Goal: Task Accomplishment & Management: Use online tool/utility

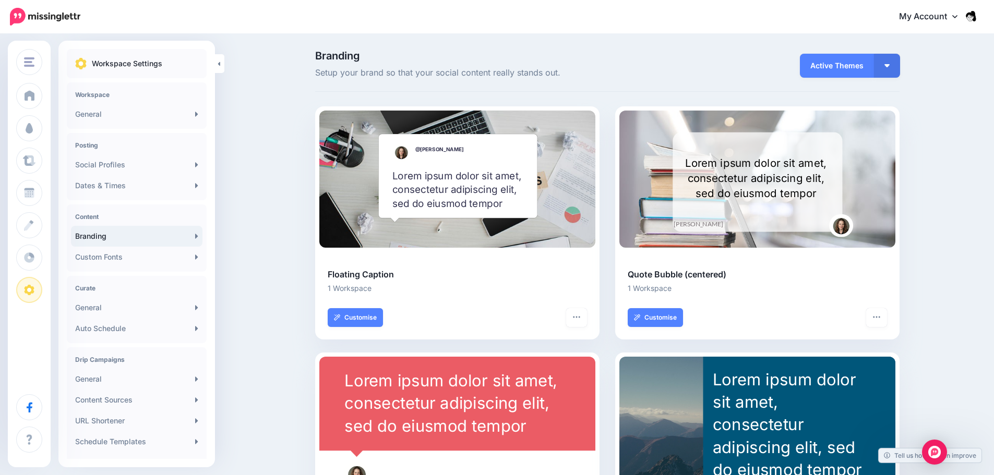
scroll to position [98, 0]
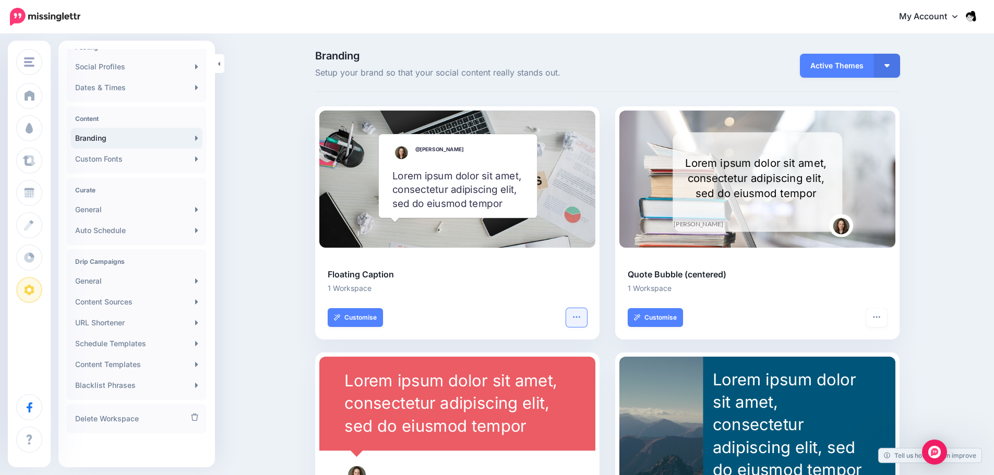
click at [585, 324] on button "button" at bounding box center [576, 317] width 21 height 19
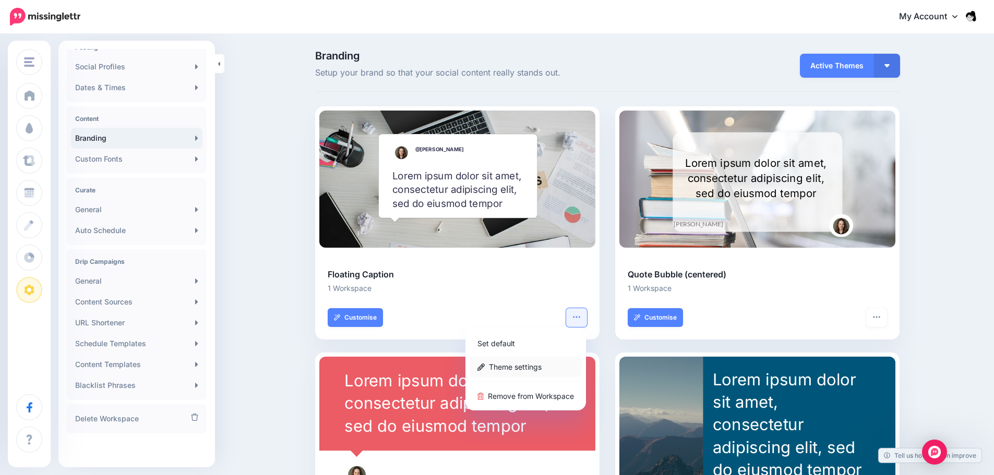
click at [509, 366] on link "Theme settings" at bounding box center [525, 367] width 112 height 20
type input "**********"
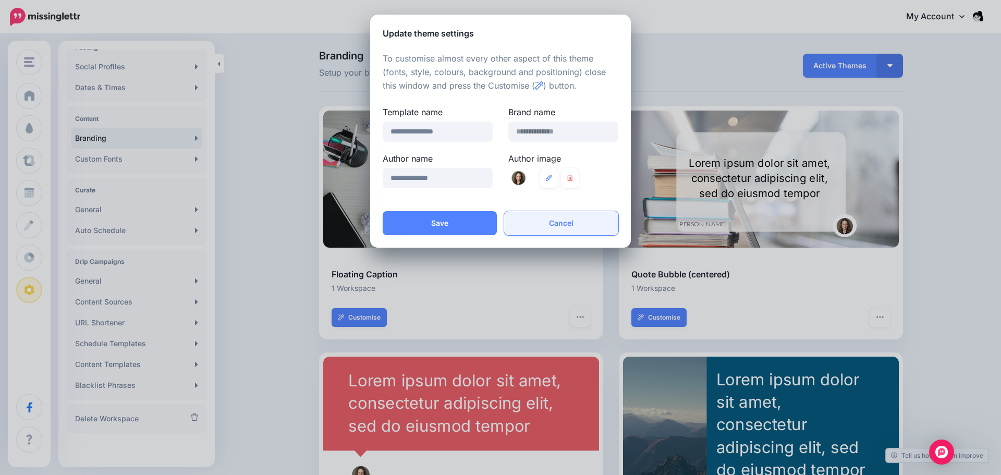
click at [558, 228] on button "Cancel" at bounding box center [561, 223] width 114 height 24
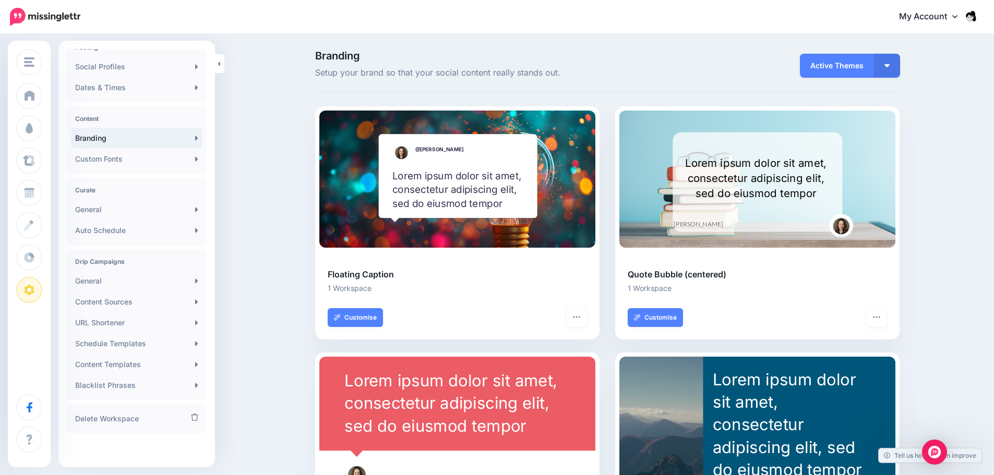
scroll to position [385, 0]
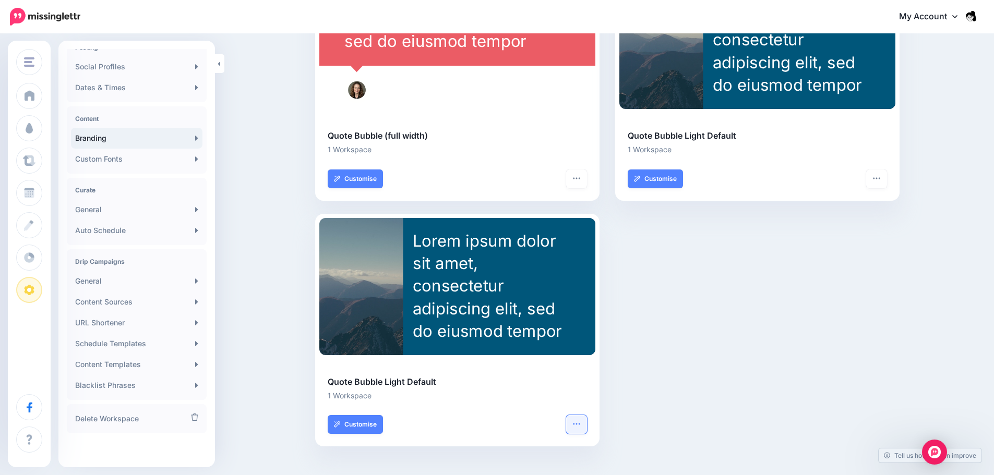
click at [579, 424] on icon "button" at bounding box center [576, 424] width 8 height 8
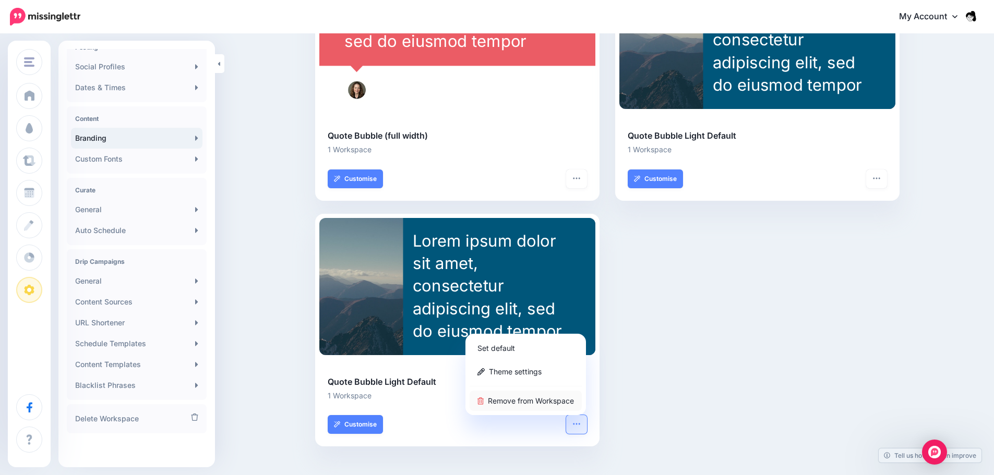
click at [538, 398] on link "Remove from Workspace" at bounding box center [525, 401] width 112 height 20
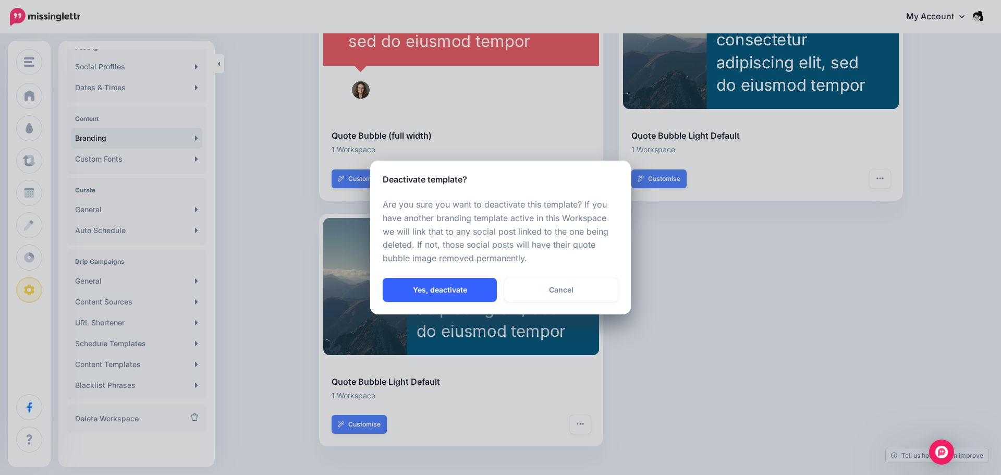
click at [436, 294] on button "Yes, deactivate" at bounding box center [440, 290] width 114 height 24
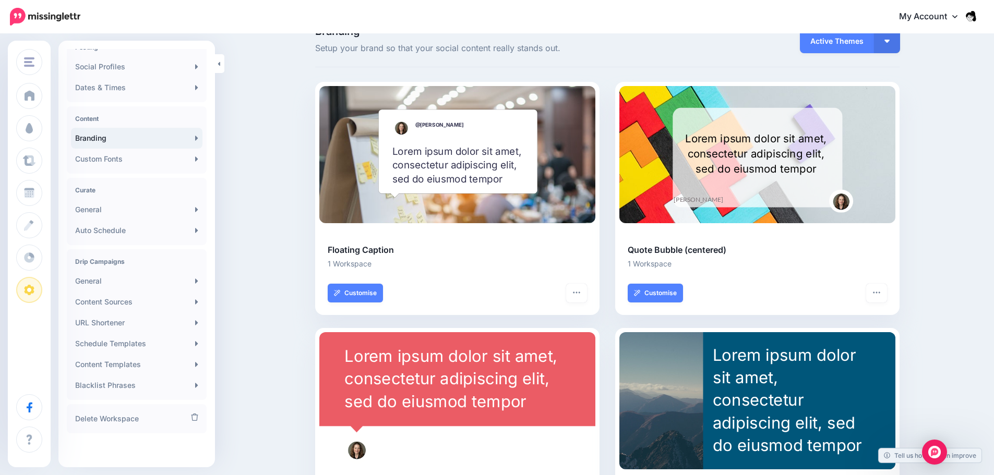
scroll to position [0, 0]
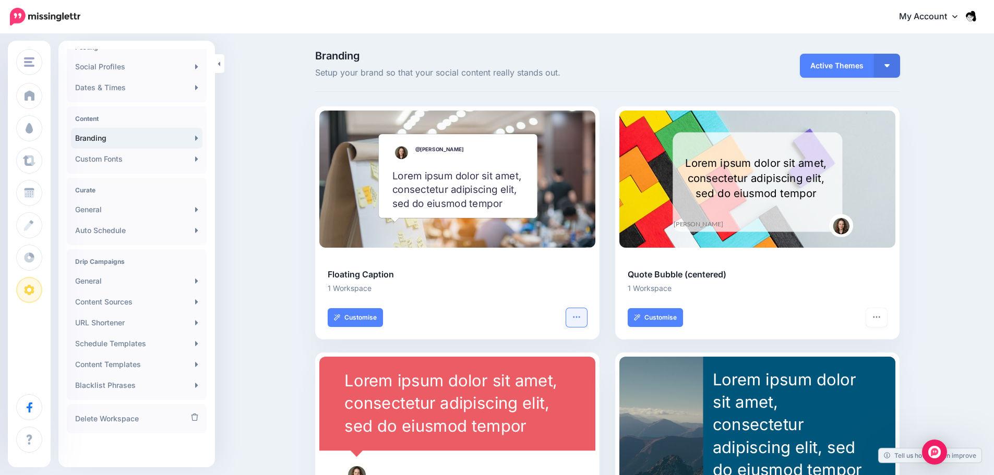
click at [581, 316] on icon "button" at bounding box center [576, 317] width 8 height 8
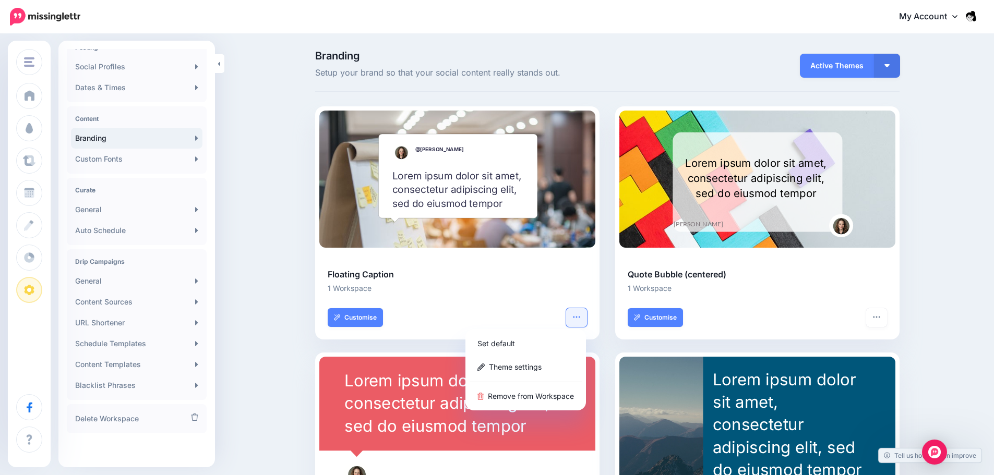
click at [537, 381] on div "Set default Theme settings Remove from Workspace" at bounding box center [525, 369] width 120 height 81
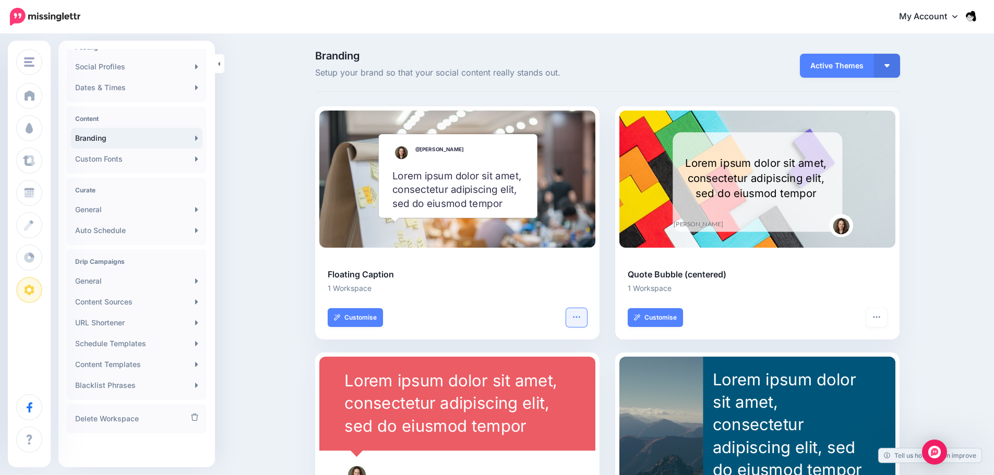
click at [578, 310] on button "button" at bounding box center [576, 317] width 21 height 19
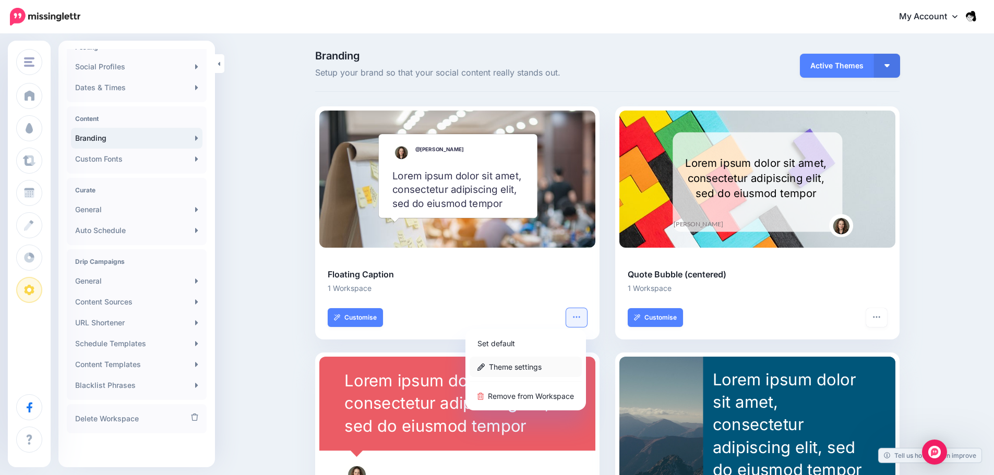
click at [551, 374] on link "Theme settings" at bounding box center [525, 367] width 112 height 20
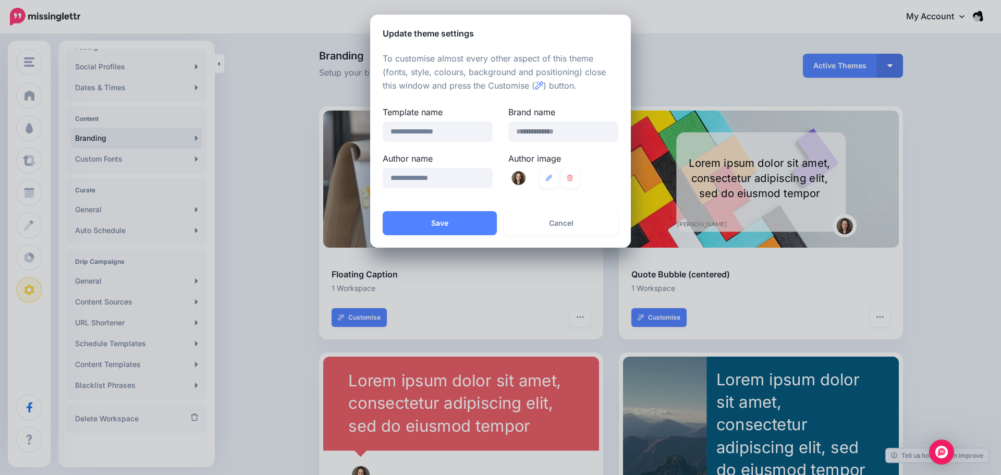
click at [685, 58] on form "**********" at bounding box center [500, 131] width 1001 height 233
click at [576, 223] on button "Cancel" at bounding box center [561, 223] width 114 height 24
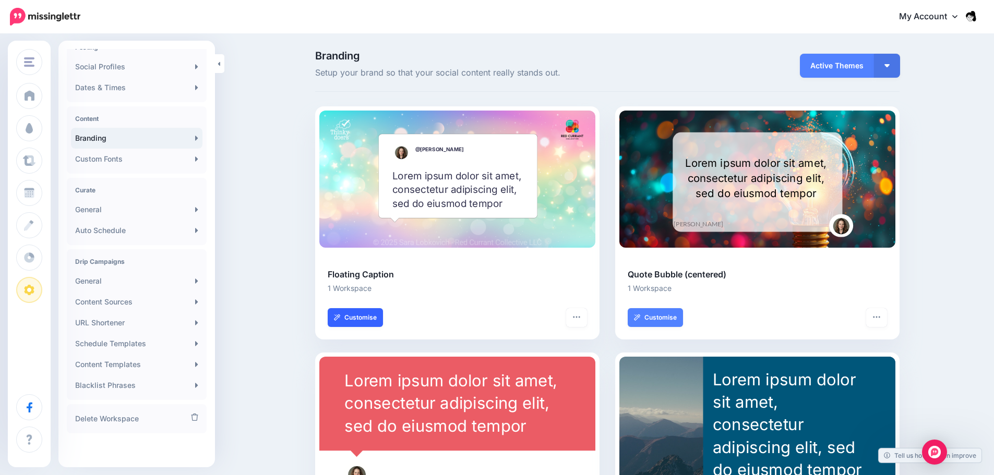
click at [347, 313] on link "Customise" at bounding box center [355, 317] width 55 height 19
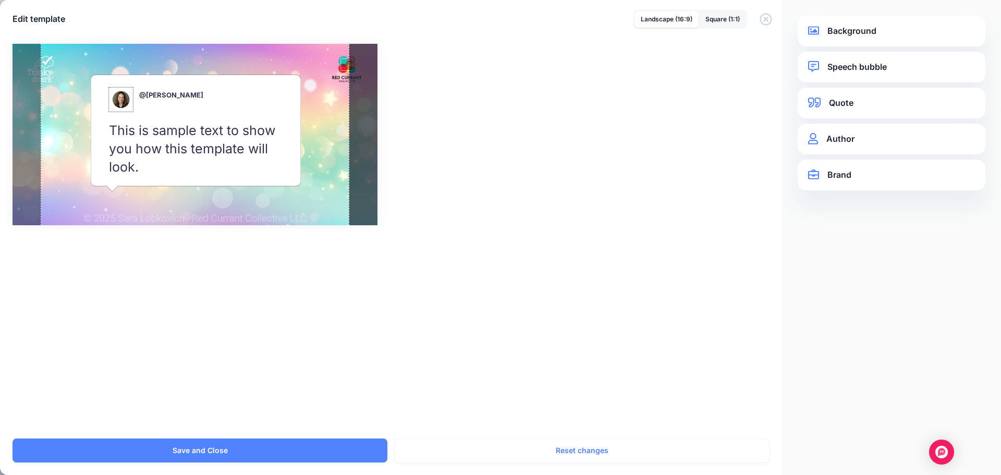
click at [117, 101] on div at bounding box center [120, 99] width 25 height 25
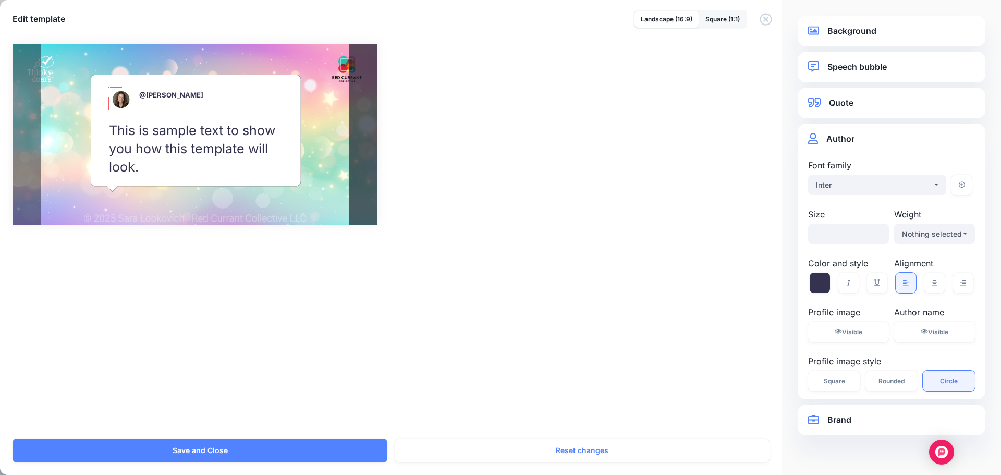
click at [117, 101] on div at bounding box center [120, 99] width 25 height 25
click at [820, 276] on icon at bounding box center [820, 283] width 20 height 20
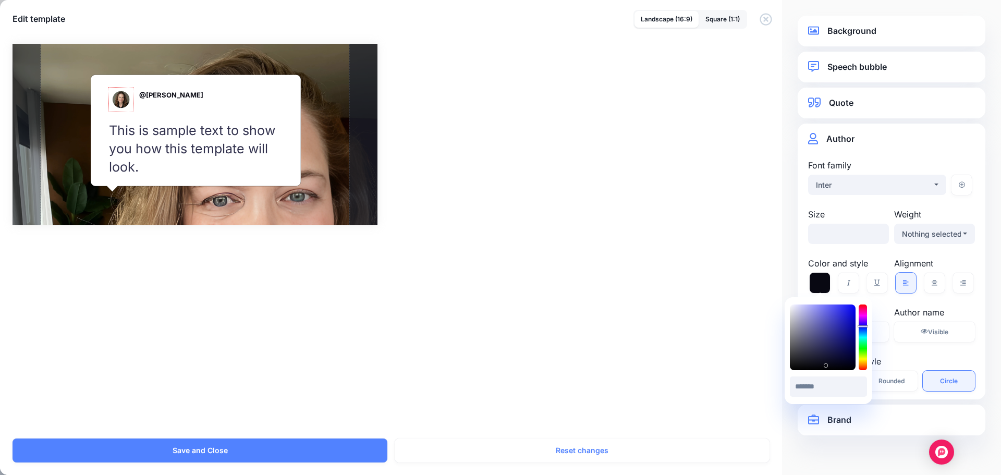
type input "*******"
drag, startPoint x: 826, startPoint y: 366, endPoint x: 783, endPoint y: 375, distance: 43.8
click at [783, 375] on body "My Account Dashboard My Account Billing Logout" at bounding box center [500, 237] width 1001 height 475
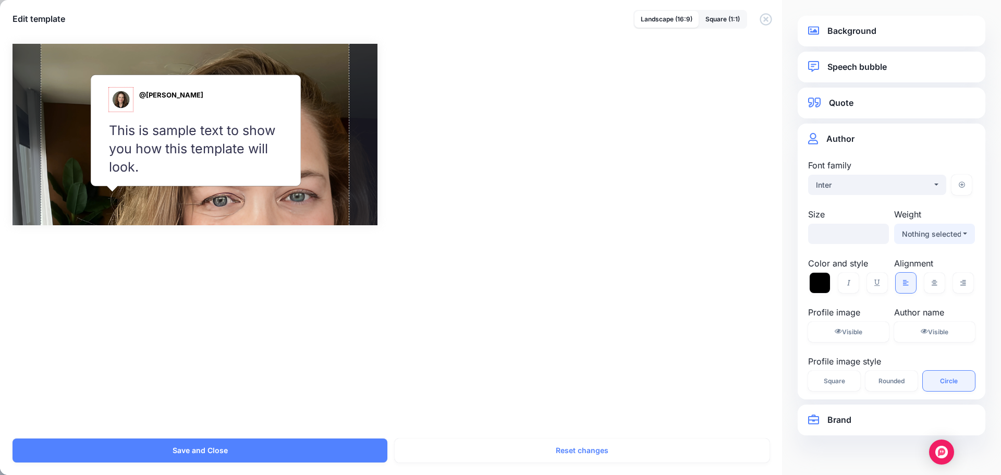
click at [945, 235] on div "Nothing selected" at bounding box center [931, 234] width 59 height 13
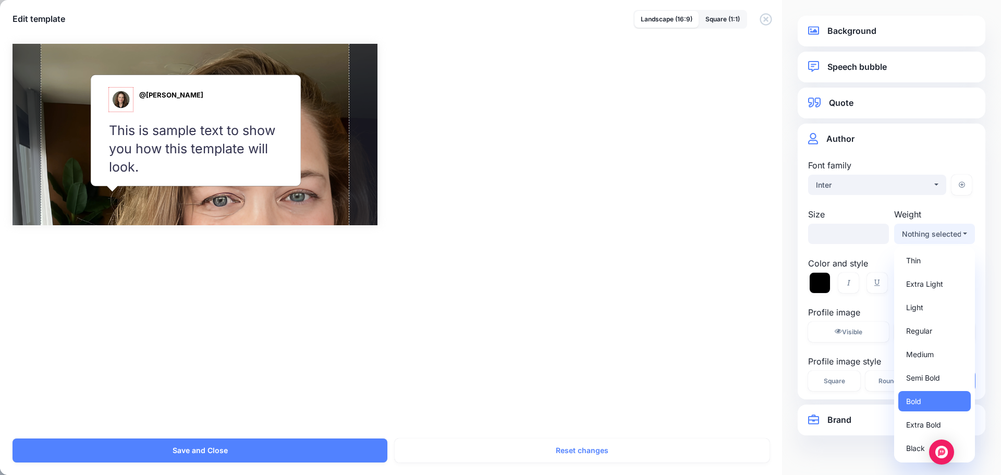
click at [883, 309] on label "Profile image" at bounding box center [848, 312] width 81 height 13
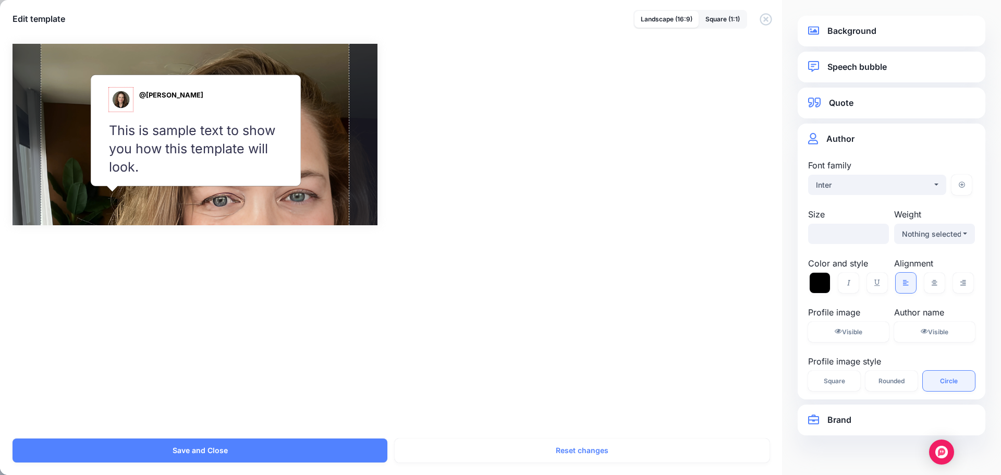
click at [887, 33] on link "Background" at bounding box center [891, 31] width 167 height 14
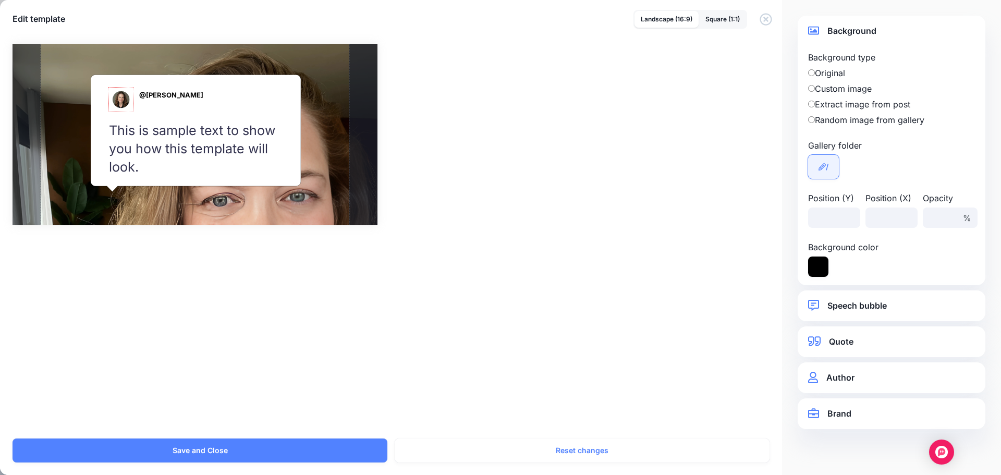
click at [820, 166] on icon at bounding box center [822, 166] width 7 height 7
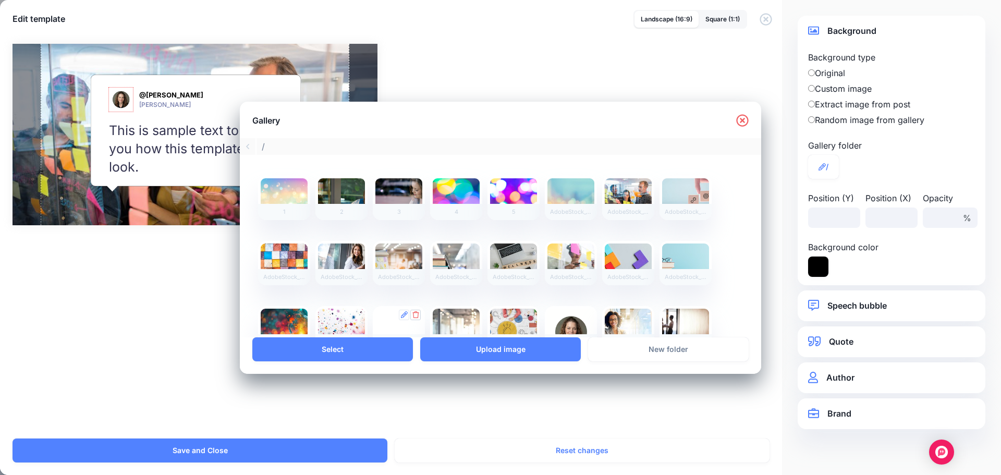
click at [416, 311] on icon at bounding box center [416, 314] width 7 height 7
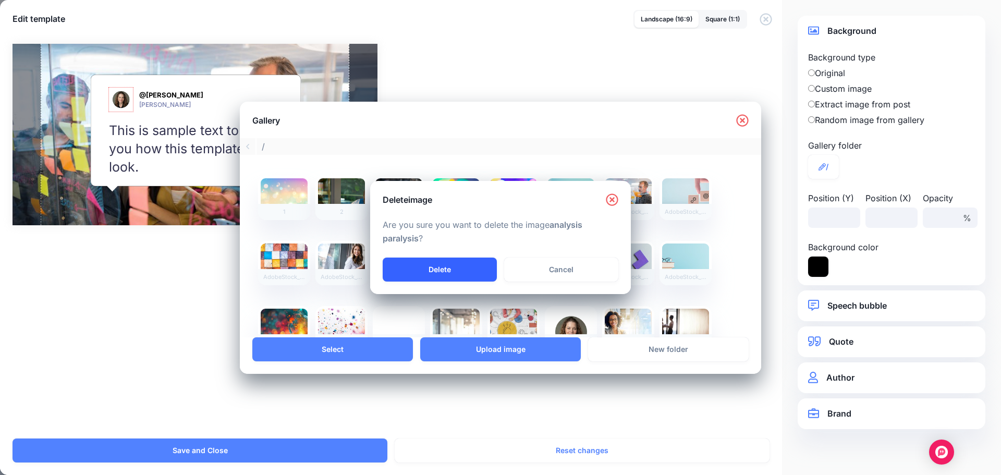
click at [474, 272] on link "Delete" at bounding box center [440, 270] width 114 height 24
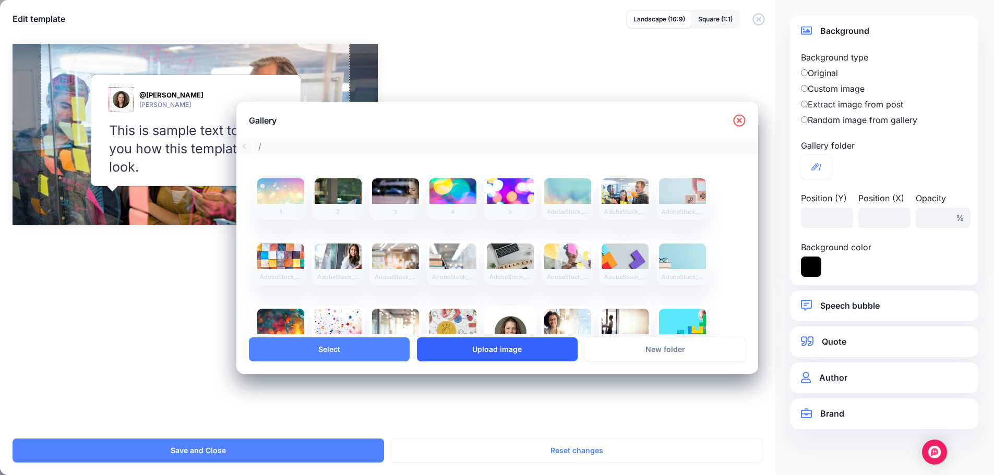
click at [483, 351] on link "Upload image" at bounding box center [497, 349] width 161 height 24
click at [505, 348] on link "Upload image" at bounding box center [497, 349] width 161 height 24
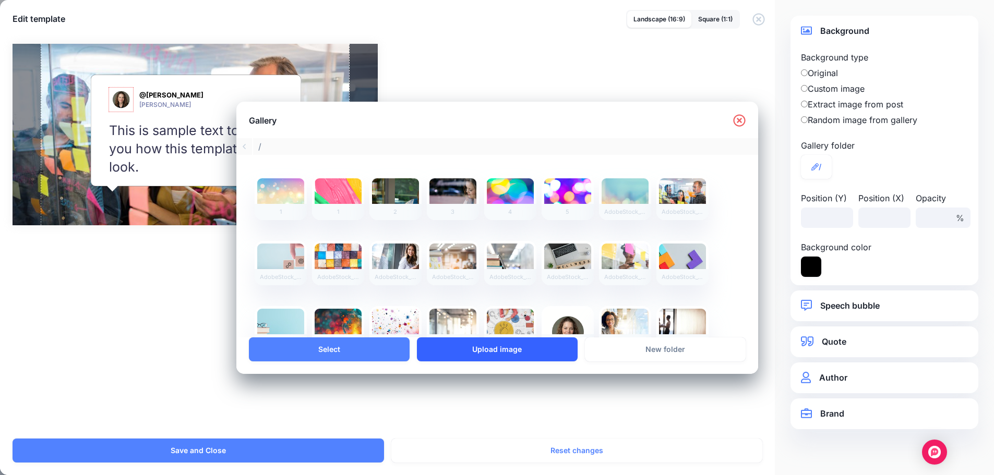
click at [470, 343] on link "Upload image" at bounding box center [497, 349] width 161 height 24
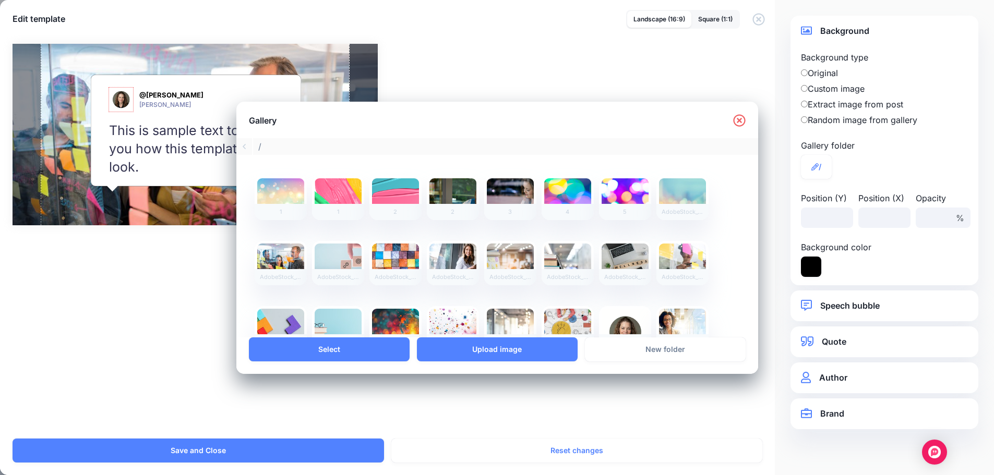
click at [738, 118] on icon at bounding box center [739, 120] width 13 height 13
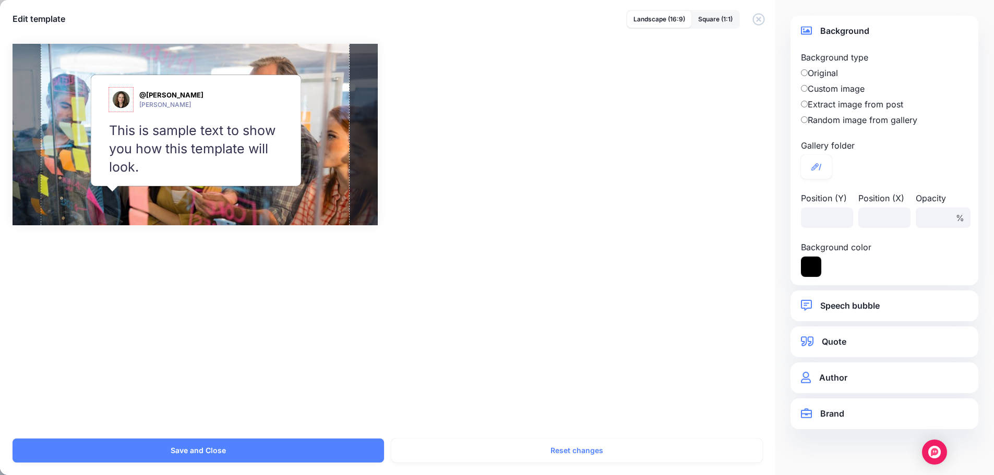
click at [864, 305] on link "Speech bubble" at bounding box center [884, 306] width 167 height 14
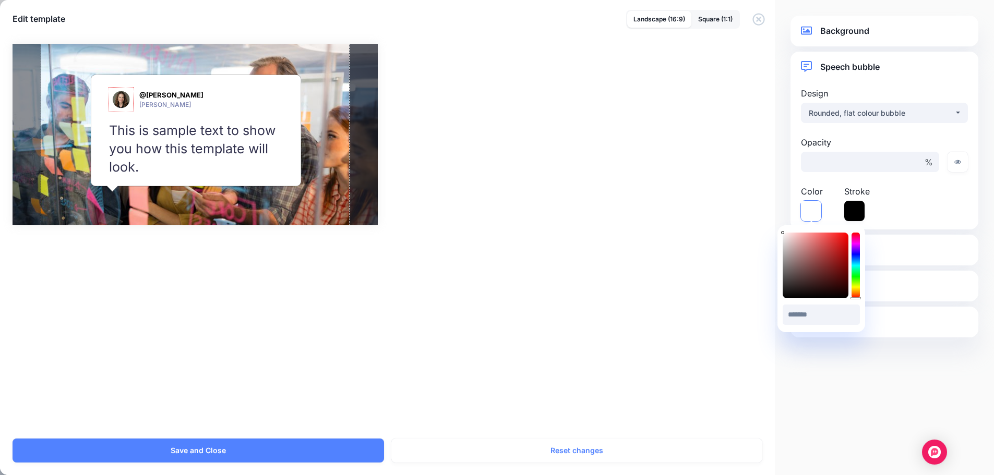
click at [804, 211] on icon at bounding box center [811, 211] width 20 height 20
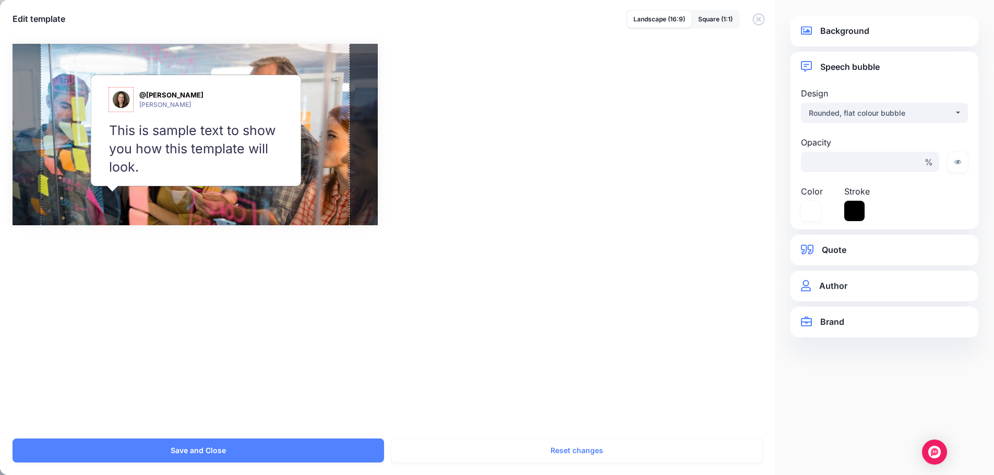
click at [897, 206] on div "Opacity *** % Color" at bounding box center [884, 178] width 172 height 85
click at [862, 253] on link "Quote" at bounding box center [884, 250] width 167 height 14
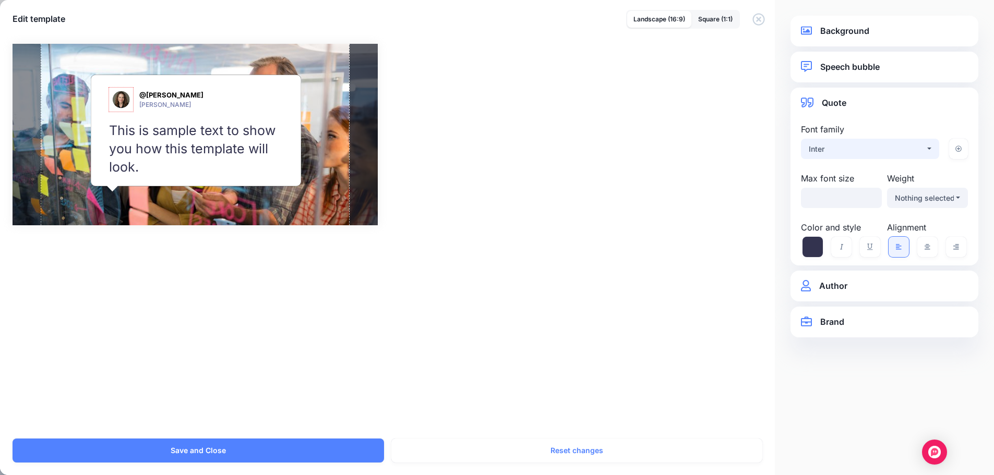
click at [887, 143] on div "Inter" at bounding box center [866, 149] width 116 height 13
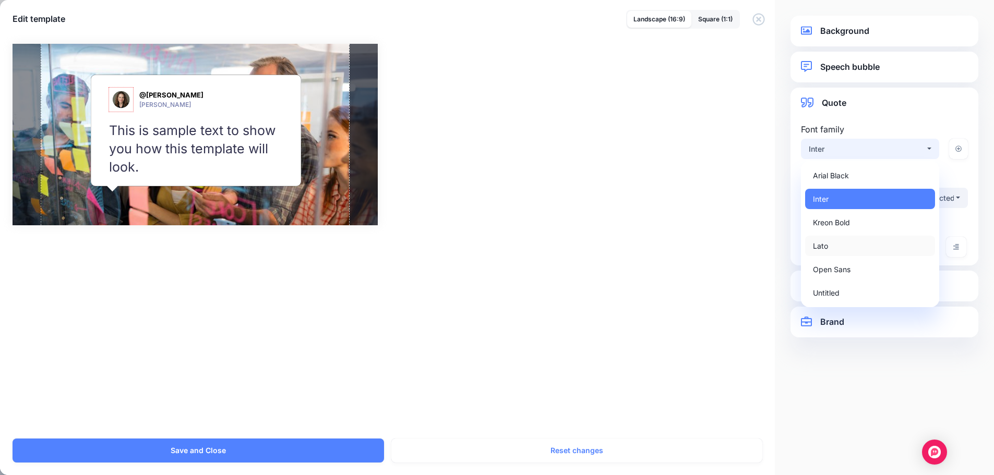
click at [843, 240] on link "Lato" at bounding box center [870, 246] width 130 height 20
select select "***"
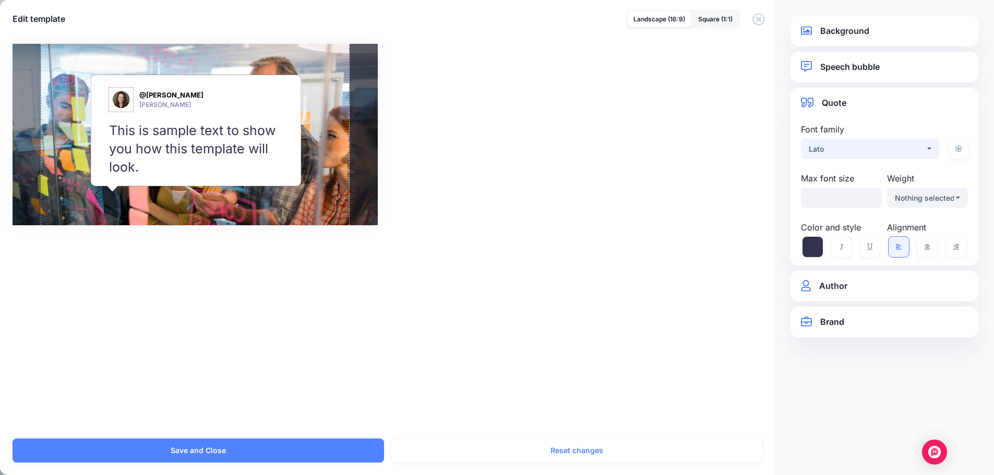
select select "***"
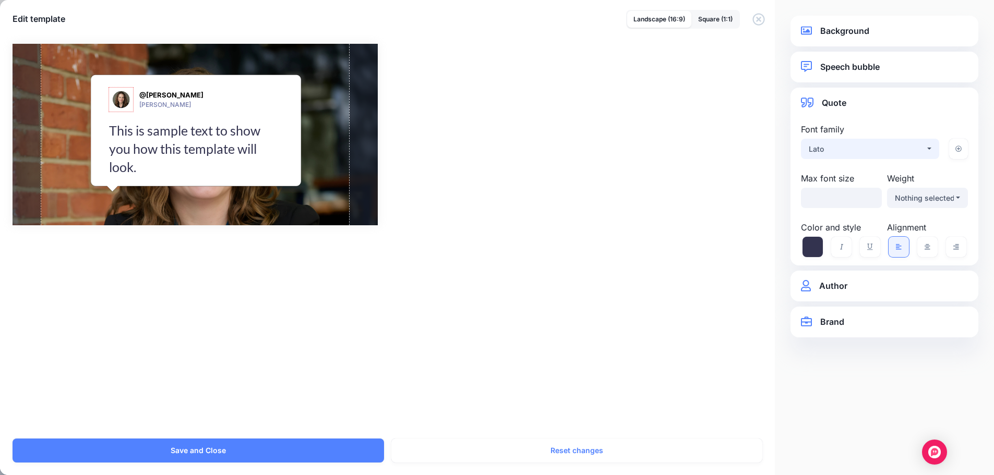
click at [888, 147] on div "Lato" at bounding box center [866, 149] width 116 height 13
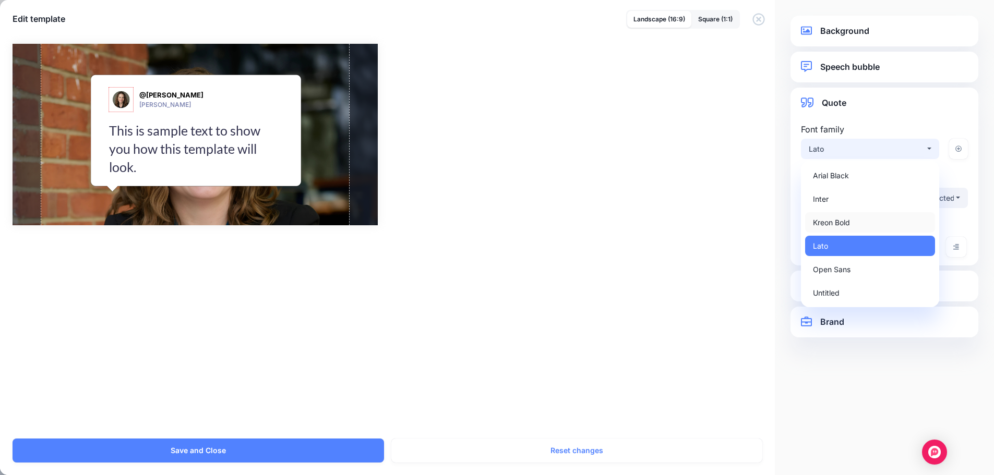
click at [878, 219] on link "Kreon Bold" at bounding box center [870, 222] width 130 height 20
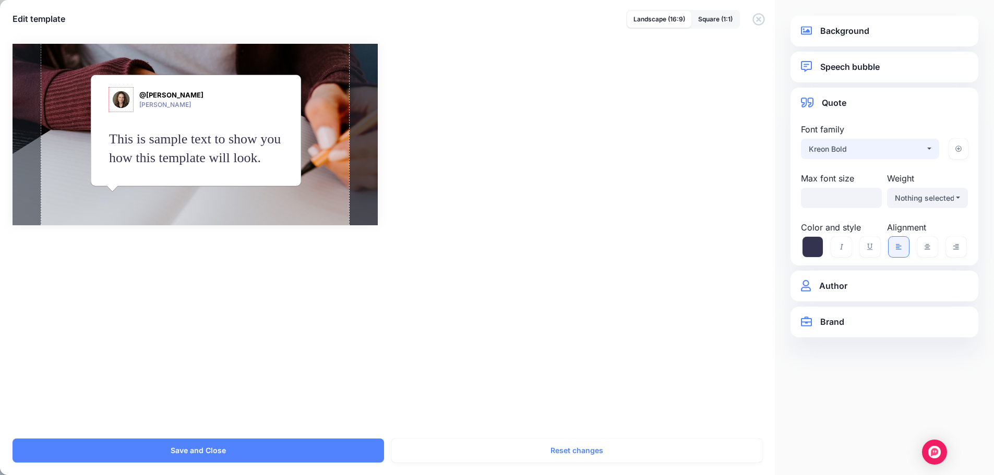
click at [877, 148] on div "Kreon Bold" at bounding box center [866, 149] width 116 height 13
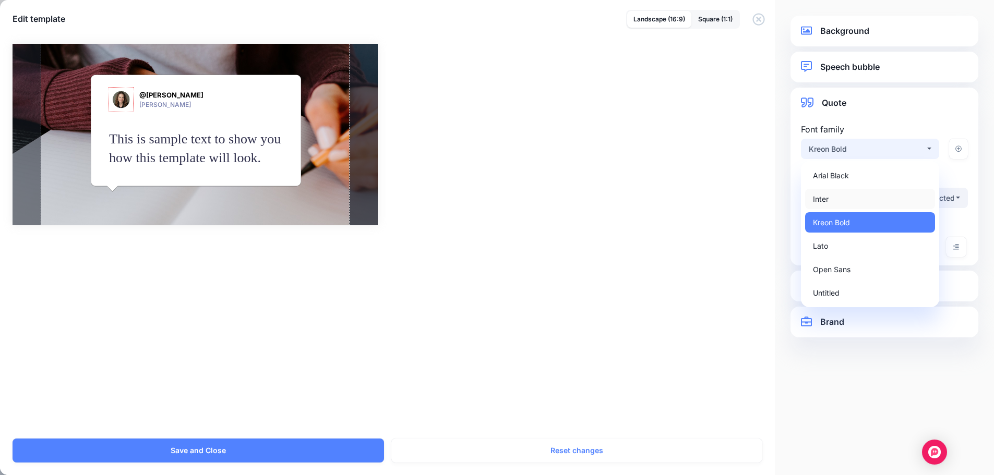
click at [862, 193] on link "Inter" at bounding box center [870, 199] width 130 height 20
select select "***"
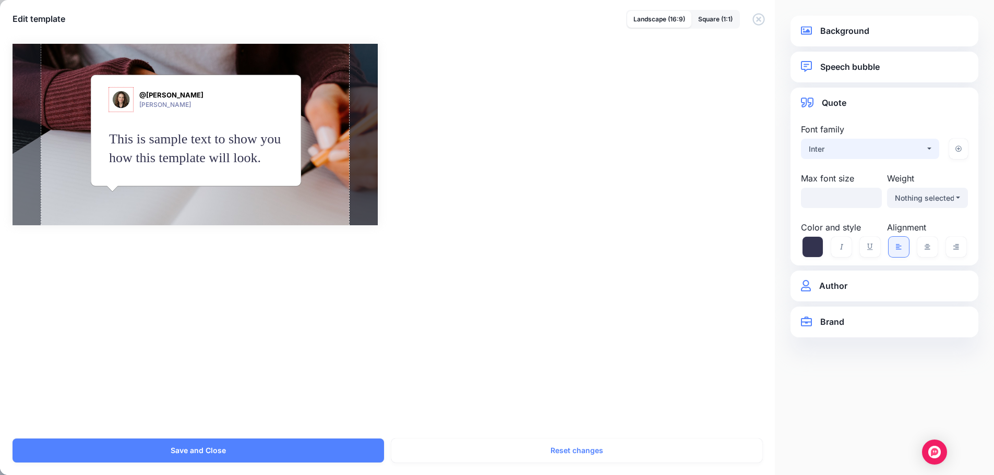
select select "***"
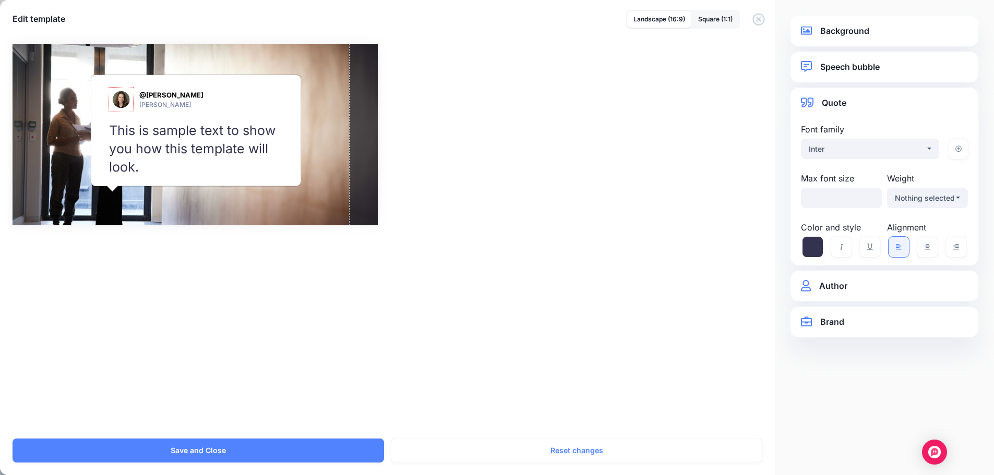
click at [661, 185] on div "Combined Shape Created with Sketch. @saralobkovich Sara Lobkovich / ***" at bounding box center [497, 135] width 969 height 182
click at [869, 288] on link "Author" at bounding box center [884, 286] width 167 height 14
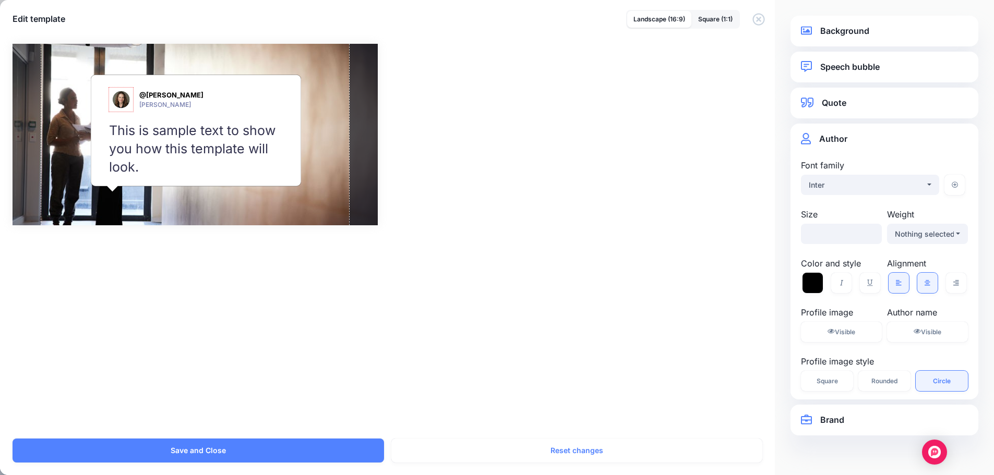
scroll to position [104, 0]
click at [948, 238] on div "Nothing selected" at bounding box center [924, 234] width 59 height 13
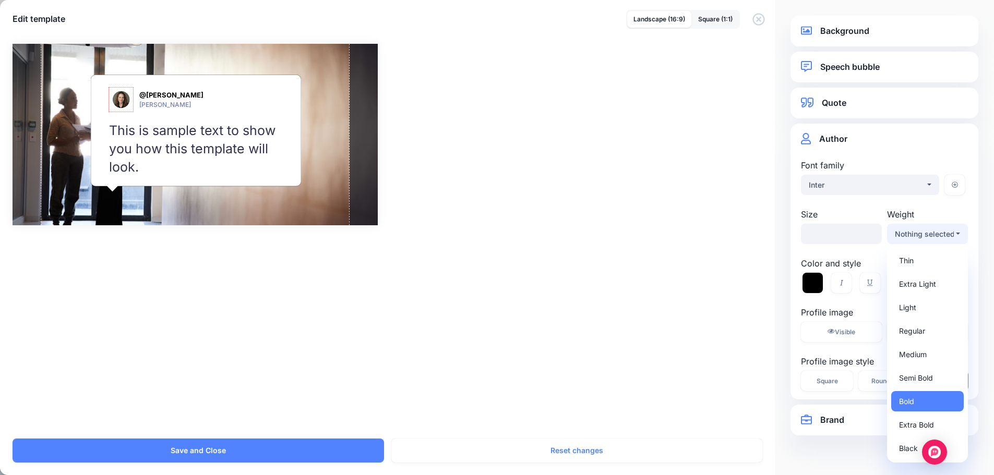
click at [948, 238] on div "Nothing selected" at bounding box center [924, 234] width 59 height 13
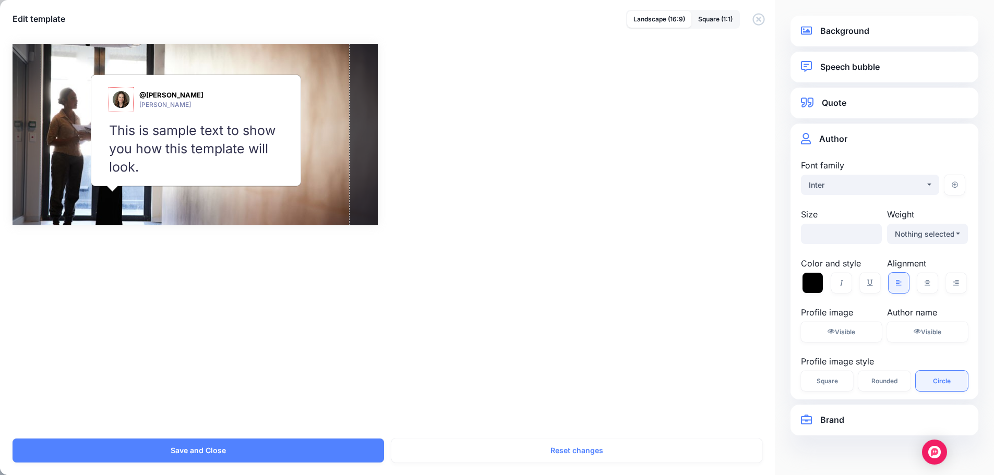
click at [828, 412] on div "**********" at bounding box center [884, 420] width 188 height 31
click at [838, 424] on link "Brand" at bounding box center [884, 420] width 167 height 14
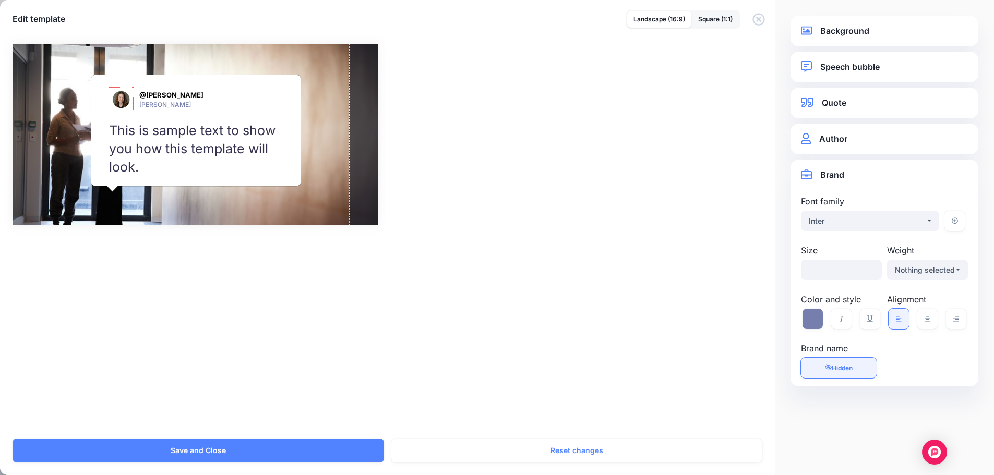
click at [673, 260] on div "Combined Shape Created with Sketch. @saralobkovich Sara Lobkovich /" at bounding box center [497, 234] width 994 height 407
click at [848, 367] on span "Hidden" at bounding box center [841, 368] width 21 height 8
click at [840, 364] on span "Hidden" at bounding box center [841, 368] width 21 height 8
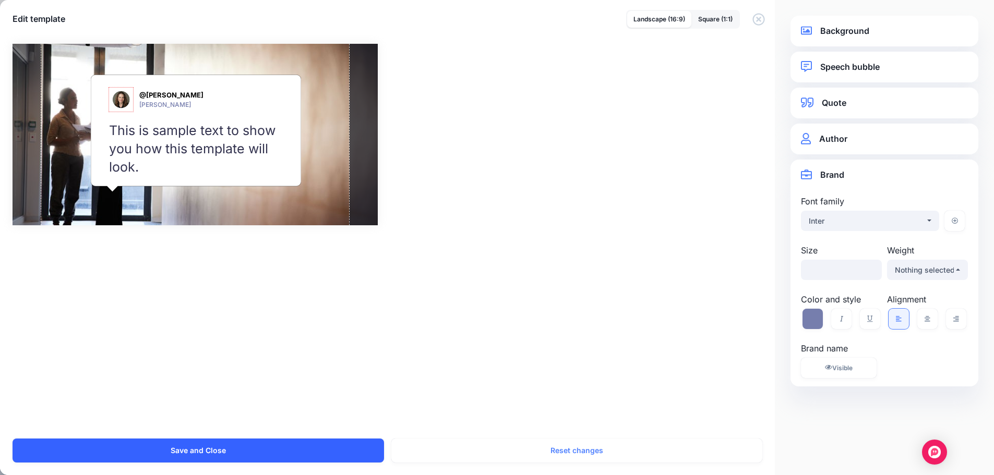
click at [259, 446] on button "Save and Close" at bounding box center [198, 451] width 371 height 24
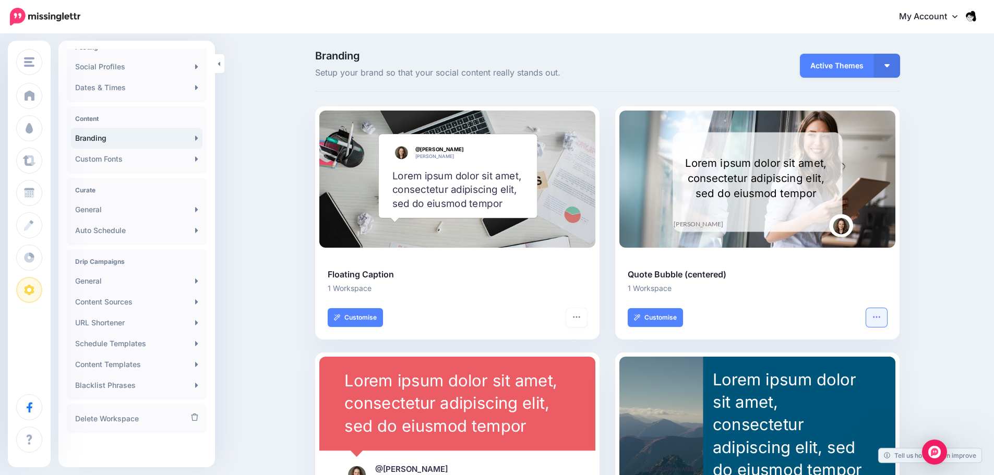
click at [879, 317] on icon "button" at bounding box center [876, 317] width 8 height 8
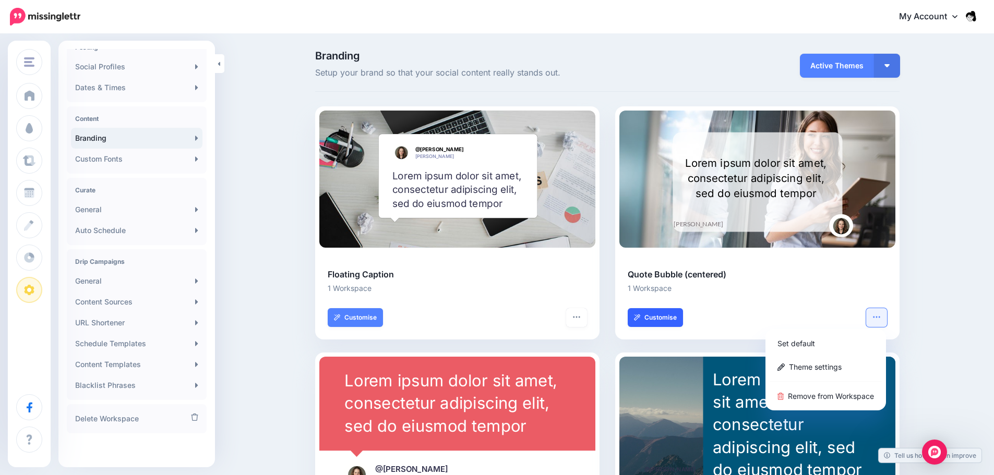
click at [667, 321] on link "Customise" at bounding box center [654, 317] width 55 height 19
select select "***"
type input "**"
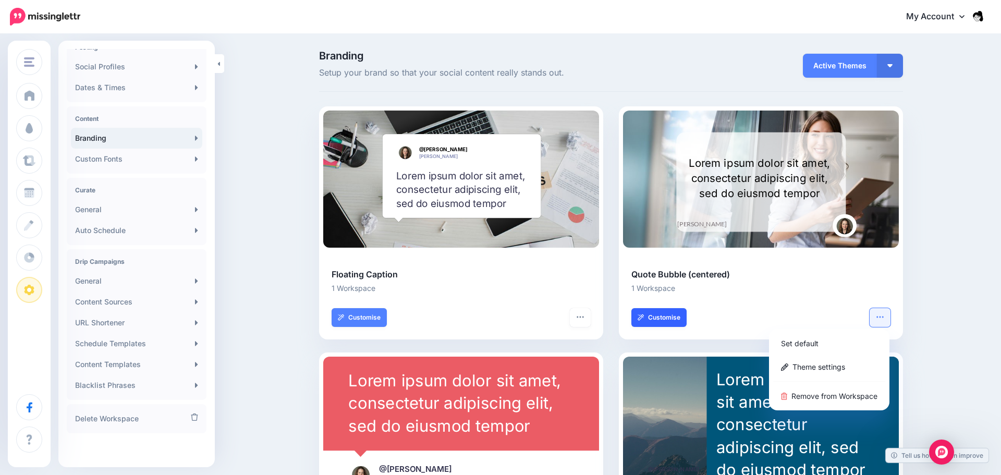
select select "***"
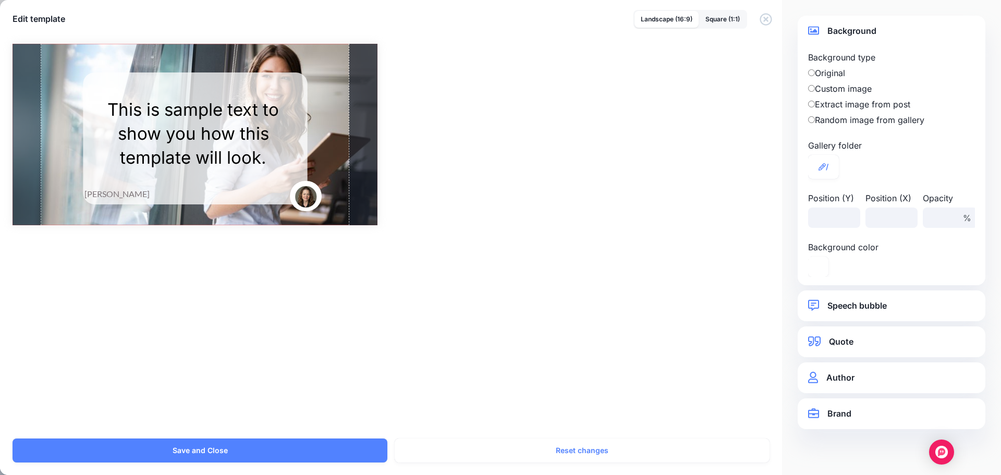
click at [336, 135] on div at bounding box center [195, 135] width 365 height 182
click at [869, 306] on link "Speech bubble" at bounding box center [891, 306] width 167 height 14
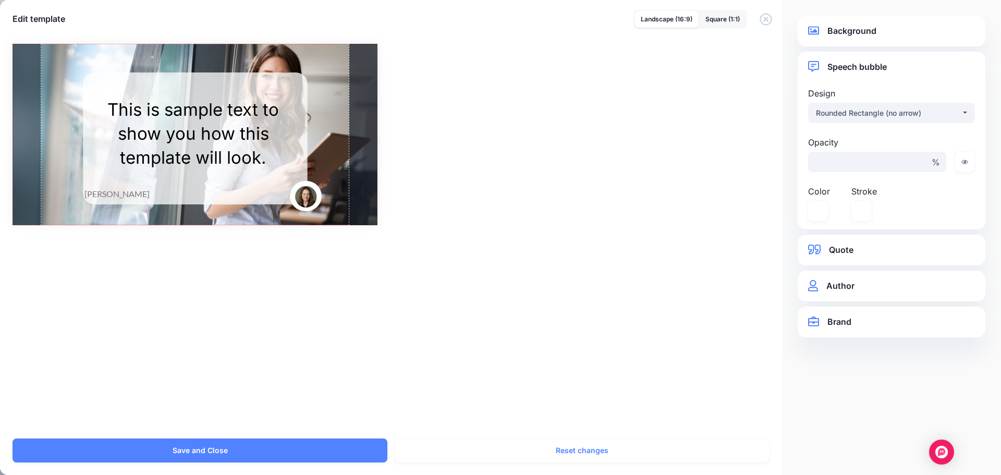
click at [857, 250] on link "Quote" at bounding box center [891, 250] width 167 height 14
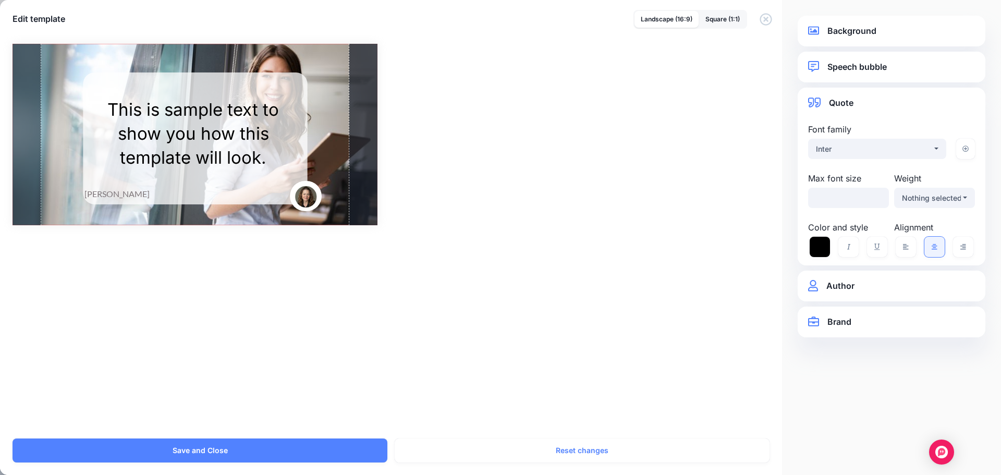
click at [866, 291] on link "Author" at bounding box center [891, 286] width 167 height 14
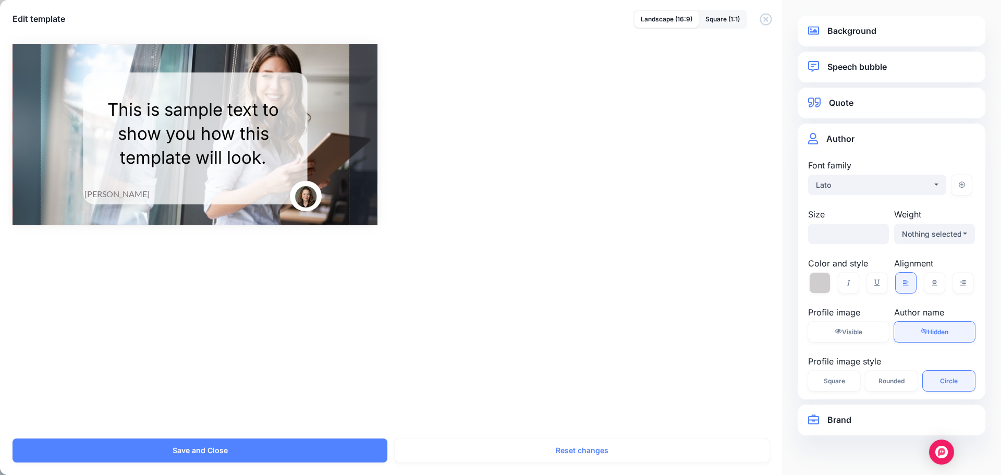
click at [844, 418] on link "Brand" at bounding box center [891, 420] width 167 height 14
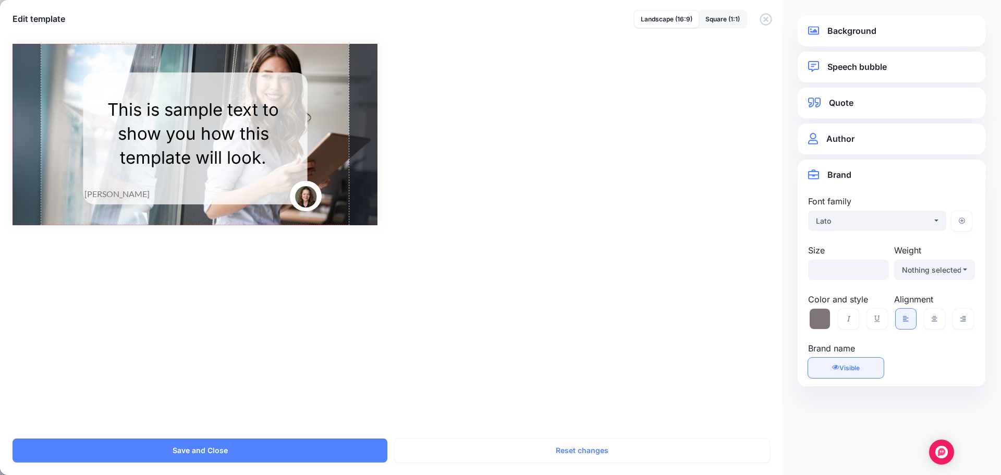
click at [853, 369] on span "Visible" at bounding box center [850, 368] width 20 height 8
click at [853, 369] on span "Hidden" at bounding box center [849, 368] width 21 height 8
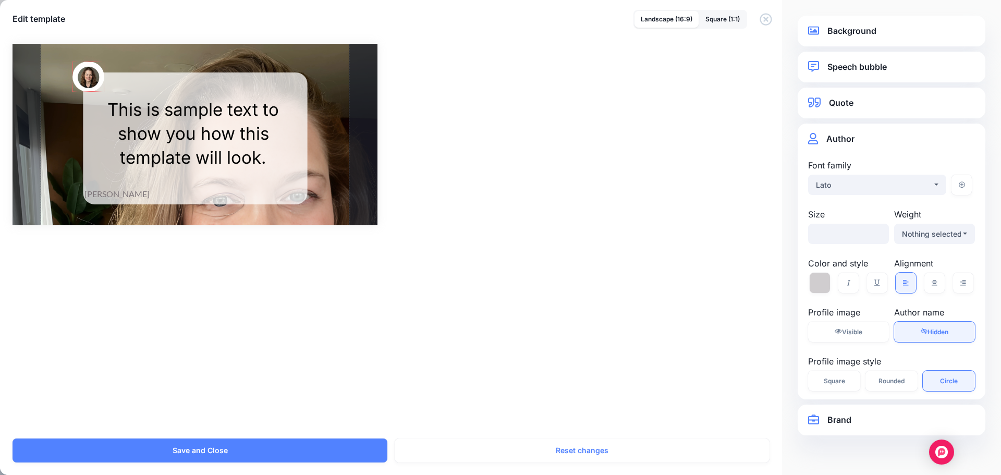
drag, startPoint x: 306, startPoint y: 198, endPoint x: 89, endPoint y: 78, distance: 248.1
click at [89, 78] on div at bounding box center [89, 77] width 32 height 30
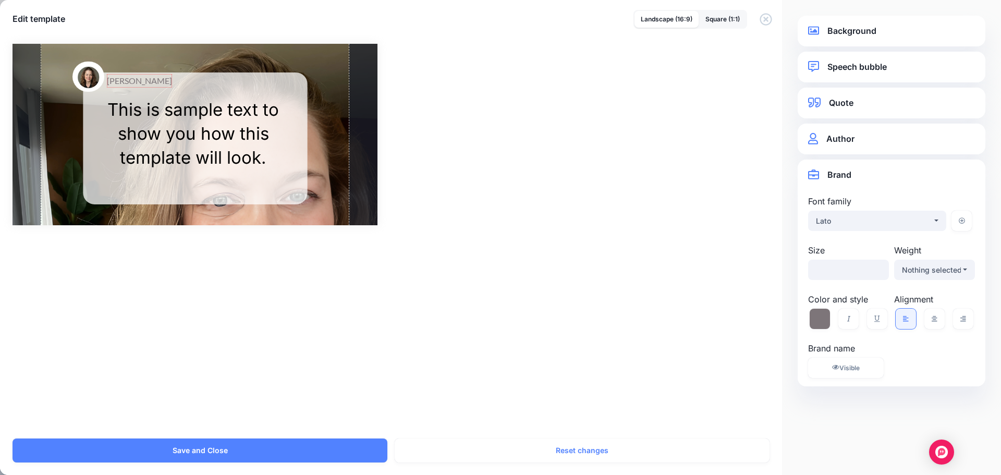
drag, startPoint x: 133, startPoint y: 196, endPoint x: 155, endPoint y: 82, distance: 115.4
click at [155, 82] on span "[PERSON_NAME]" at bounding box center [139, 81] width 65 height 14
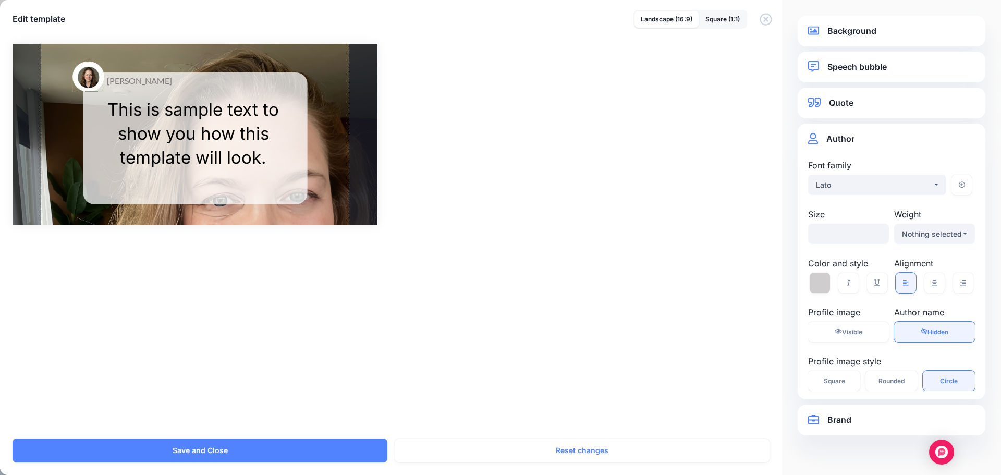
click at [82, 69] on div at bounding box center [89, 77] width 32 height 30
click at [81, 76] on div at bounding box center [87, 79] width 32 height 30
click at [898, 423] on link "Brand" at bounding box center [891, 420] width 167 height 14
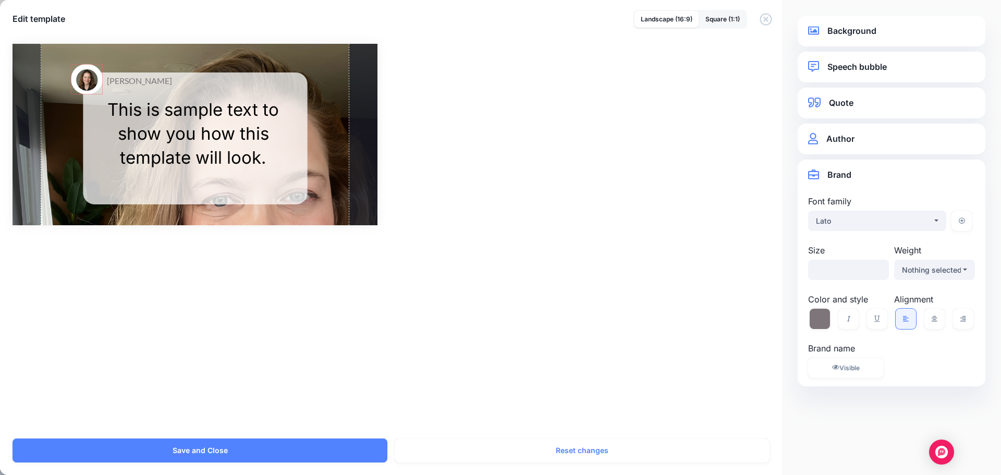
click at [892, 134] on link "Author" at bounding box center [891, 139] width 167 height 14
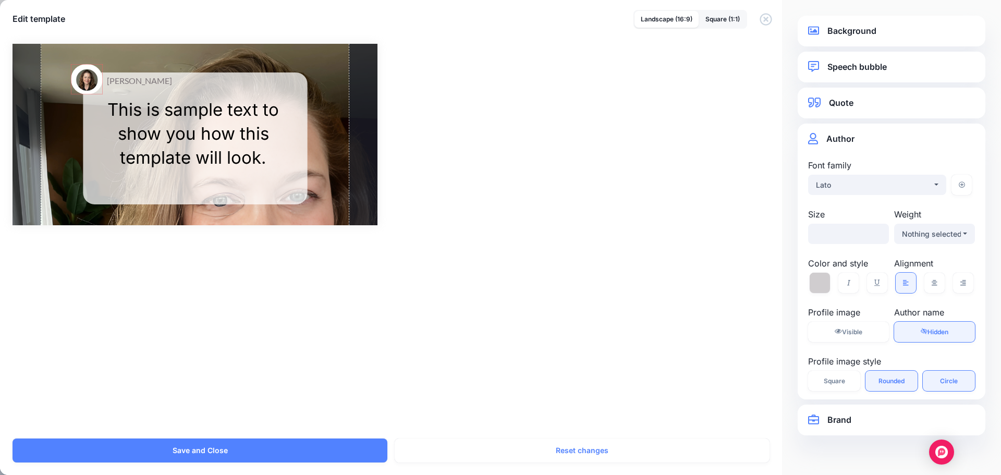
click at [877, 384] on link "Rounded" at bounding box center [892, 381] width 52 height 20
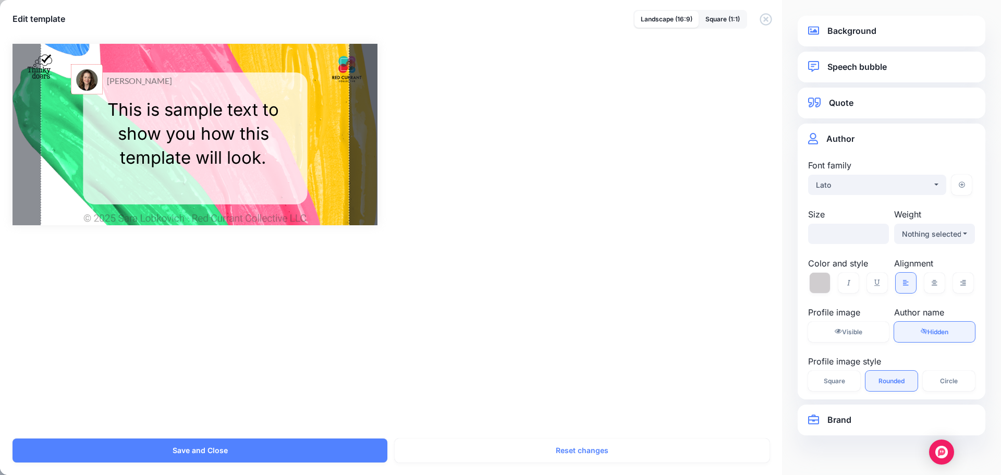
click at [600, 189] on div "Rectangle @saralobkovich Sara Lobkovich / Opacity %" at bounding box center [501, 135] width 976 height 182
click at [375, 190] on div at bounding box center [363, 135] width 29 height 182
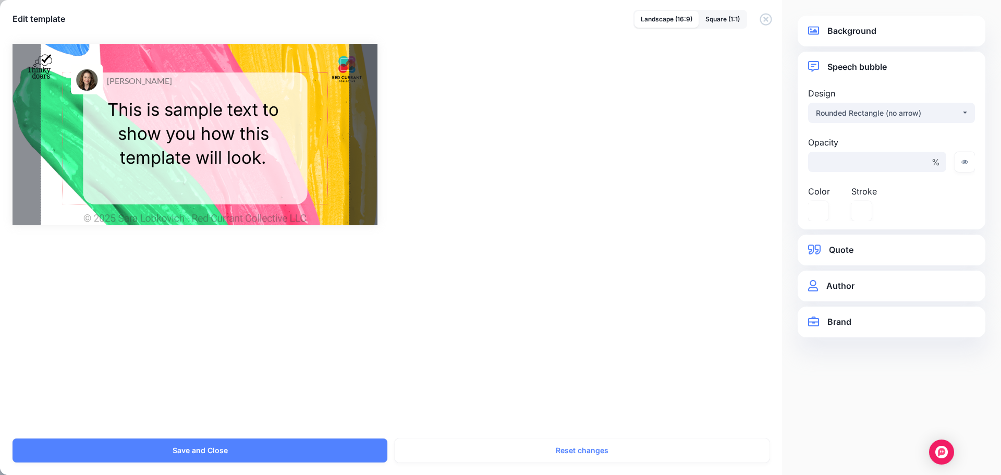
click at [320, 200] on div "Rectangle" at bounding box center [195, 139] width 265 height 132
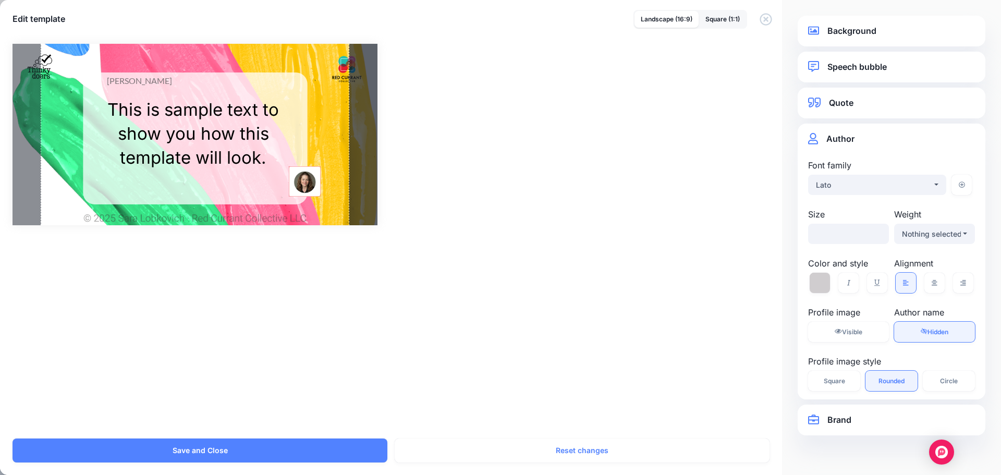
drag, startPoint x: 82, startPoint y: 80, endPoint x: 300, endPoint y: 182, distance: 240.8
click at [300, 182] on div at bounding box center [305, 181] width 32 height 30
click at [313, 189] on div at bounding box center [317, 193] width 8 height 8
drag, startPoint x: 310, startPoint y: 183, endPoint x: 310, endPoint y: 190, distance: 7.8
click at [310, 190] on div at bounding box center [305, 189] width 32 height 30
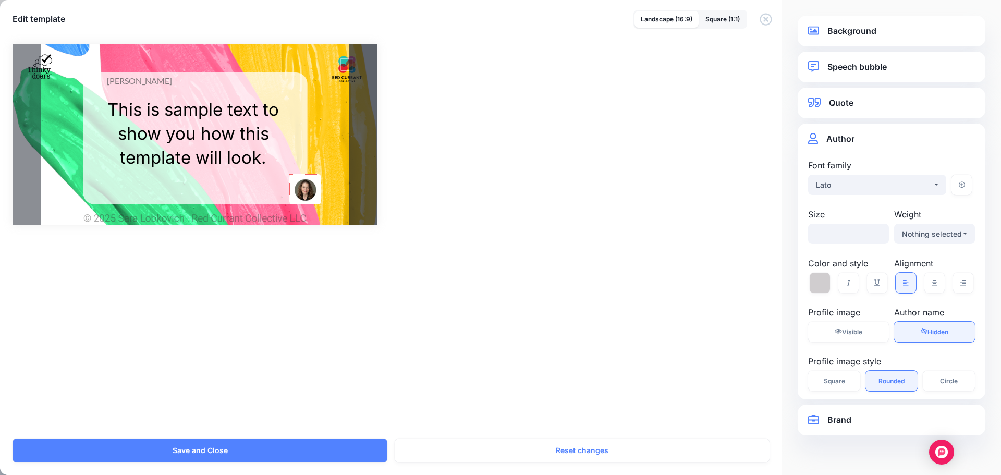
click at [388, 199] on div "Rectangle @saralobkovich Sara Lobkovich / Opacity %" at bounding box center [501, 135] width 976 height 182
click at [631, 211] on div "Rectangle @saralobkovich Sara Lobkovich / Opacity %" at bounding box center [501, 135] width 976 height 182
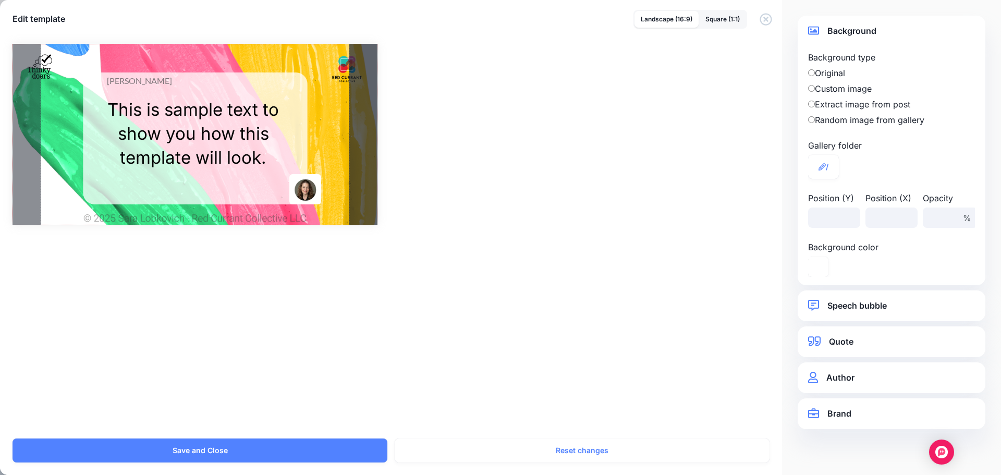
click at [336, 95] on div at bounding box center [195, 135] width 365 height 182
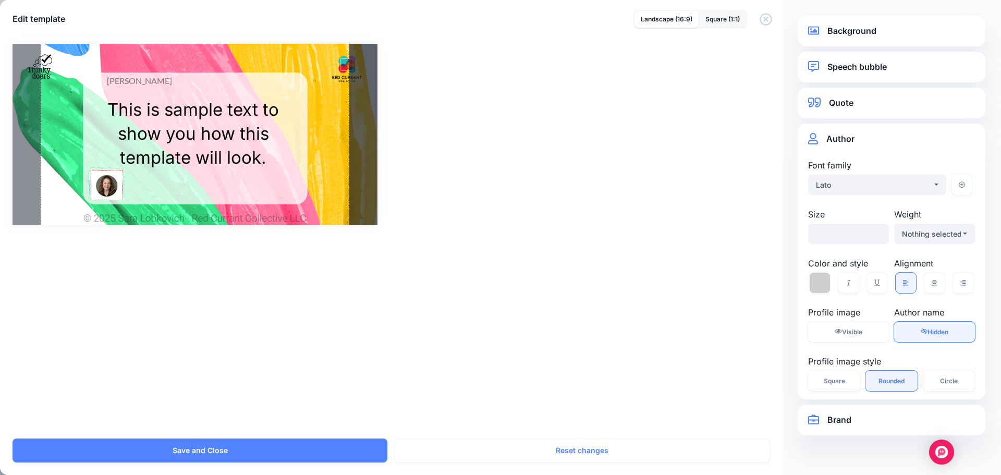
drag, startPoint x: 317, startPoint y: 184, endPoint x: 118, endPoint y: 180, distance: 198.8
click at [118, 180] on div at bounding box center [107, 185] width 32 height 30
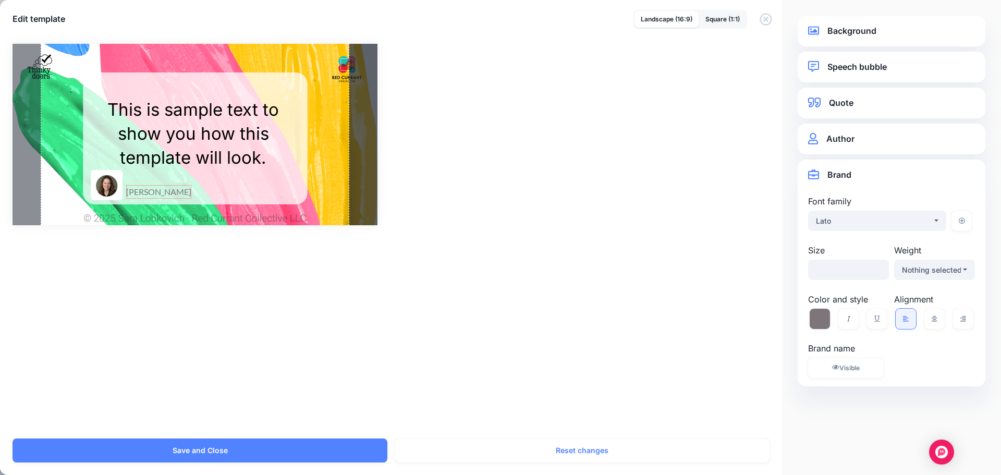
drag, startPoint x: 134, startPoint y: 76, endPoint x: 153, endPoint y: 187, distance: 112.8
click at [153, 187] on span "[PERSON_NAME]" at bounding box center [158, 192] width 65 height 14
click at [549, 204] on div "Rectangle @saralobkovich Sara Lobkovich / Opacity %" at bounding box center [501, 135] width 976 height 182
click at [167, 90] on div "Rectangle" at bounding box center [195, 139] width 265 height 132
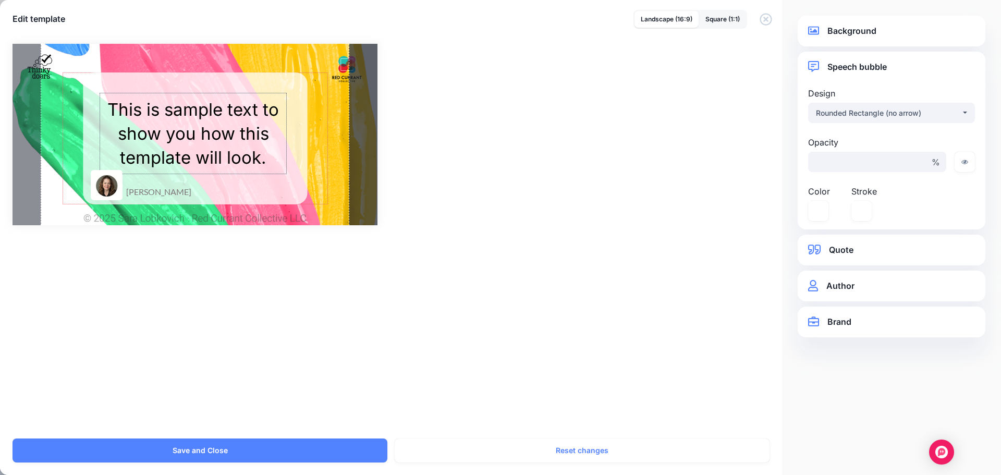
click at [174, 125] on div "This is sample text to show you how this template will look." at bounding box center [193, 134] width 187 height 73
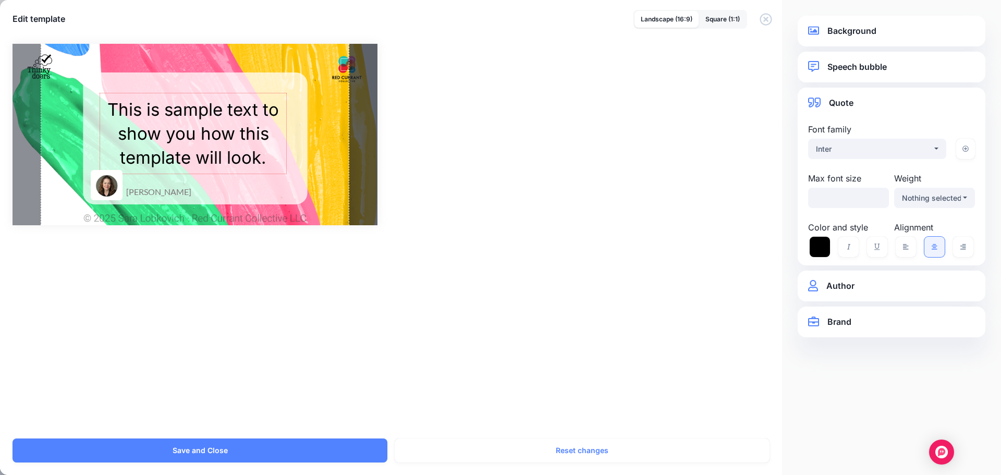
click at [575, 183] on div "Rectangle @saralobkovich Sara Lobkovich / Opacity %" at bounding box center [501, 135] width 976 height 182
click at [672, 166] on div "Rectangle @saralobkovich Sara Lobkovich / Opacity %" at bounding box center [501, 135] width 976 height 182
click at [146, 190] on span "[PERSON_NAME]" at bounding box center [158, 192] width 65 height 14
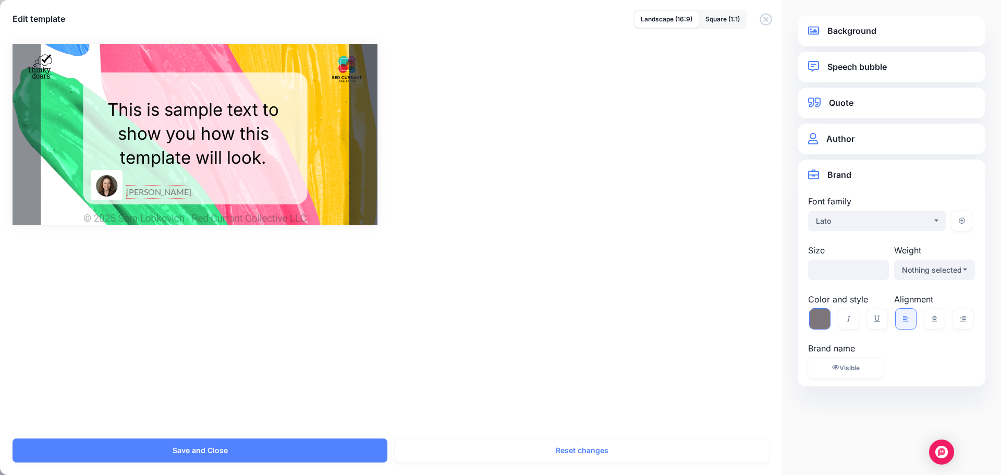
click at [813, 320] on icon at bounding box center [820, 319] width 20 height 20
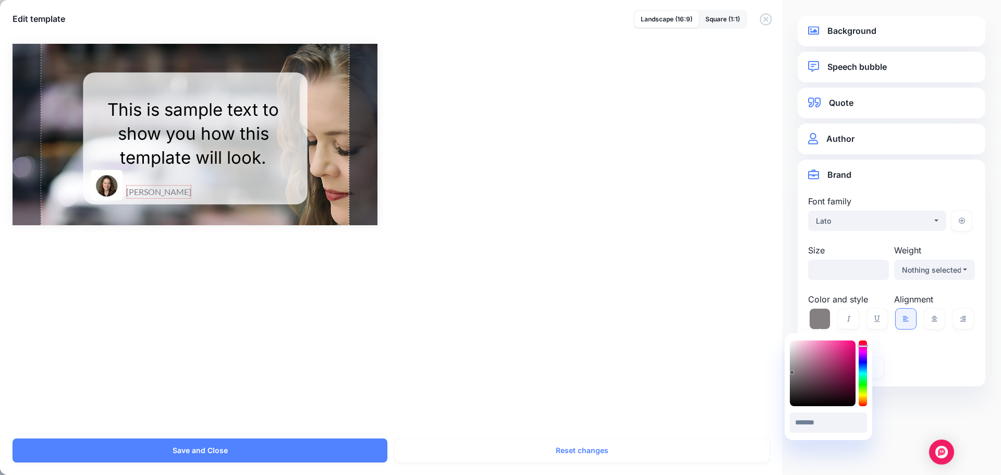
type input "*******"
drag, startPoint x: 792, startPoint y: 373, endPoint x: 787, endPoint y: 374, distance: 5.3
click at [787, 374] on div "******* #7D7D7D" at bounding box center [829, 386] width 88 height 107
click at [624, 384] on div "Rectangle @saralobkovich Sara Lobkovich / Opacity" at bounding box center [500, 234] width 1001 height 407
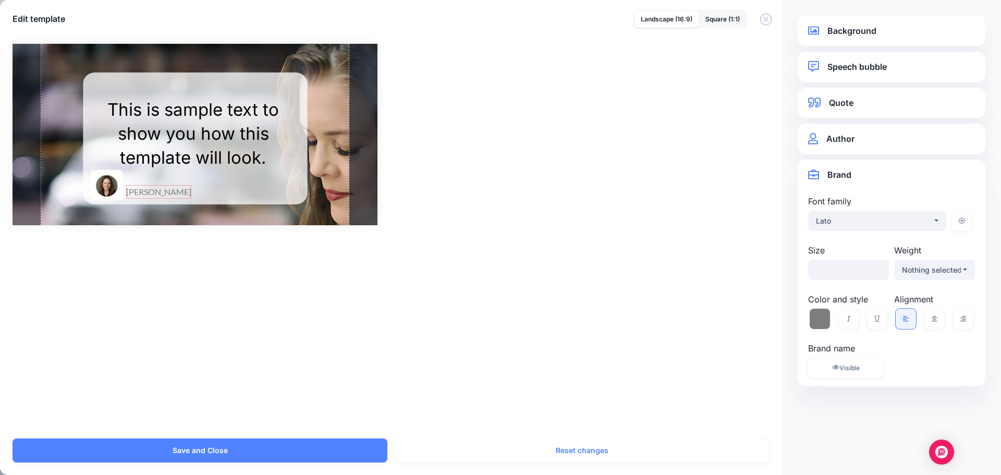
click at [624, 384] on div "Rectangle @saralobkovich Sara Lobkovich / Opacity" at bounding box center [500, 234] width 1001 height 407
click at [614, 188] on div "Rectangle @saralobkovich Sara Lobkovich / Opacity %" at bounding box center [501, 135] width 976 height 182
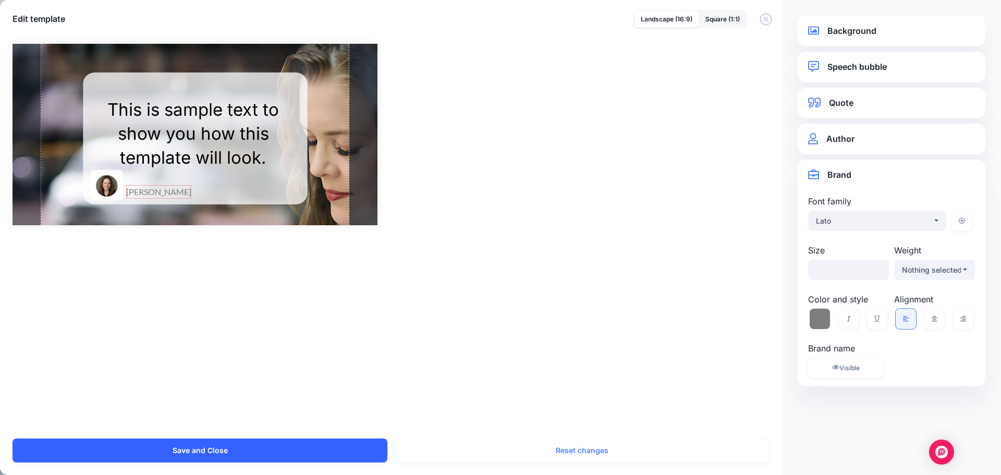
click at [224, 442] on button "Save and Close" at bounding box center [200, 451] width 375 height 24
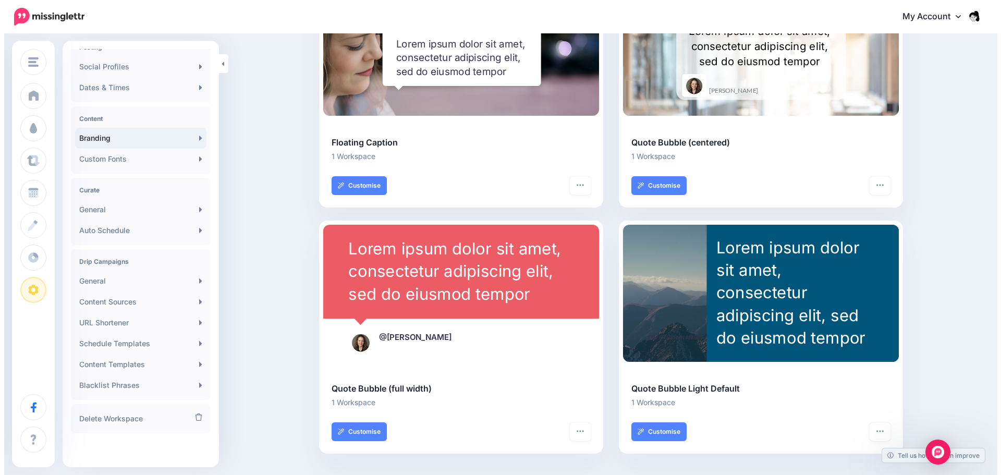
scroll to position [139, 0]
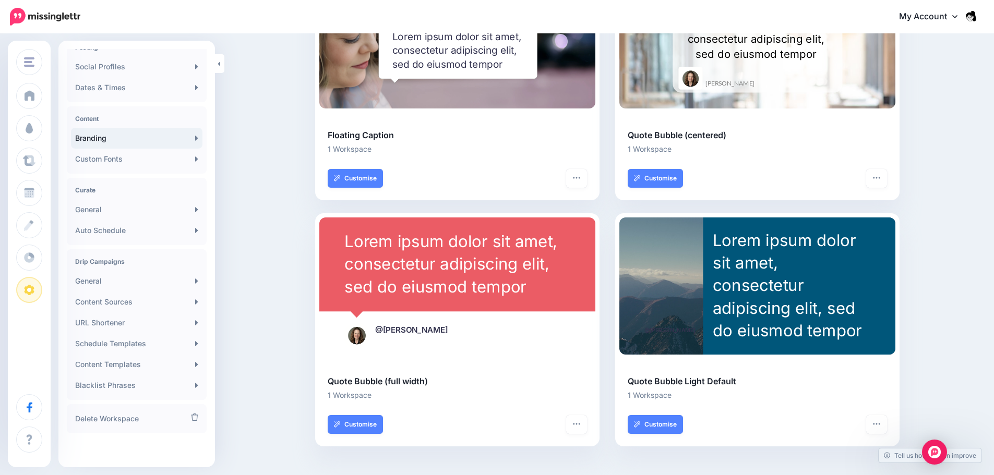
click at [430, 332] on span "@[PERSON_NAME]" at bounding box center [411, 330] width 73 height 10
click at [377, 434] on div "Quote Bubble (full width) 1 Workspace Customise Set default Theme settings" at bounding box center [457, 410] width 284 height 71
click at [373, 426] on link "Customise" at bounding box center [355, 424] width 55 height 19
select select "***"
type input "**"
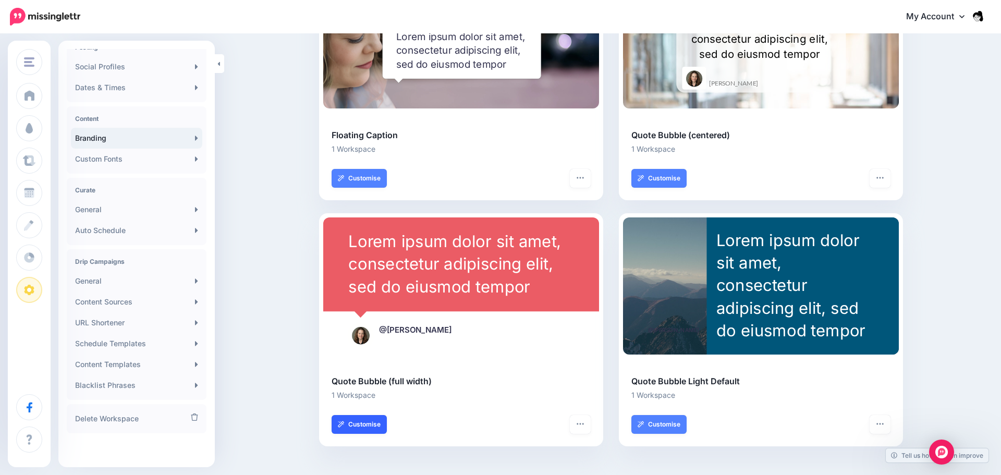
select select "***"
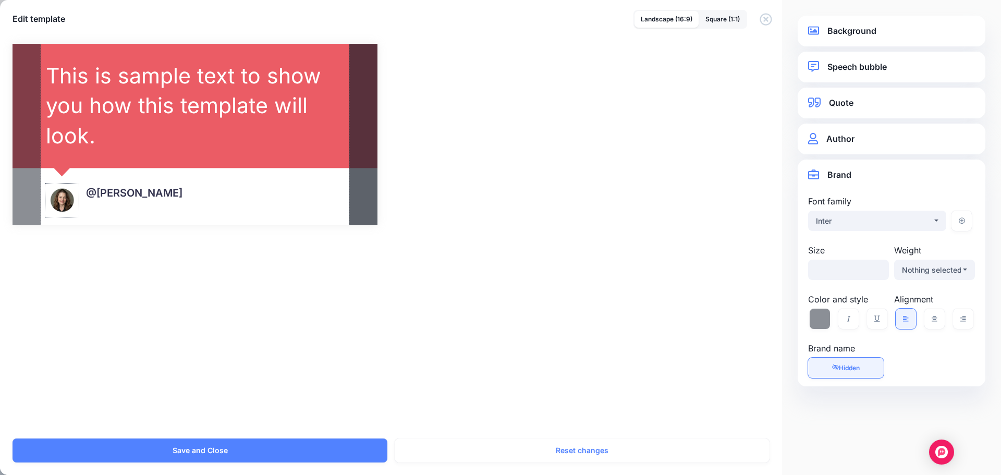
click at [53, 203] on div at bounding box center [62, 200] width 34 height 34
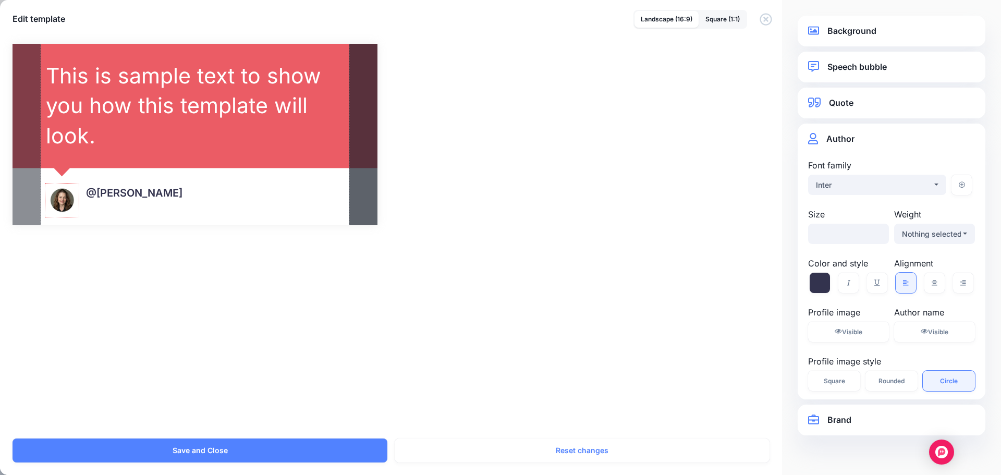
click at [53, 203] on div at bounding box center [62, 200] width 34 height 34
drag, startPoint x: 117, startPoint y: 195, endPoint x: 107, endPoint y: 201, distance: 11.7
click at [107, 201] on span "@[PERSON_NAME]" at bounding box center [124, 200] width 96 height 14
click at [308, 242] on div "Combined Shape Created with Sketch. @saralobkovich Sara Lobkovich /" at bounding box center [500, 234] width 1001 height 407
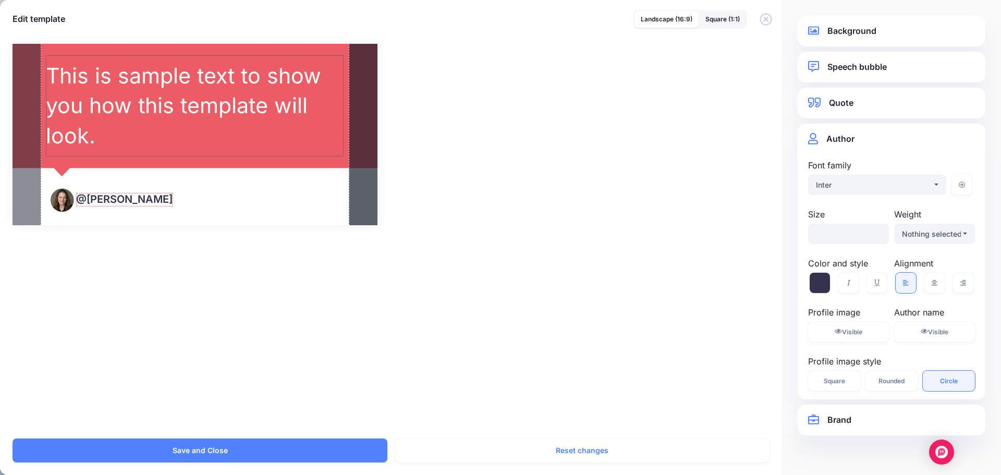
click at [310, 111] on div "This is sample text to show you how this template will look." at bounding box center [195, 106] width 298 height 90
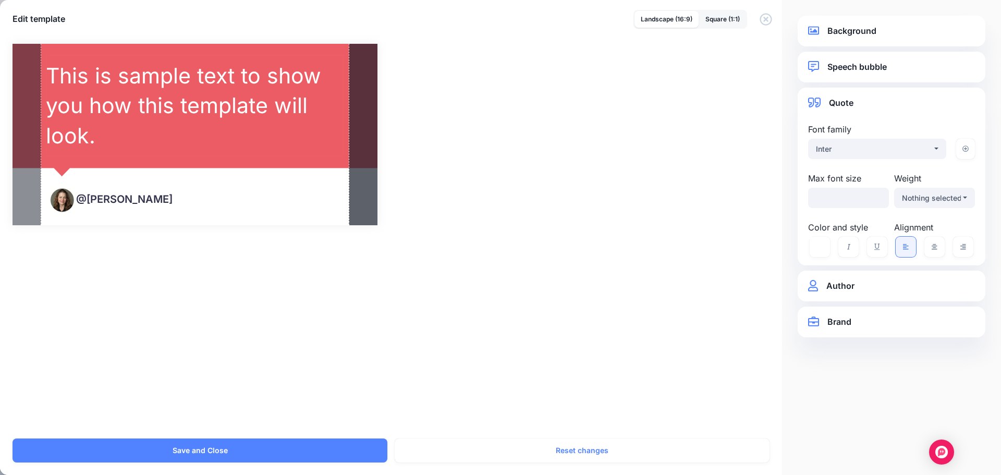
click at [387, 125] on div "Combined Shape Created with Sketch. @saralobkovich Sara Lobkovich / * %" at bounding box center [501, 135] width 976 height 182
click at [369, 129] on div at bounding box center [363, 135] width 29 height 182
click at [877, 32] on link "Background" at bounding box center [891, 31] width 167 height 14
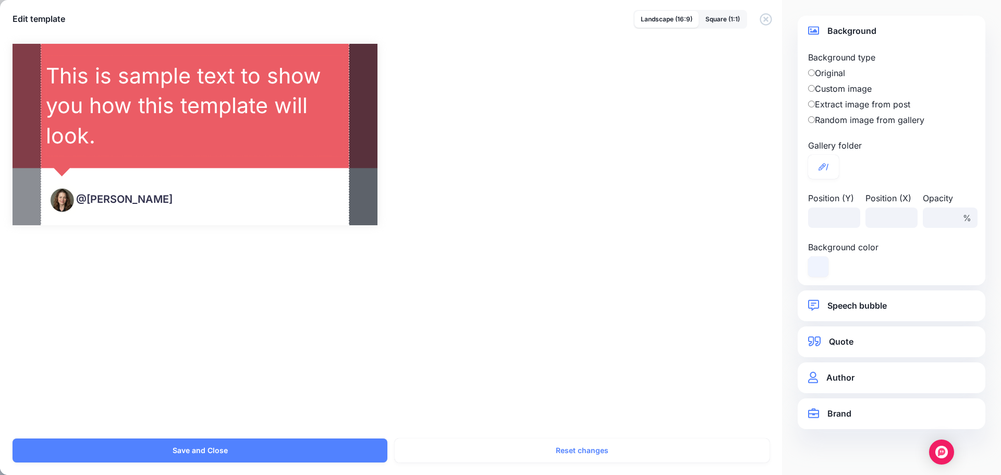
click at [838, 312] on link "Speech bubble" at bounding box center [891, 306] width 167 height 14
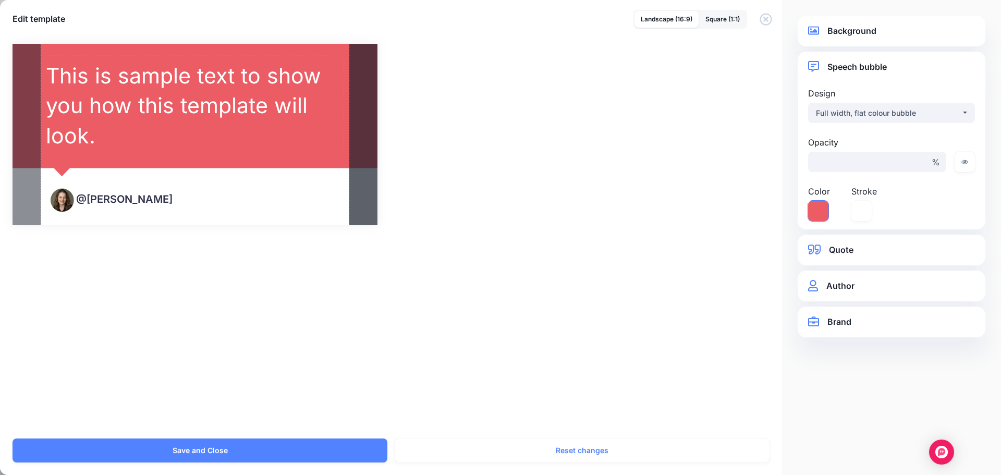
click at [814, 215] on icon at bounding box center [818, 211] width 20 height 20
click at [822, 209] on icon at bounding box center [818, 211] width 20 height 20
click at [863, 208] on icon at bounding box center [862, 211] width 20 height 20
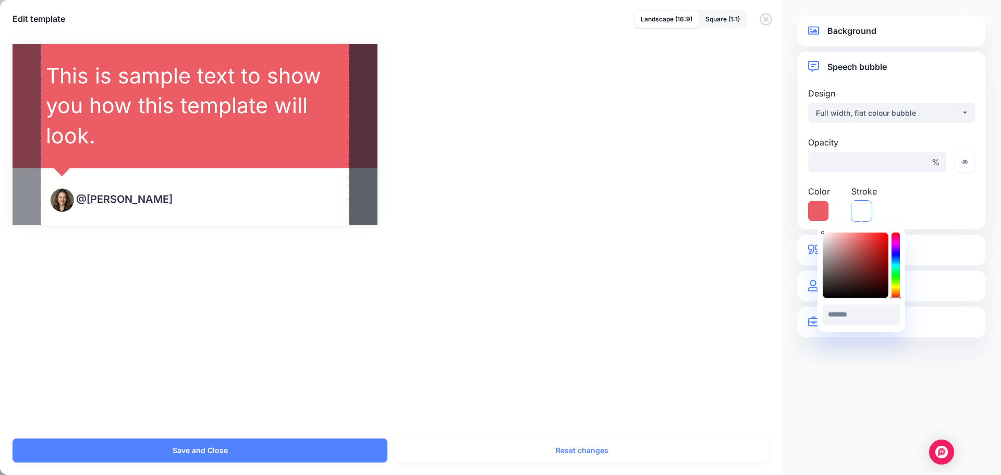
click at [863, 208] on icon at bounding box center [862, 211] width 20 height 20
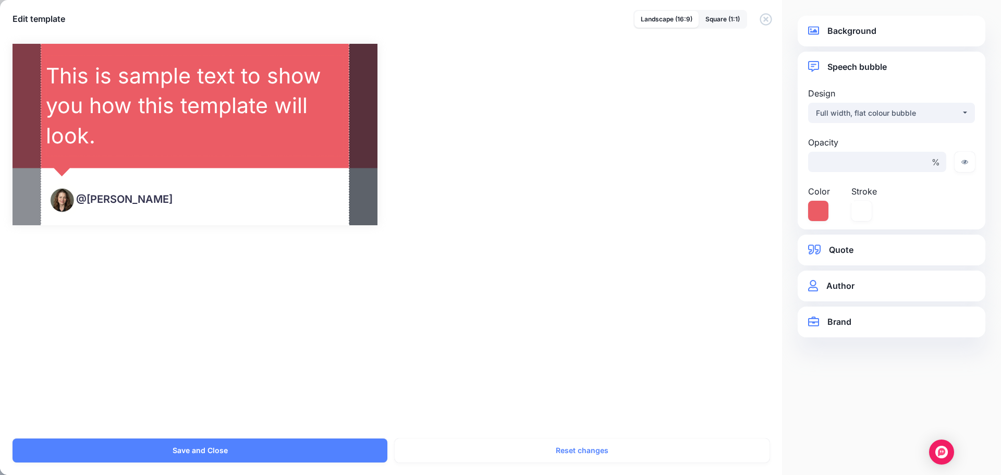
click at [873, 263] on div "**********" at bounding box center [892, 250] width 188 height 31
click at [870, 252] on link "Quote" at bounding box center [891, 250] width 167 height 14
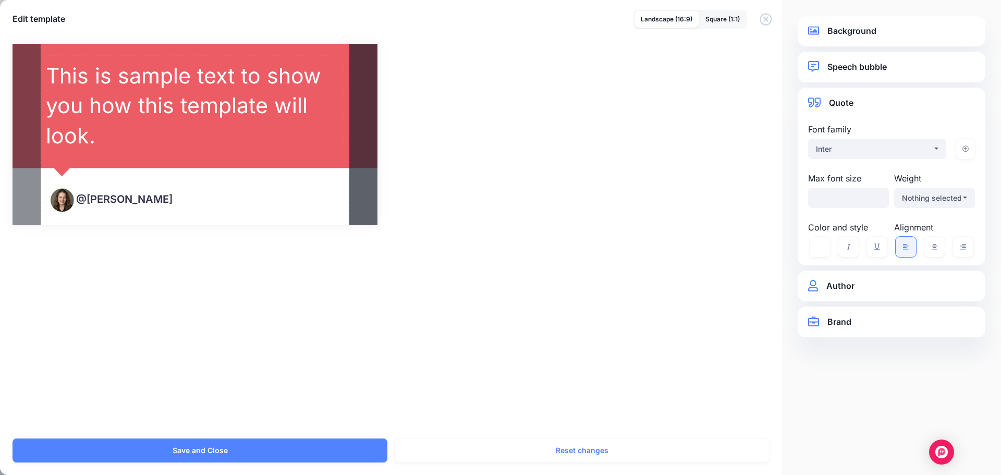
click at [862, 282] on link "Author" at bounding box center [891, 286] width 167 height 14
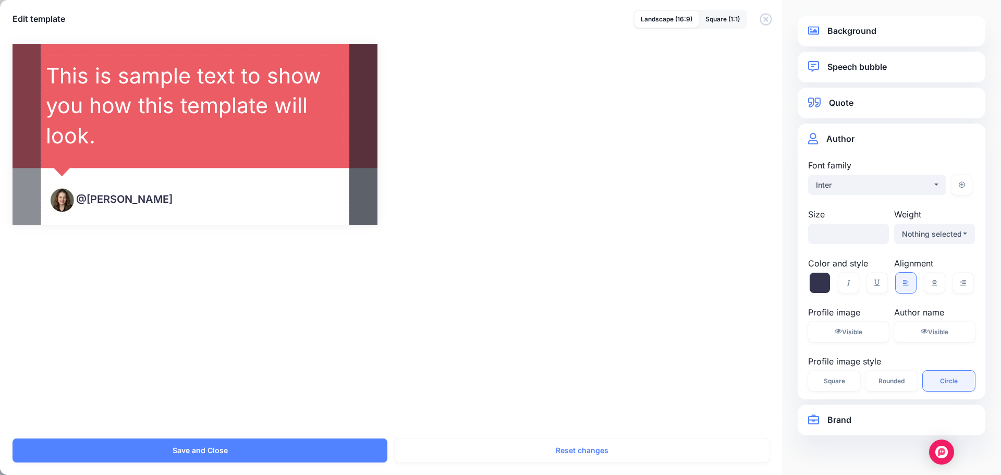
click at [686, 332] on div "Combined Shape Created with Sketch. @saralobkovich Sara Lobkovich /" at bounding box center [500, 234] width 1001 height 407
click at [311, 277] on div "Combined Shape Created with Sketch. @saralobkovich Sara Lobkovich /" at bounding box center [500, 234] width 1001 height 407
click at [396, 187] on div "Combined Shape Created with Sketch. @saralobkovich Sara Lobkovich / * %" at bounding box center [501, 135] width 976 height 182
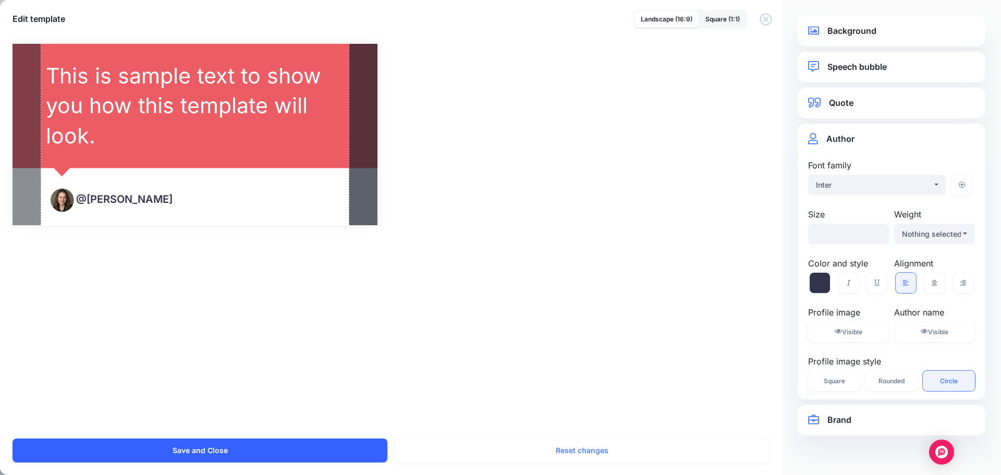
click at [333, 454] on button "Save and Close" at bounding box center [200, 451] width 375 height 24
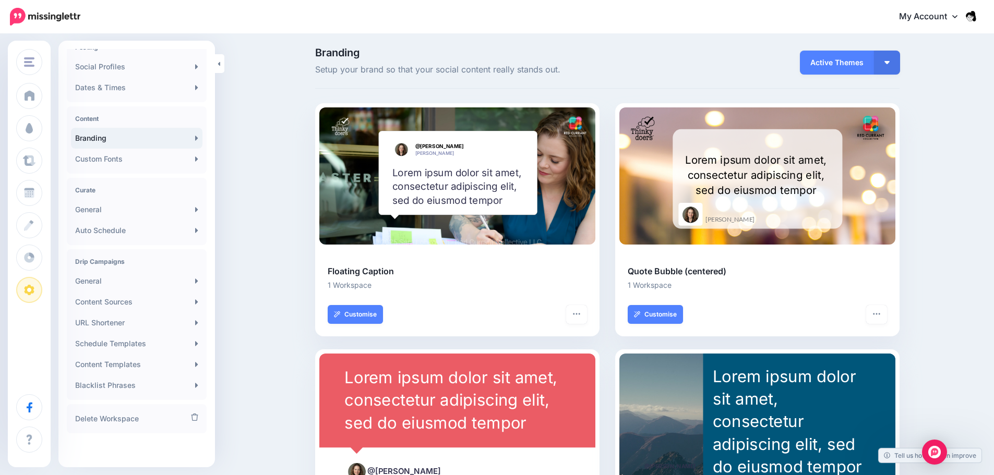
scroll to position [0, 0]
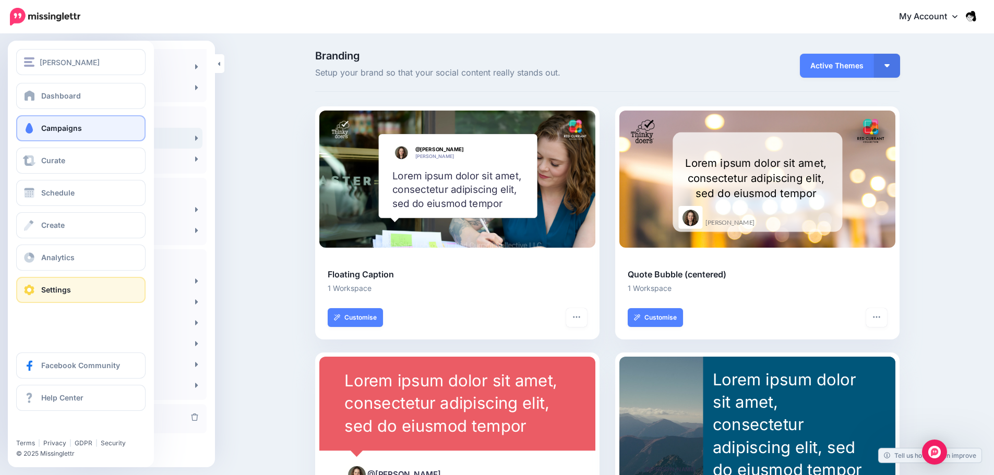
click at [57, 129] on span "Campaigns" at bounding box center [61, 128] width 41 height 9
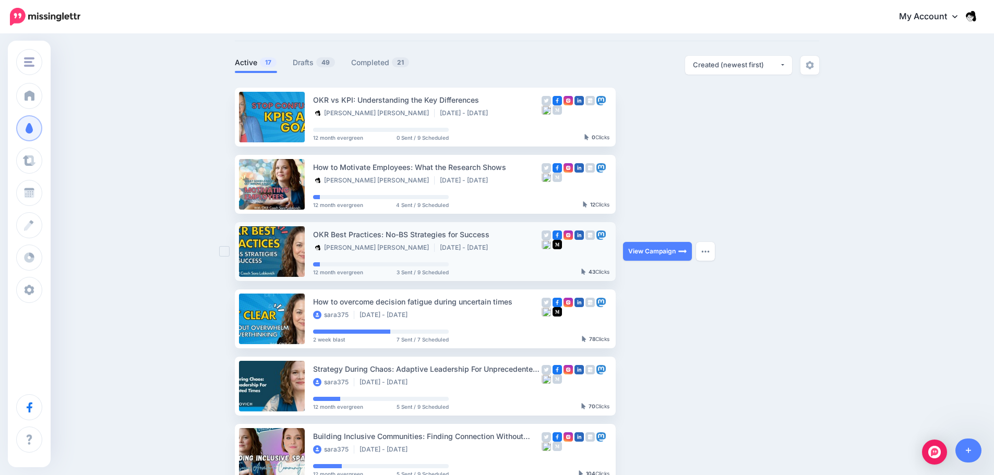
scroll to position [52, 0]
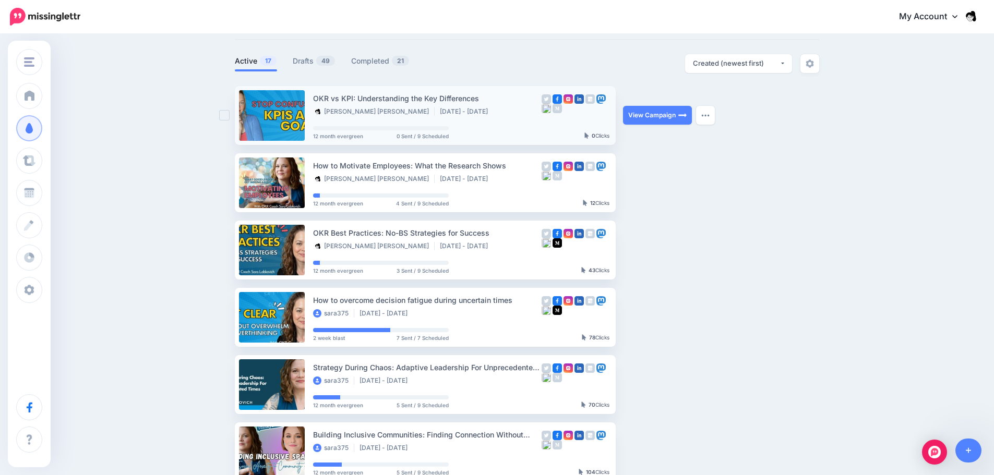
click at [498, 135] on div "OKR vs KPI: Understanding the Key Differences Ellie Dela Rosa Aug 31 2025 - Oct…" at bounding box center [427, 115] width 228 height 46
click at [512, 261] on div "OKR Best Practices: No-BS Strategies for Success Ellie Dela Rosa Aug 10 2025 - …" at bounding box center [427, 250] width 228 height 46
click at [677, 253] on link "View Campaign" at bounding box center [657, 249] width 69 height 19
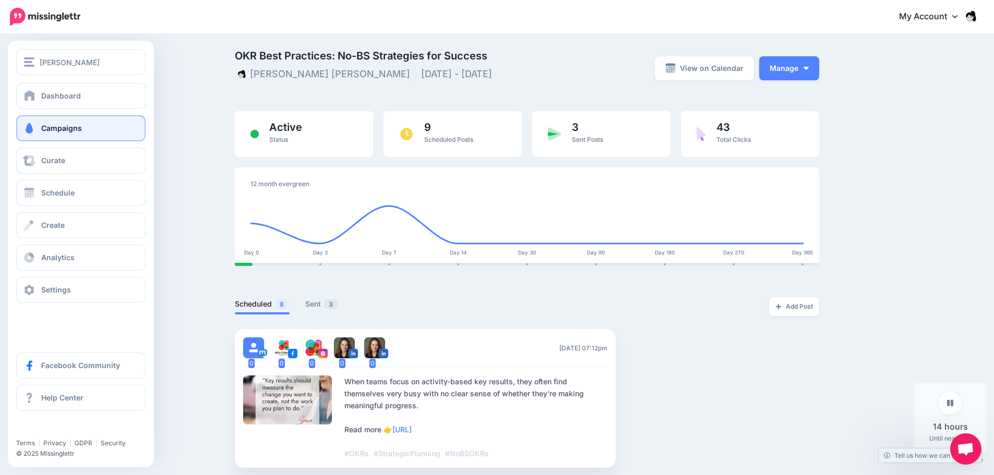
click at [81, 122] on link "Campaigns" at bounding box center [80, 128] width 129 height 26
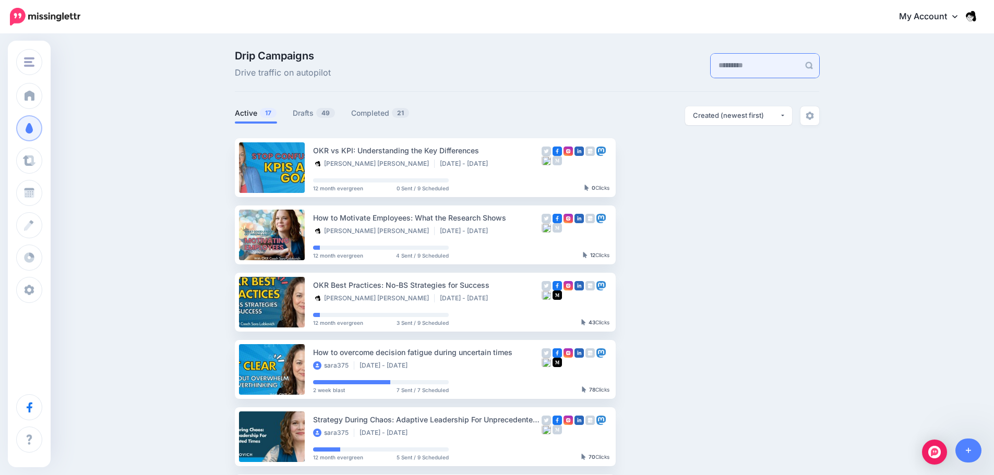
click at [765, 67] on input "text" at bounding box center [754, 66] width 89 height 24
drag, startPoint x: 718, startPoint y: 81, endPoint x: 722, endPoint y: 77, distance: 6.3
click at [718, 81] on div "Drip Campaigns Drive traffic on autopilot" at bounding box center [527, 71] width 584 height 41
click at [724, 75] on input "text" at bounding box center [754, 66] width 89 height 24
paste input "**********"
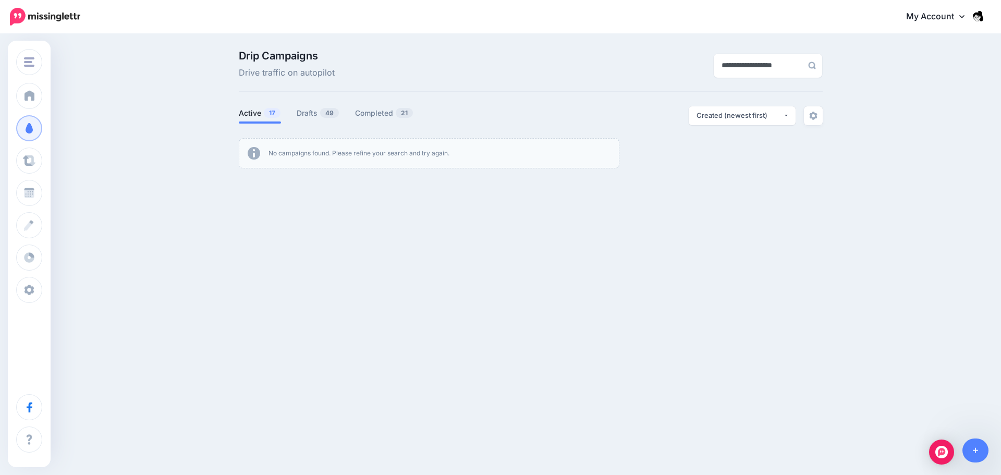
type input "**********"
click at [689, 291] on div "Sara Lobkovich Sara Lobkovich Red Currant Collective Add Workspace Dashboard Ca…" at bounding box center [500, 237] width 1001 height 475
click at [317, 115] on link "Drafts 49" at bounding box center [318, 113] width 43 height 13
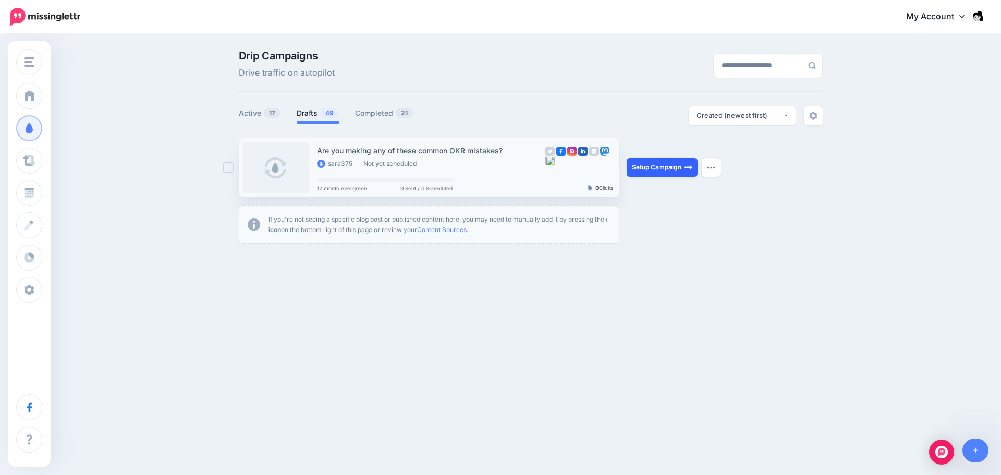
click at [670, 168] on link "Setup Campaign" at bounding box center [662, 167] width 71 height 19
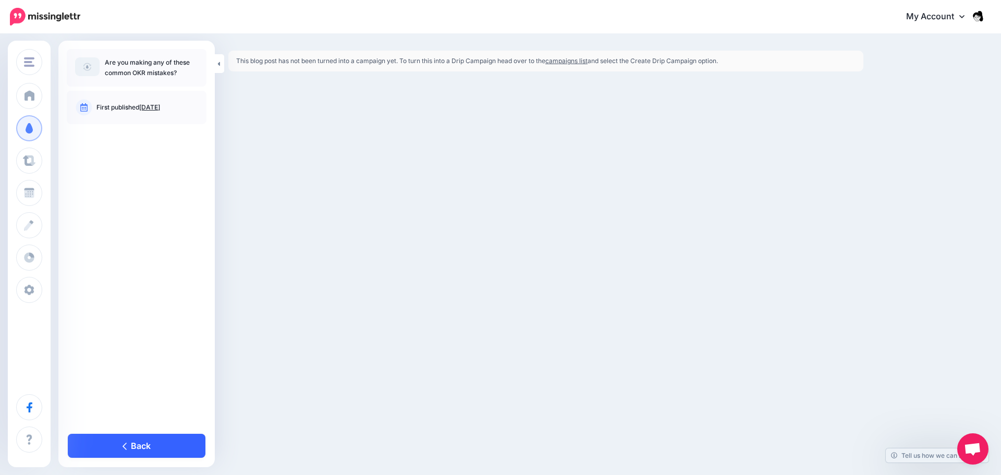
click at [137, 450] on link "Back" at bounding box center [137, 446] width 138 height 24
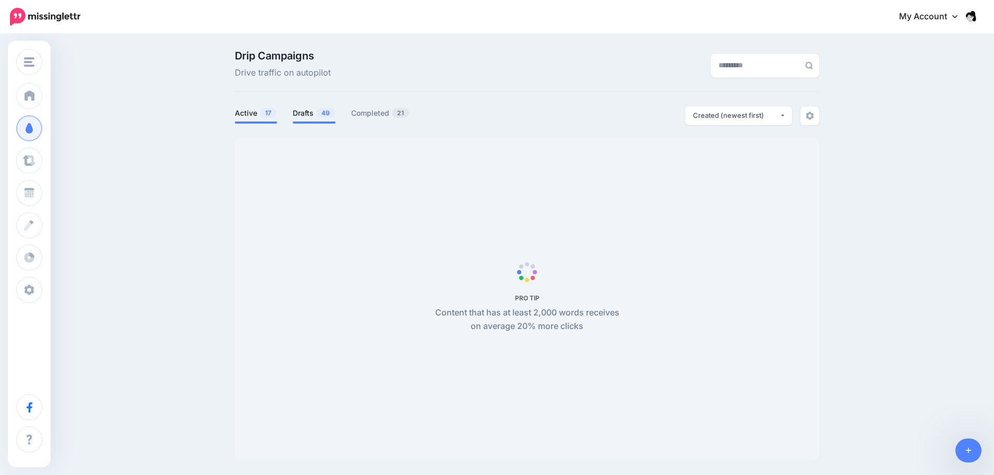
click at [321, 110] on span "49" at bounding box center [325, 113] width 19 height 10
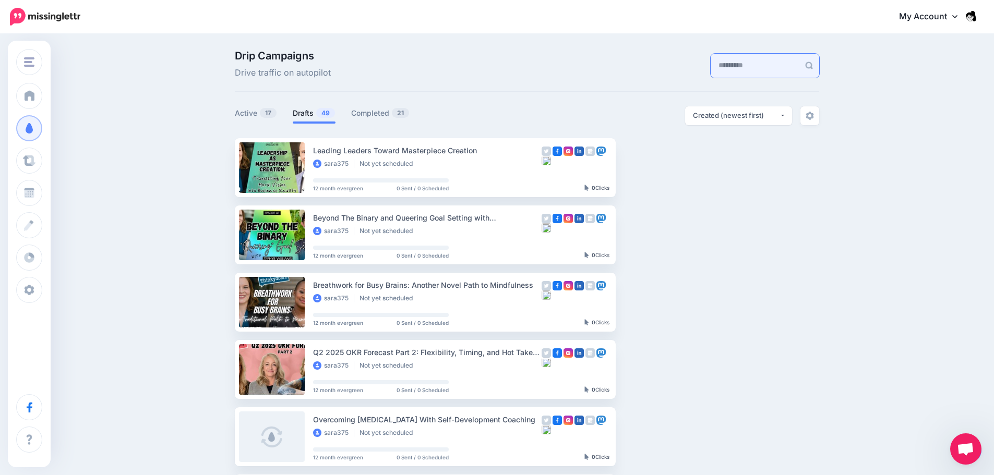
click at [739, 67] on input "text" at bounding box center [754, 66] width 89 height 24
paste input "**********"
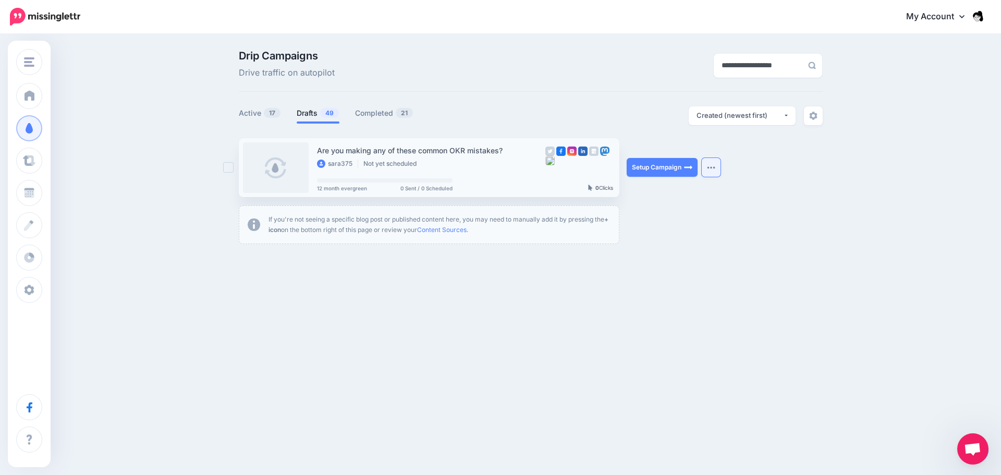
type input "**********"
click at [707, 169] on button "button" at bounding box center [711, 167] width 19 height 19
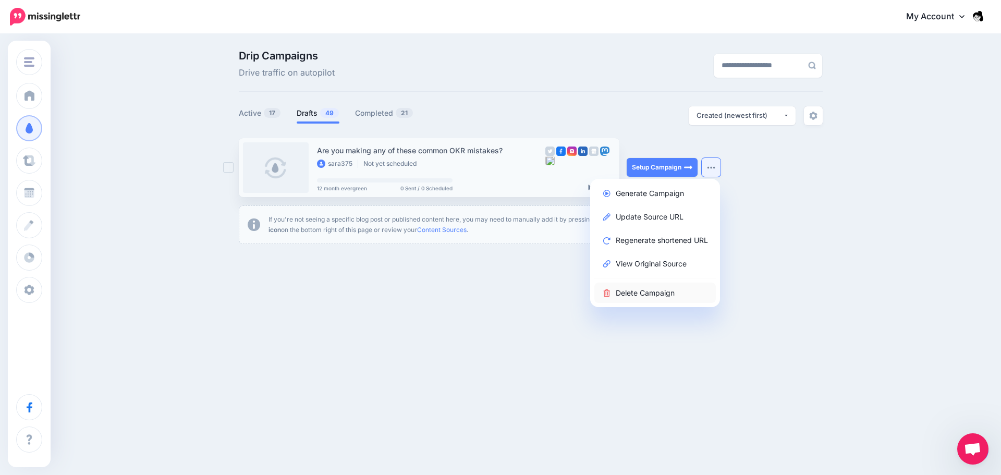
click at [656, 296] on link "Delete Campaign" at bounding box center [656, 293] width 122 height 20
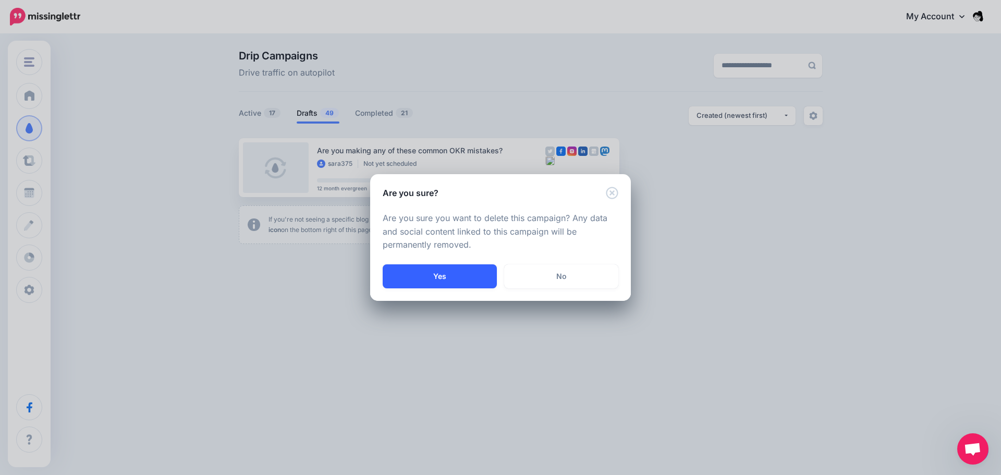
click at [458, 273] on button "Yes" at bounding box center [440, 276] width 114 height 24
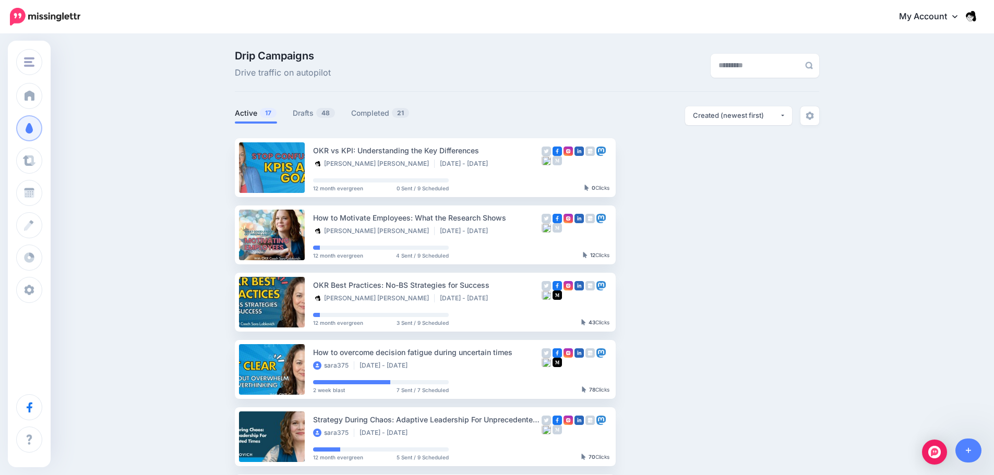
click at [292, 108] on ul "Active 17 Drafts 48 Completed 21" at bounding box center [381, 114] width 292 height 17
click at [306, 111] on link "Drafts 48" at bounding box center [314, 113] width 43 height 13
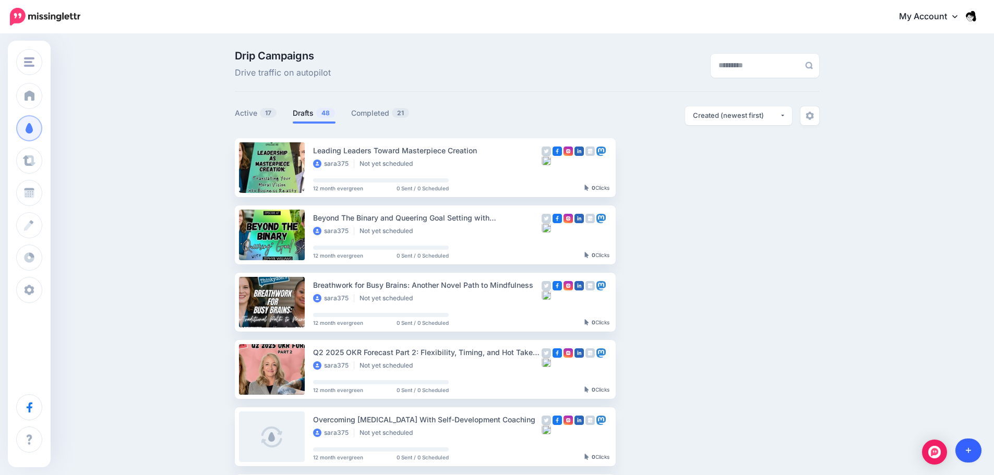
click at [967, 442] on link at bounding box center [968, 451] width 27 height 24
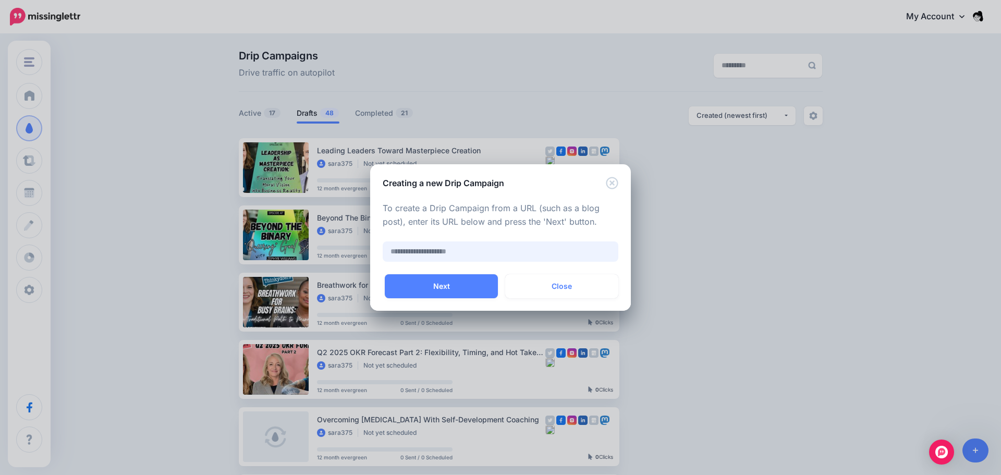
click at [490, 256] on input "text" at bounding box center [501, 251] width 236 height 20
paste input "**********"
type input "**********"
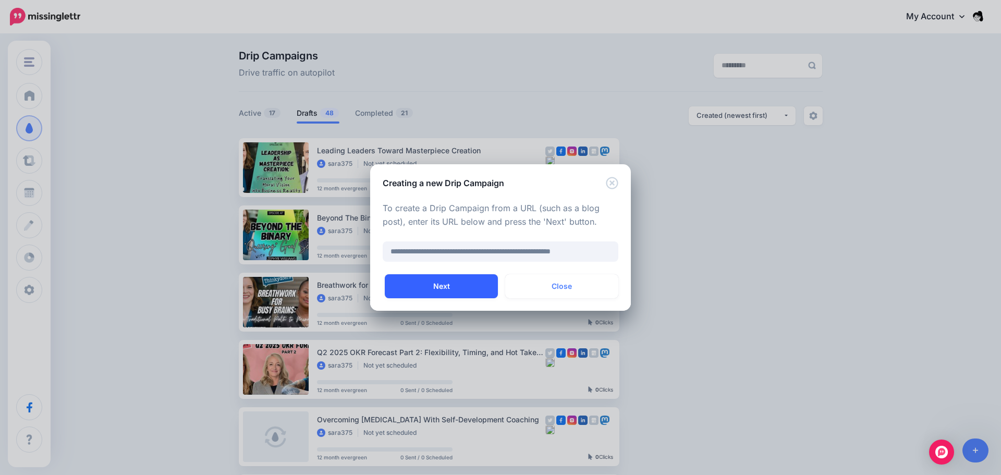
click at [406, 287] on button "Next" at bounding box center [441, 286] width 113 height 24
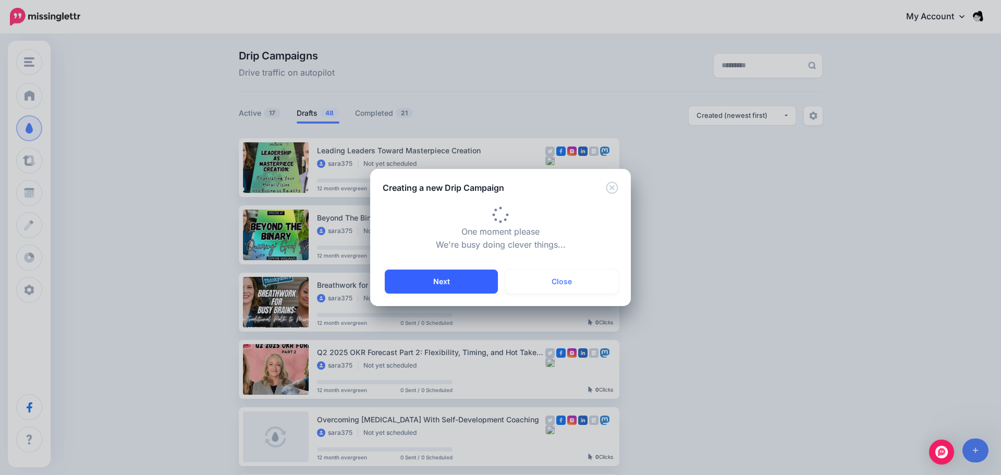
type input "**********"
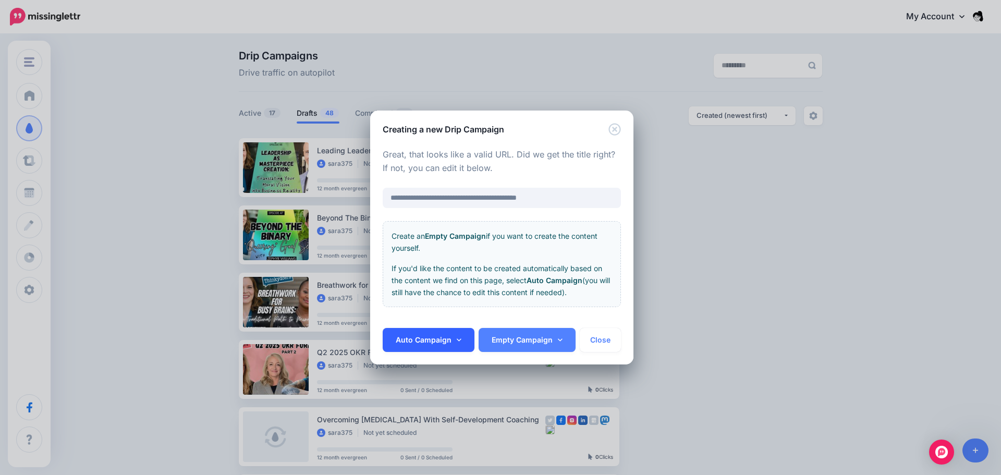
click at [454, 339] on link "Auto Campaign" at bounding box center [429, 340] width 92 height 24
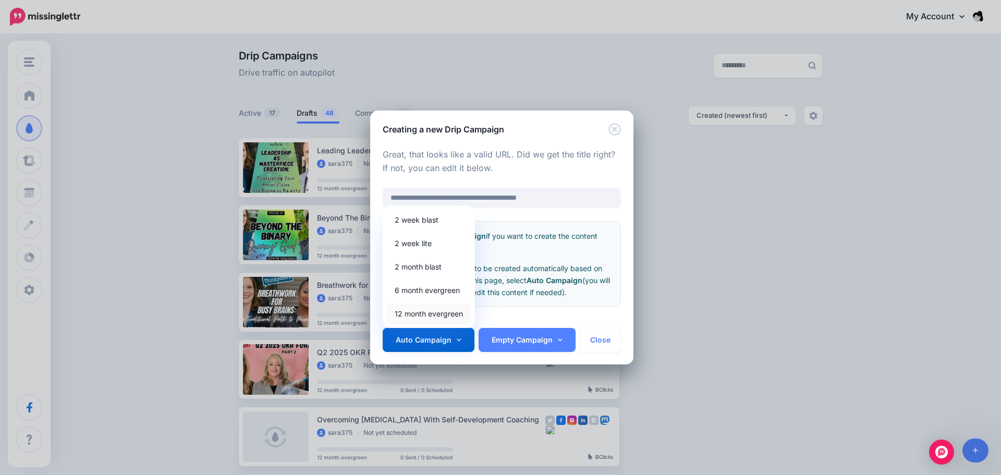
click at [439, 312] on link "12 month evergreen" at bounding box center [429, 314] width 84 height 20
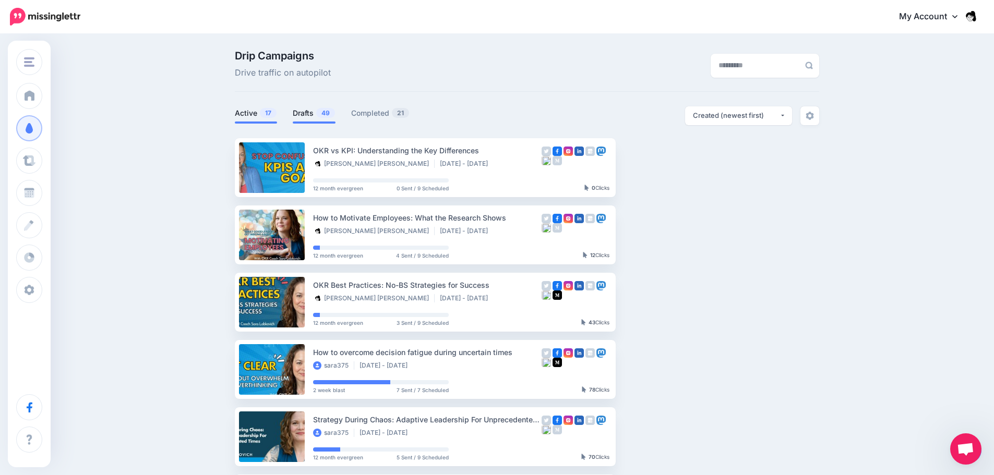
click at [309, 117] on link "Drafts 49" at bounding box center [314, 113] width 43 height 13
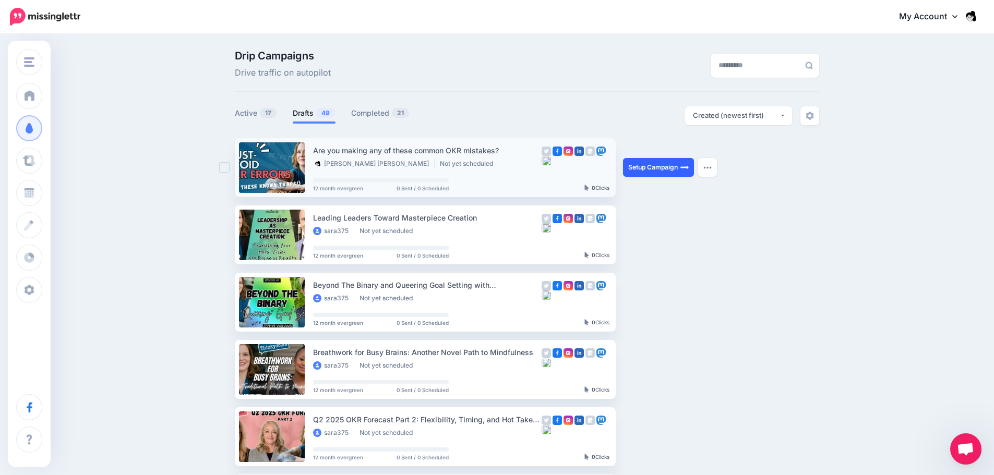
click at [678, 169] on link "Setup Campaign" at bounding box center [658, 167] width 71 height 19
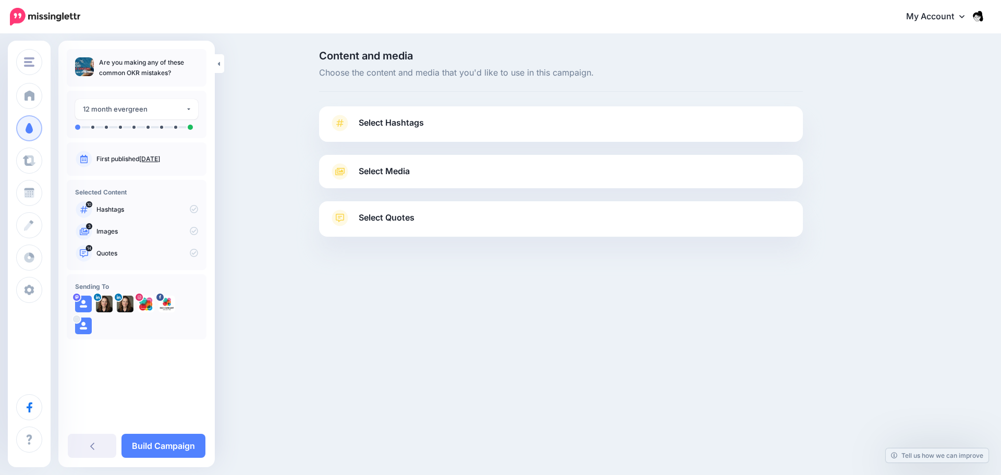
click at [401, 180] on div "Select Media Next, let's make sure we have the best media for this campaign. De…" at bounding box center [561, 171] width 484 height 33
click at [402, 167] on span "Select Media" at bounding box center [384, 171] width 51 height 14
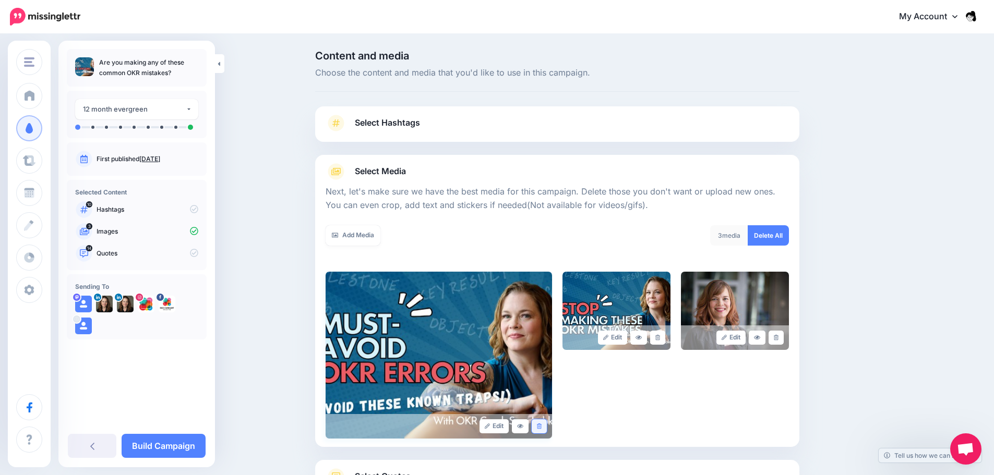
click at [540, 424] on icon at bounding box center [539, 427] width 5 height 6
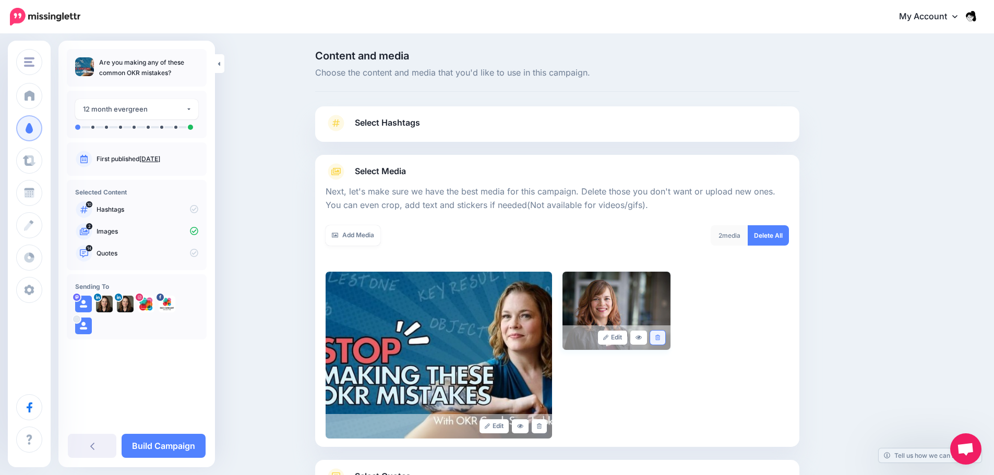
click at [665, 337] on link at bounding box center [657, 338] width 15 height 14
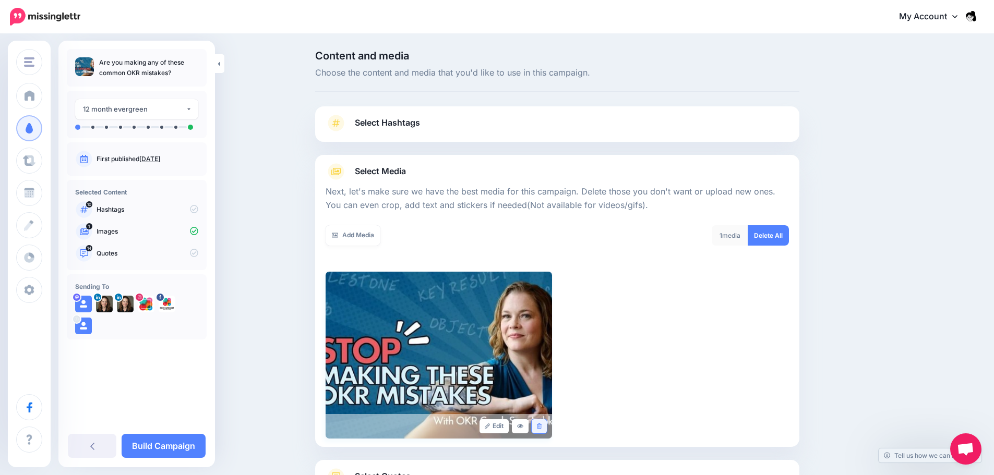
click at [547, 425] on link at bounding box center [538, 426] width 15 height 14
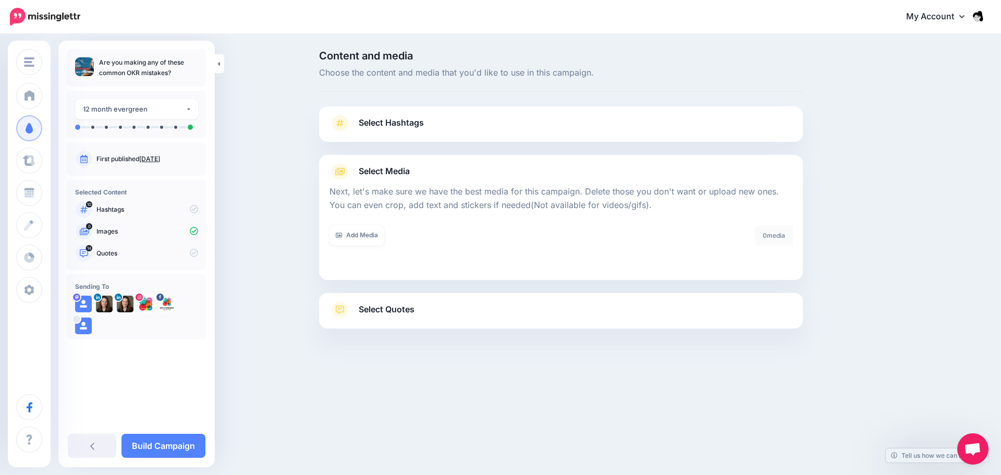
click at [482, 122] on link "Select Hashtags" at bounding box center [561, 128] width 463 height 27
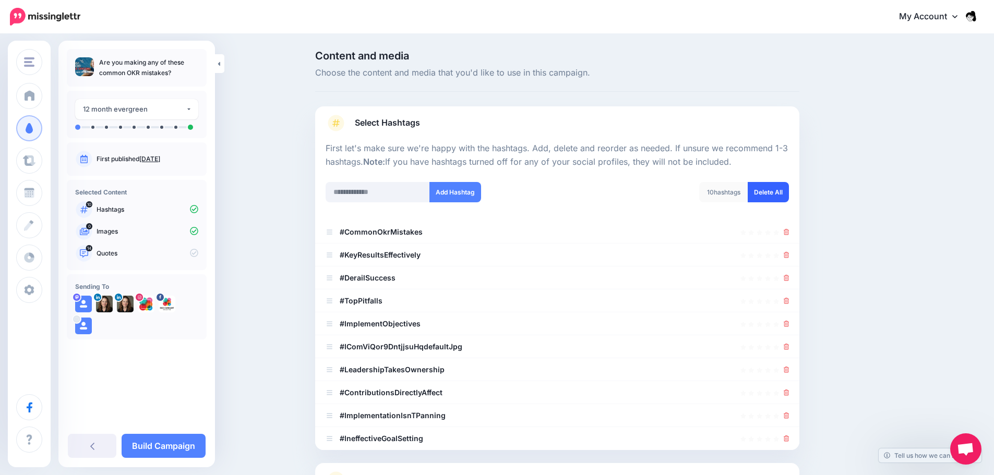
click at [770, 193] on link "Delete All" at bounding box center [767, 192] width 41 height 20
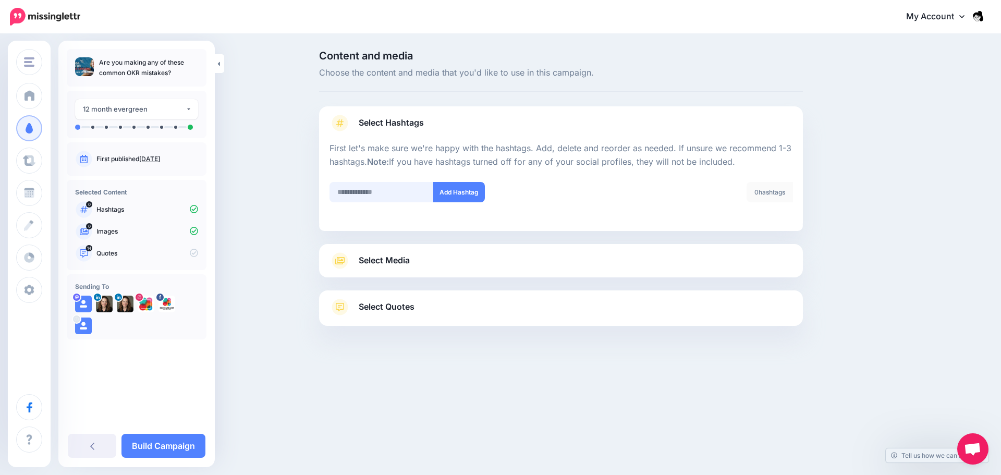
click at [394, 188] on input "text" at bounding box center [382, 192] width 104 height 20
click at [371, 198] on input "text" at bounding box center [382, 192] width 104 height 20
paste input "**********"
type input "**********"
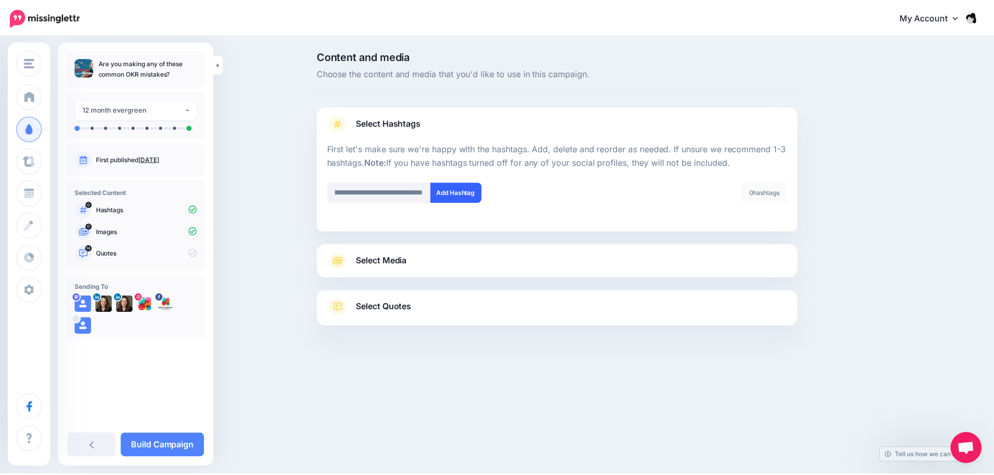
scroll to position [0, 0]
click at [461, 187] on button "Add Hashtag" at bounding box center [459, 192] width 52 height 20
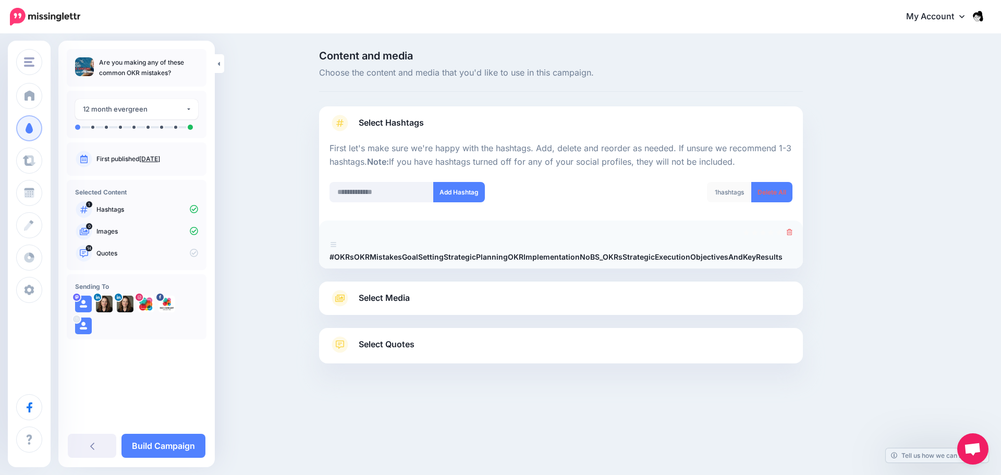
drag, startPoint x: 778, startPoint y: 231, endPoint x: 790, endPoint y: 234, distance: 12.9
click at [780, 232] on icon at bounding box center [780, 233] width 6 height 6
click at [791, 234] on icon at bounding box center [790, 232] width 6 height 6
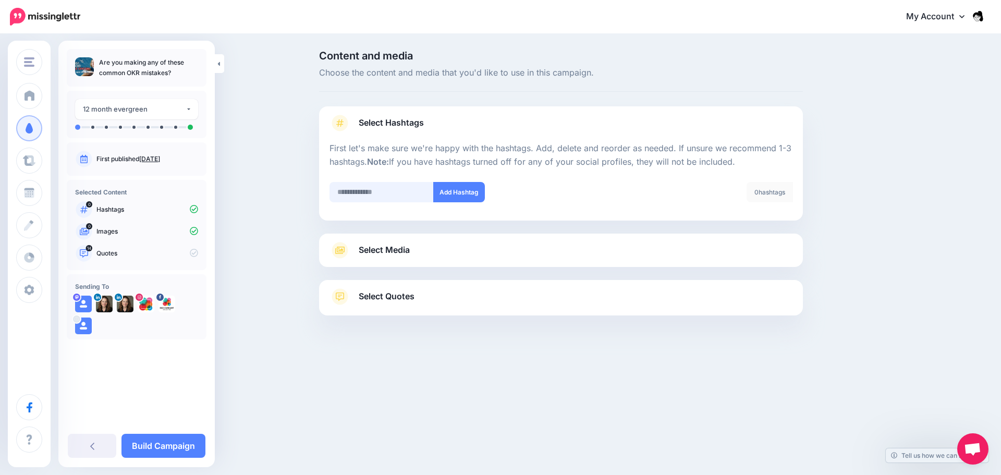
click at [386, 191] on input "text" at bounding box center [382, 192] width 104 height 20
paste input "*****"
type input "*****"
click at [462, 196] on button "Add Hashtag" at bounding box center [459, 192] width 52 height 20
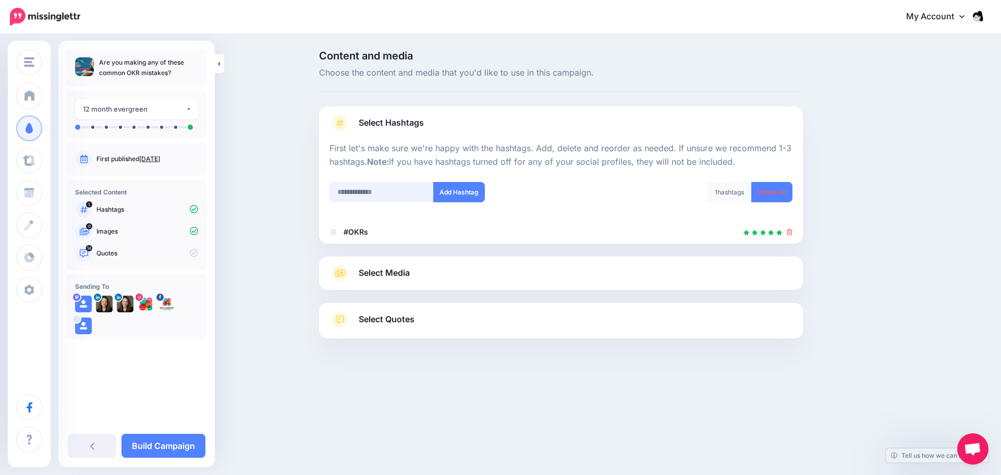
click at [363, 188] on input "text" at bounding box center [382, 192] width 104 height 20
paste input "**********"
type input "**********"
click at [464, 195] on button "Add Hashtag" at bounding box center [459, 192] width 52 height 20
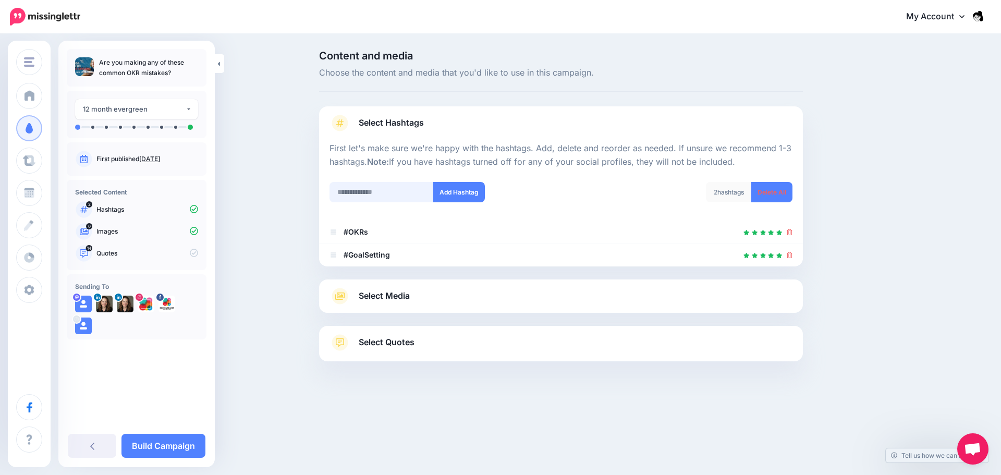
click at [388, 202] on input "text" at bounding box center [382, 192] width 104 height 20
paste input "**********"
type input "**********"
click at [463, 195] on button "Add Hashtag" at bounding box center [459, 192] width 52 height 20
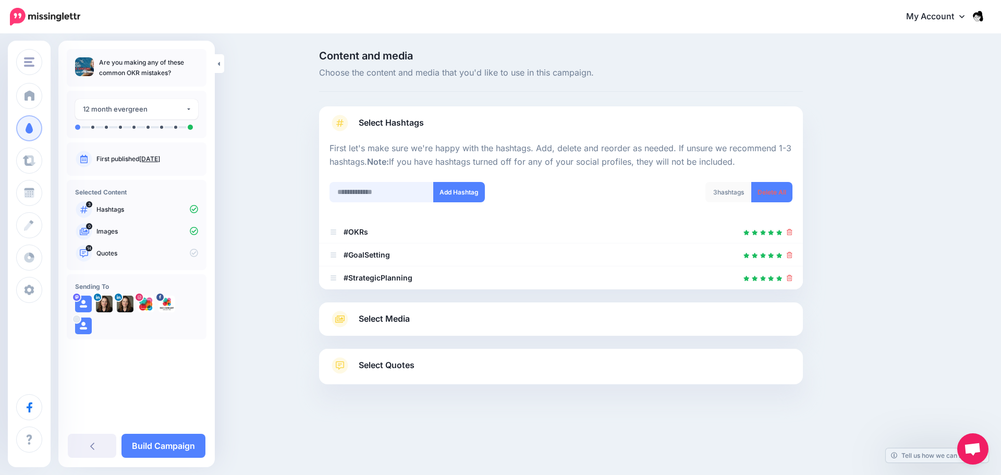
click at [396, 199] on input "text" at bounding box center [382, 192] width 104 height 20
paste input "**********"
click at [431, 197] on input "**********" at bounding box center [382, 192] width 104 height 20
type input "**********"
click at [452, 201] on button "Add Hashtag" at bounding box center [459, 192] width 52 height 20
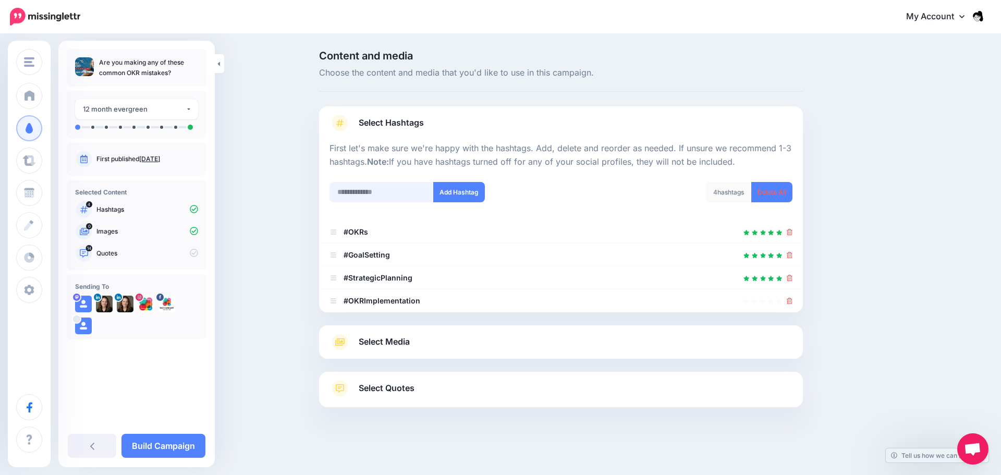
click at [374, 182] on input "text" at bounding box center [382, 192] width 104 height 20
paste input "**********"
type input "**********"
click at [444, 200] on button "Add Hashtag" at bounding box center [459, 192] width 52 height 20
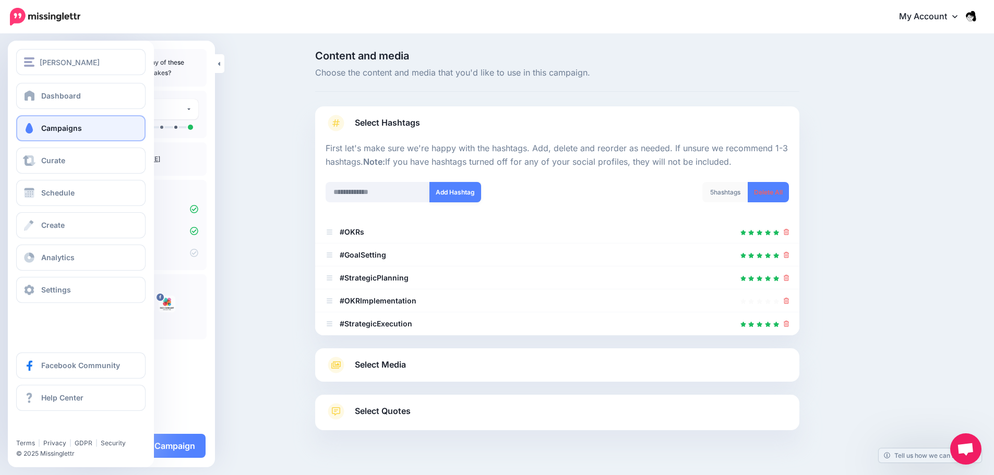
scroll to position [23, 0]
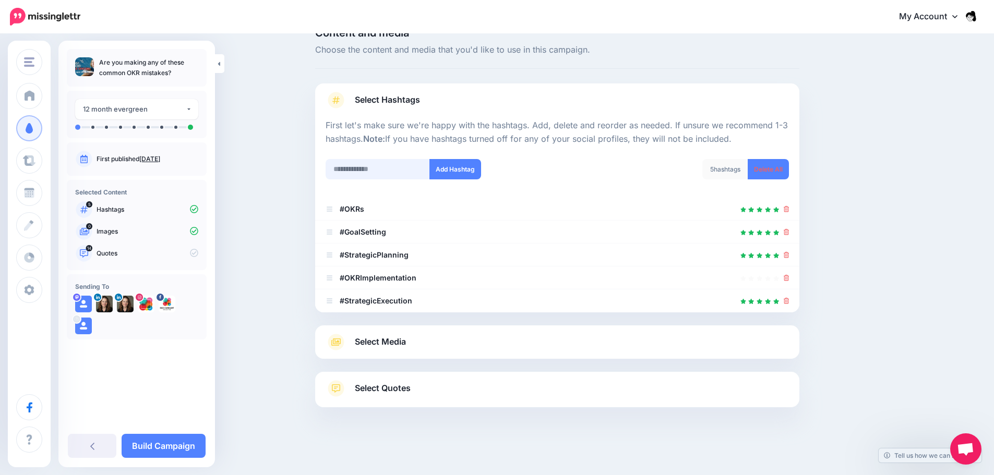
click at [389, 171] on input "text" at bounding box center [377, 169] width 104 height 20
paste input "**********"
type input "**********"
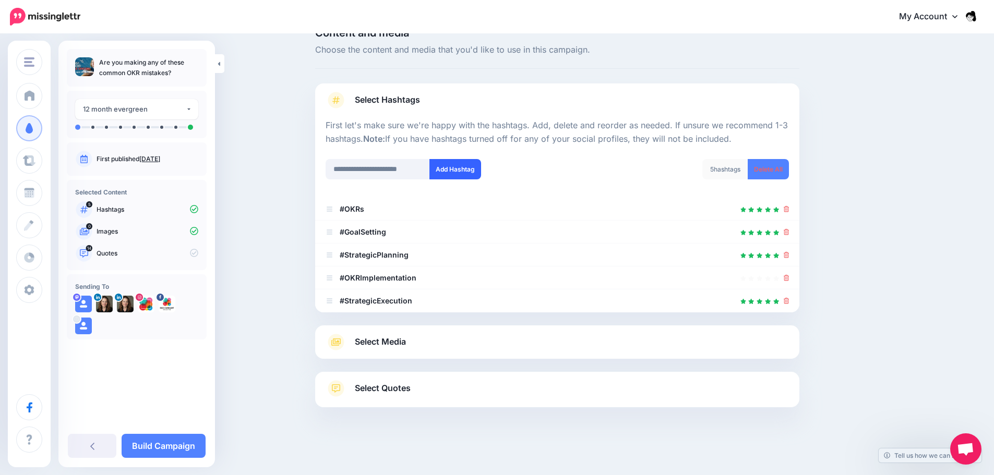
click at [481, 173] on button "Add Hashtag" at bounding box center [455, 169] width 52 height 20
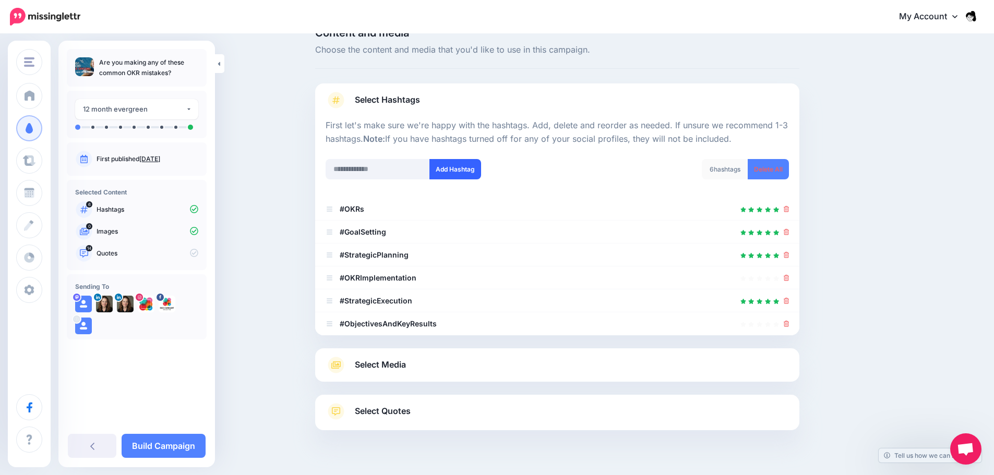
scroll to position [46, 0]
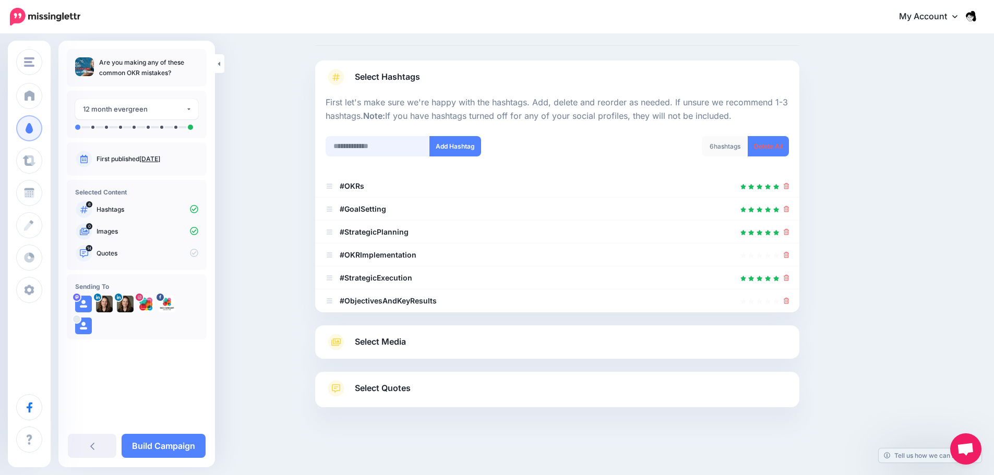
click at [413, 148] on input "text" at bounding box center [377, 146] width 104 height 20
paste input "**********"
type input "**********"
click at [480, 148] on button "Add Hashtag" at bounding box center [455, 146] width 52 height 20
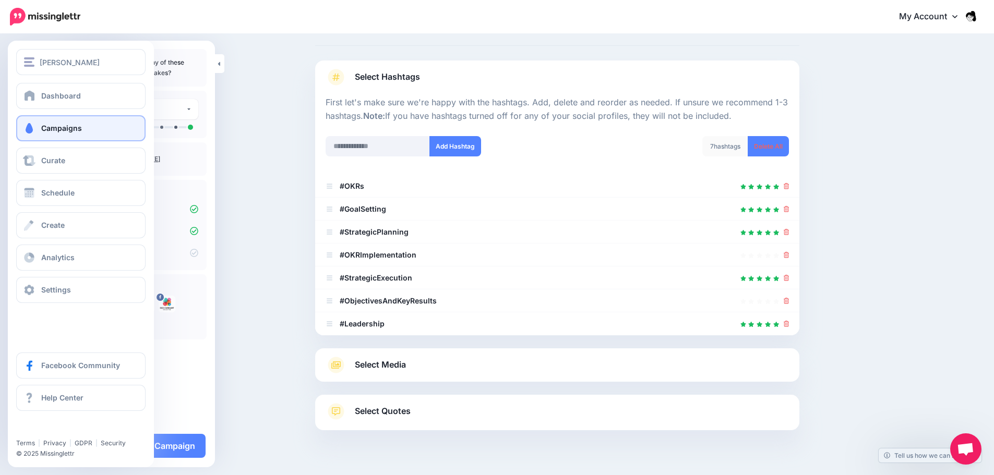
scroll to position [69, 0]
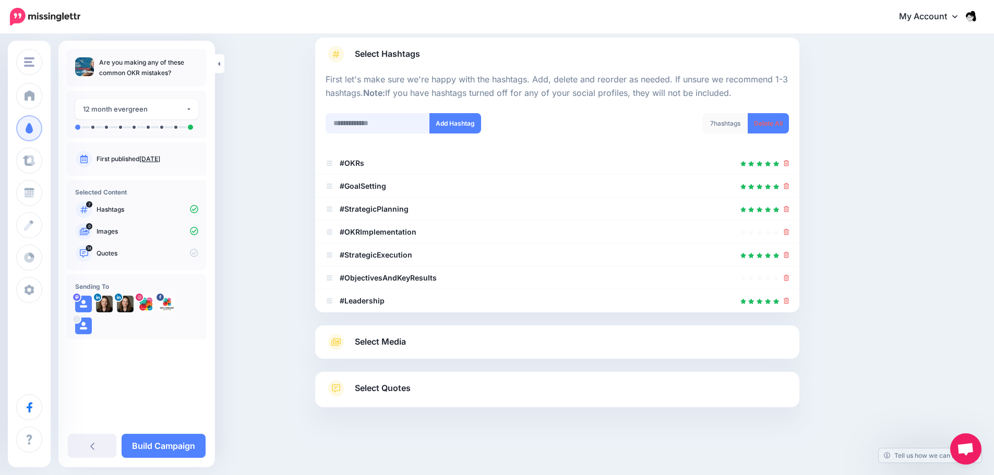
click at [378, 125] on input "text" at bounding box center [377, 123] width 104 height 20
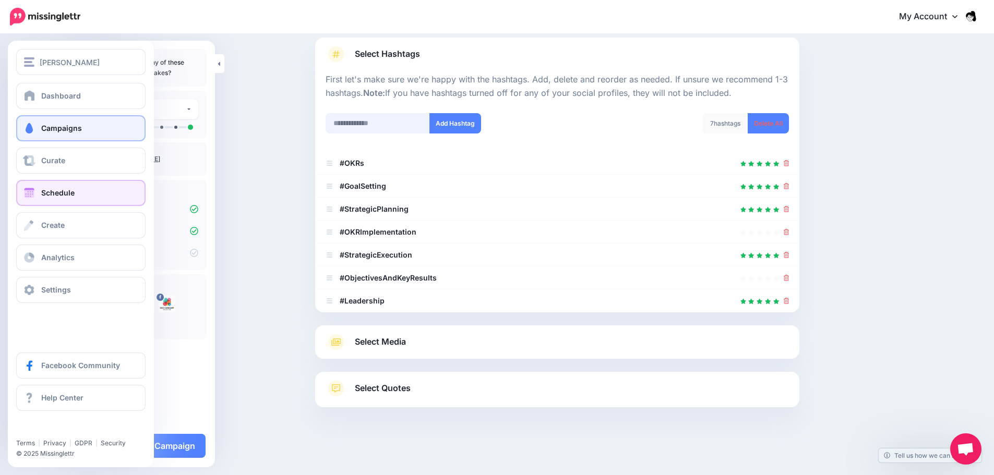
paste input "**********"
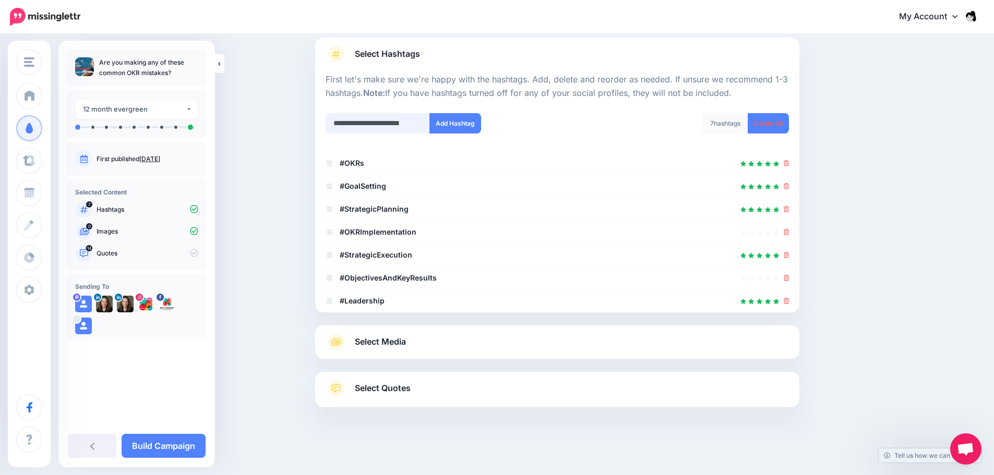
scroll to position [0, 5]
type input "**********"
click at [464, 119] on button "Add Hashtag" at bounding box center [455, 123] width 52 height 20
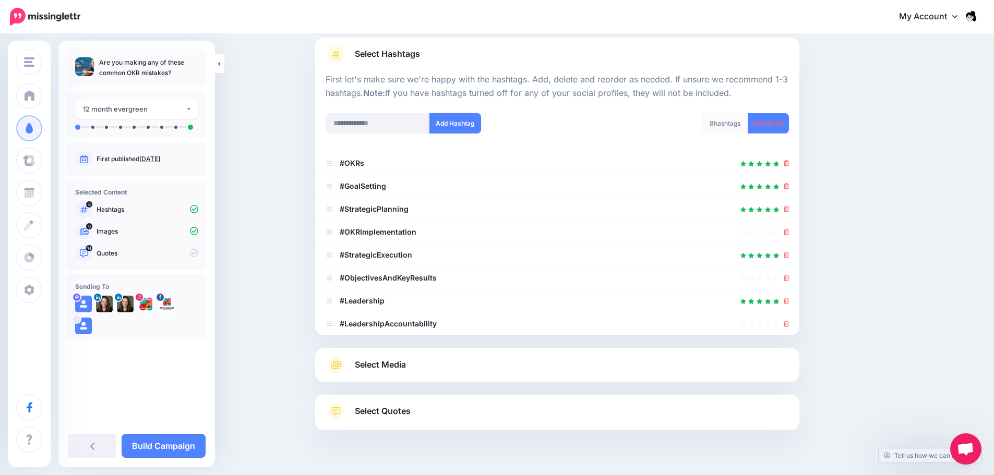
scroll to position [92, 0]
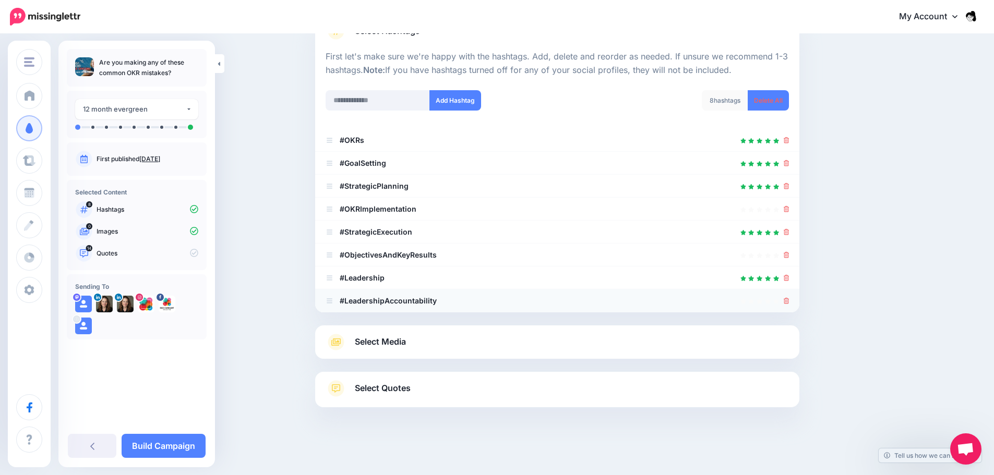
click at [789, 300] on icon at bounding box center [786, 301] width 6 height 6
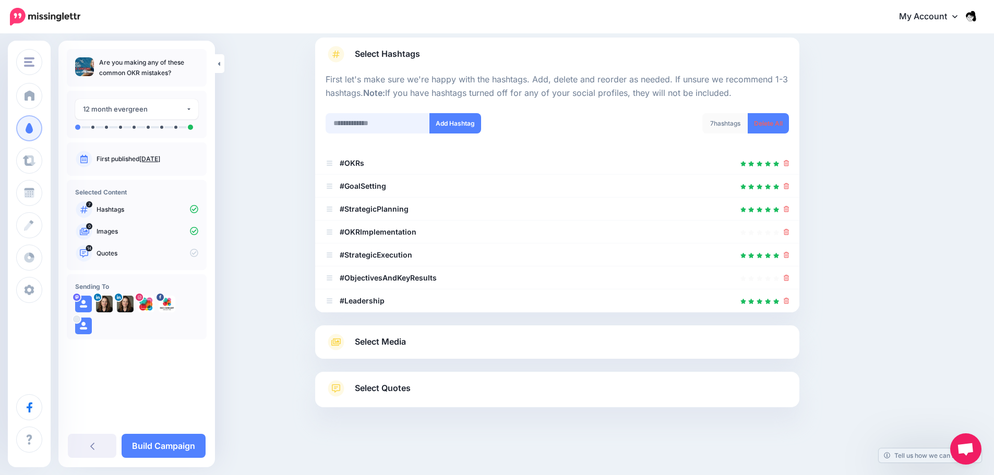
click at [394, 125] on input "text" at bounding box center [377, 123] width 104 height 20
paste input "**********"
type input "**********"
click at [498, 129] on div "**********" at bounding box center [437, 123] width 224 height 20
click at [464, 120] on button "Add Hashtag" at bounding box center [455, 123] width 52 height 20
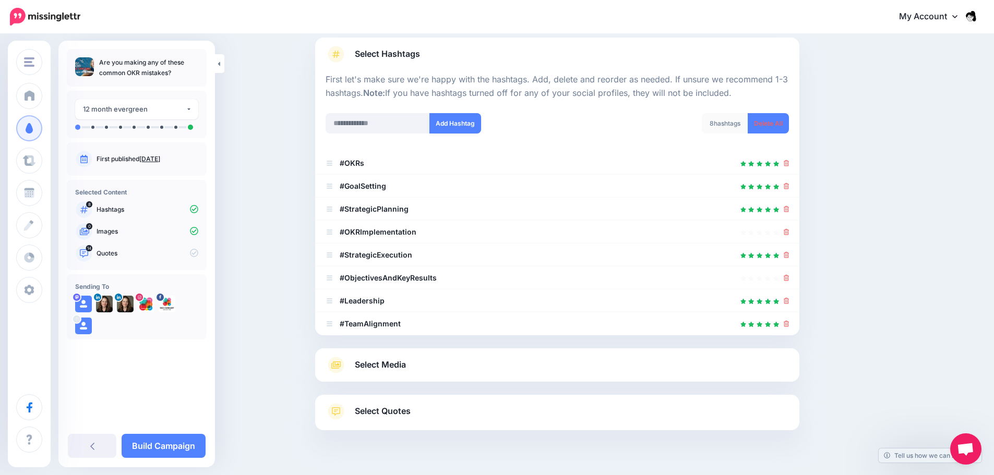
scroll to position [92, 0]
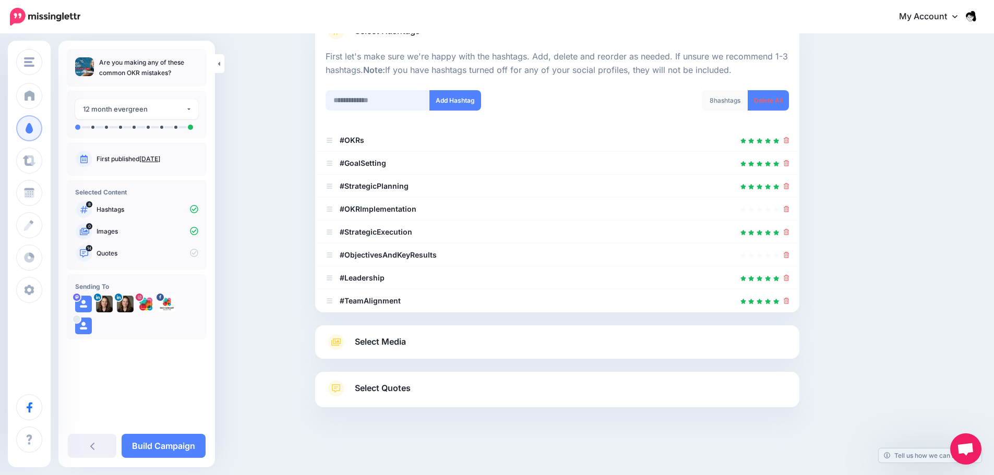
click at [365, 100] on input "text" at bounding box center [377, 100] width 104 height 20
paste input "**********"
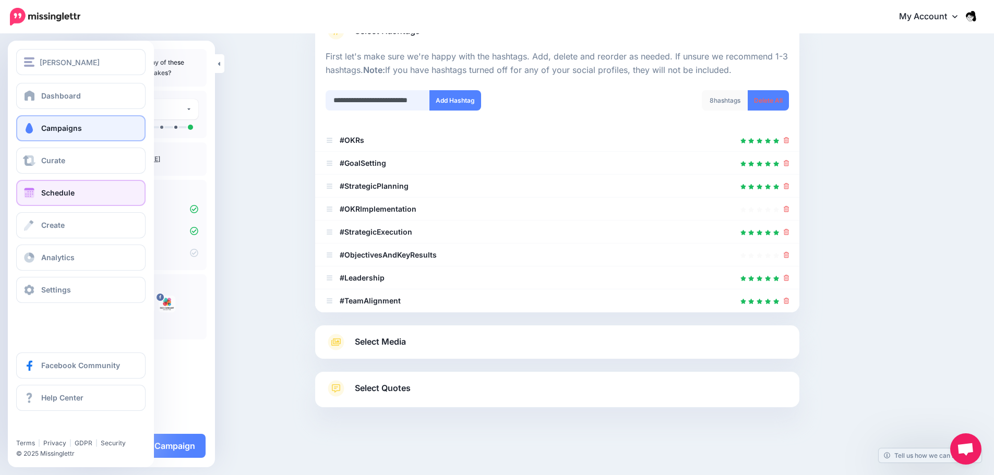
type input "**********"
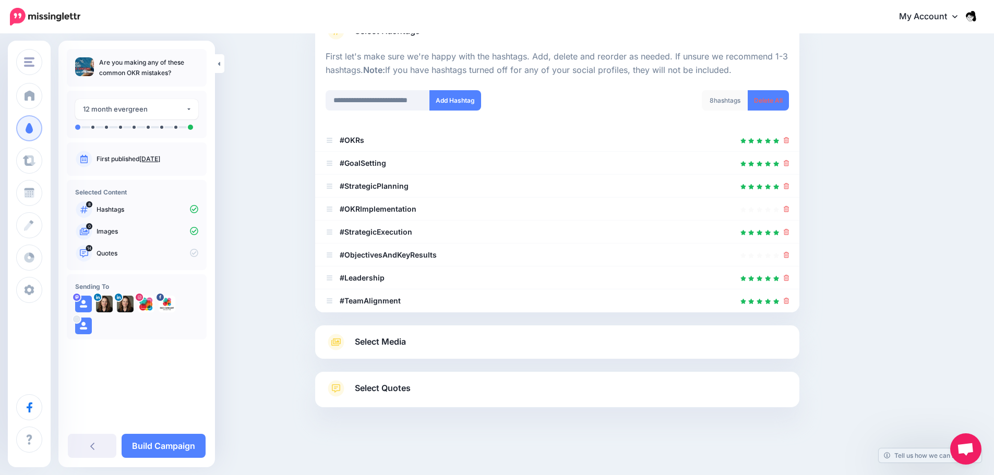
click at [383, 114] on div "**********" at bounding box center [437, 106] width 239 height 33
click at [386, 107] on input "**********" at bounding box center [377, 100] width 104 height 20
paste input "**********"
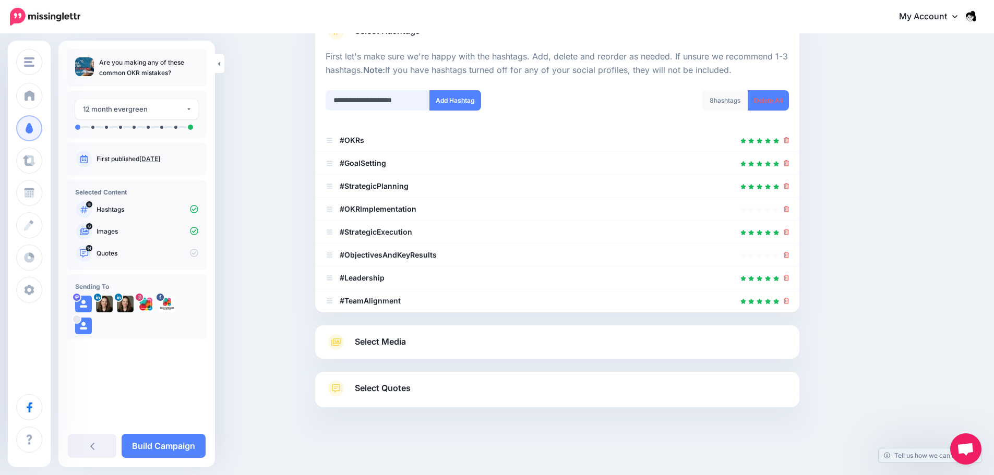
scroll to position [0, 7]
type input "**********"
drag, startPoint x: 475, startPoint y: 98, endPoint x: 463, endPoint y: 105, distance: 14.5
click at [475, 98] on button "Add Hashtag" at bounding box center [455, 100] width 52 height 20
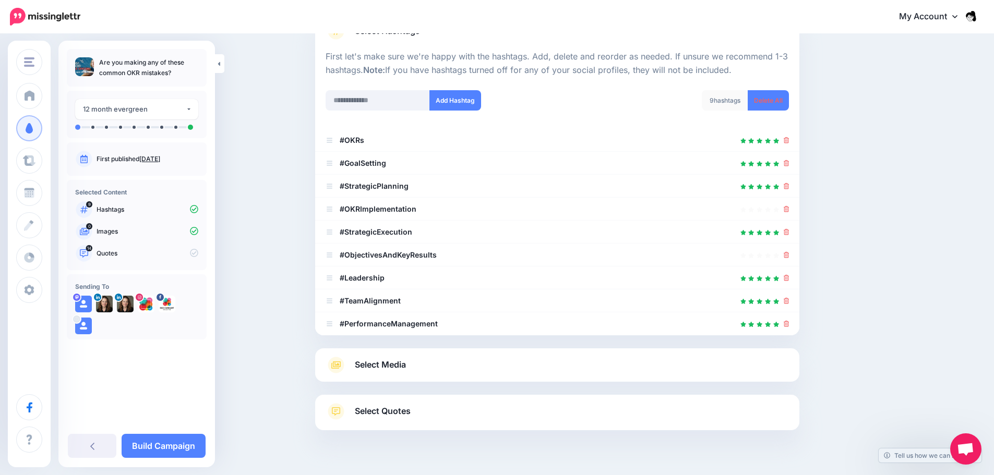
scroll to position [115, 0]
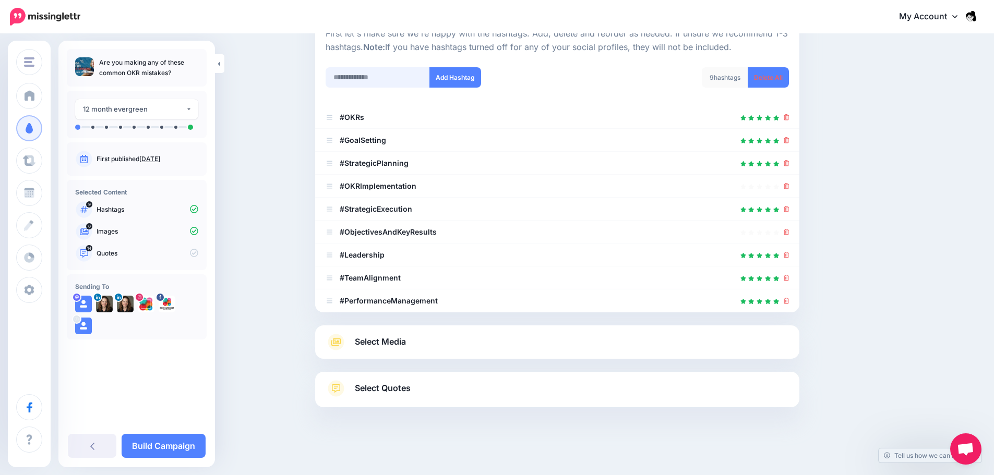
click at [390, 73] on input "text" at bounding box center [377, 77] width 104 height 20
paste input "**********"
type input "**********"
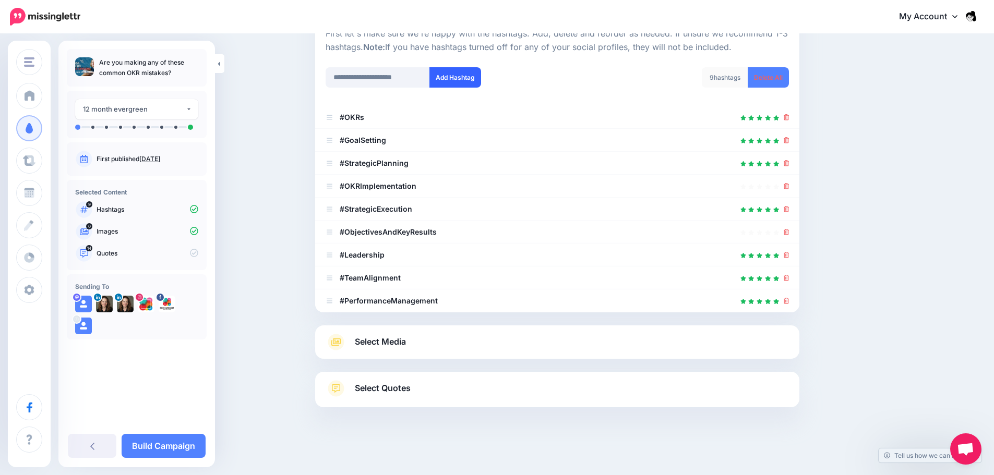
click at [456, 75] on button "Add Hashtag" at bounding box center [455, 77] width 52 height 20
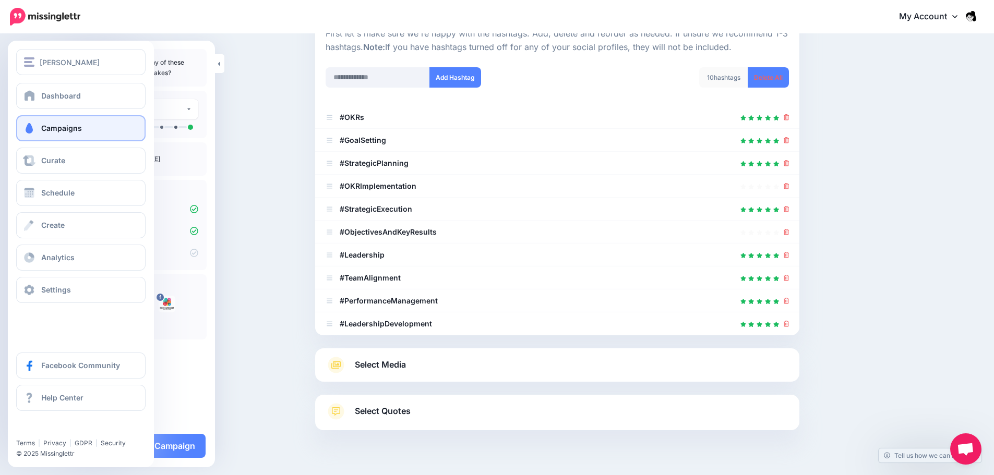
scroll to position [138, 0]
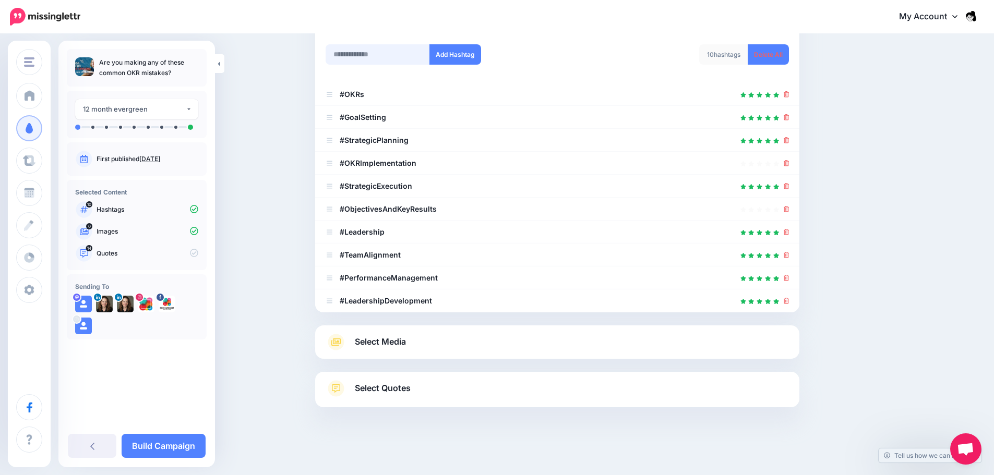
click at [404, 61] on input "text" at bounding box center [377, 54] width 104 height 20
paste input "**********"
type input "**********"
click at [474, 53] on button "Add Hashtag" at bounding box center [455, 54] width 52 height 20
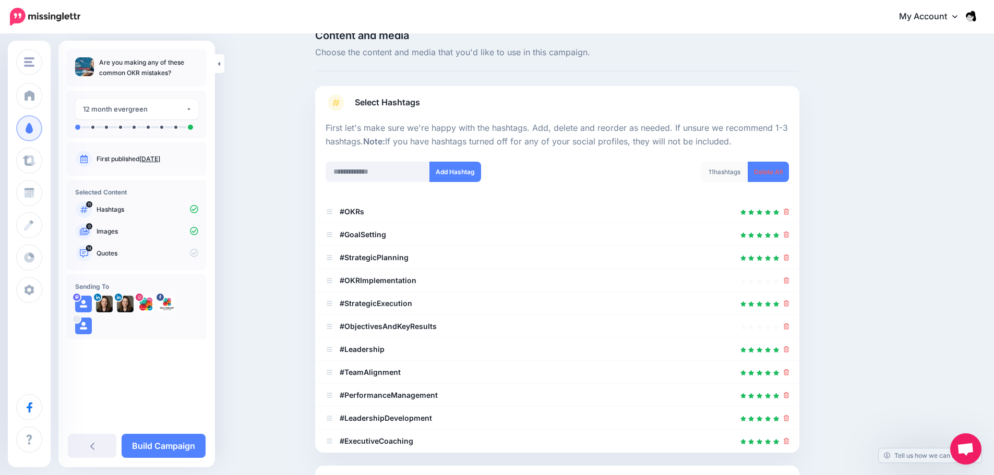
scroll to position [0, 0]
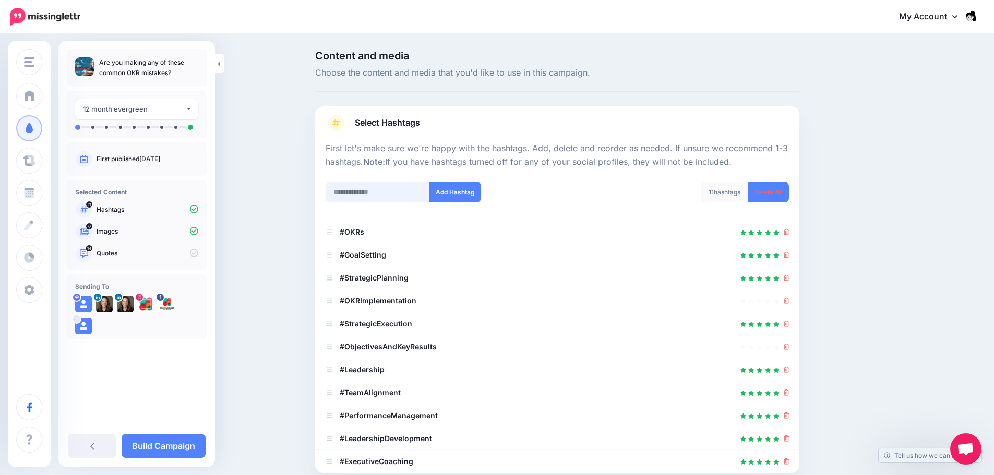
click at [351, 201] on input "text" at bounding box center [377, 192] width 104 height 20
paste input "**********"
type input "**********"
click at [451, 187] on button "Add Hashtag" at bounding box center [455, 192] width 52 height 20
click at [404, 182] on input "text" at bounding box center [377, 192] width 104 height 20
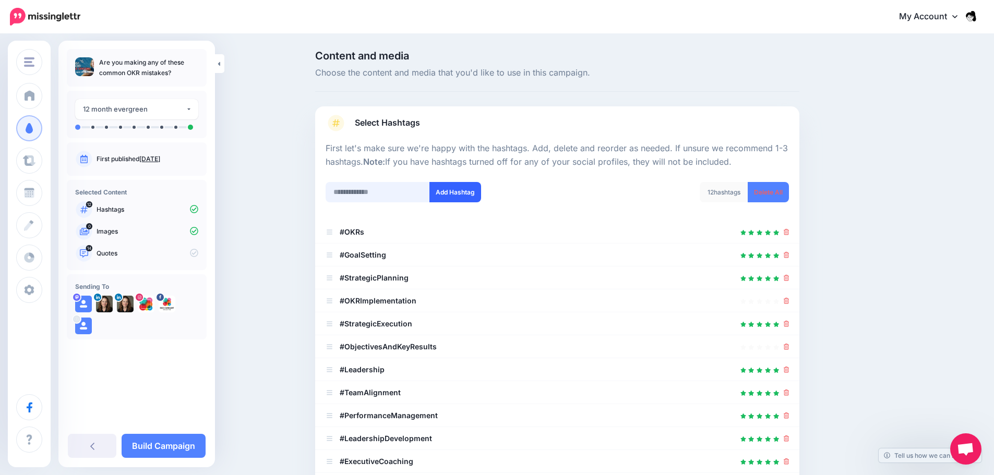
paste input "**********"
type input "**********"
click at [471, 189] on button "Add Hashtag" at bounding box center [455, 192] width 52 height 20
click at [377, 184] on input "text" at bounding box center [377, 192] width 104 height 20
paste input "**********"
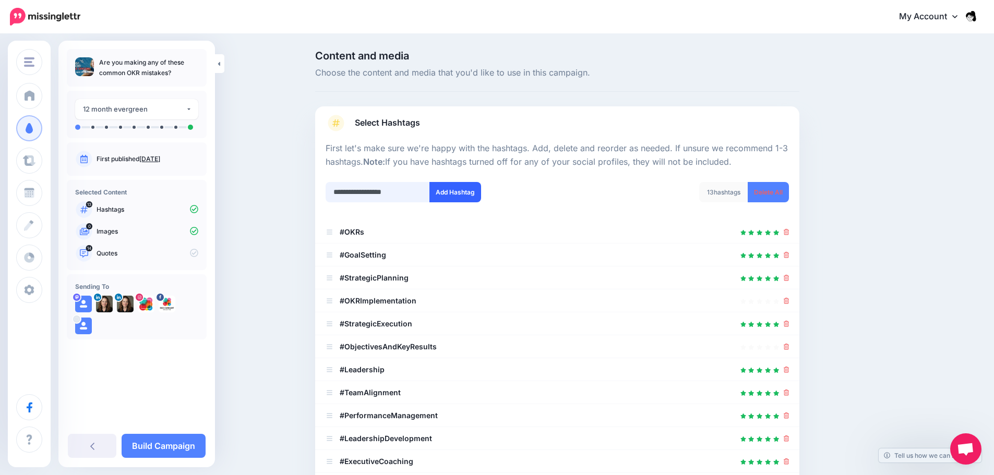
type input "**********"
click at [458, 192] on button "Add Hashtag" at bounding box center [455, 192] width 52 height 20
click at [386, 196] on input "text" at bounding box center [377, 192] width 104 height 20
paste input "**********"
type input "**********"
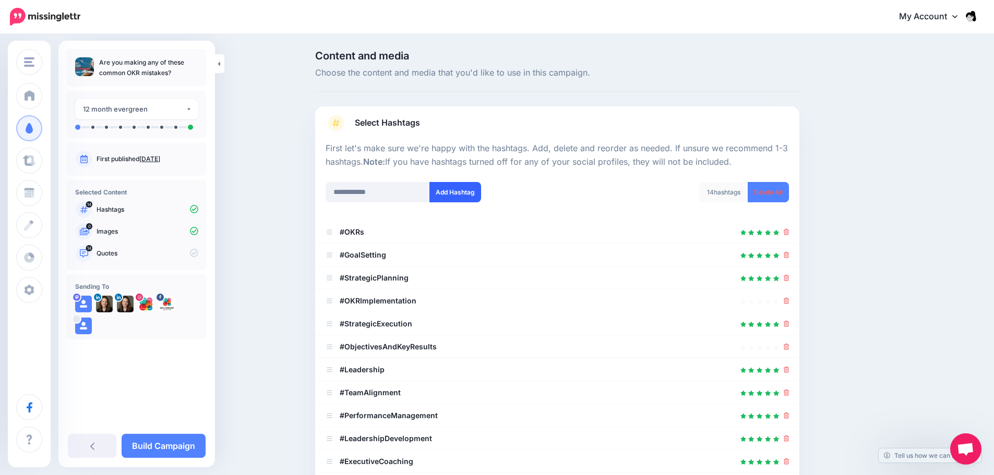
click at [465, 194] on button "Add Hashtag" at bounding box center [455, 192] width 52 height 20
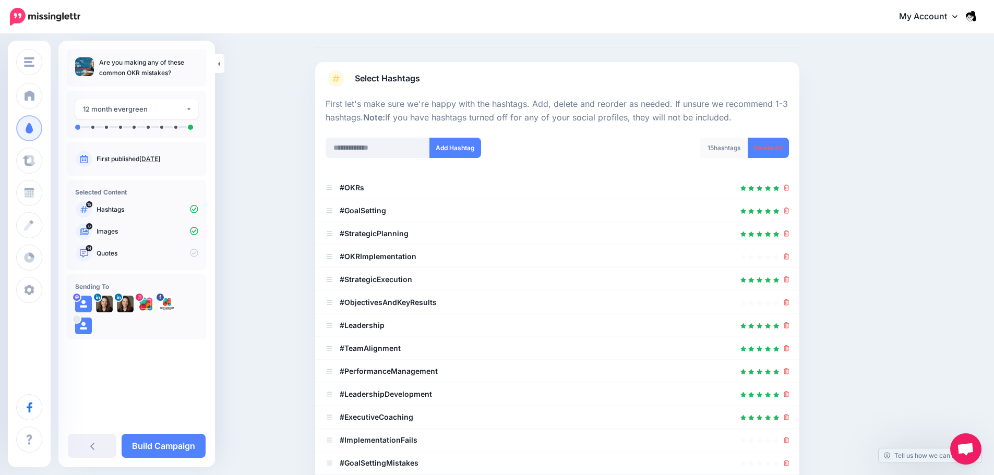
scroll to position [12, 0]
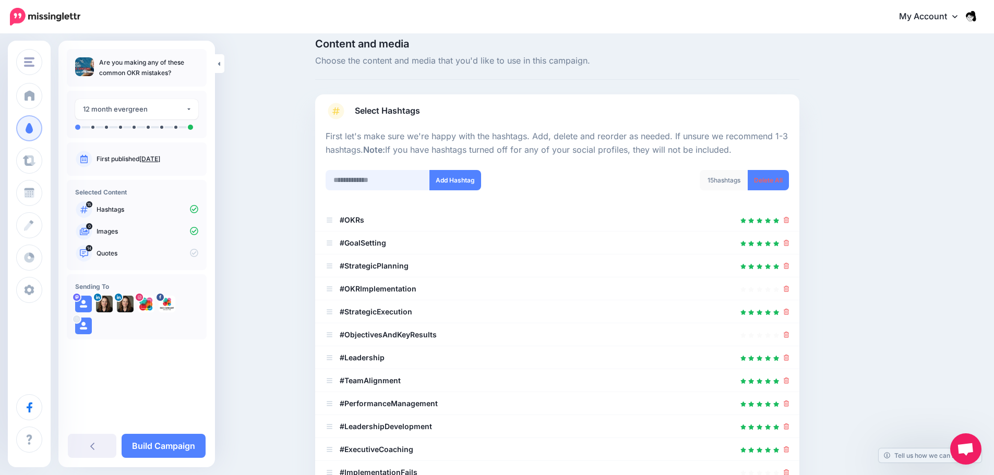
click at [374, 184] on input "text" at bounding box center [377, 180] width 104 height 20
paste input "**********"
click at [430, 190] on input "**********" at bounding box center [377, 180] width 104 height 20
type input "**********"
click at [458, 185] on button "Add Hashtag" at bounding box center [455, 180] width 52 height 20
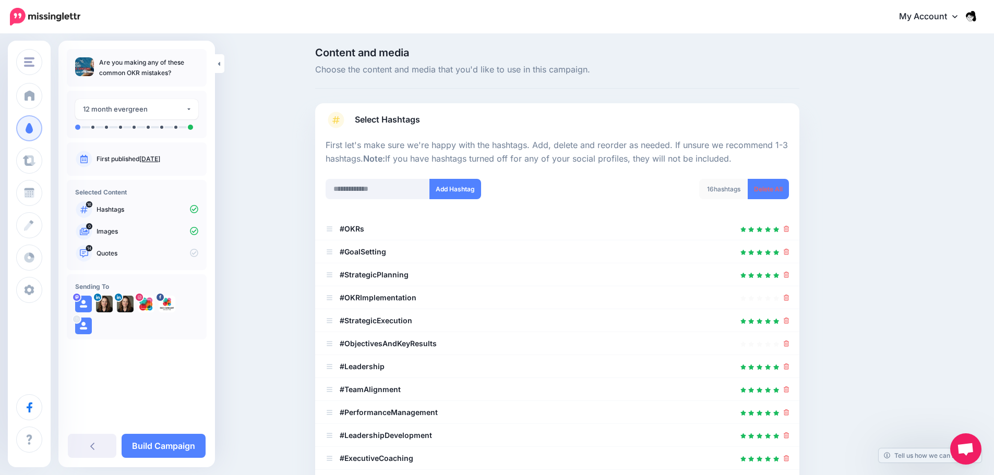
scroll to position [0, 0]
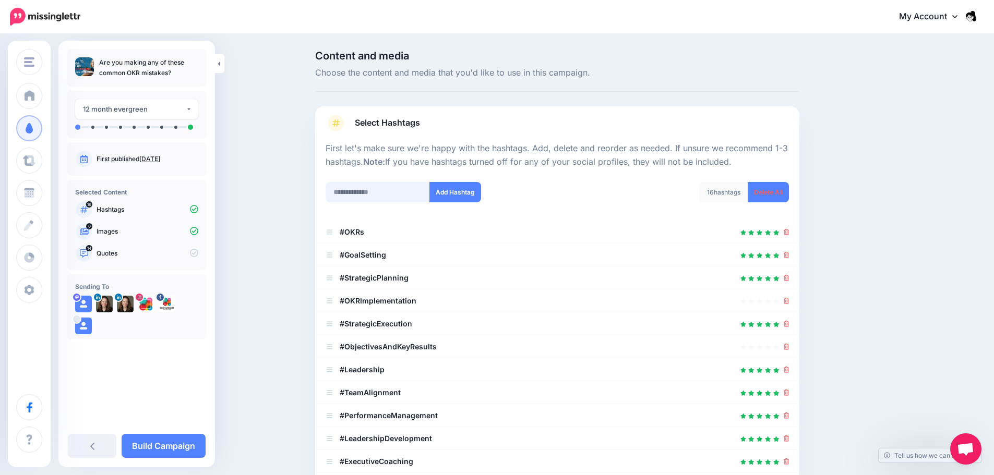
click at [402, 196] on input "text" at bounding box center [377, 192] width 104 height 20
paste input "**********"
type input "**********"
click at [451, 196] on button "Add Hashtag" at bounding box center [455, 192] width 52 height 20
click at [393, 192] on input "text" at bounding box center [377, 192] width 104 height 20
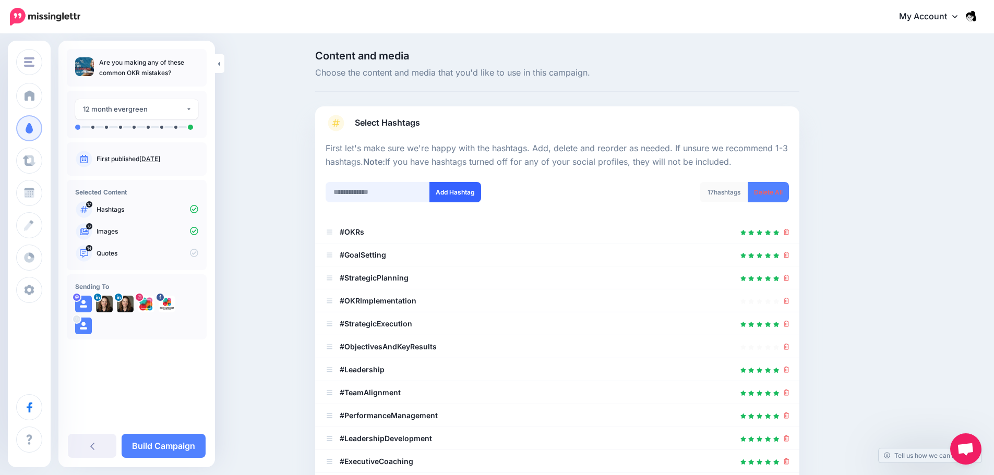
paste input "**********"
type input "**********"
click at [457, 194] on button "Add Hashtag" at bounding box center [455, 192] width 52 height 20
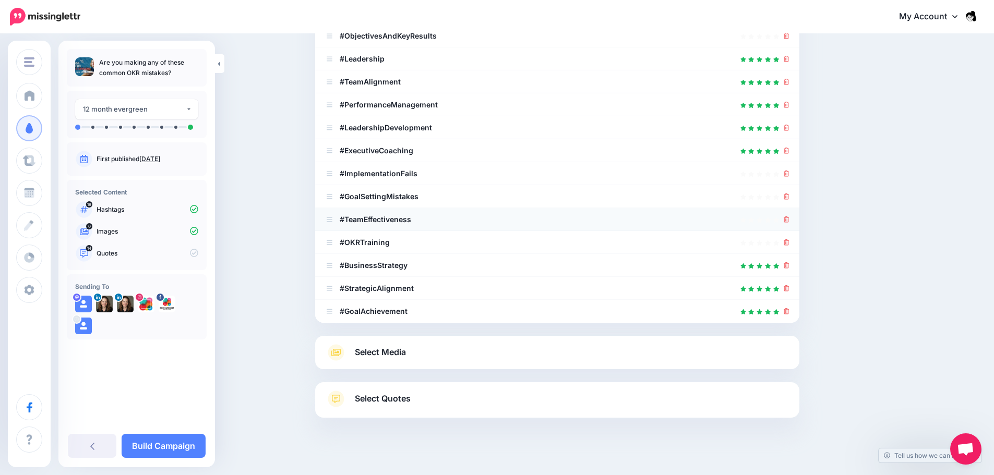
scroll to position [321, 0]
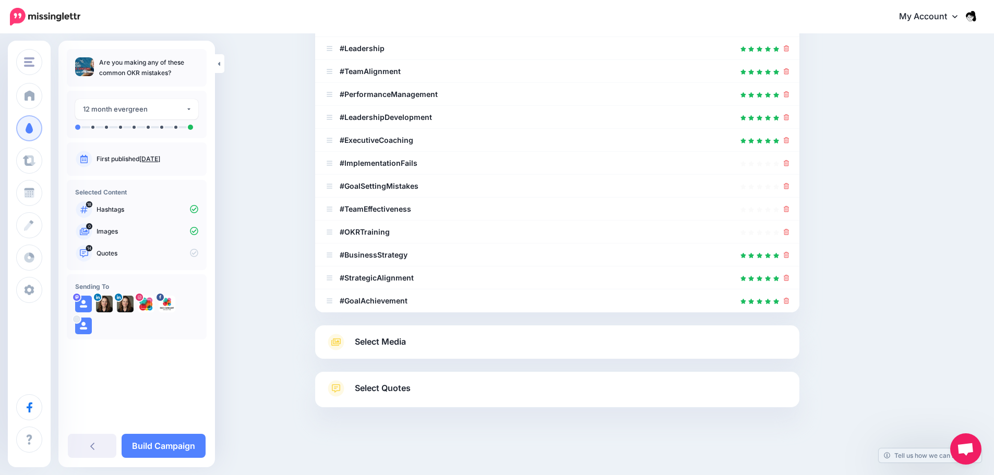
click at [382, 341] on span "Select Media" at bounding box center [380, 342] width 51 height 14
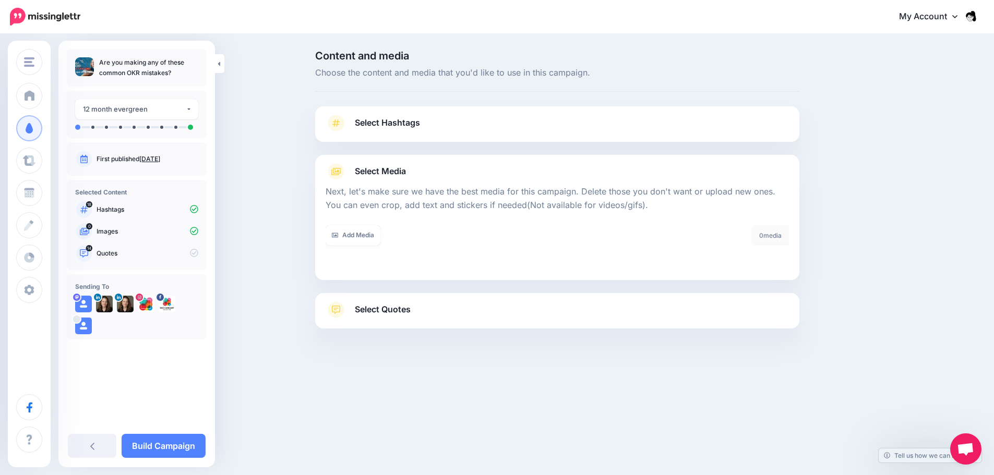
scroll to position [0, 0]
click at [379, 309] on span "Select Quotes" at bounding box center [387, 310] width 56 height 14
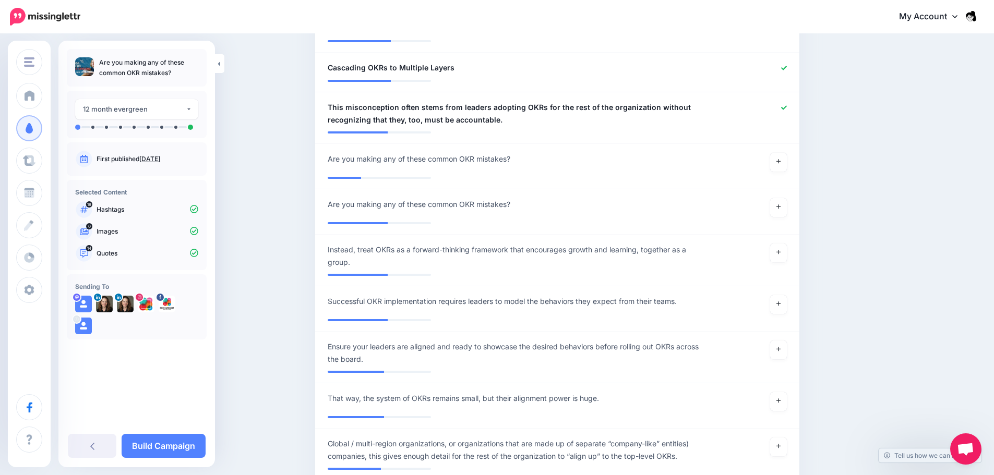
scroll to position [678, 0]
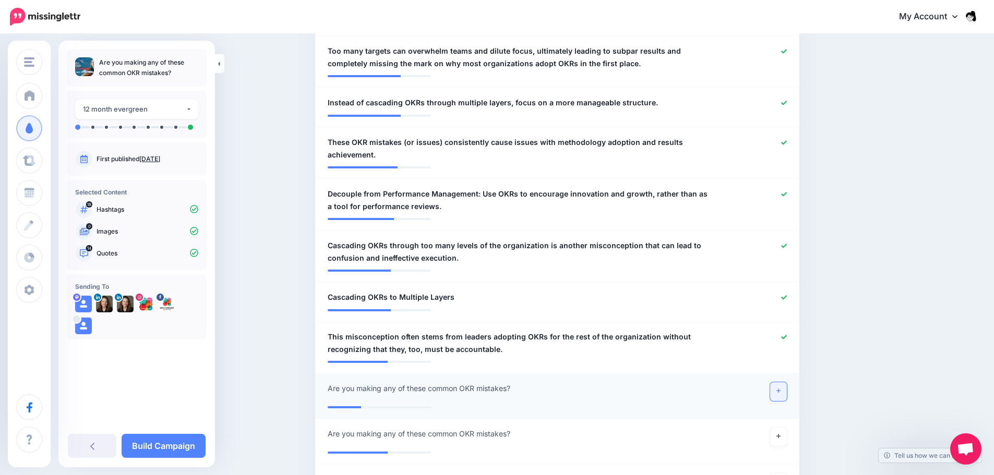
click at [787, 386] on link at bounding box center [778, 391] width 17 height 19
click at [780, 428] on link at bounding box center [778, 437] width 17 height 19
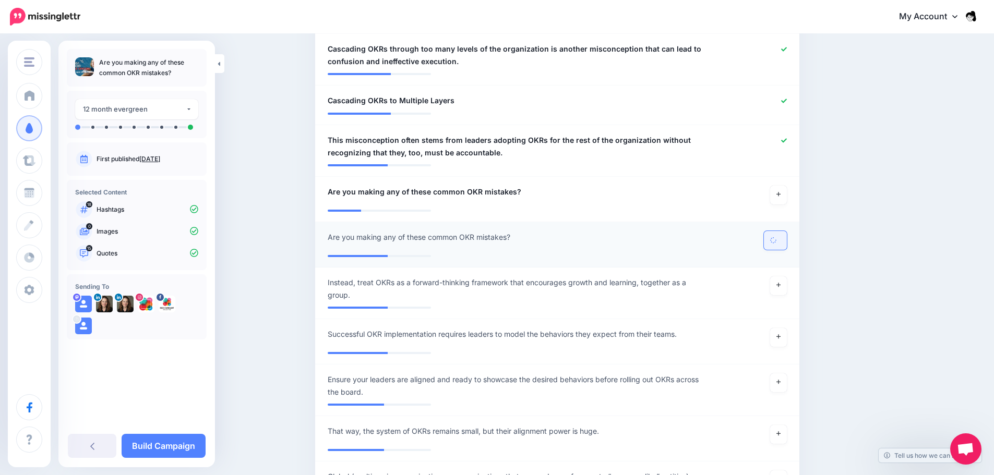
scroll to position [887, 0]
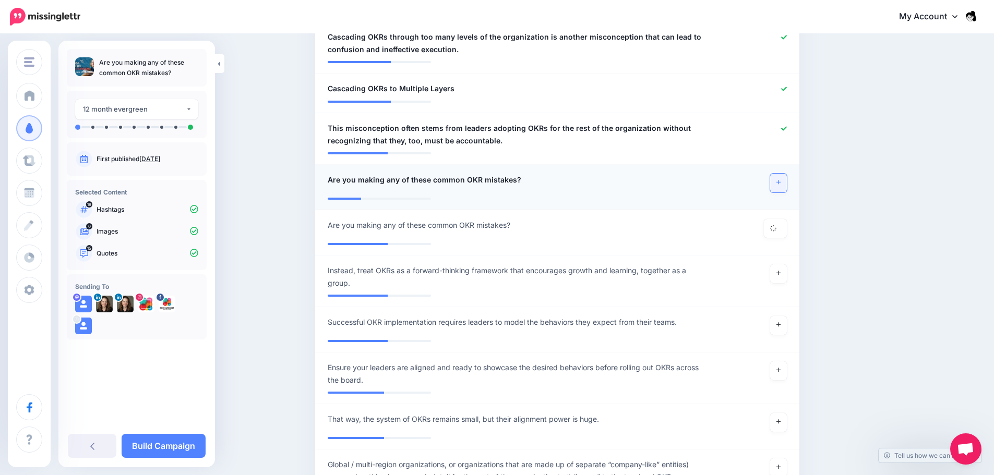
click at [780, 179] on icon at bounding box center [778, 182] width 4 height 6
click at [777, 224] on icon at bounding box center [772, 227] width 7 height 7
click at [786, 264] on link at bounding box center [778, 273] width 17 height 19
click at [786, 264] on link at bounding box center [775, 273] width 23 height 19
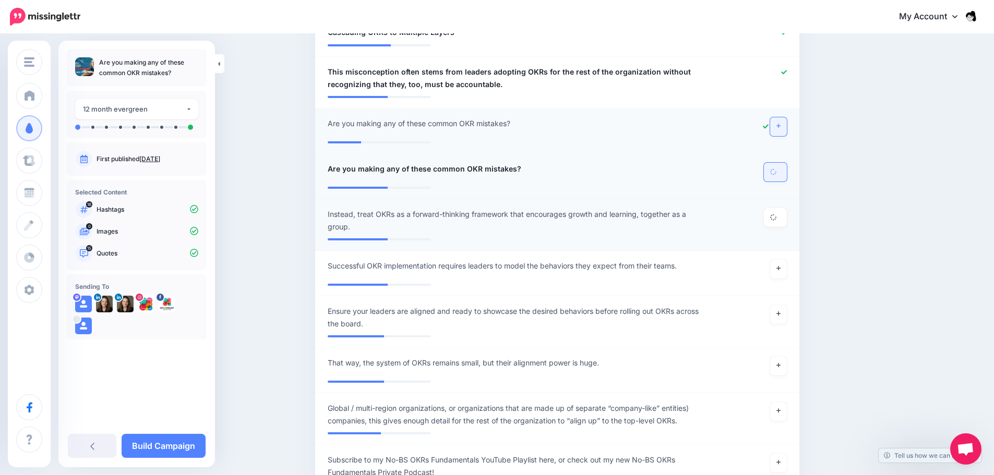
scroll to position [939, 0]
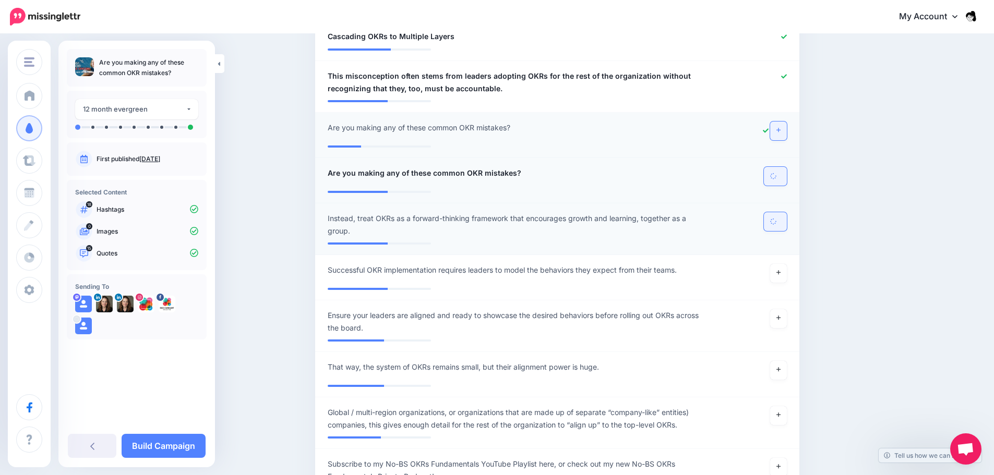
click at [783, 216] on link at bounding box center [775, 221] width 23 height 19
click at [780, 128] on icon at bounding box center [778, 130] width 4 height 4
click at [780, 127] on icon at bounding box center [778, 130] width 4 height 6
click at [780, 270] on icon at bounding box center [778, 273] width 4 height 6
click at [781, 311] on link at bounding box center [778, 318] width 17 height 19
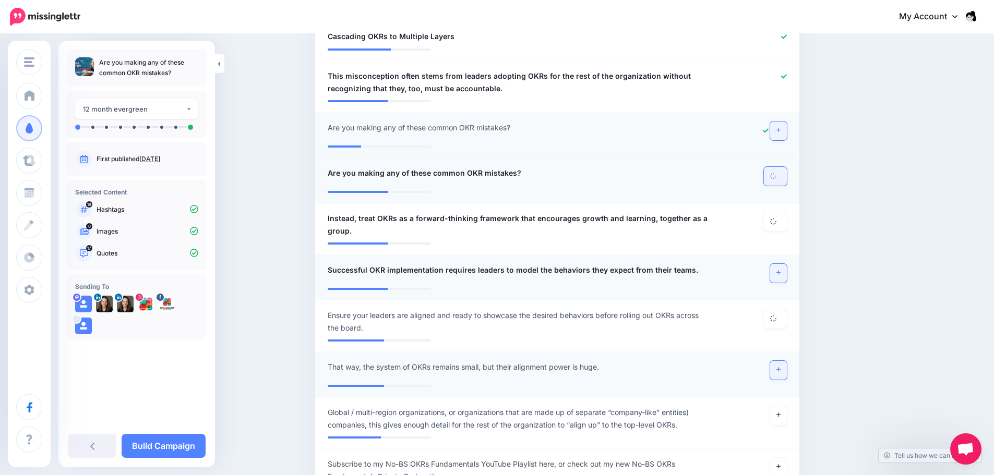
click at [787, 363] on link at bounding box center [778, 370] width 17 height 19
click at [785, 264] on link at bounding box center [778, 273] width 17 height 19
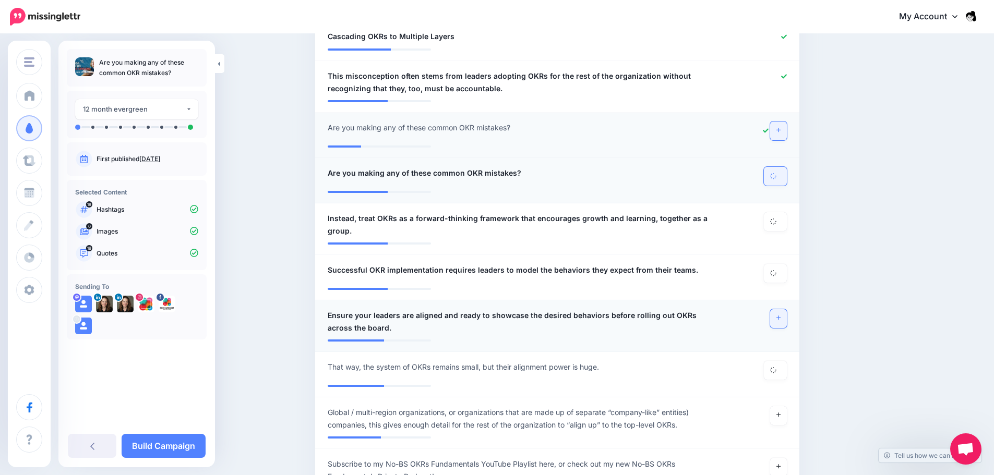
click at [778, 309] on link at bounding box center [778, 318] width 17 height 19
click at [779, 406] on link at bounding box center [778, 415] width 17 height 19
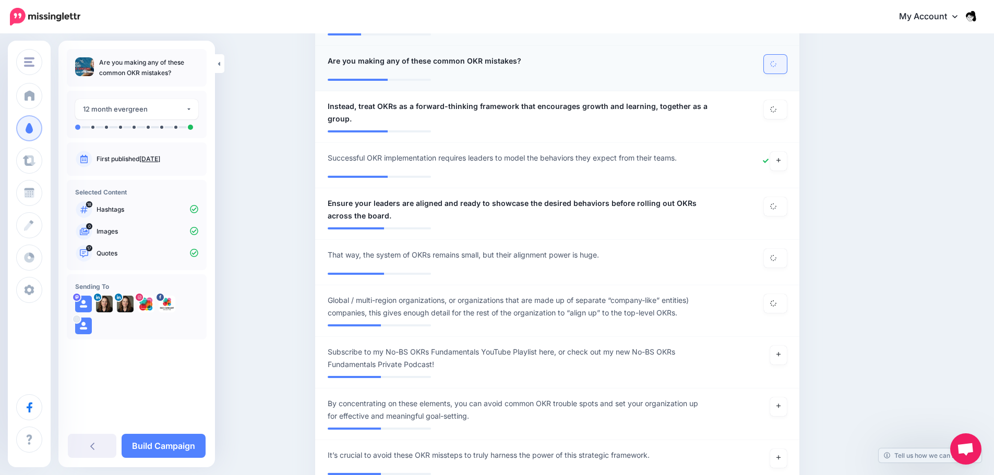
scroll to position [1095, 0]
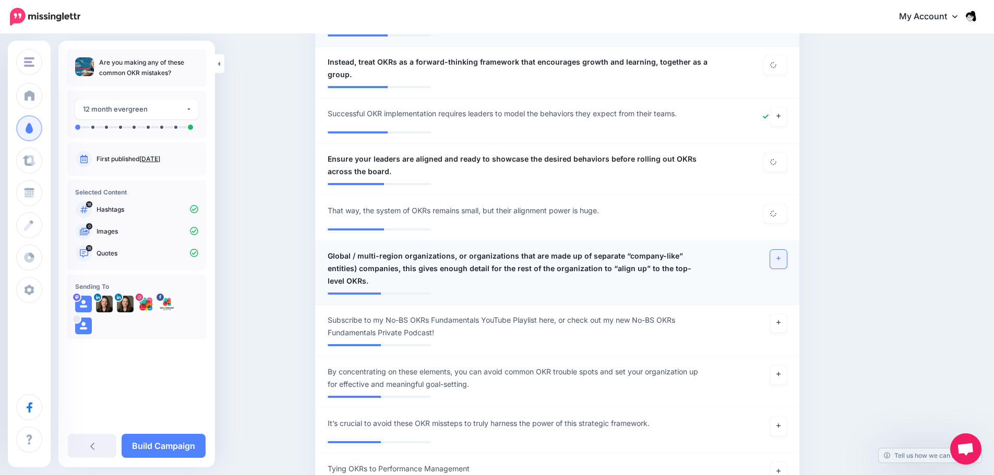
click at [780, 250] on link at bounding box center [778, 259] width 17 height 19
click at [780, 320] on icon at bounding box center [778, 323] width 4 height 6
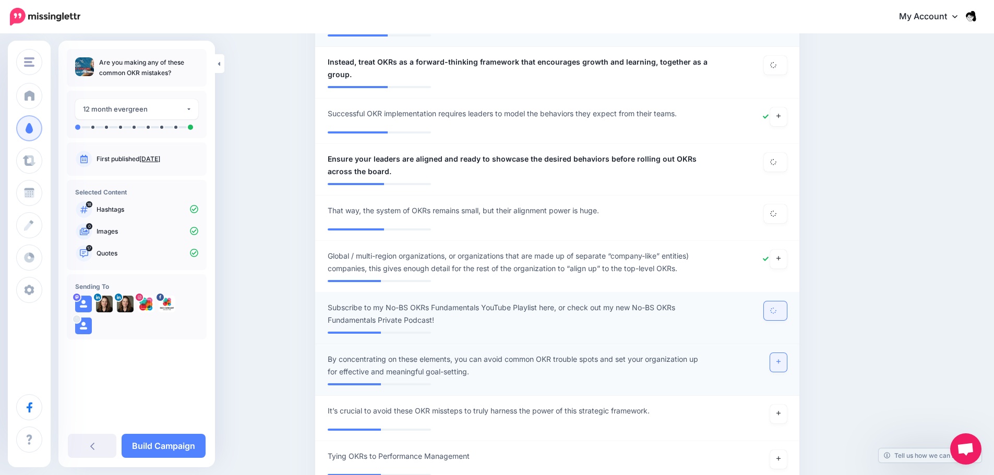
click at [780, 359] on icon at bounding box center [778, 362] width 4 height 6
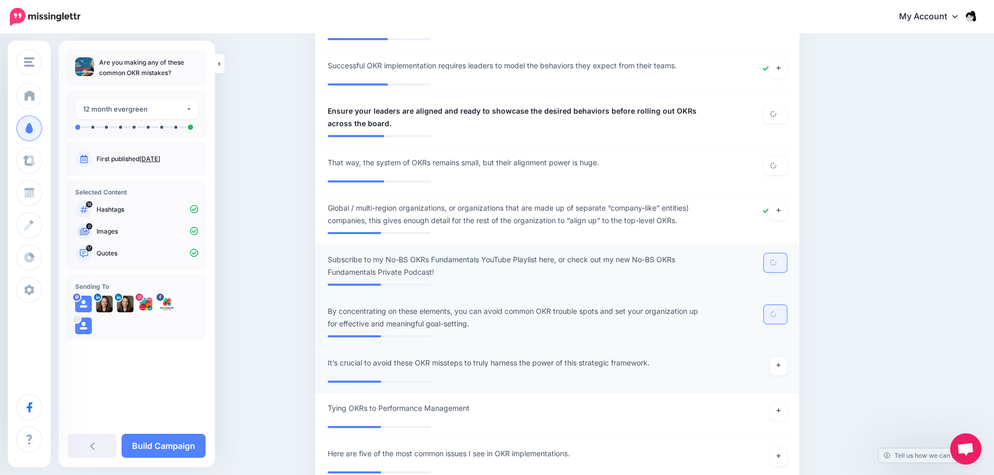
scroll to position [1147, 0]
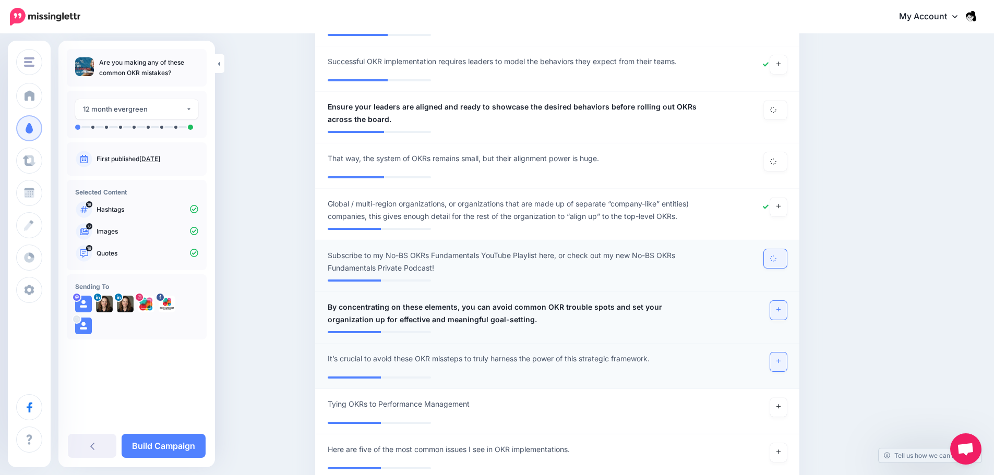
click at [780, 358] on icon at bounding box center [778, 361] width 4 height 6
click at [787, 301] on link at bounding box center [778, 310] width 17 height 19
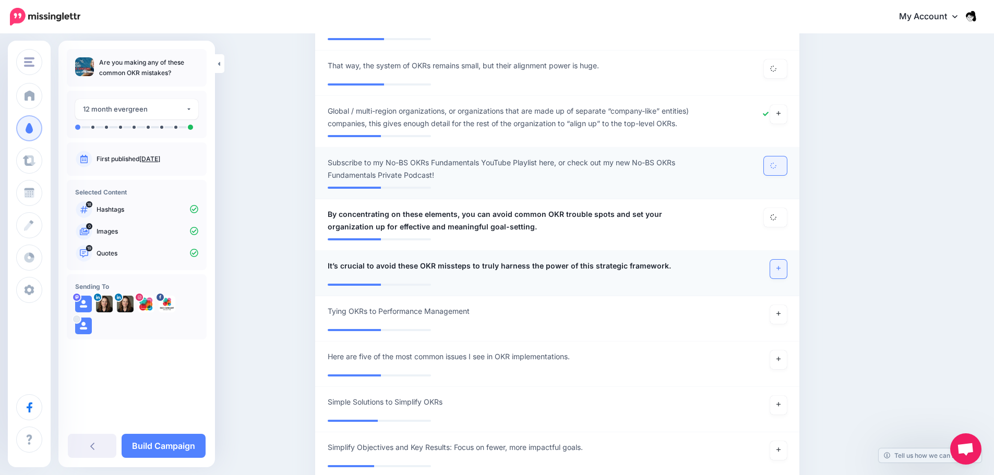
scroll to position [1252, 0]
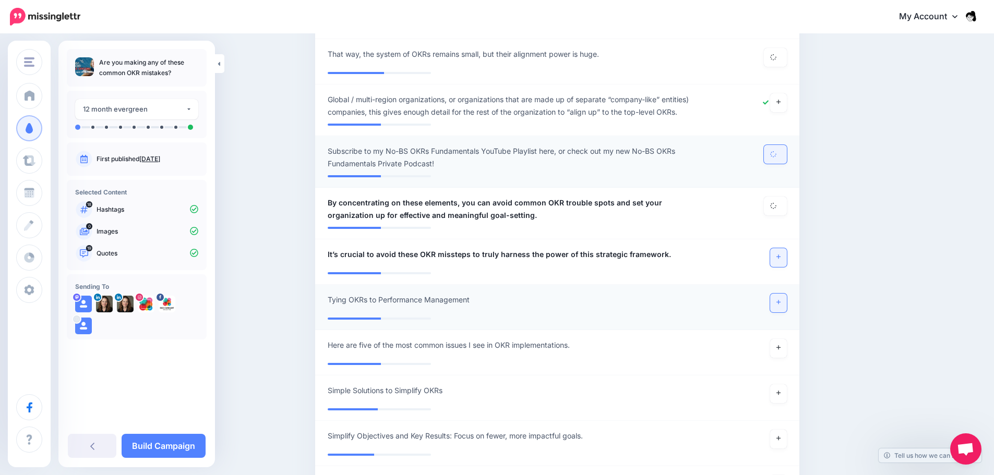
click at [776, 294] on link at bounding box center [778, 303] width 17 height 19
click at [776, 251] on link at bounding box center [778, 257] width 17 height 19
click at [779, 296] on link at bounding box center [778, 303] width 17 height 19
click at [780, 339] on link at bounding box center [778, 348] width 17 height 19
click at [778, 384] on link at bounding box center [778, 393] width 17 height 19
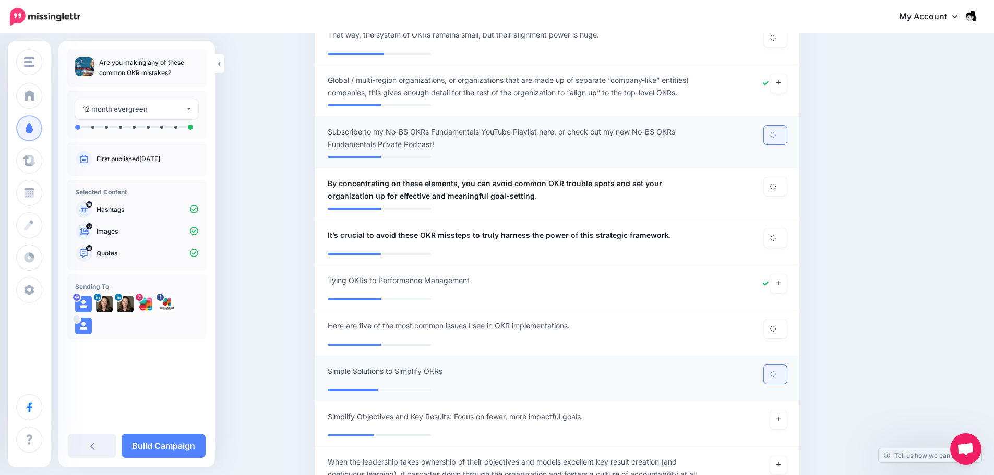
scroll to position [1356, 0]
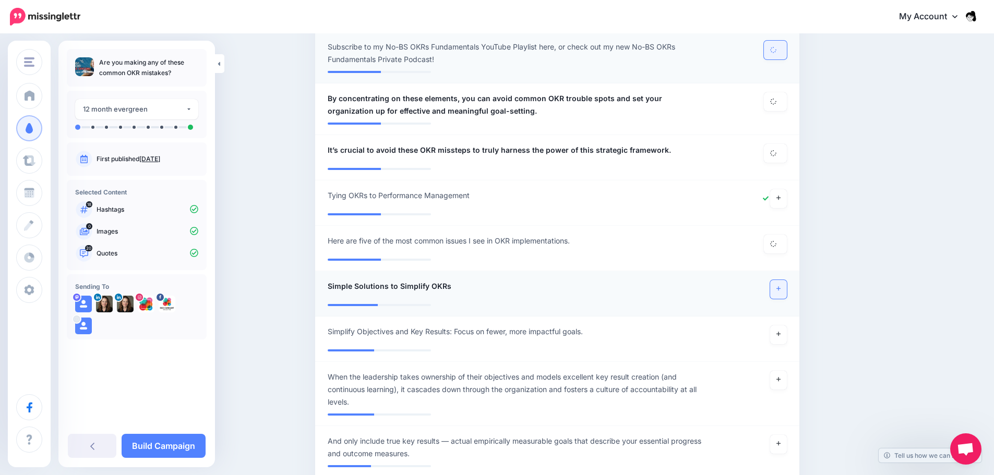
click at [782, 280] on link at bounding box center [778, 289] width 17 height 19
click at [780, 331] on icon at bounding box center [778, 334] width 4 height 6
click at [782, 371] on link at bounding box center [778, 380] width 17 height 19
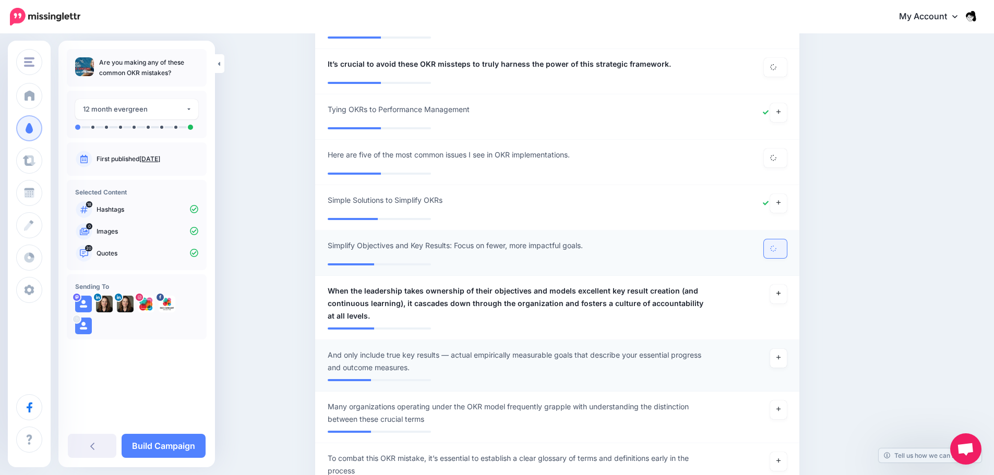
scroll to position [1460, 0]
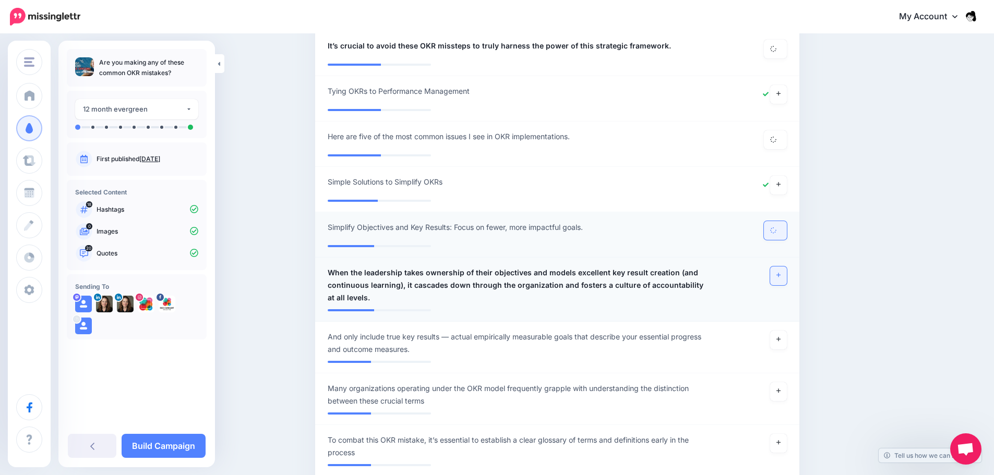
click at [786, 267] on link at bounding box center [778, 276] width 17 height 19
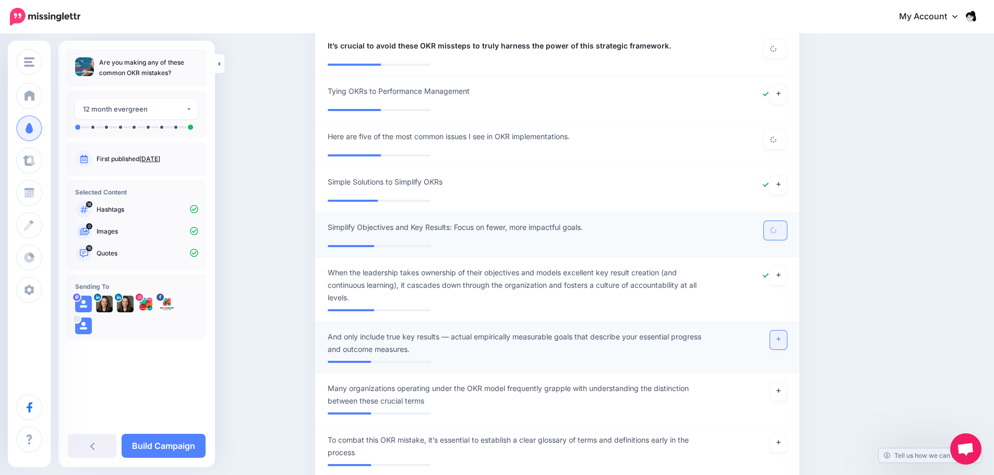
click at [784, 335] on link at bounding box center [778, 340] width 17 height 19
click at [776, 382] on link at bounding box center [778, 391] width 17 height 19
click at [782, 331] on link at bounding box center [778, 340] width 17 height 19
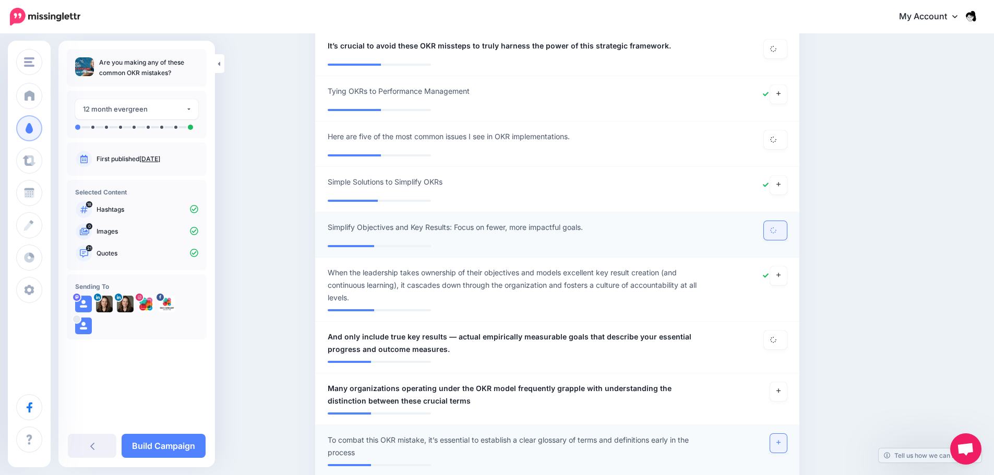
click at [779, 434] on link at bounding box center [778, 443] width 17 height 19
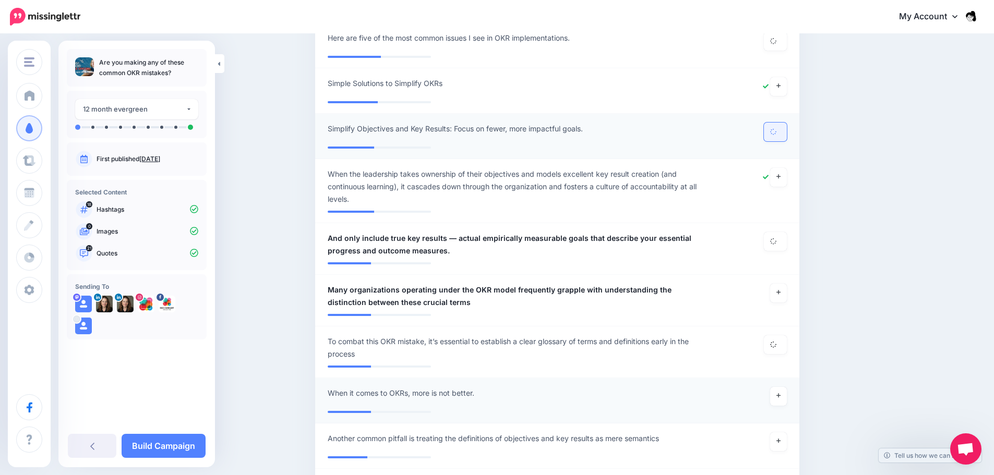
scroll to position [1565, 0]
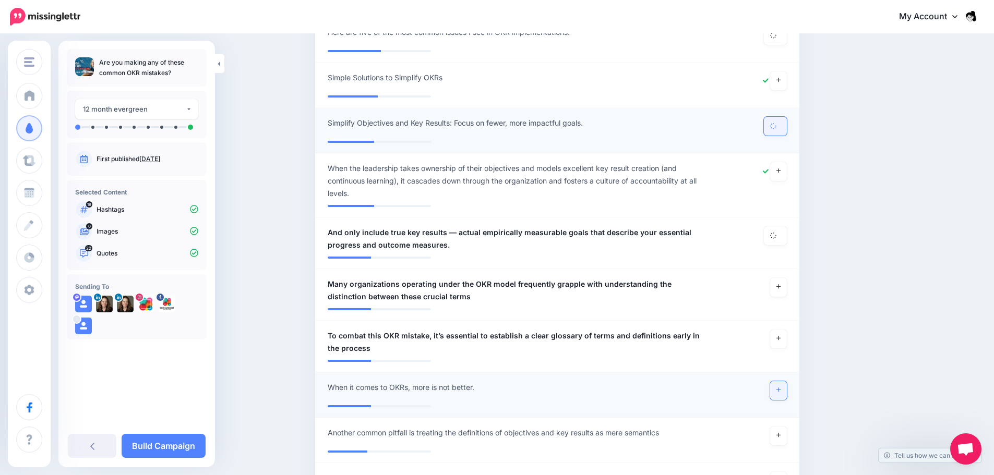
click at [776, 381] on link at bounding box center [778, 390] width 17 height 19
click at [777, 427] on link at bounding box center [778, 436] width 17 height 19
click at [780, 335] on icon at bounding box center [778, 338] width 4 height 6
click at [780, 285] on icon at bounding box center [778, 287] width 4 height 4
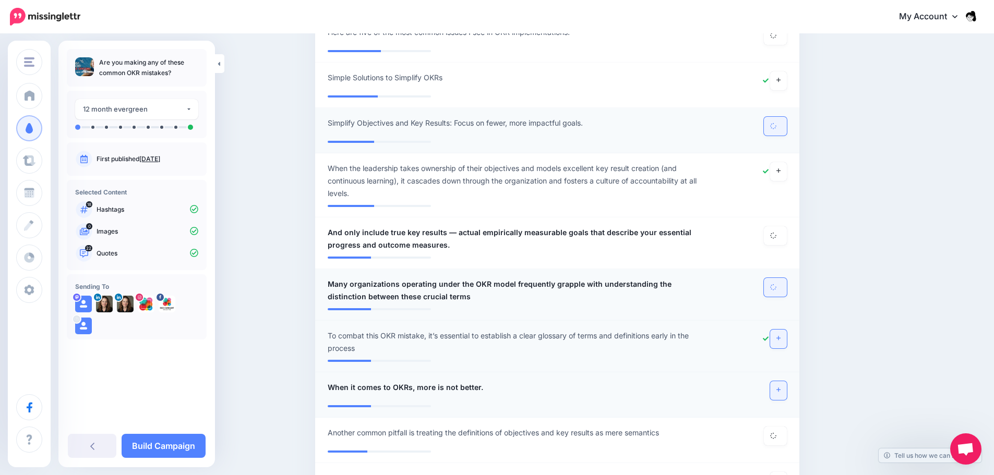
click at [778, 381] on link at bounding box center [778, 390] width 17 height 19
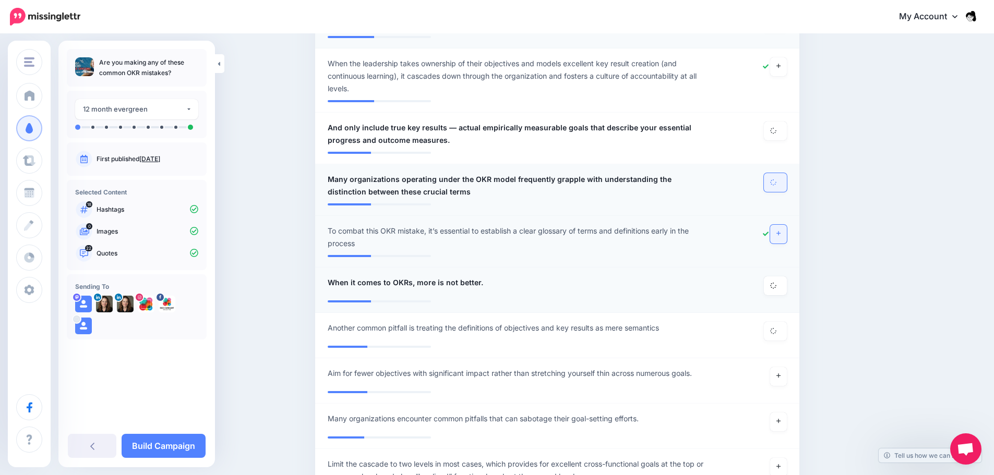
scroll to position [1721, 0]
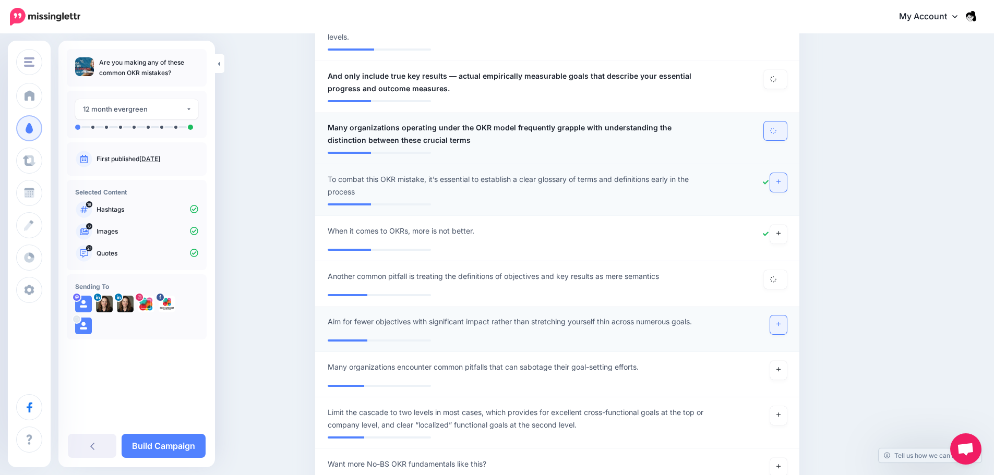
click at [787, 316] on link at bounding box center [778, 325] width 17 height 19
click at [779, 361] on link at bounding box center [778, 370] width 17 height 19
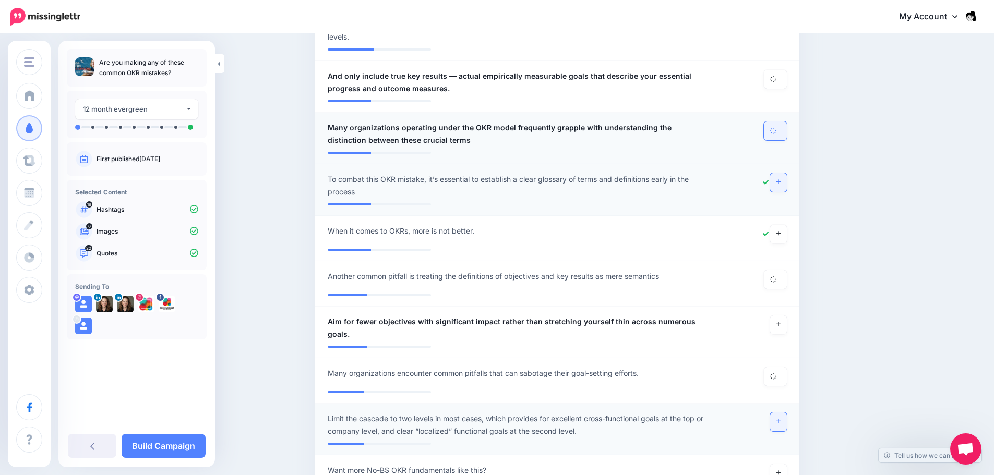
click at [784, 413] on link at bounding box center [778, 422] width 17 height 19
click at [778, 455] on li "**********" at bounding box center [557, 477] width 484 height 45
click at [777, 464] on link at bounding box center [778, 473] width 17 height 19
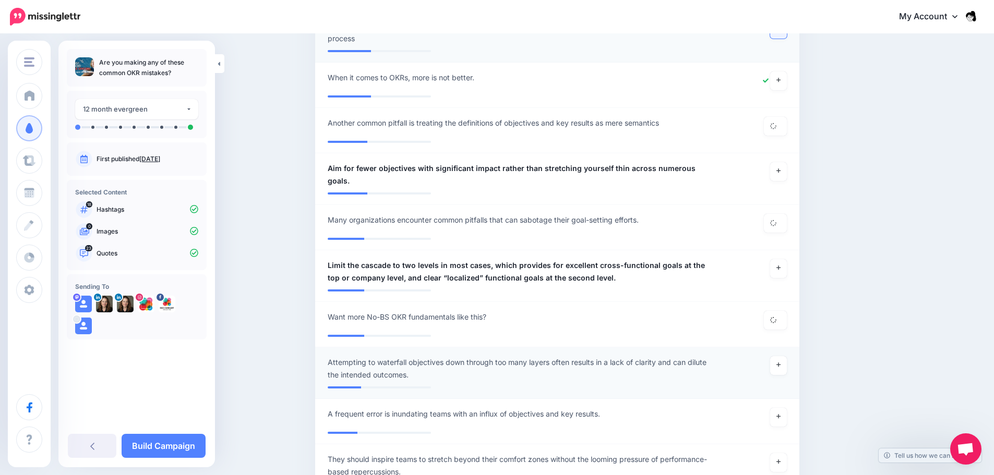
scroll to position [1930, 0]
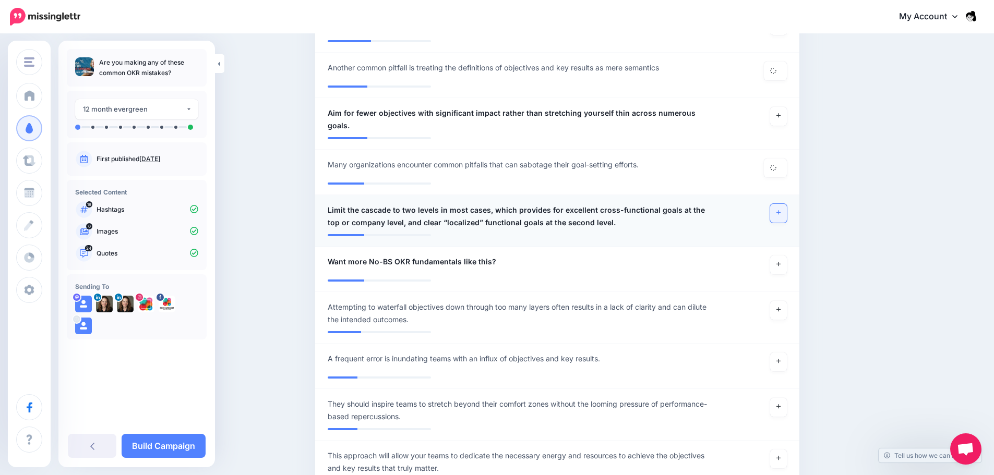
click at [780, 210] on icon at bounding box center [778, 213] width 4 height 6
click at [782, 107] on link at bounding box center [778, 116] width 17 height 19
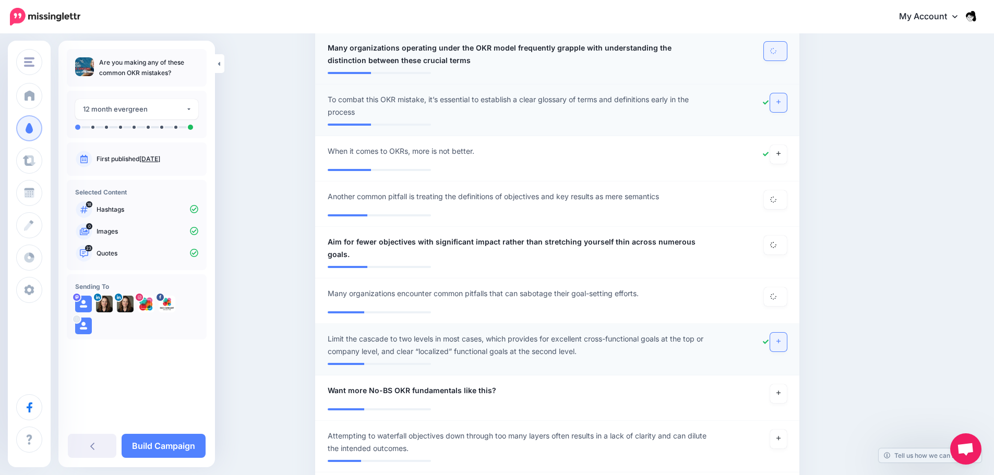
scroll to position [1878, 0]
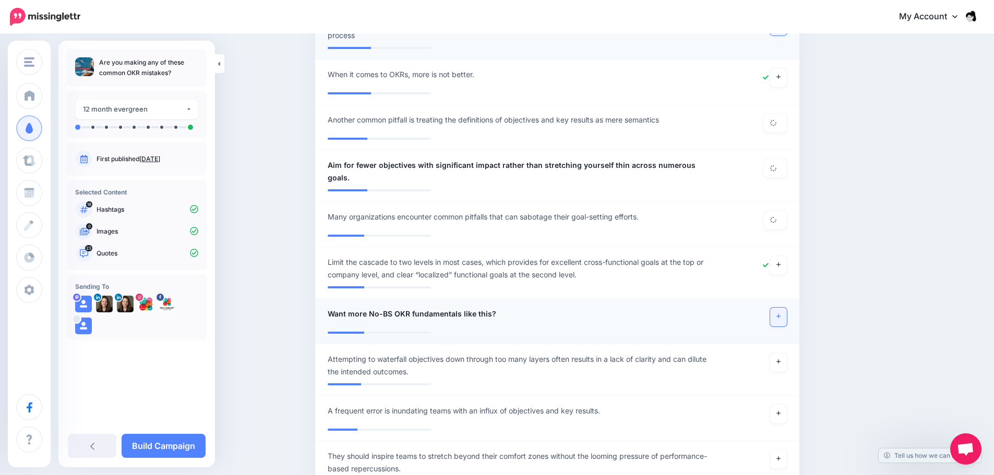
click at [780, 315] on icon at bounding box center [778, 317] width 4 height 4
click at [780, 359] on icon at bounding box center [778, 362] width 4 height 6
click at [787, 405] on link at bounding box center [778, 414] width 17 height 19
click at [783, 450] on link at bounding box center [778, 459] width 17 height 19
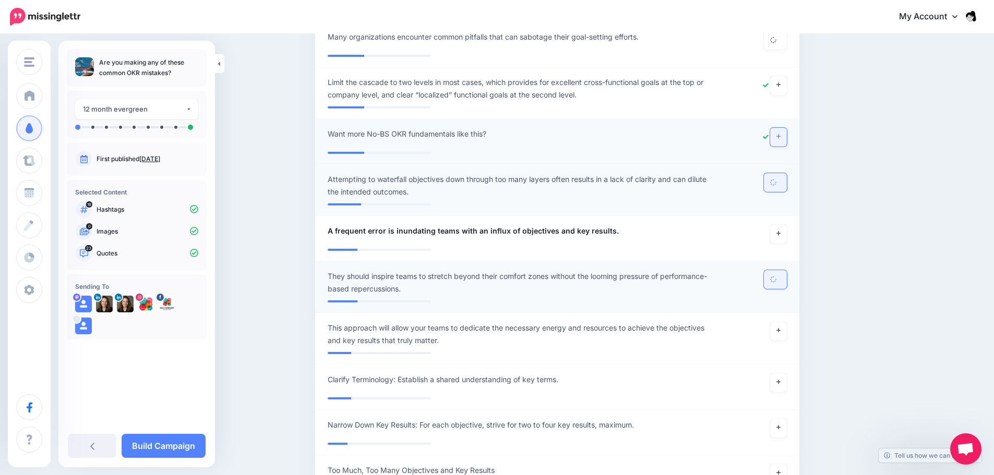
scroll to position [2086, 0]
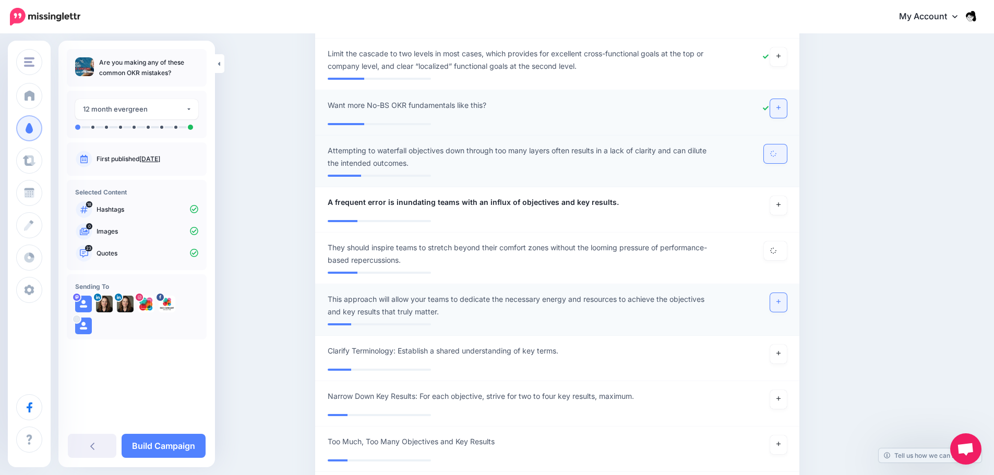
click at [780, 299] on icon at bounding box center [778, 302] width 4 height 6
click at [780, 202] on icon at bounding box center [778, 205] width 4 height 6
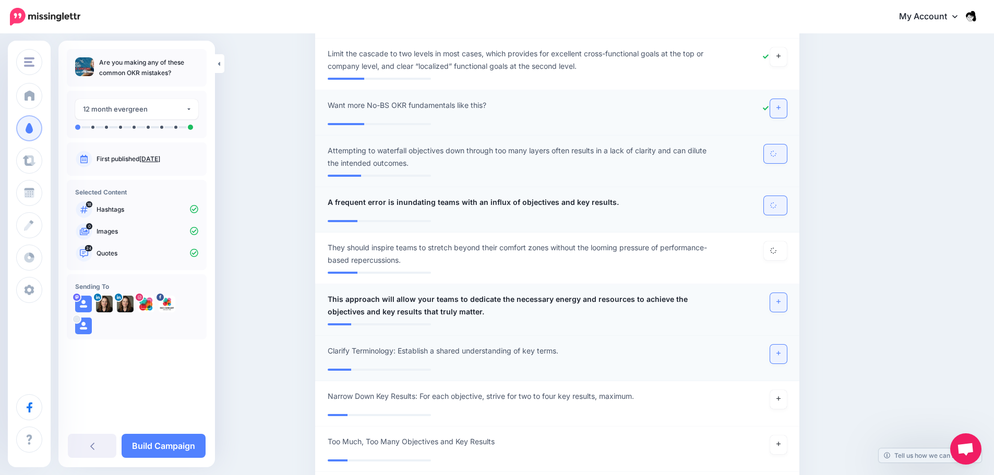
click at [782, 345] on link at bounding box center [778, 354] width 17 height 19
click at [784, 299] on div at bounding box center [755, 305] width 79 height 25
click at [780, 299] on icon at bounding box center [778, 302] width 4 height 6
click at [780, 352] on icon at bounding box center [778, 354] width 4 height 4
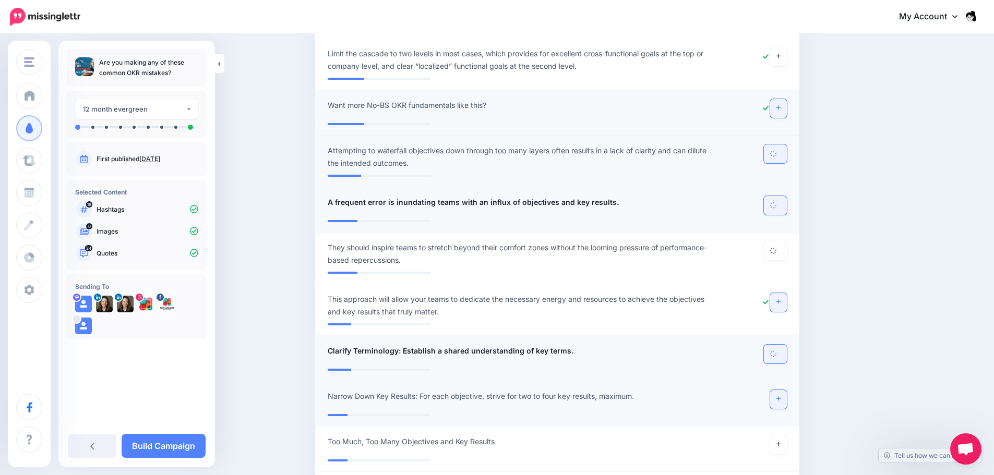
click at [780, 390] on link at bounding box center [778, 399] width 17 height 19
click at [780, 441] on icon at bounding box center [778, 444] width 4 height 6
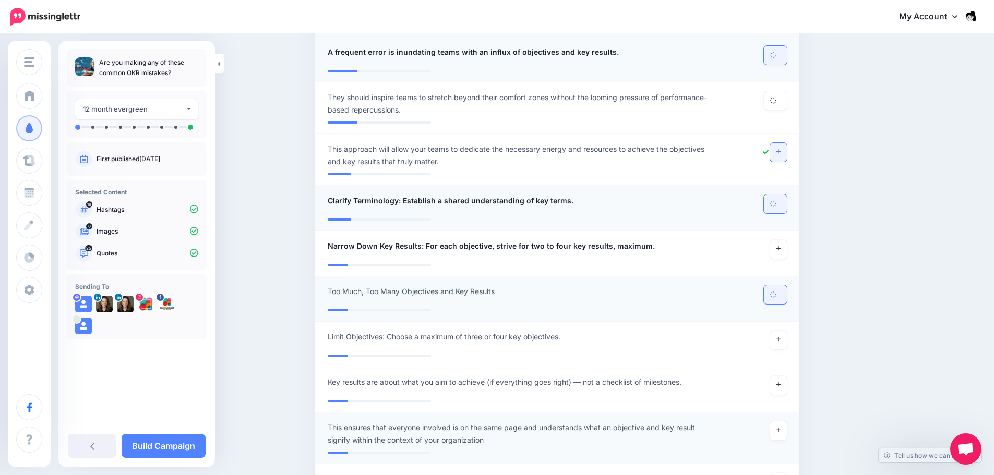
scroll to position [2243, 0]
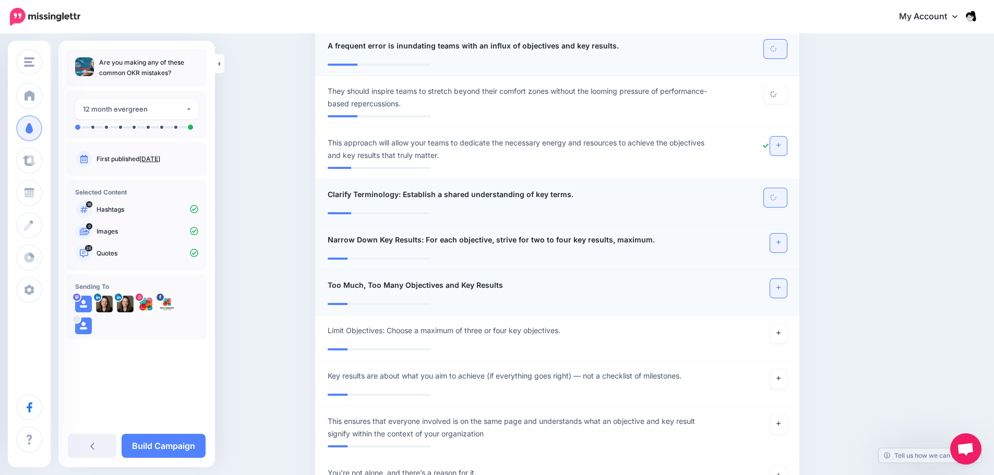
click at [786, 234] on link at bounding box center [778, 243] width 17 height 19
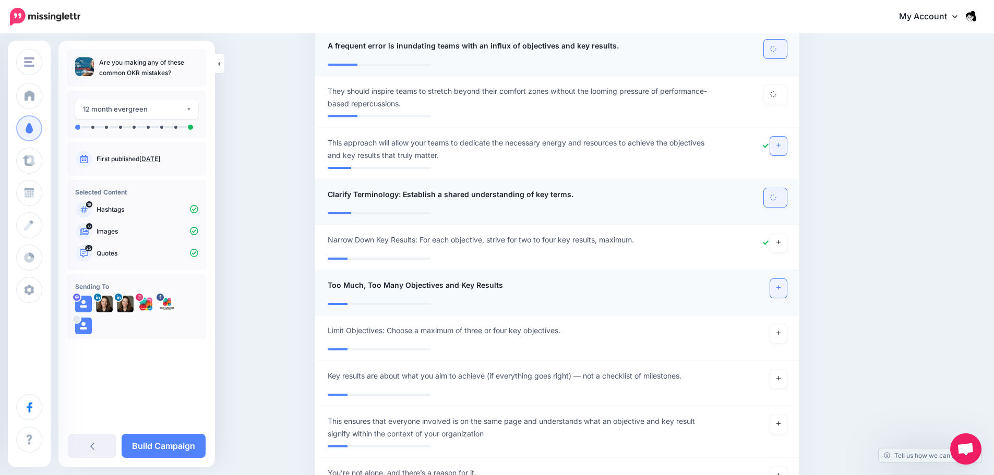
click at [778, 270] on li "**********" at bounding box center [557, 292] width 484 height 45
click at [781, 279] on link at bounding box center [778, 288] width 17 height 19
click at [780, 330] on icon at bounding box center [778, 333] width 4 height 6
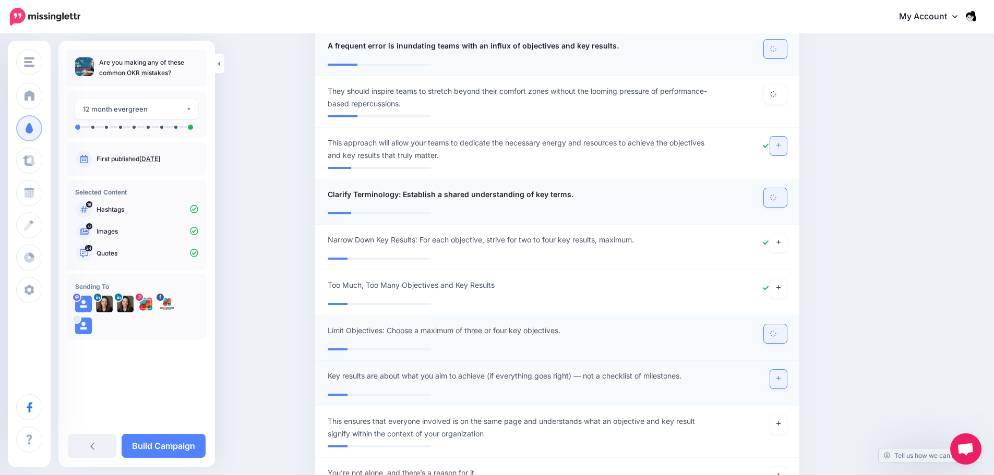
click at [787, 370] on link at bounding box center [778, 379] width 17 height 19
click at [780, 421] on icon at bounding box center [778, 424] width 4 height 6
click at [784, 467] on link at bounding box center [778, 476] width 17 height 19
click at [787, 370] on link at bounding box center [778, 379] width 17 height 19
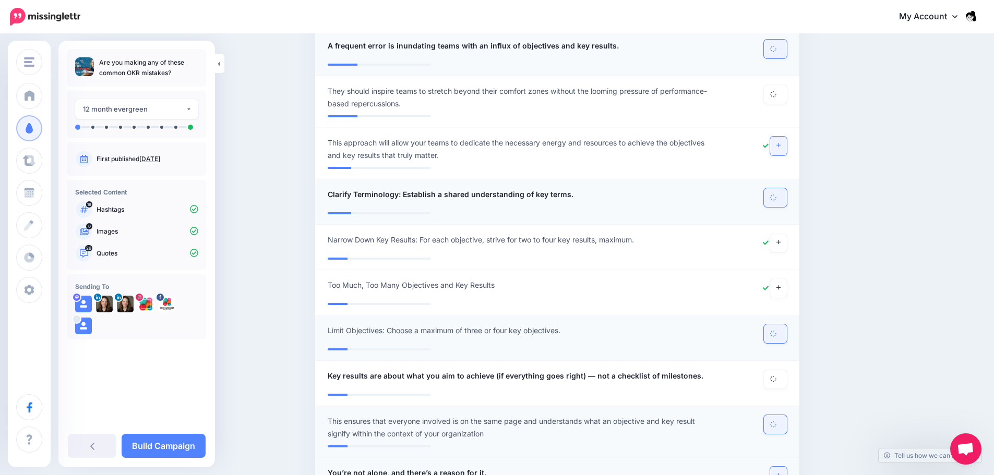
click at [787, 467] on link at bounding box center [778, 476] width 17 height 19
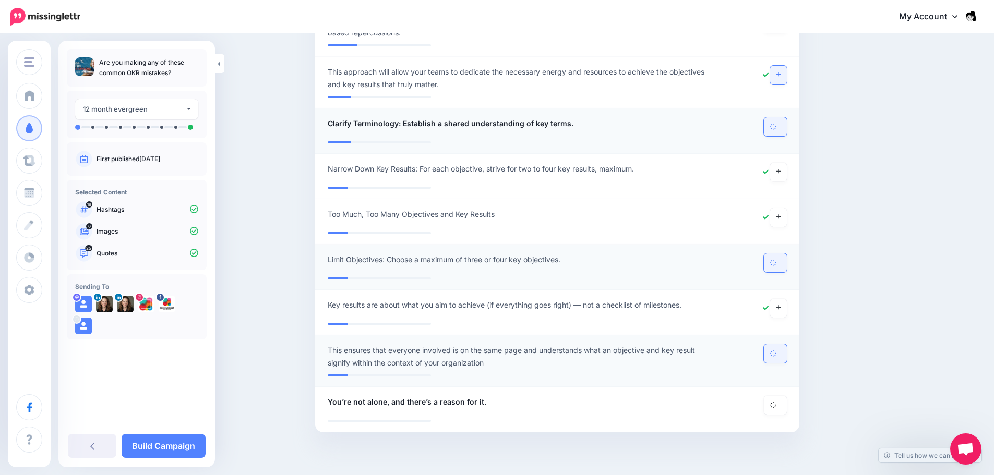
scroll to position [2321, 0]
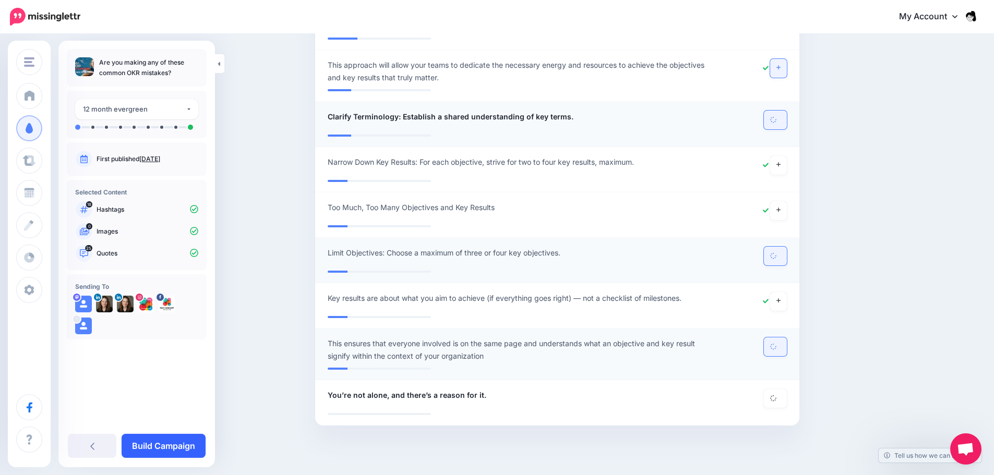
click at [174, 442] on link "Build Campaign" at bounding box center [164, 446] width 84 height 24
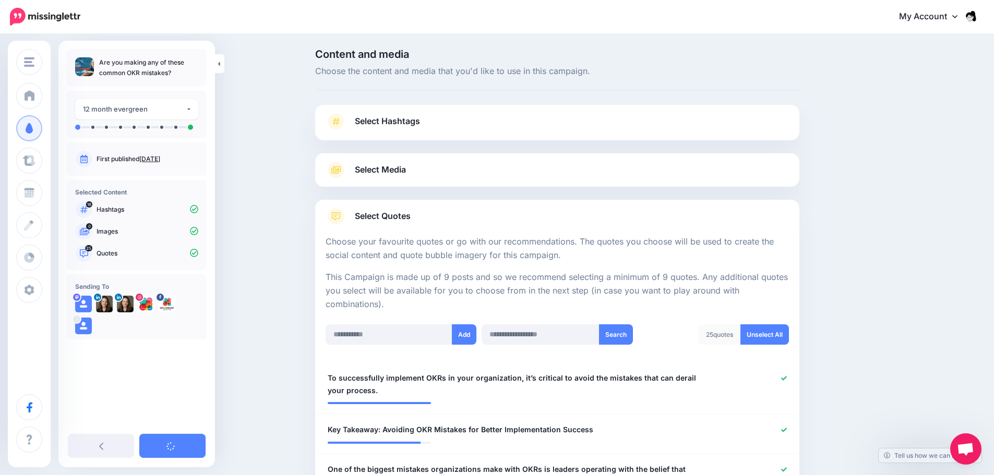
scroll to position [0, 0]
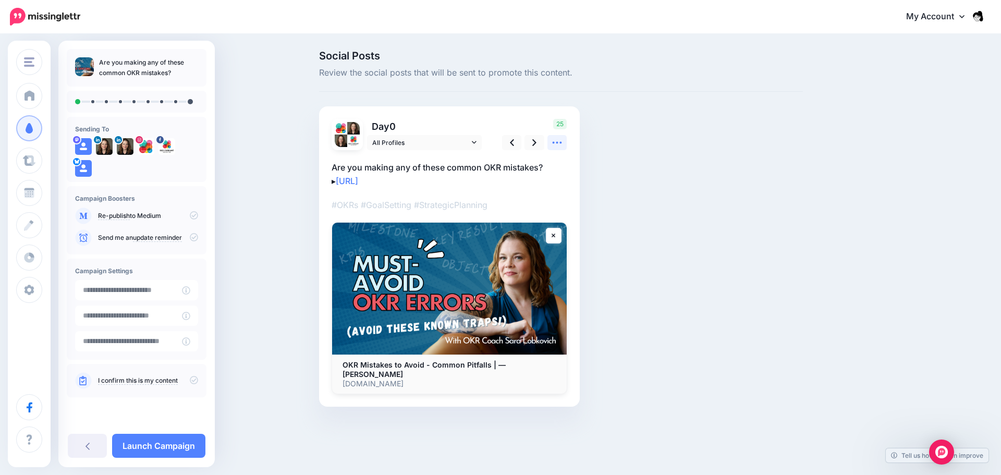
click at [566, 143] on link at bounding box center [558, 142] width 20 height 15
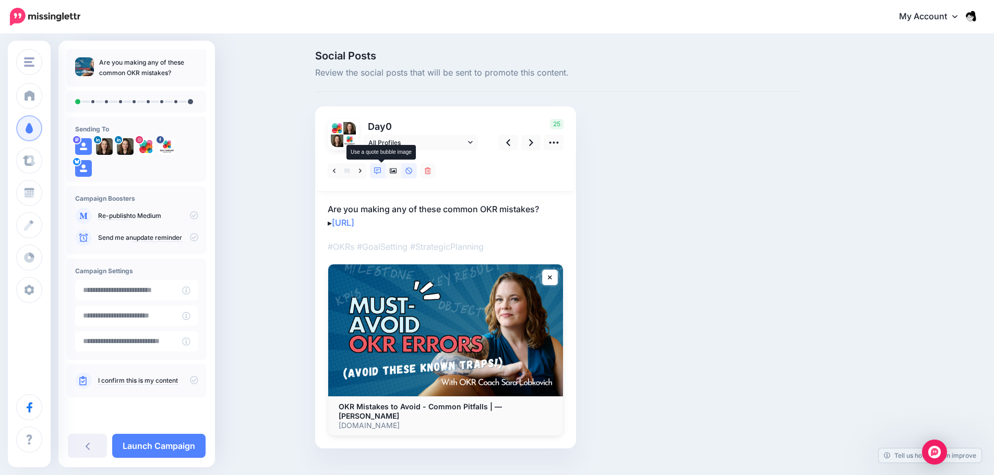
click at [378, 167] on icon at bounding box center [377, 170] width 7 height 7
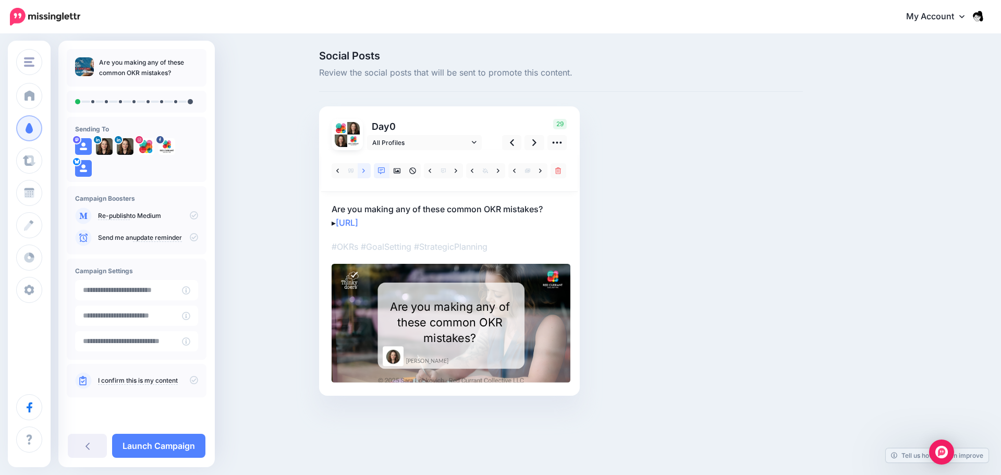
click at [366, 171] on link at bounding box center [364, 170] width 13 height 15
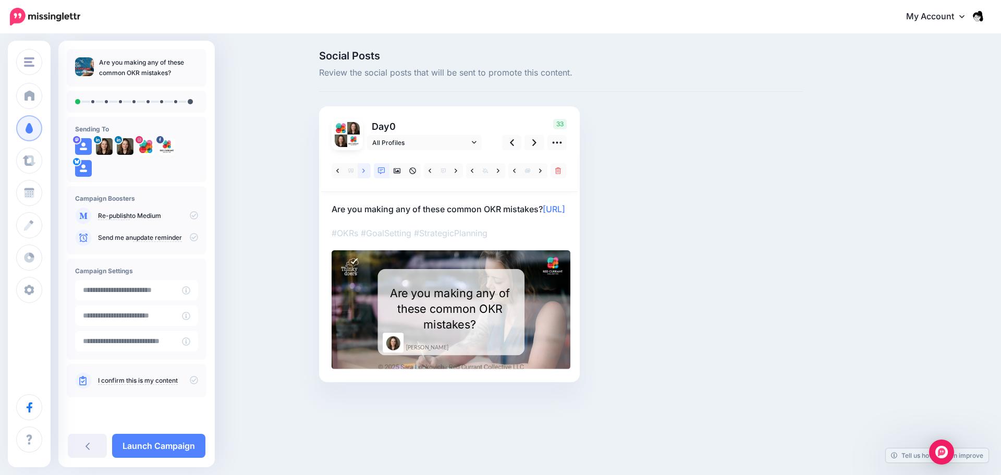
click at [358, 171] on link at bounding box center [364, 170] width 13 height 15
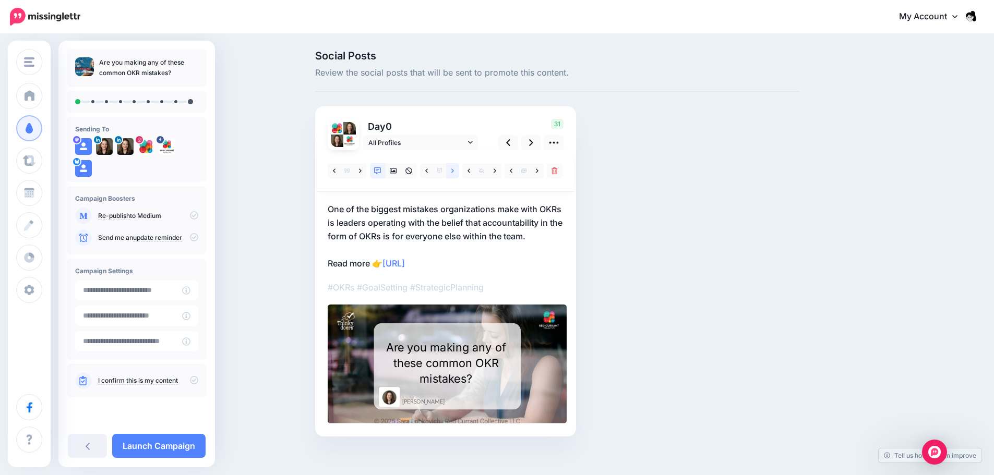
click at [454, 172] on icon at bounding box center [452, 170] width 3 height 4
click at [454, 173] on icon at bounding box center [452, 170] width 3 height 7
click at [366, 171] on link at bounding box center [360, 170] width 13 height 15
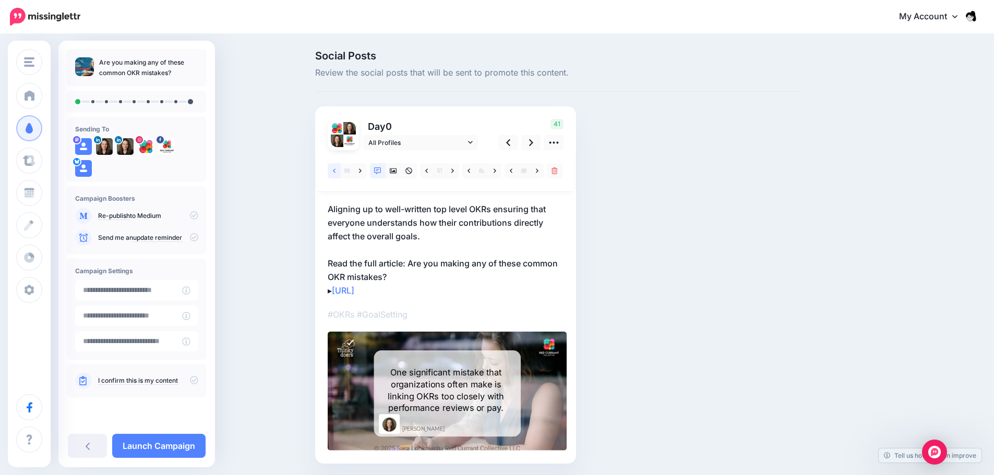
click at [333, 176] on link at bounding box center [334, 170] width 13 height 15
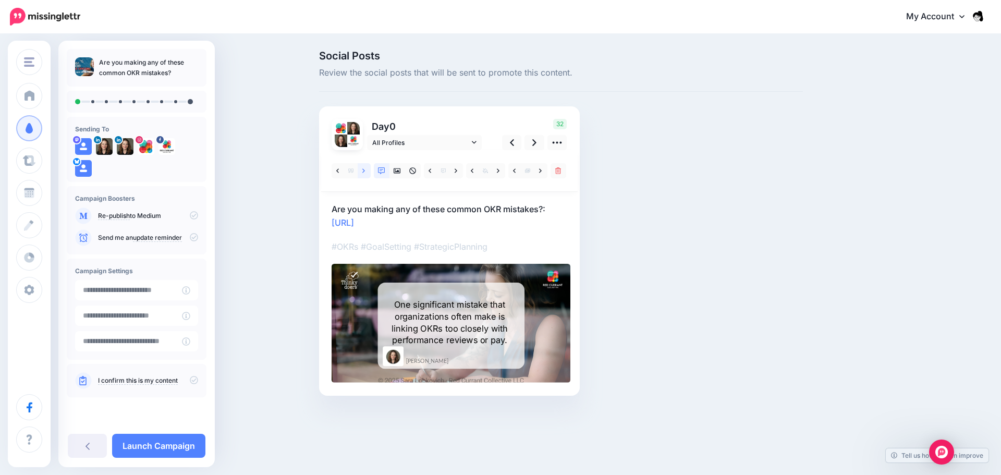
click at [363, 174] on icon at bounding box center [364, 170] width 3 height 7
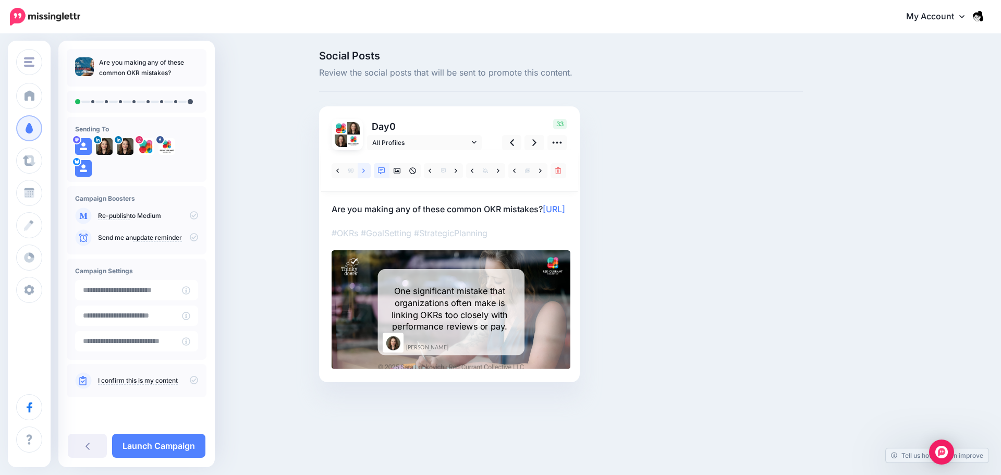
click at [363, 174] on icon at bounding box center [364, 170] width 3 height 7
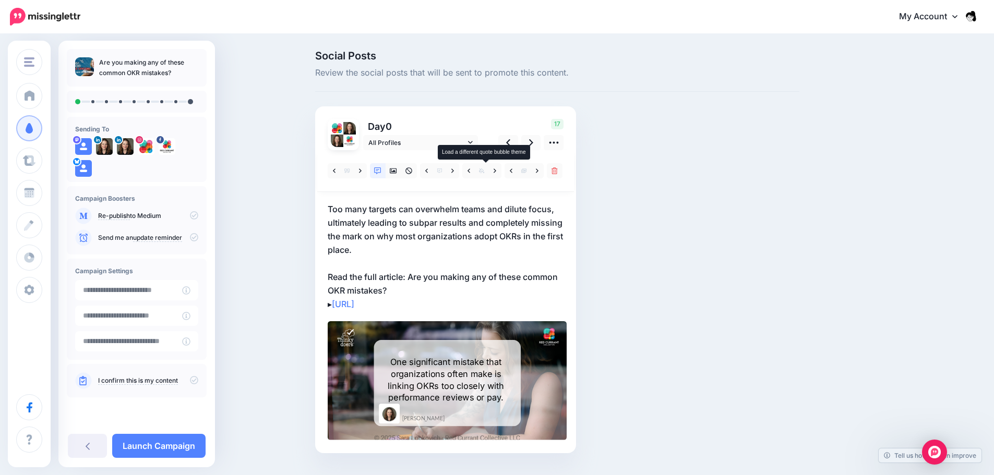
click at [488, 172] on span at bounding box center [481, 170] width 13 height 15
click at [494, 171] on link at bounding box center [494, 170] width 13 height 15
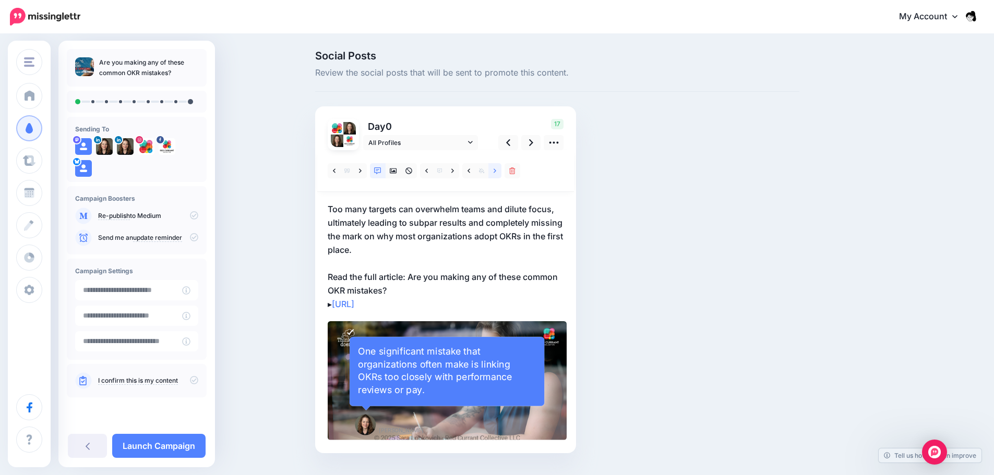
click at [496, 172] on link at bounding box center [494, 170] width 13 height 15
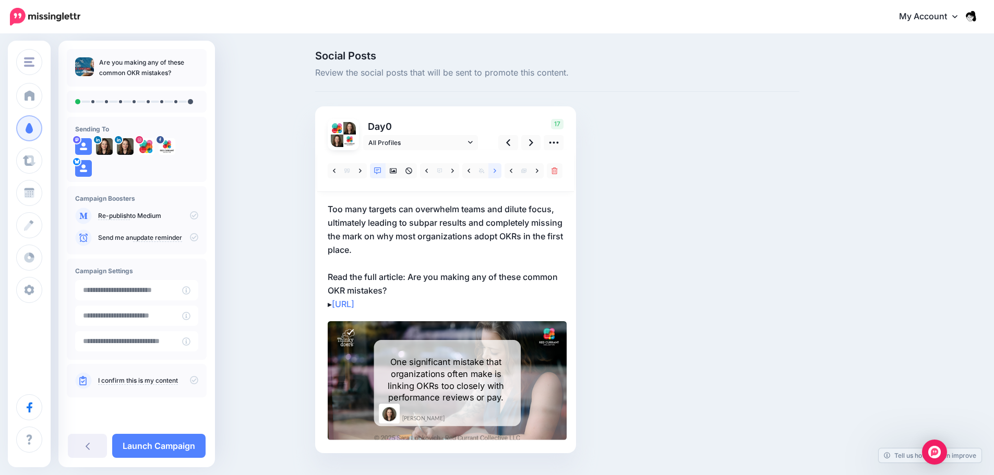
click at [496, 172] on link at bounding box center [494, 170] width 13 height 15
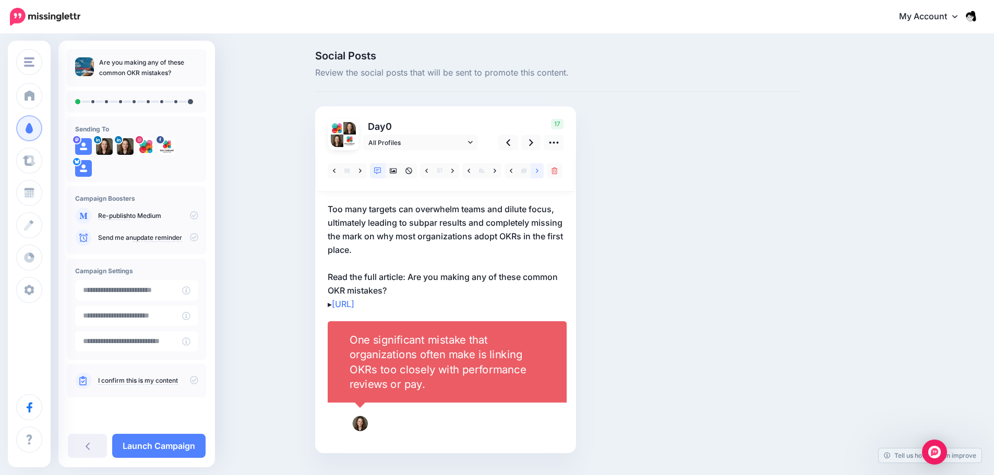
click at [535, 170] on link at bounding box center [536, 170] width 13 height 15
click at [496, 173] on icon at bounding box center [494, 170] width 3 height 7
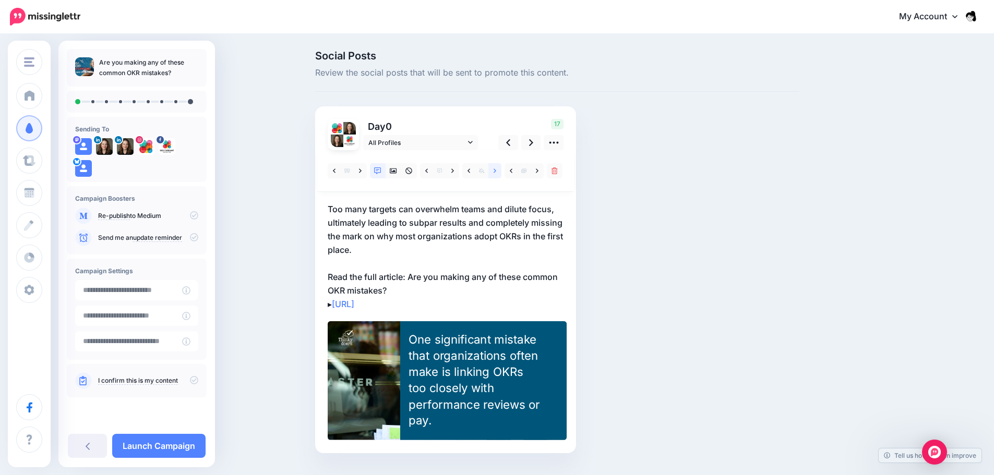
click at [495, 175] on link at bounding box center [494, 170] width 13 height 15
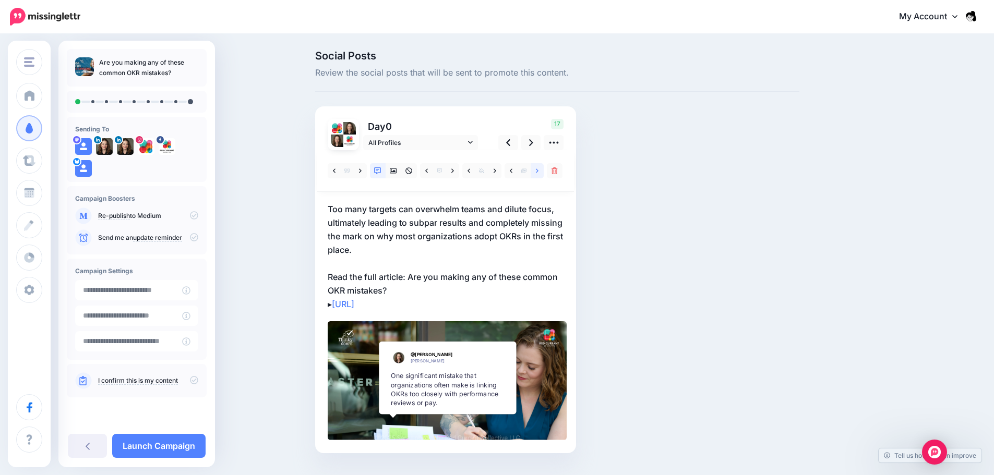
click at [534, 170] on link at bounding box center [536, 170] width 13 height 15
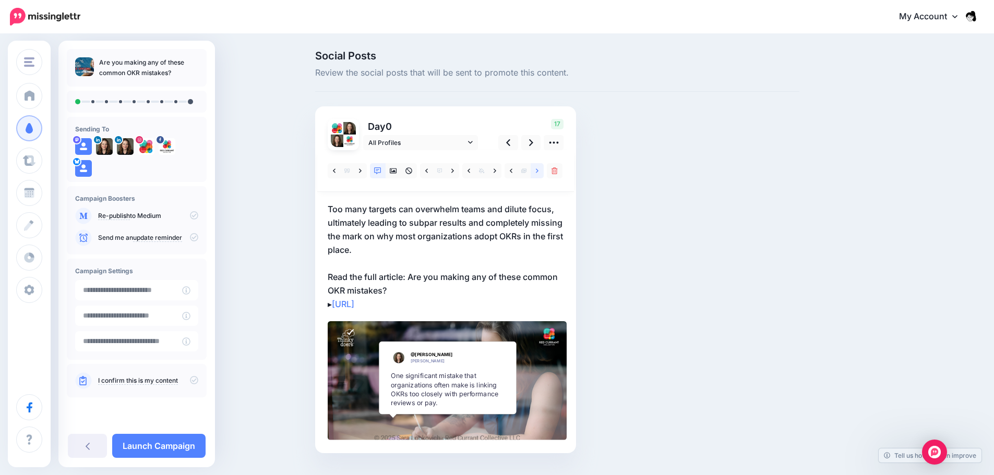
click at [534, 170] on link at bounding box center [536, 170] width 13 height 15
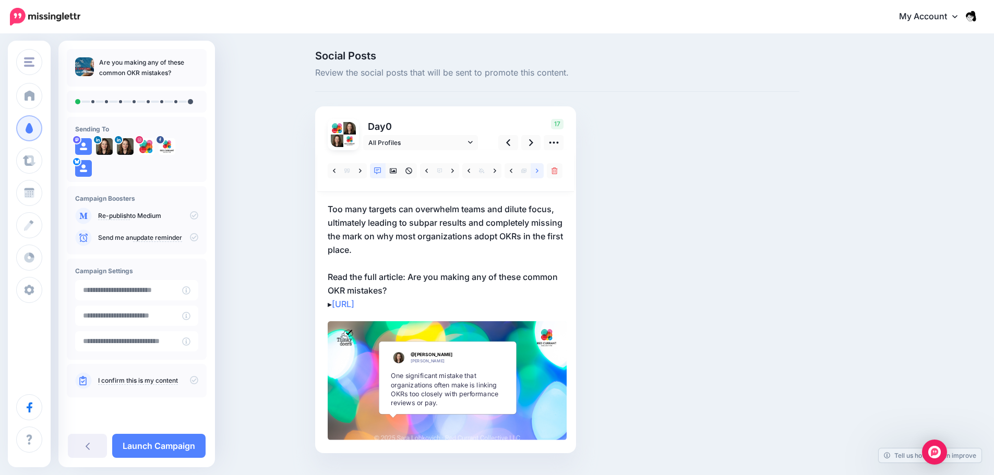
click at [534, 170] on link at bounding box center [536, 170] width 13 height 15
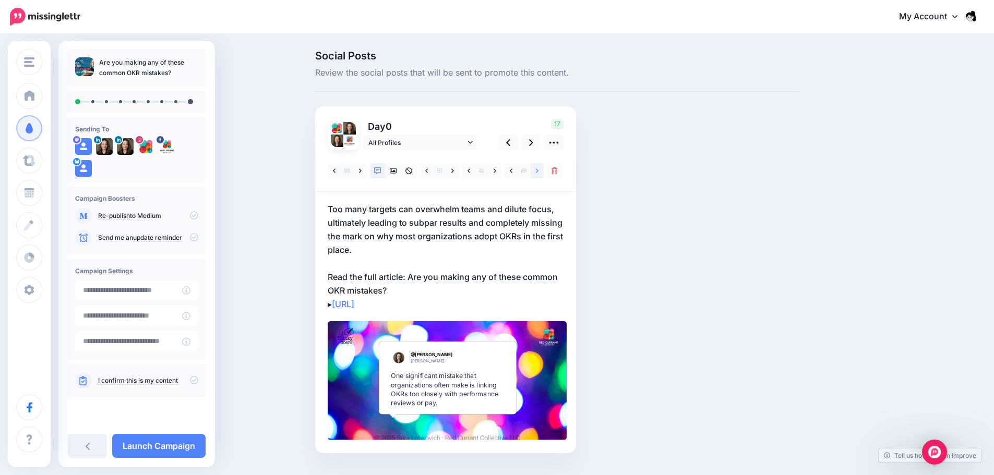
click at [534, 170] on link at bounding box center [536, 170] width 13 height 15
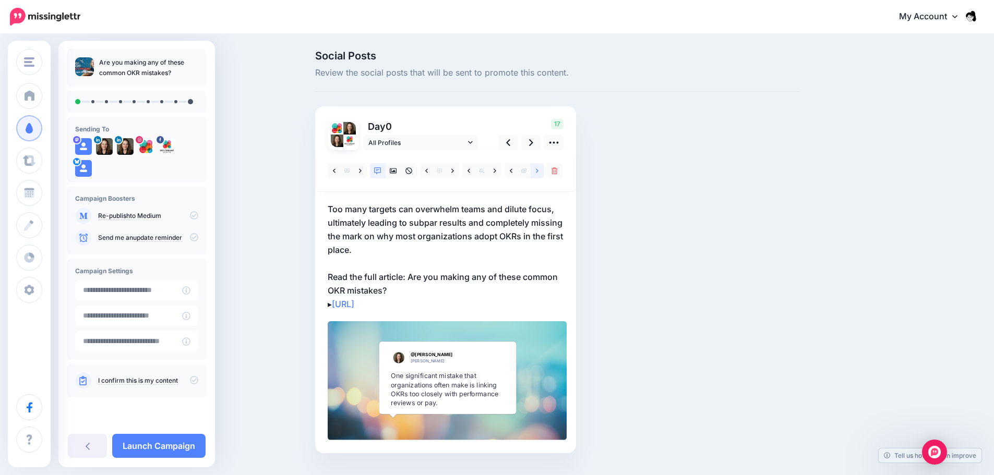
click at [534, 170] on link at bounding box center [536, 170] width 13 height 15
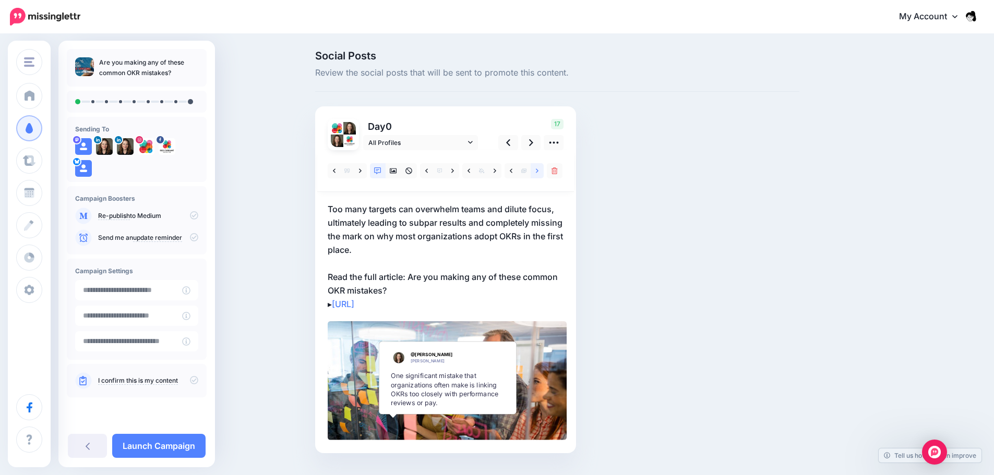
click at [538, 172] on link at bounding box center [536, 170] width 13 height 15
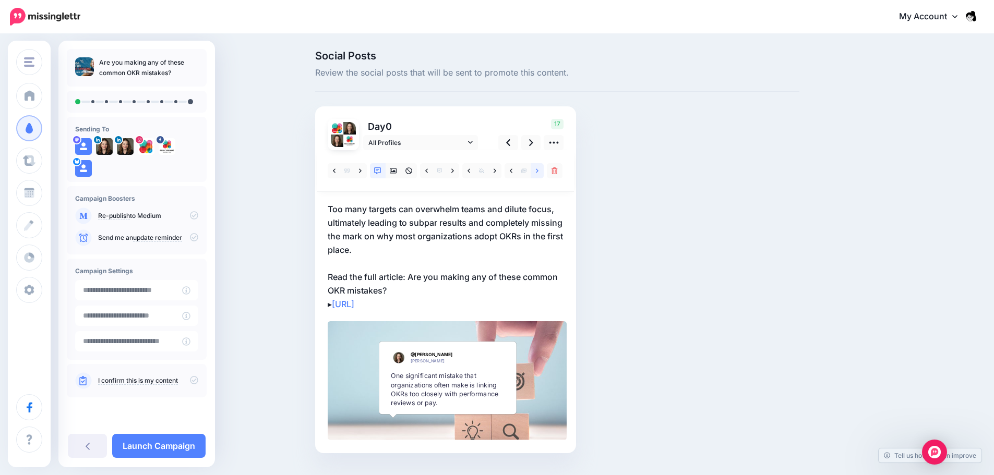
click at [539, 171] on link at bounding box center [536, 170] width 13 height 15
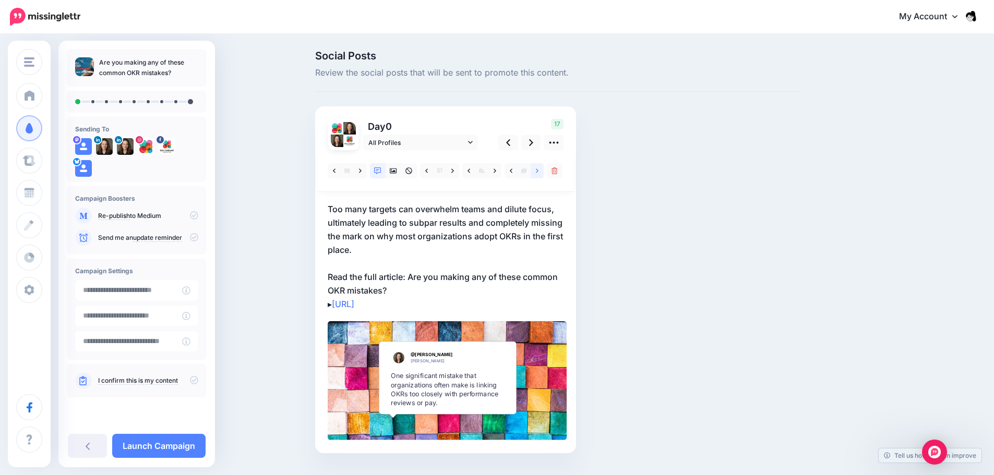
click at [539, 171] on link at bounding box center [536, 170] width 13 height 15
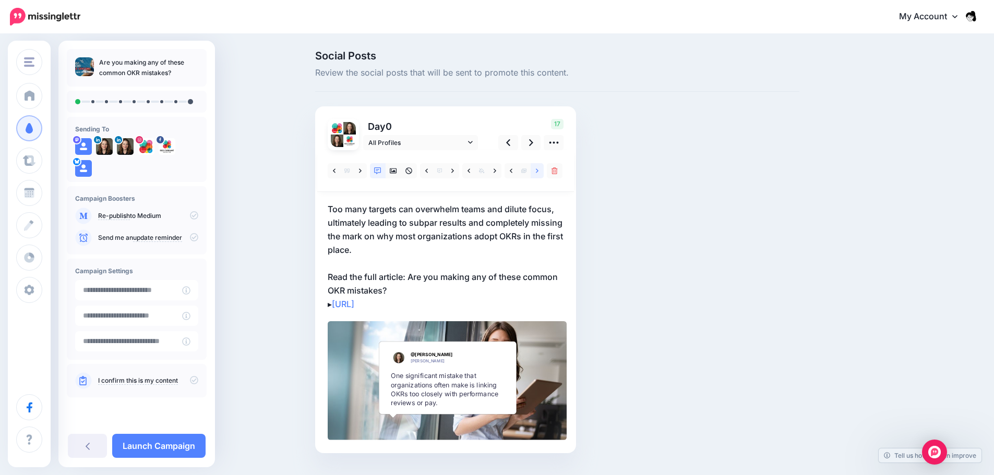
click at [539, 171] on link at bounding box center [536, 170] width 13 height 15
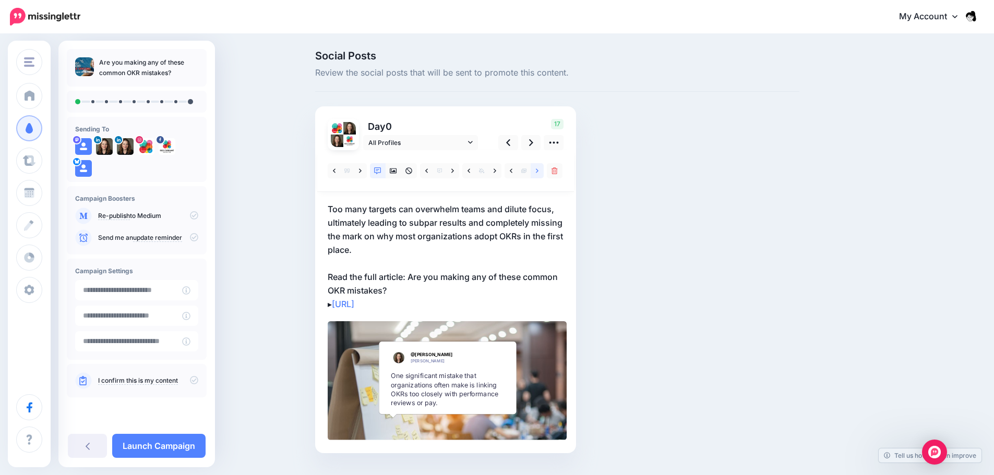
click at [539, 171] on link at bounding box center [536, 170] width 13 height 15
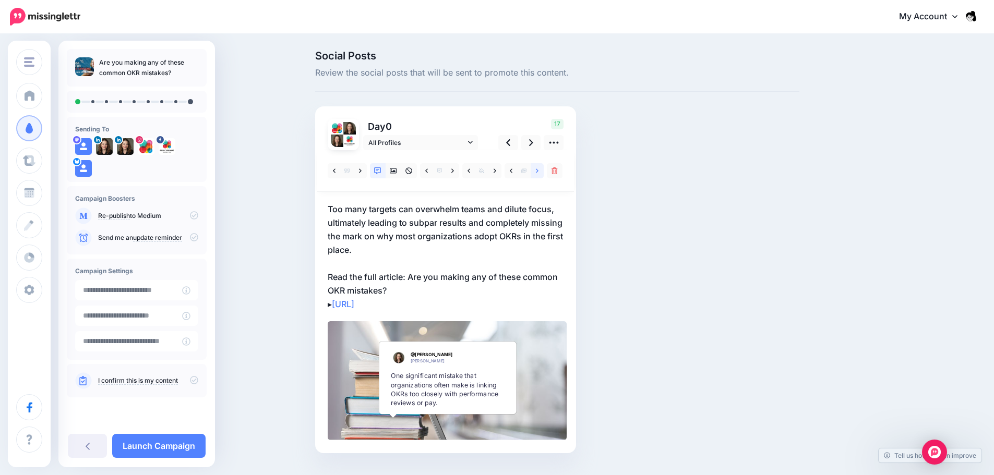
click at [539, 171] on link at bounding box center [536, 170] width 13 height 15
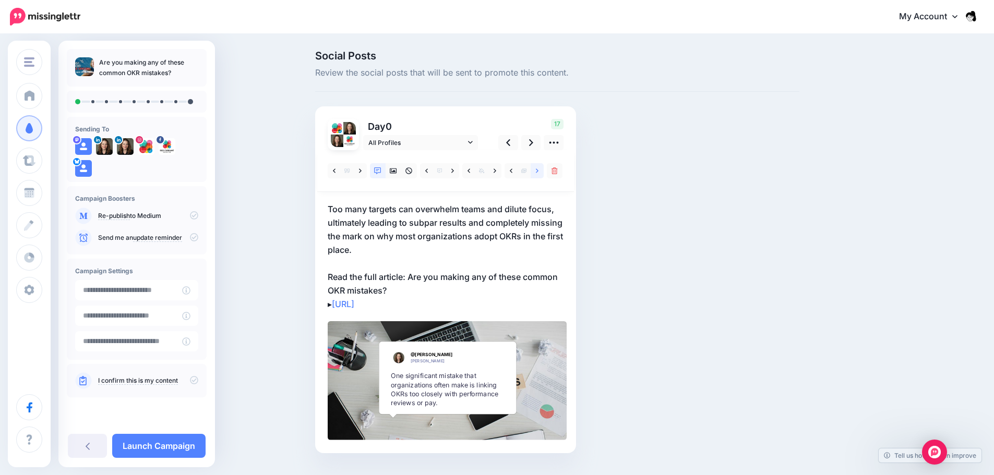
click at [539, 171] on link at bounding box center [536, 170] width 13 height 15
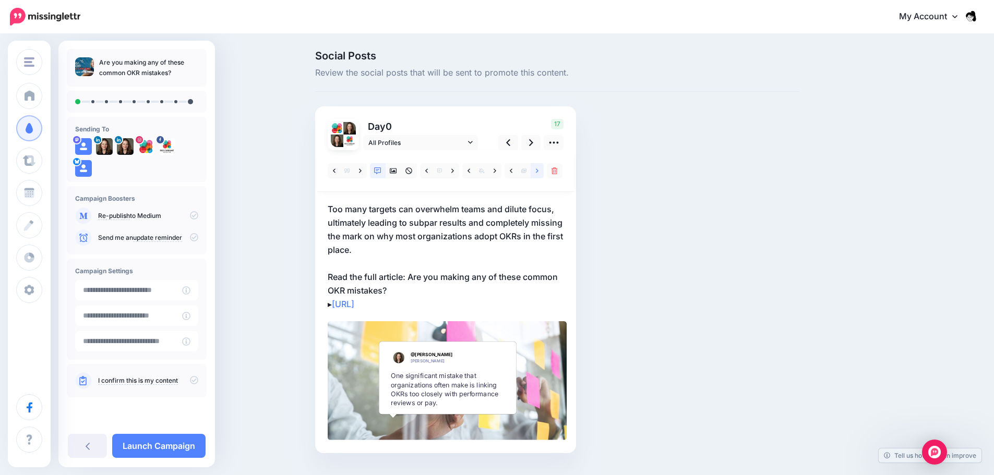
click at [539, 171] on link at bounding box center [536, 170] width 13 height 15
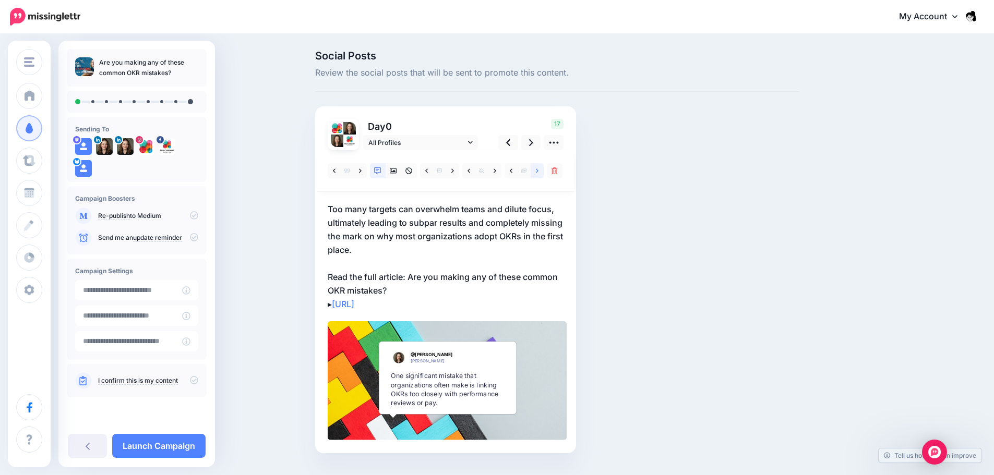
click at [539, 171] on link at bounding box center [536, 170] width 13 height 15
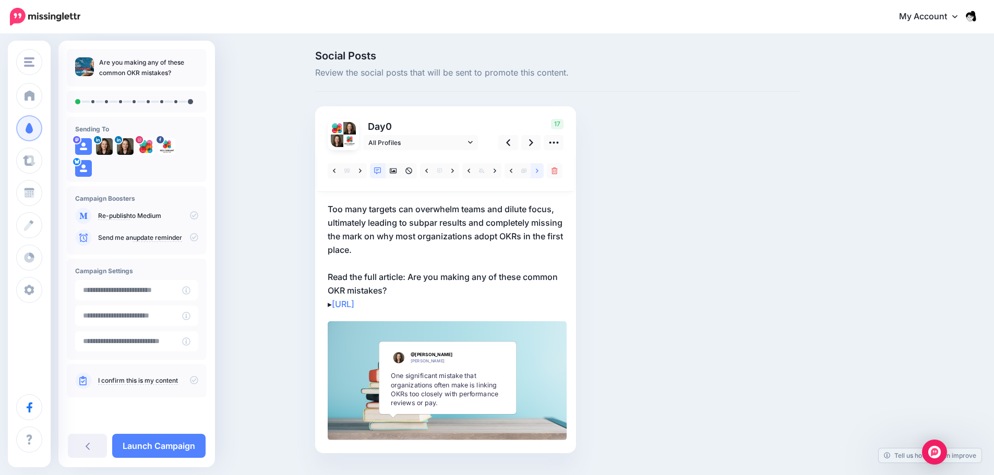
click at [539, 171] on link at bounding box center [536, 170] width 13 height 15
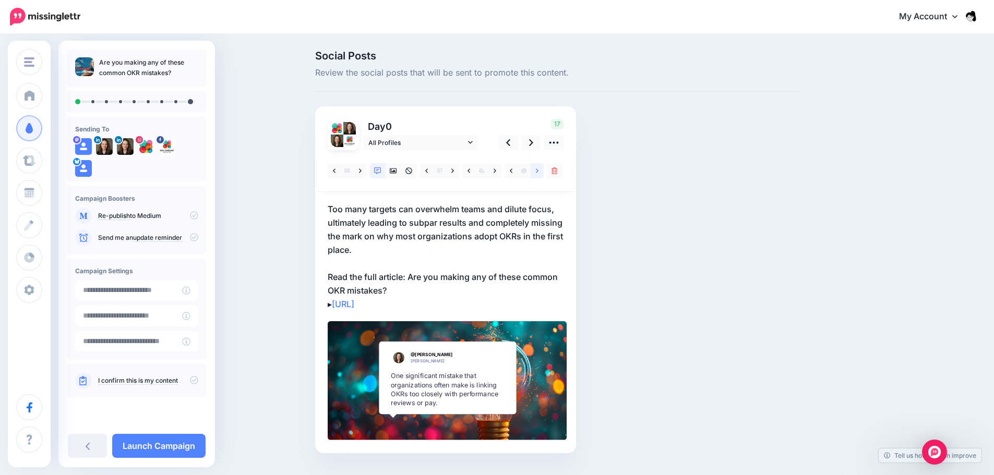
click at [539, 171] on link at bounding box center [536, 170] width 13 height 15
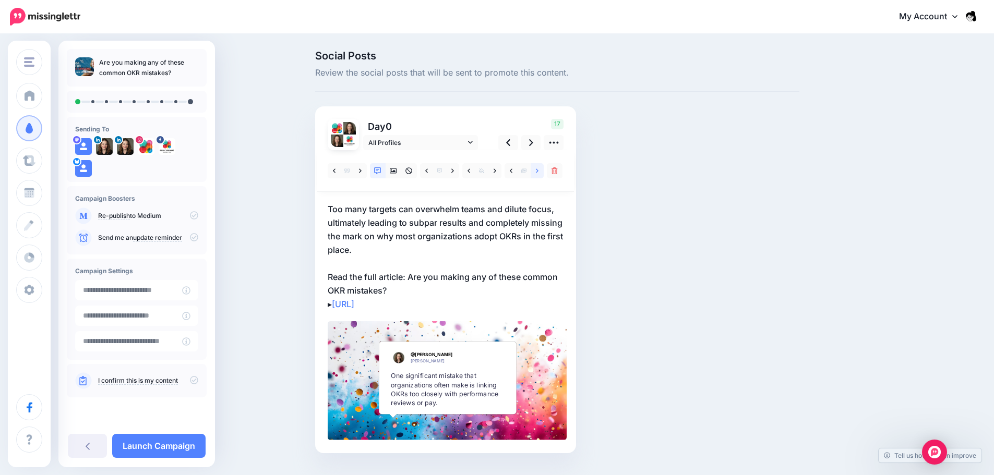
click at [539, 171] on link at bounding box center [536, 170] width 13 height 15
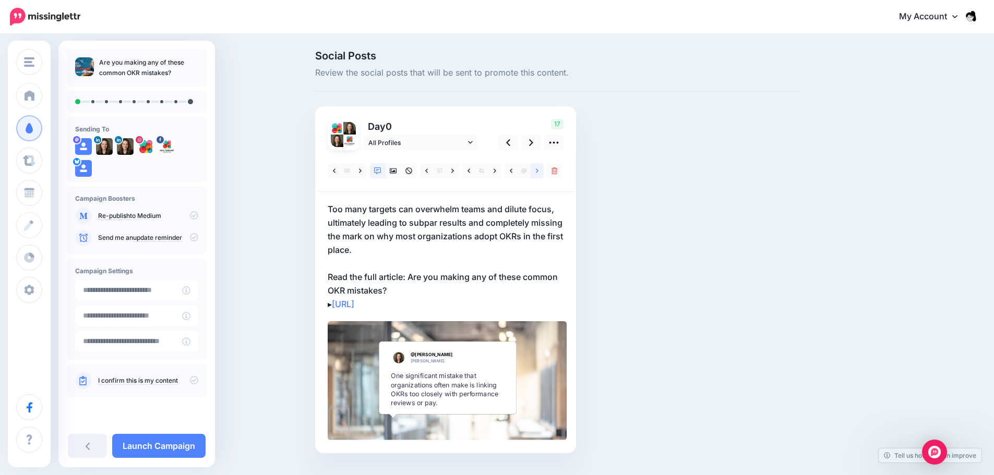
click at [539, 171] on link at bounding box center [536, 170] width 13 height 15
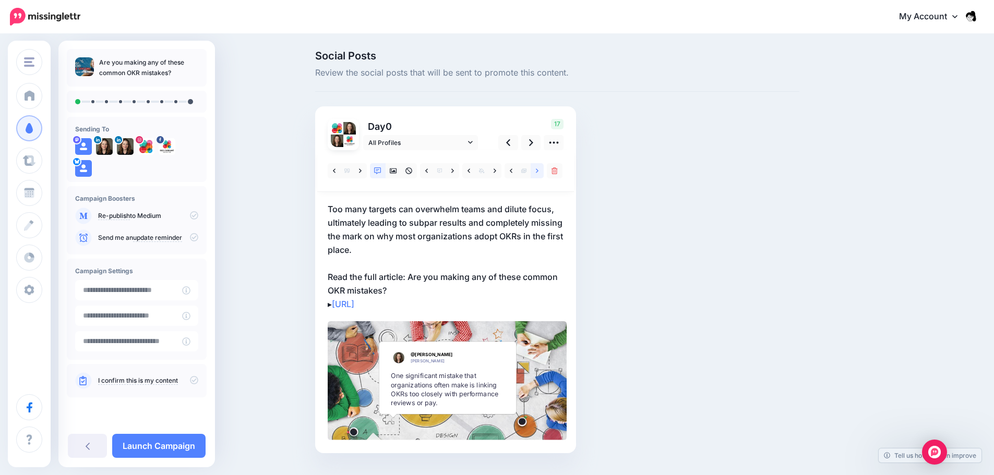
click at [539, 171] on link at bounding box center [536, 170] width 13 height 15
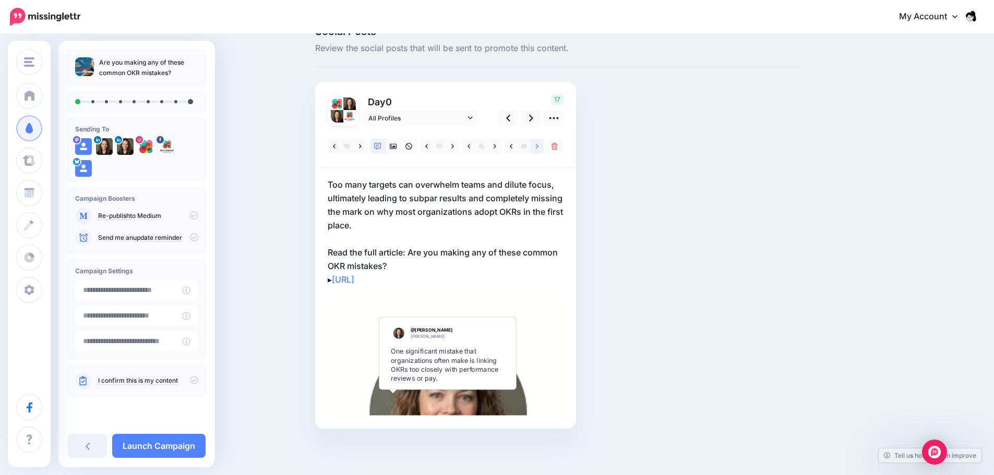
scroll to position [25, 0]
click at [538, 149] on icon at bounding box center [537, 145] width 3 height 7
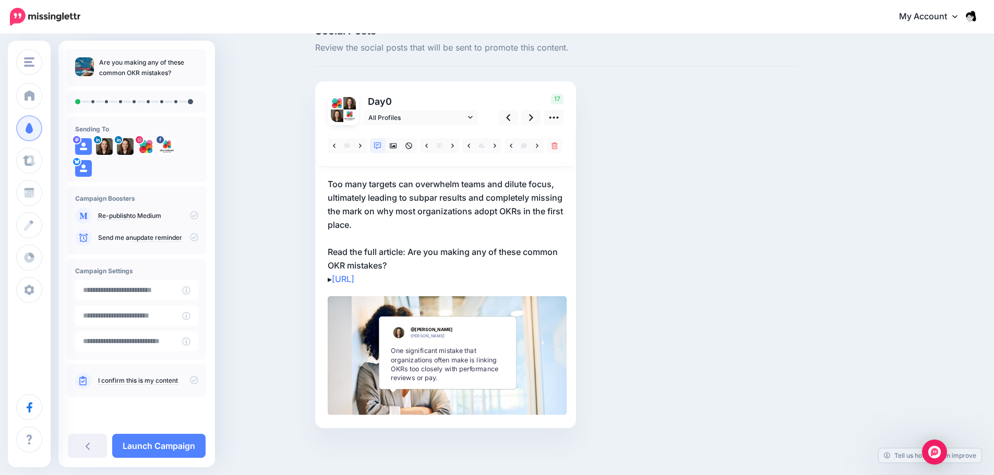
click at [538, 154] on div at bounding box center [445, 146] width 257 height 42
click at [538, 148] on icon at bounding box center [537, 145] width 3 height 7
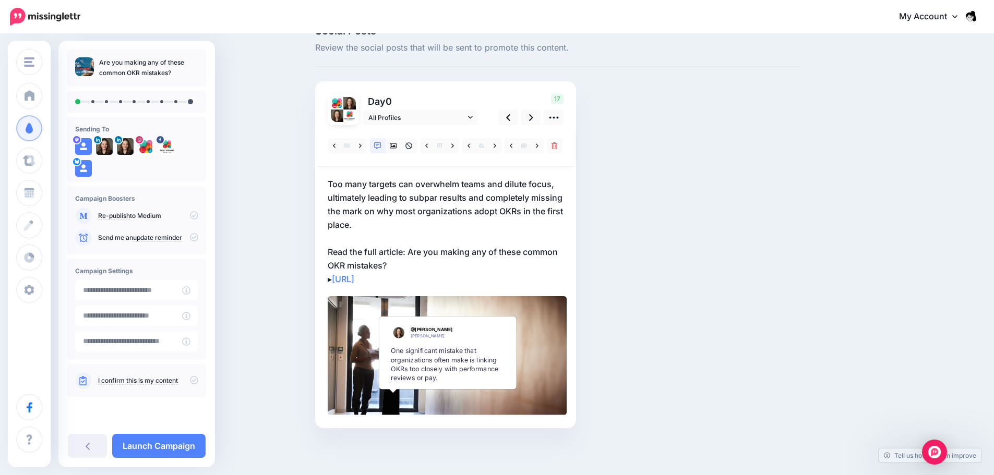
click at [546, 167] on div at bounding box center [445, 146] width 257 height 42
click at [538, 144] on icon at bounding box center [537, 145] width 3 height 7
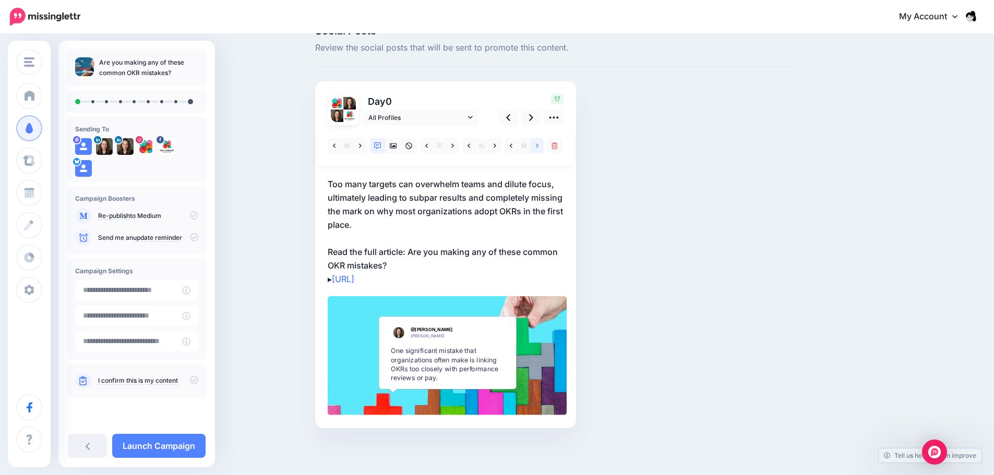
click at [538, 144] on icon at bounding box center [537, 145] width 3 height 7
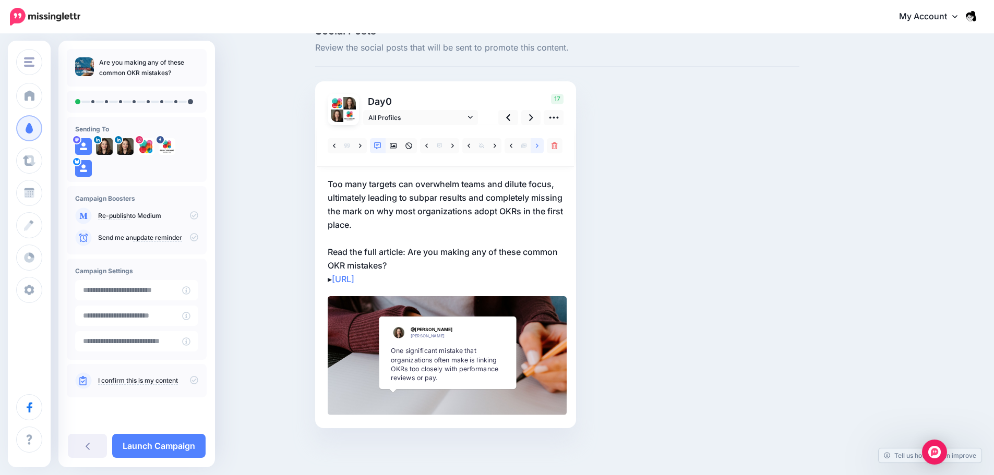
click at [538, 151] on link at bounding box center [536, 145] width 13 height 15
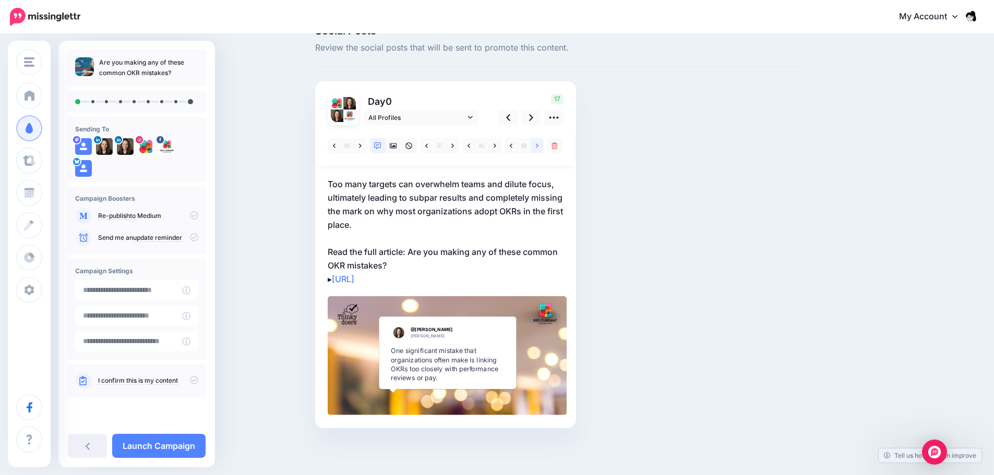
click at [538, 151] on link at bounding box center [536, 145] width 13 height 15
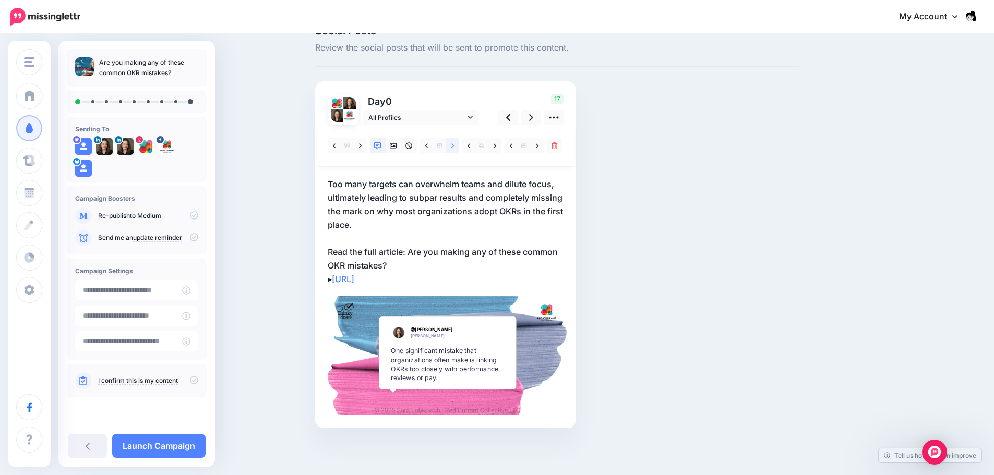
click at [455, 150] on link at bounding box center [452, 145] width 13 height 15
click at [336, 147] on link at bounding box center [334, 145] width 13 height 15
click at [533, 117] on icon at bounding box center [531, 117] width 4 height 11
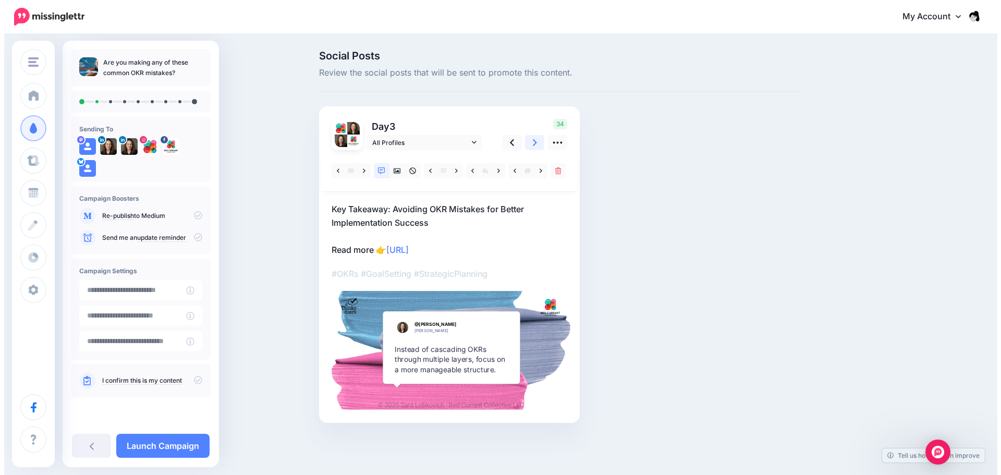
scroll to position [0, 0]
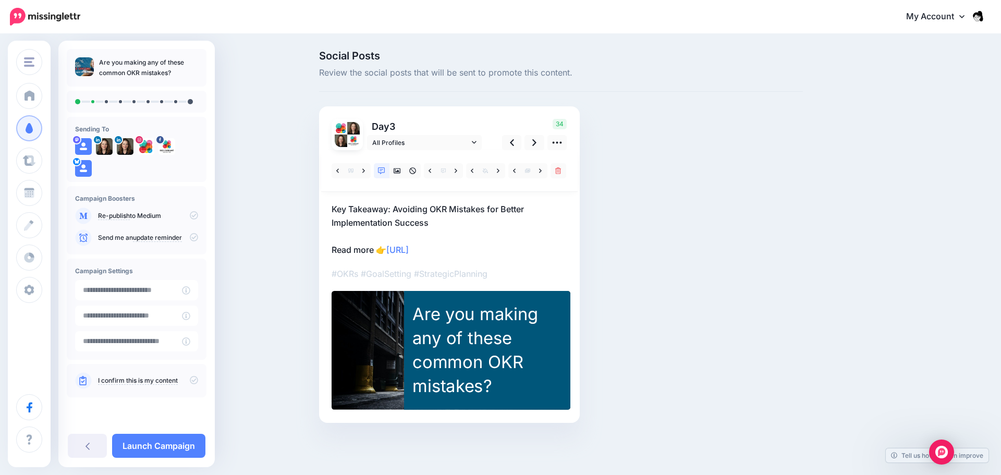
click at [441, 227] on p "Key Takeaway: Avoiding OKR Mistakes for Better Implementation Success Read more…" at bounding box center [450, 229] width 236 height 54
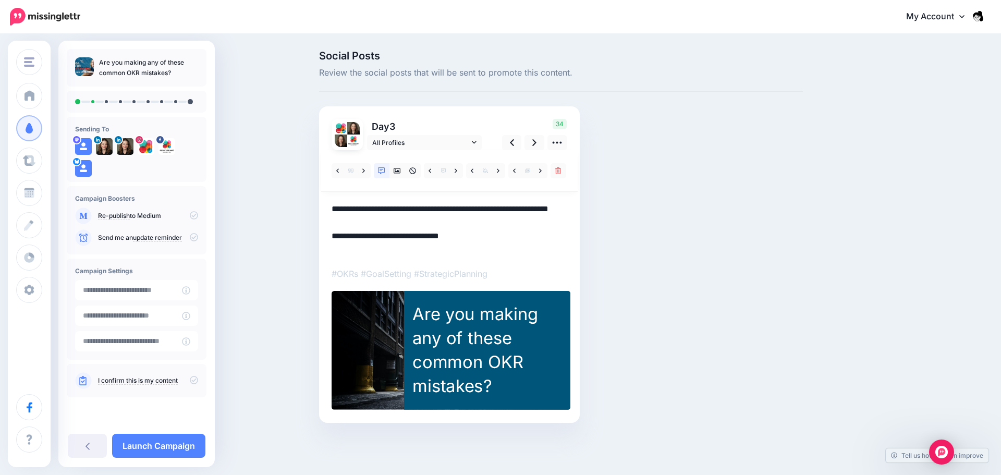
click at [440, 226] on textarea "**********" at bounding box center [450, 229] width 236 height 54
drag, startPoint x: 440, startPoint y: 226, endPoint x: 331, endPoint y: 205, distance: 111.1
click at [331, 205] on div "Day 3 All Profiles" at bounding box center [449, 264] width 261 height 317
click at [496, 173] on link at bounding box center [498, 170] width 13 height 15
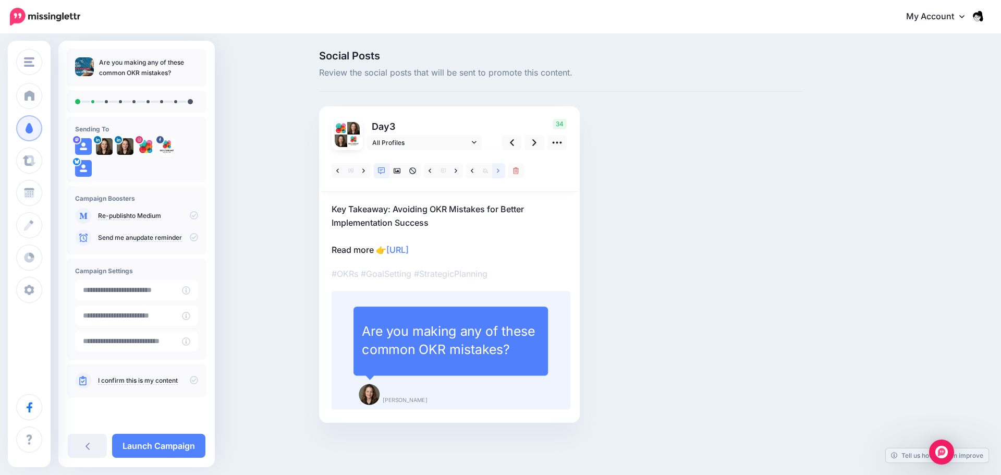
click at [501, 173] on link at bounding box center [498, 170] width 13 height 15
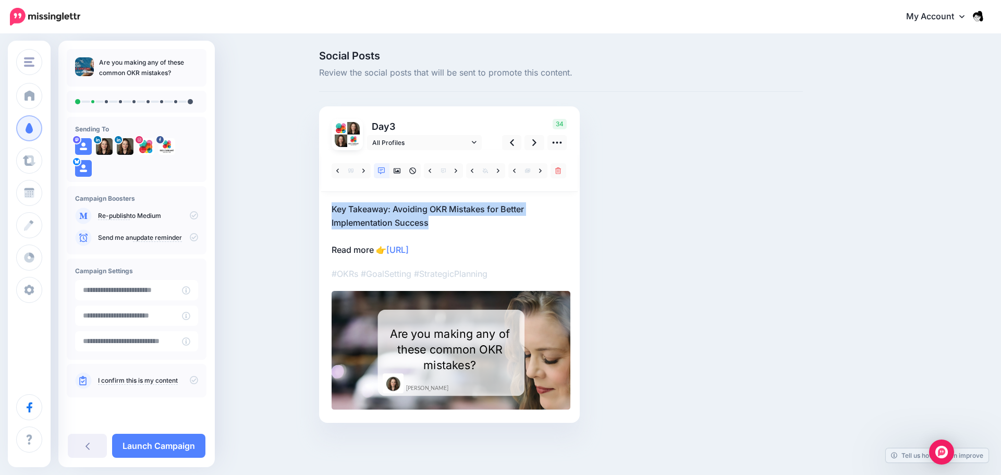
drag, startPoint x: 445, startPoint y: 222, endPoint x: 326, endPoint y: 211, distance: 120.0
click at [326, 211] on div "Day 3 All Profiles" at bounding box center [449, 264] width 261 height 317
click at [402, 221] on p "Key Takeaway: Avoiding OKR Mistakes for Better Implementation Success Read more…" at bounding box center [450, 229] width 236 height 54
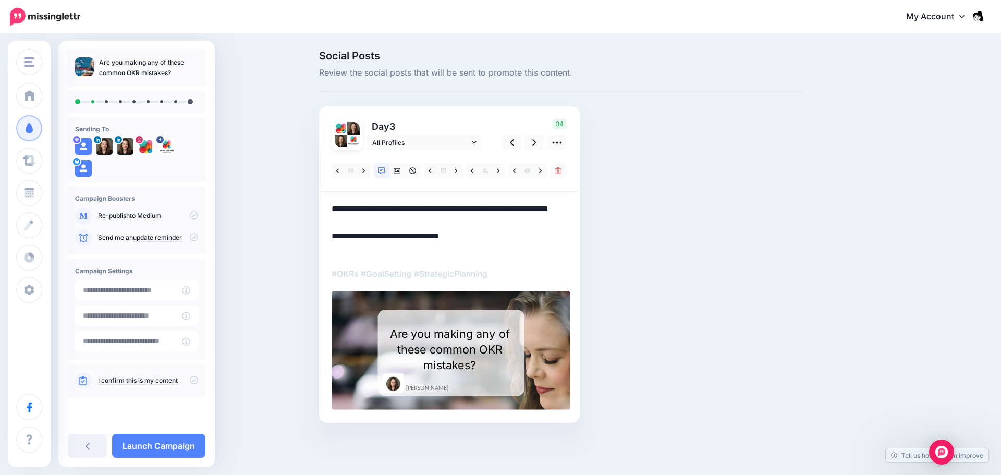
click at [449, 231] on textarea "**********" at bounding box center [450, 229] width 236 height 54
drag, startPoint x: 451, startPoint y: 227, endPoint x: 299, endPoint y: 214, distance: 152.9
click at [299, 214] on div "Social Posts Review the social posts that will be sent to promote this content.…" at bounding box center [500, 252] width 1001 height 435
paste textarea "**********"
click at [336, 208] on textarea "**********" at bounding box center [450, 229] width 236 height 54
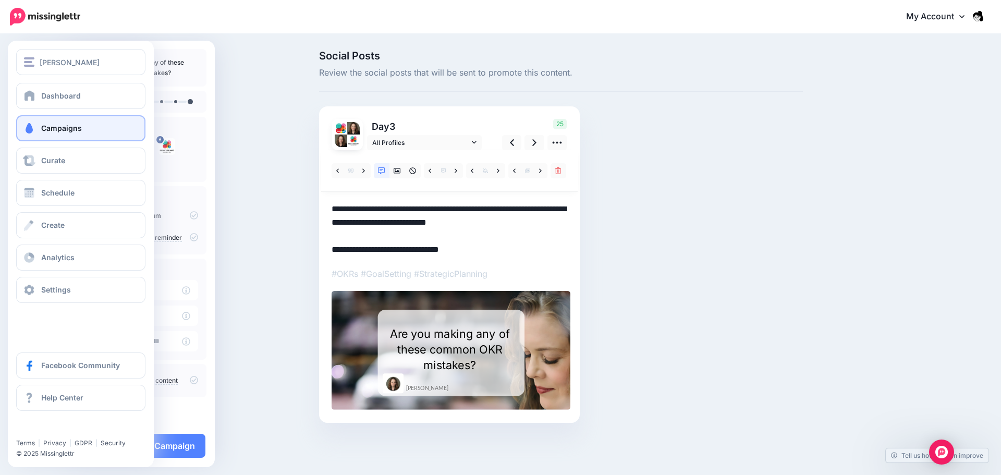
type textarea "**********"
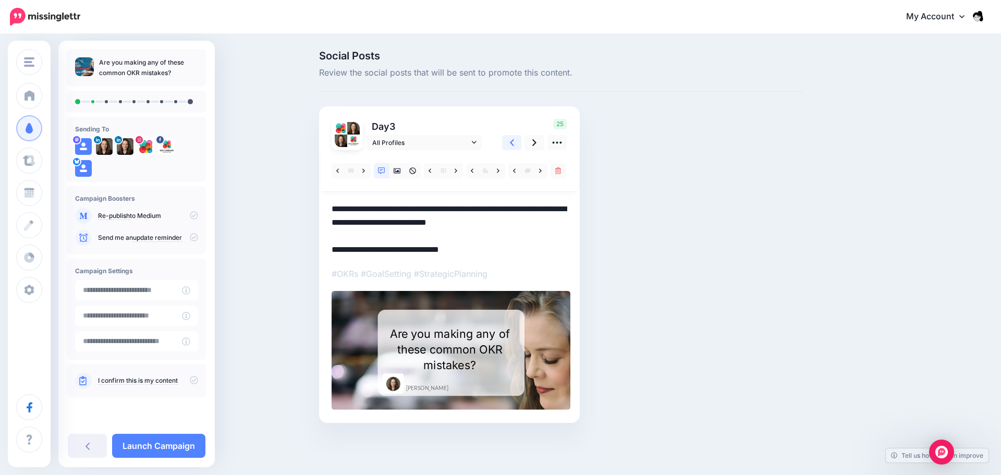
click at [519, 146] on link at bounding box center [512, 142] width 20 height 15
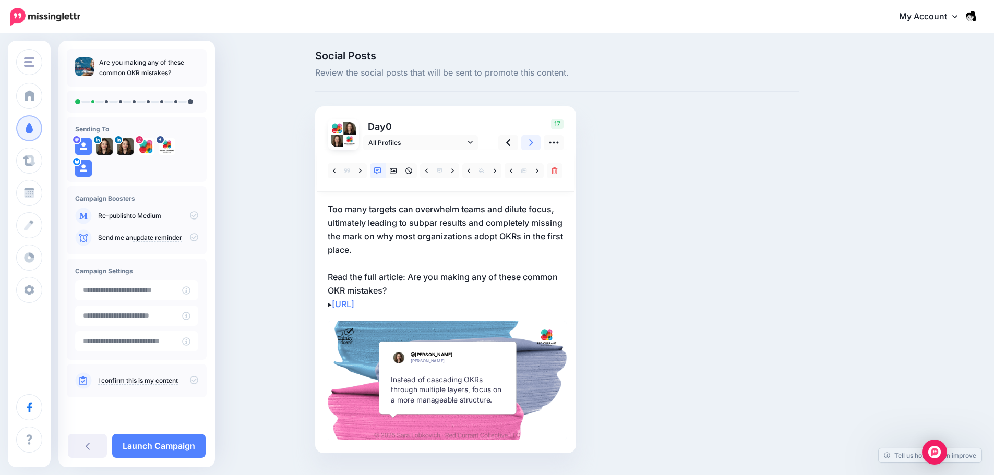
click at [533, 141] on icon at bounding box center [531, 142] width 4 height 11
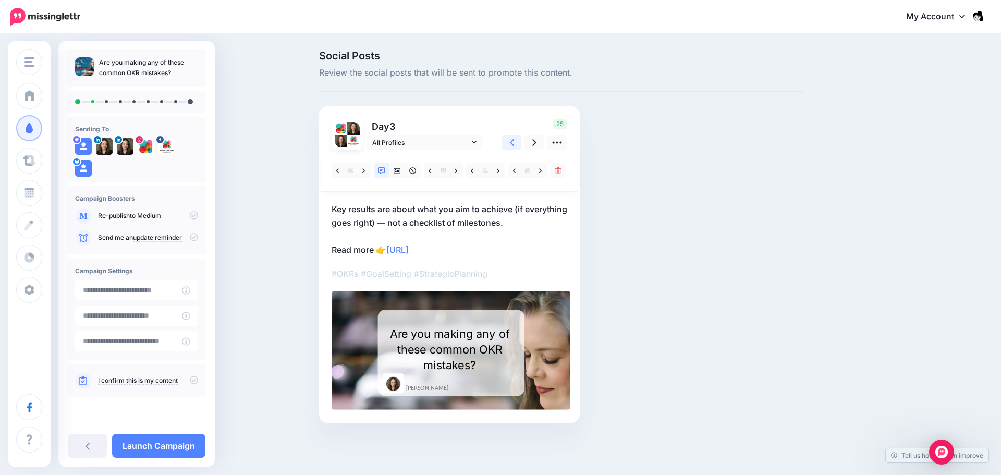
click at [510, 146] on icon at bounding box center [512, 142] width 4 height 11
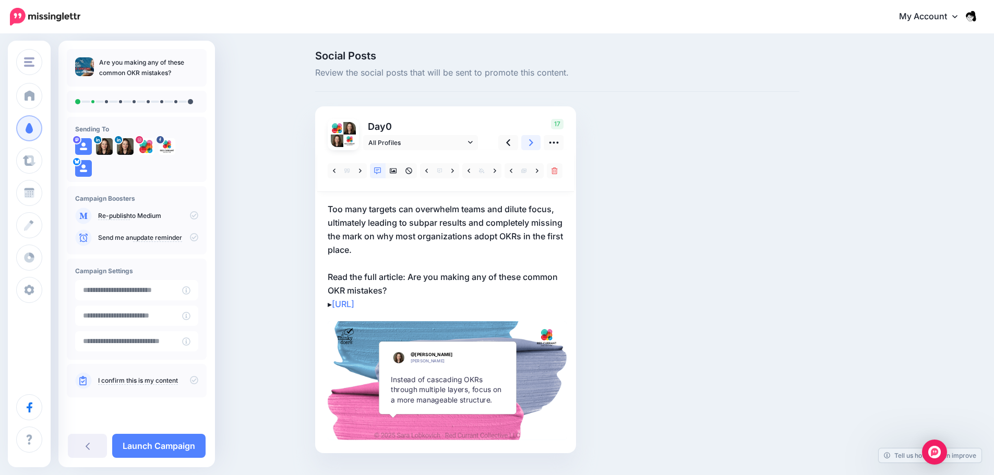
click at [533, 144] on icon at bounding box center [531, 142] width 4 height 7
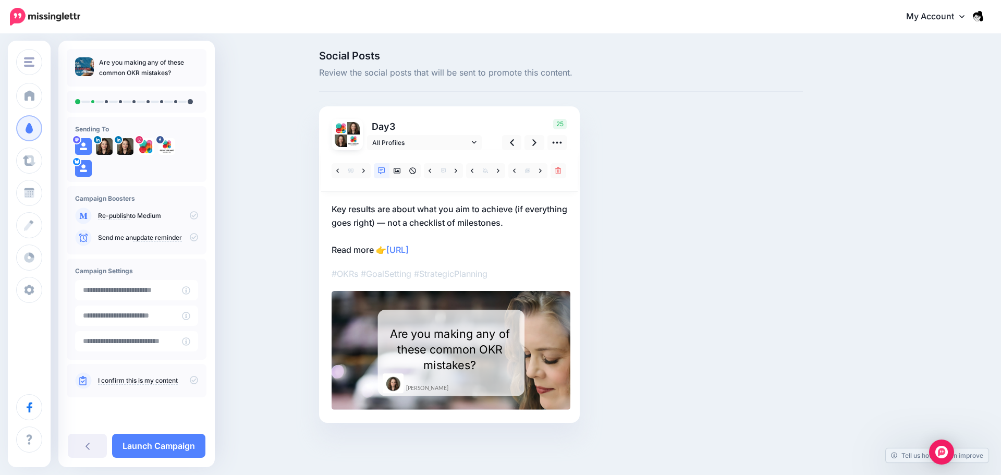
click at [451, 348] on div "Are you making any of these common OKR mistakes?" at bounding box center [450, 349] width 123 height 47
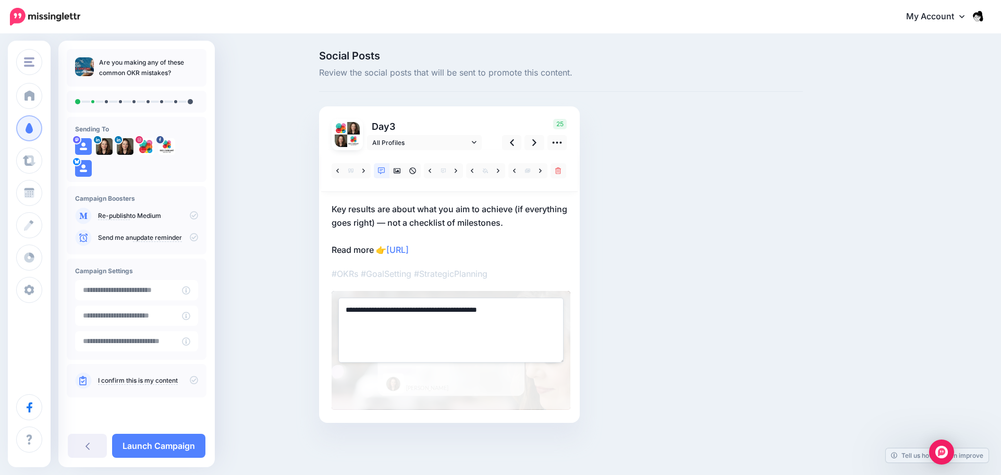
click at [451, 348] on textarea "**********" at bounding box center [451, 330] width 225 height 65
drag, startPoint x: 528, startPoint y: 312, endPoint x: 254, endPoint y: 286, distance: 275.6
click at [254, 286] on div "Social Posts Review the social posts that will be sent to promote this content.…" at bounding box center [500, 252] width 1001 height 435
paste textarea
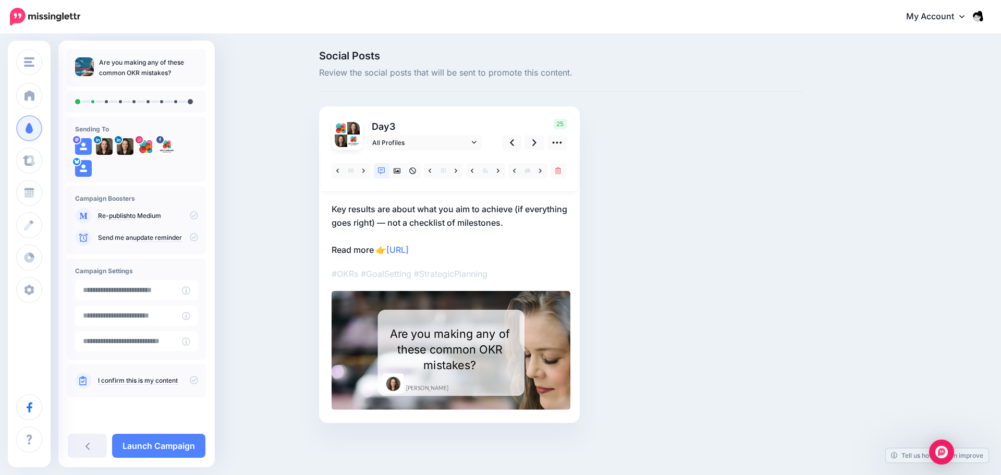
click at [666, 378] on div "Social Posts Review the social posts that will be sent to promote this content.…" at bounding box center [561, 253] width 500 height 404
click at [470, 364] on div ""When it comes to OKRs, more is not better."" at bounding box center [450, 349] width 123 height 47
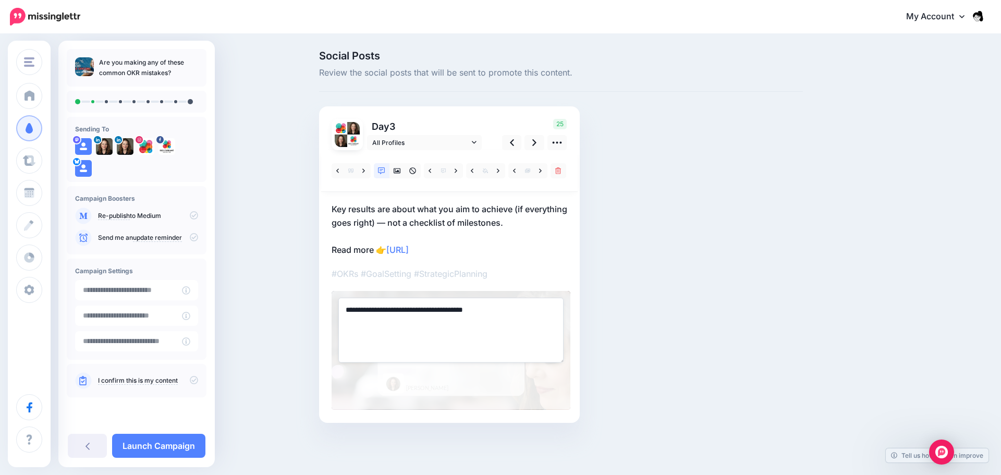
click at [349, 311] on textarea "**********" at bounding box center [451, 330] width 225 height 65
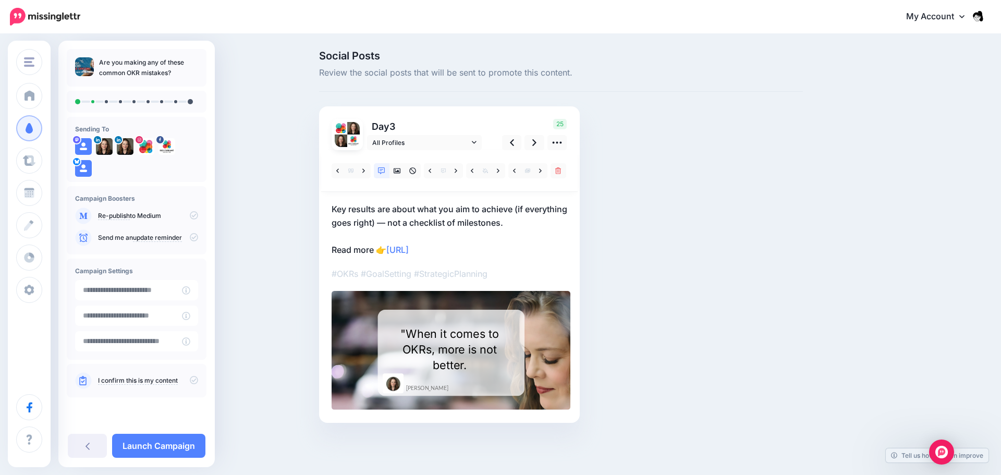
click at [714, 300] on div "Social Posts Review the social posts that will be sent to promote this content.…" at bounding box center [561, 253] width 500 height 404
click at [545, 172] on link at bounding box center [541, 170] width 13 height 15
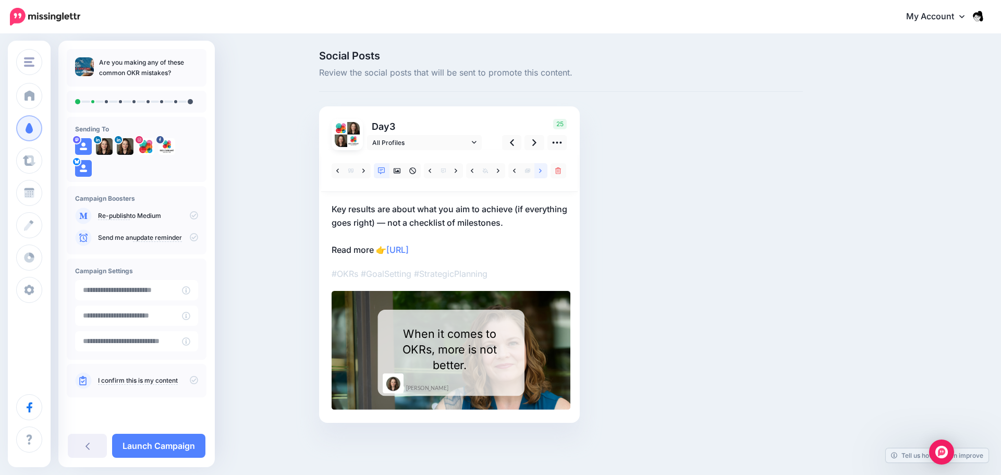
click at [545, 172] on link at bounding box center [541, 170] width 13 height 15
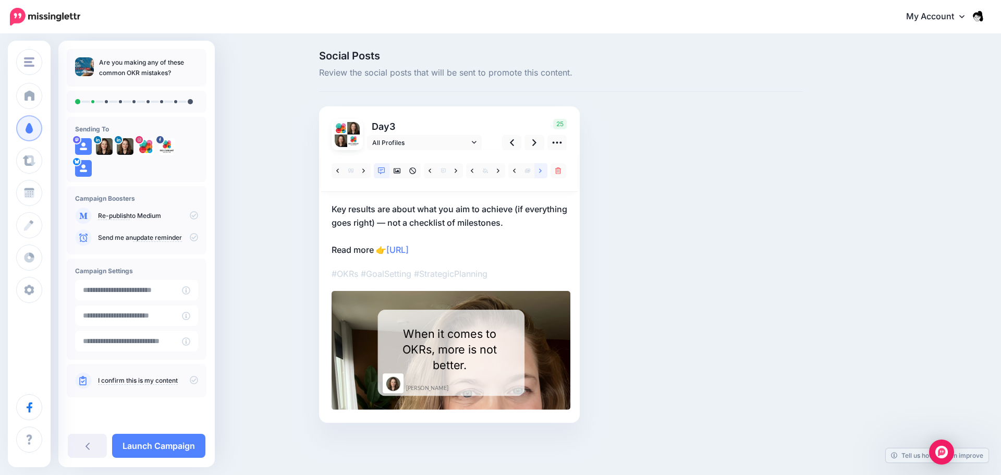
click at [545, 172] on link at bounding box center [541, 170] width 13 height 15
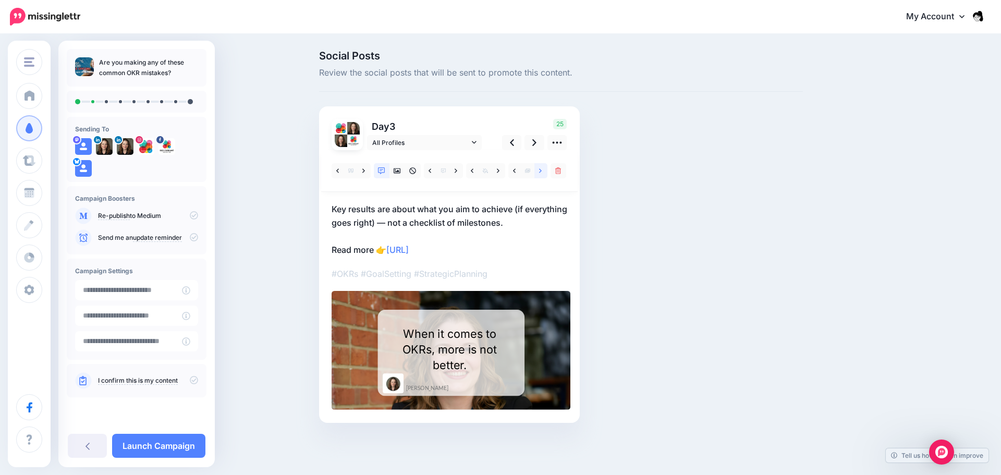
click at [545, 172] on link at bounding box center [541, 170] width 13 height 15
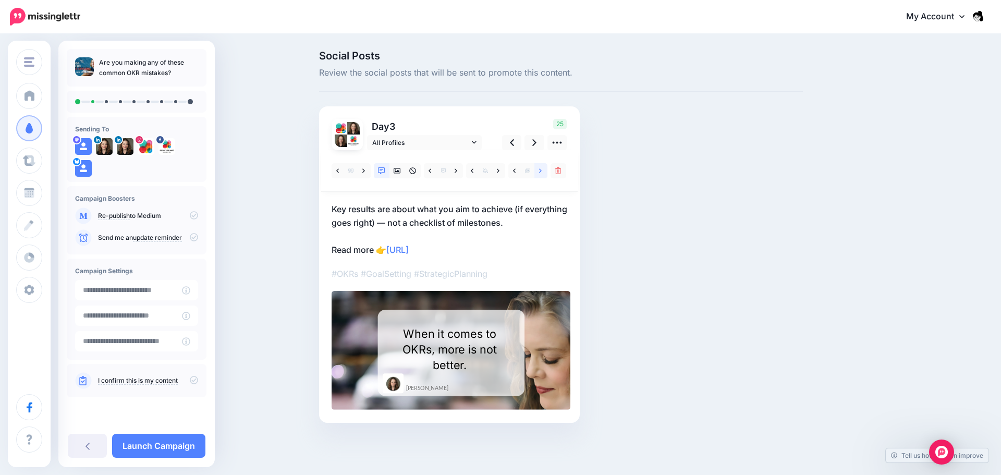
click at [545, 172] on link at bounding box center [541, 170] width 13 height 15
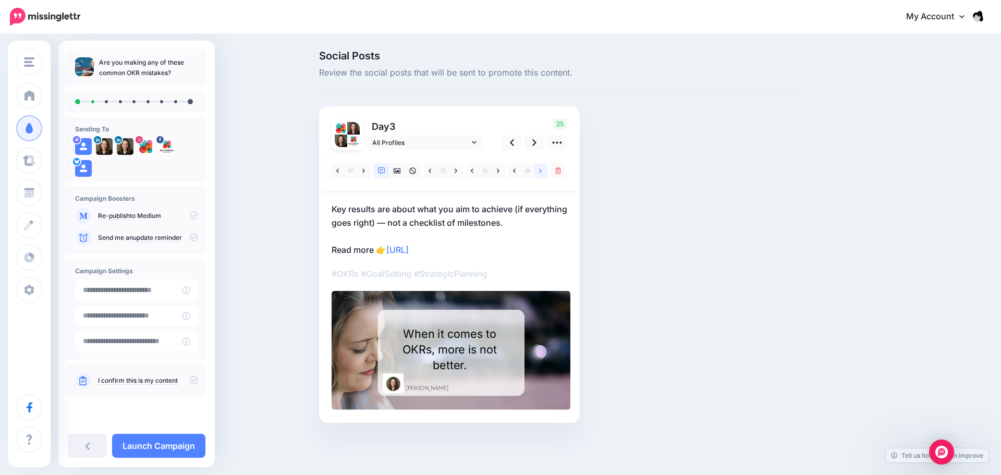
click at [545, 172] on link at bounding box center [541, 170] width 13 height 15
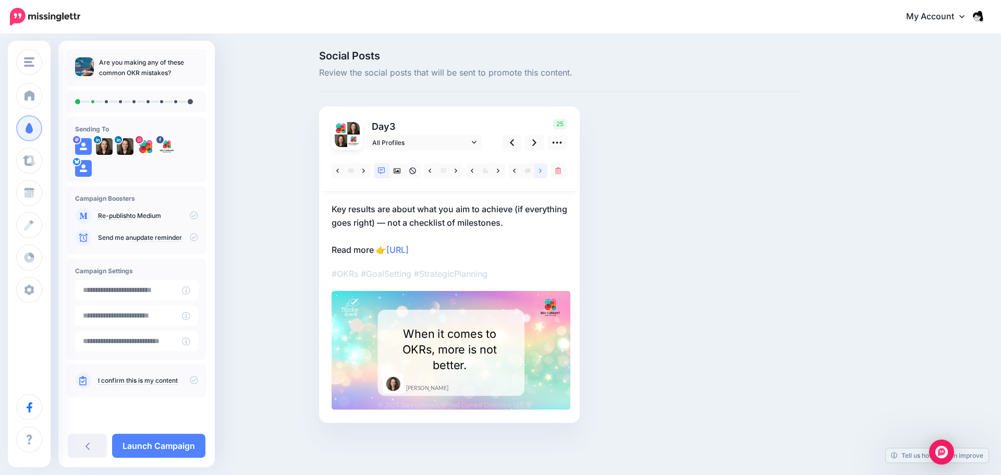
click at [545, 172] on link at bounding box center [541, 170] width 13 height 15
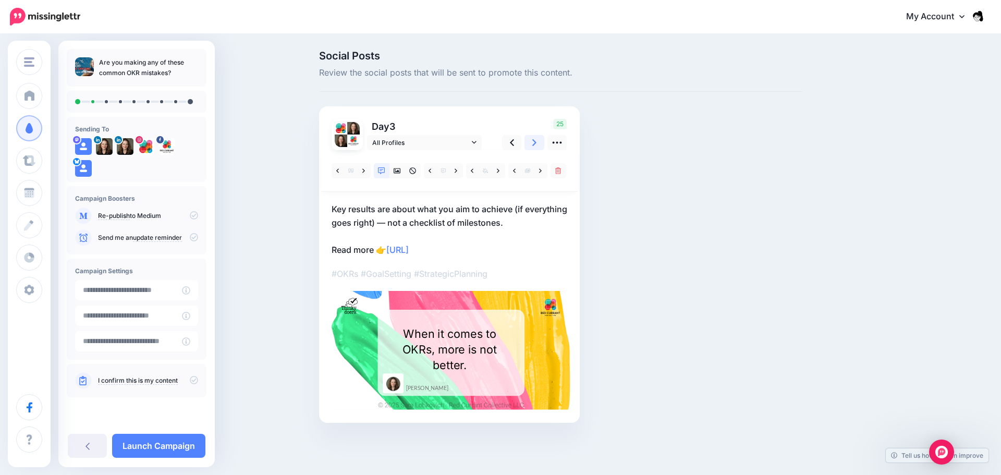
click at [537, 141] on link at bounding box center [535, 142] width 20 height 15
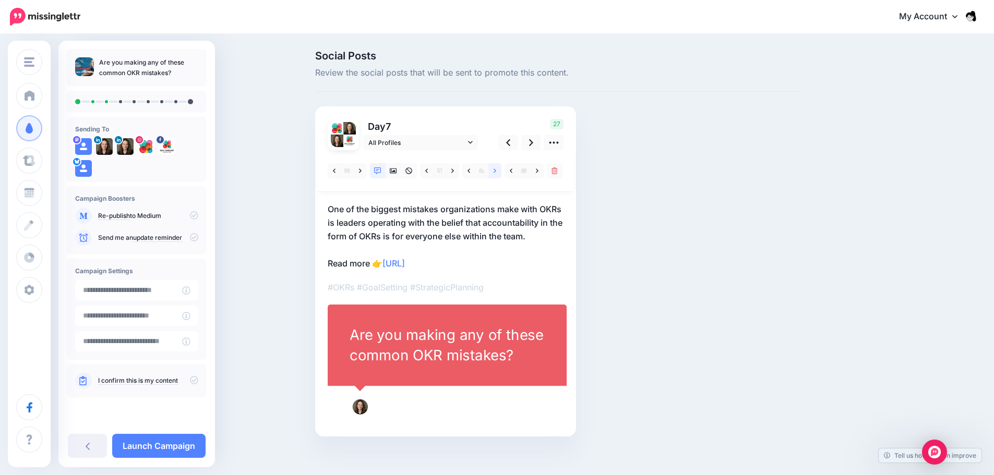
click at [496, 173] on link at bounding box center [494, 170] width 13 height 15
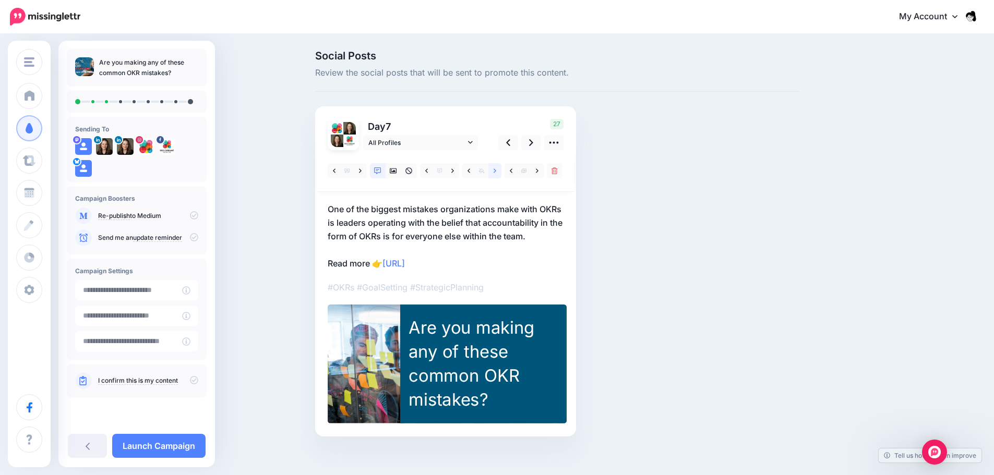
click at [496, 173] on link at bounding box center [494, 170] width 13 height 15
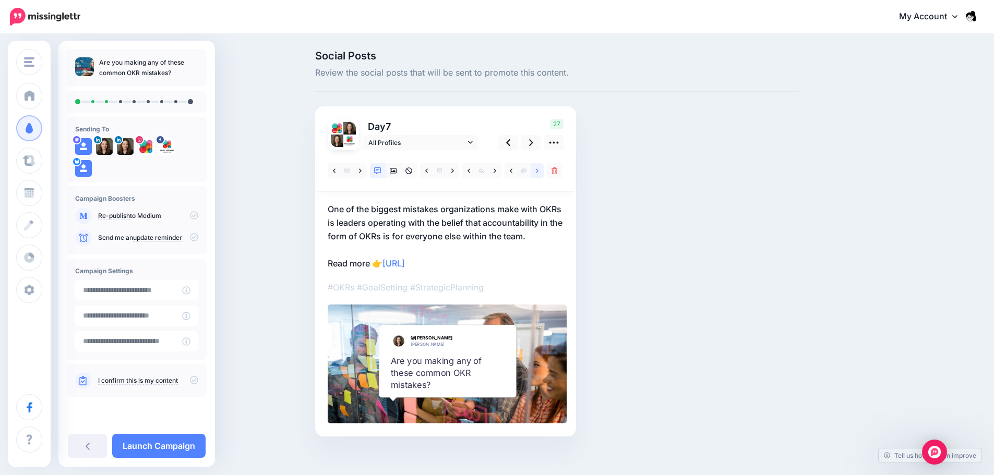
click at [538, 170] on link at bounding box center [536, 170] width 13 height 15
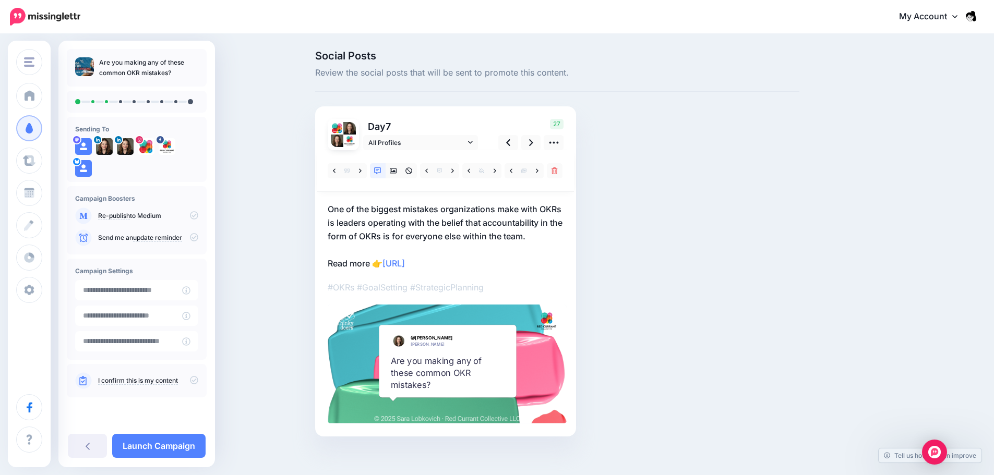
click at [450, 377] on div "Are you making any of these common OKR mistakes?" at bounding box center [447, 373] width 113 height 36
type textarea "**********"
click at [450, 377] on div "**********" at bounding box center [447, 364] width 239 height 119
click at [444, 360] on div "Are you making any of these common OKR mistakes?" at bounding box center [447, 373] width 113 height 36
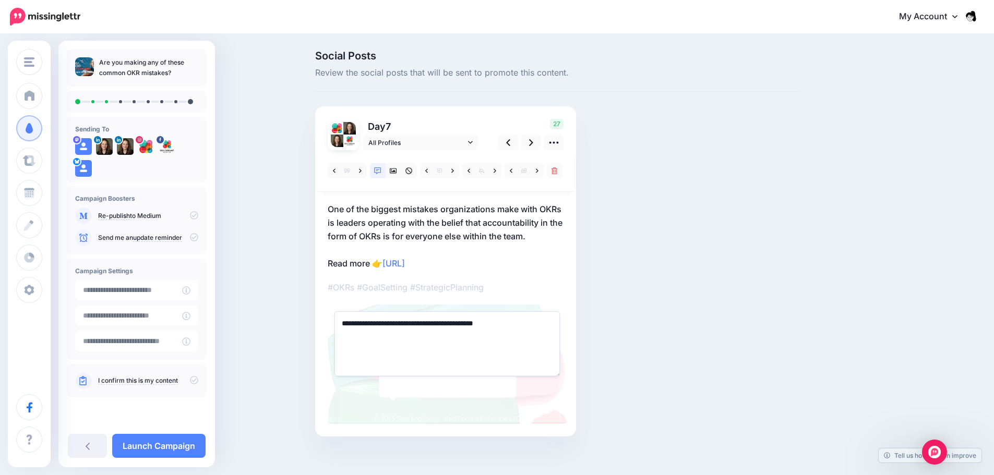
click at [444, 360] on textarea "**********" at bounding box center [446, 343] width 225 height 65
paste textarea "**********"
click at [352, 323] on textarea "**********" at bounding box center [446, 343] width 225 height 65
type textarea "**********"
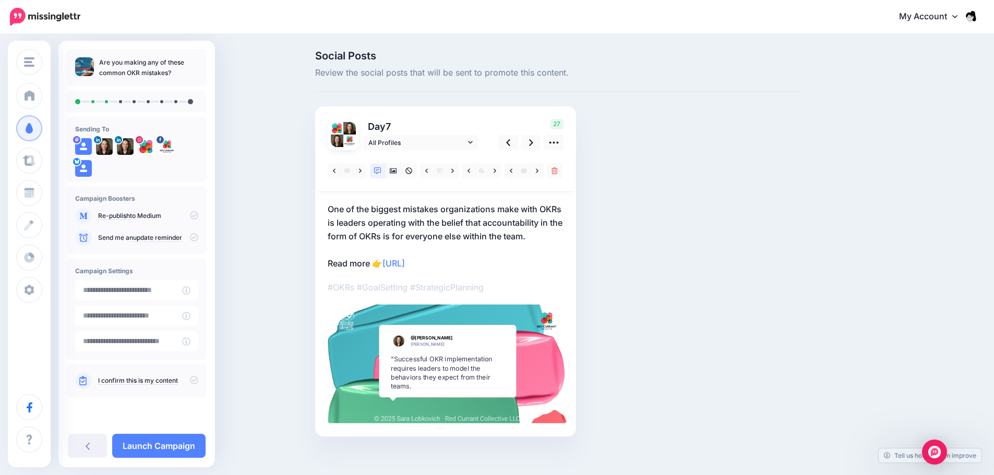
click at [563, 265] on p "One of the biggest mistakes organizations make with OKRs is leaders operating w…" at bounding box center [446, 236] width 236 height 68
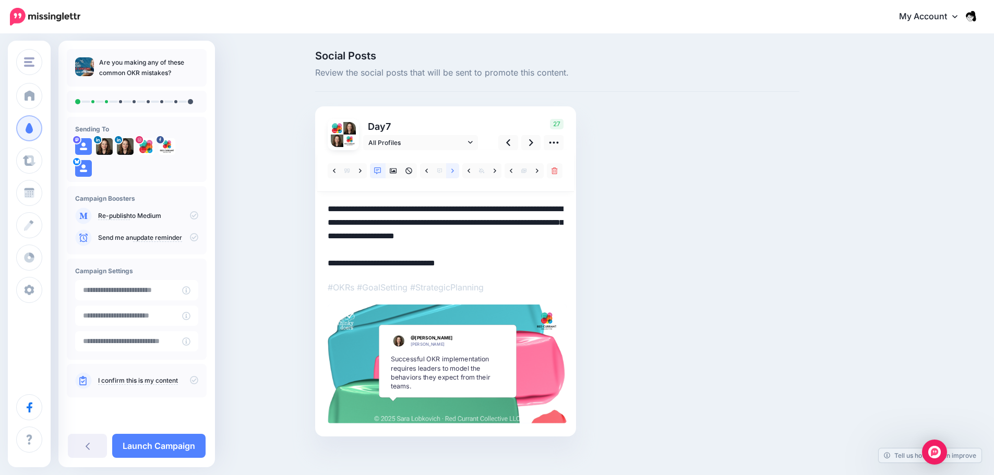
click at [454, 171] on icon at bounding box center [452, 170] width 3 height 7
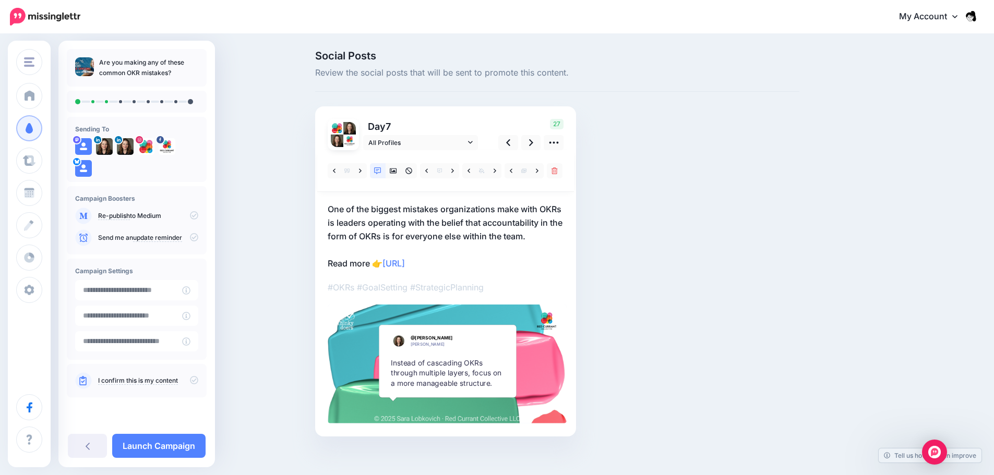
click at [557, 242] on p "One of the biggest mistakes organizations make with OKRs is leaders operating w…" at bounding box center [446, 236] width 236 height 68
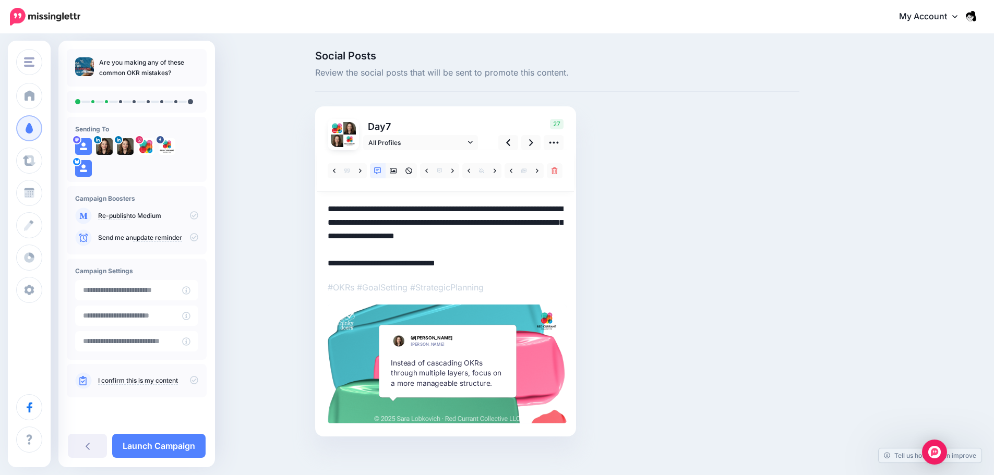
drag, startPoint x: 550, startPoint y: 237, endPoint x: 298, endPoint y: 204, distance: 254.1
click at [298, 204] on div "Social Posts Review the social posts that will be sent to promote this content.…" at bounding box center [497, 259] width 994 height 449
paste textarea
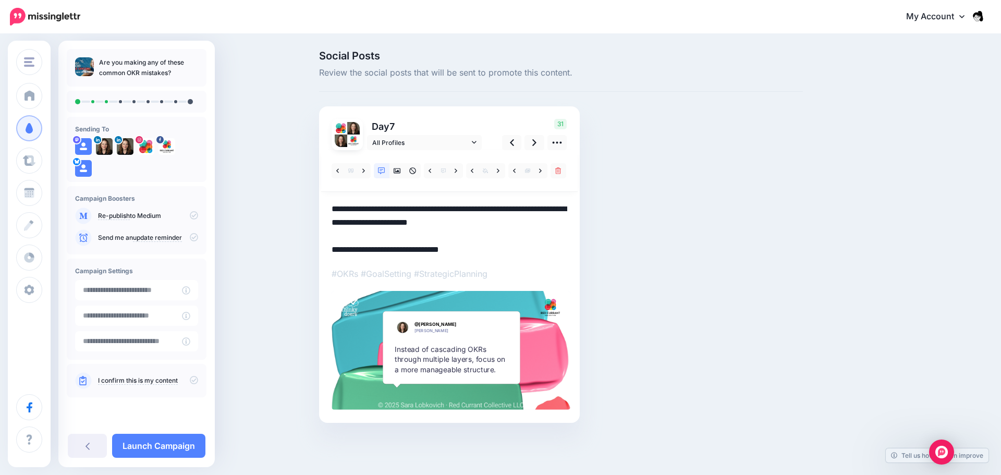
type textarea "**********"
click at [456, 170] on icon at bounding box center [456, 170] width 3 height 4
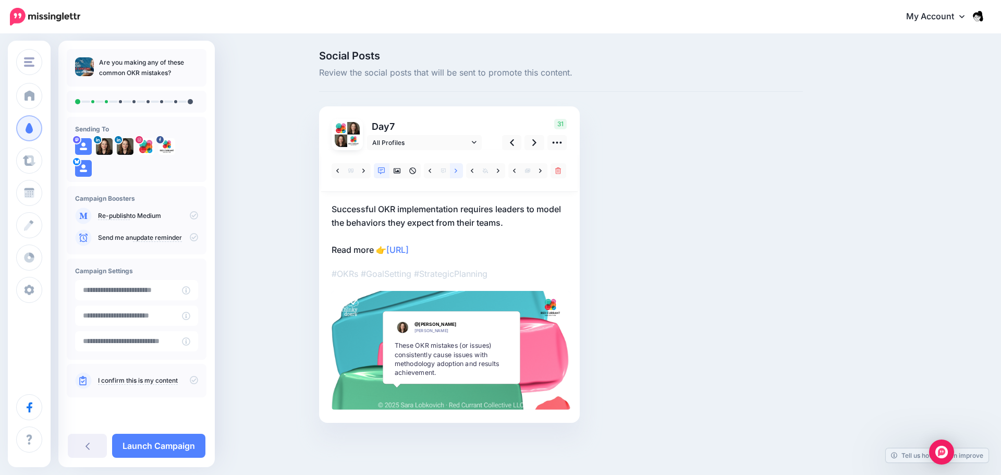
click at [456, 170] on icon at bounding box center [456, 170] width 3 height 4
click at [454, 170] on link at bounding box center [456, 170] width 13 height 15
click at [540, 140] on link at bounding box center [535, 142] width 20 height 15
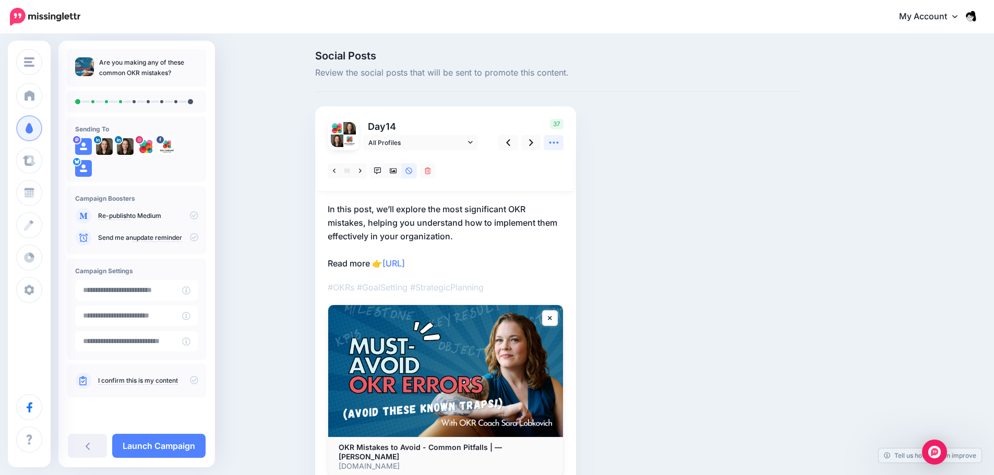
click at [555, 146] on icon at bounding box center [553, 142] width 11 height 11
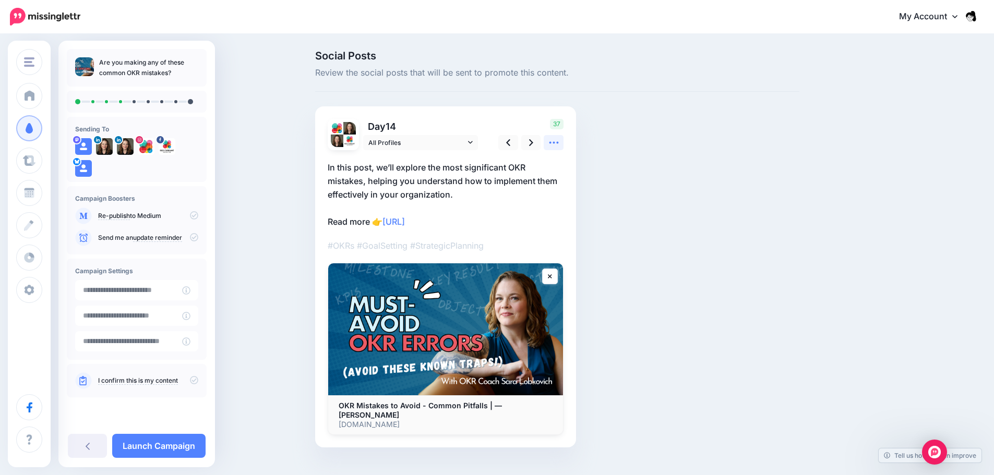
click at [555, 146] on icon at bounding box center [553, 142] width 11 height 11
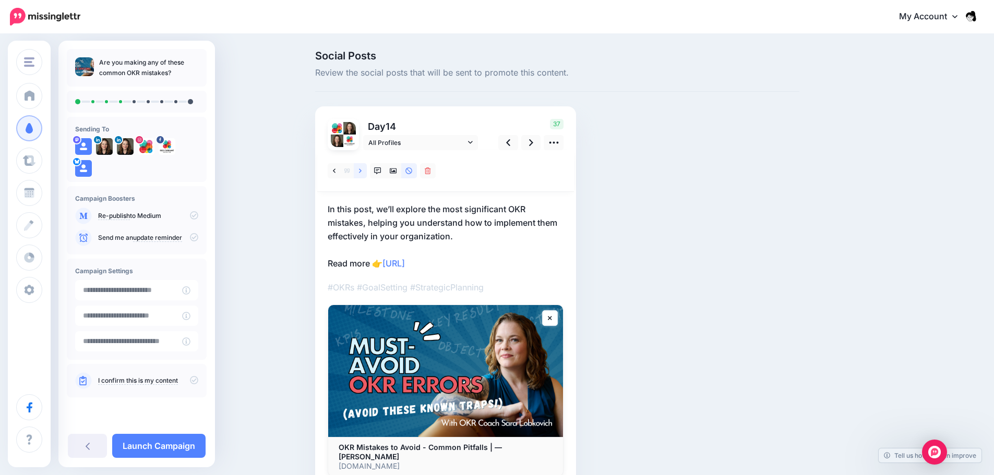
click at [360, 172] on link at bounding box center [360, 170] width 13 height 15
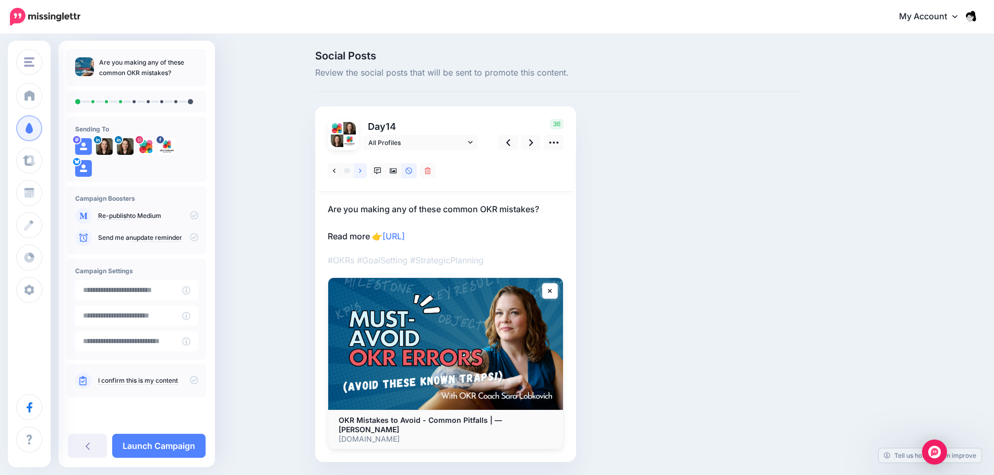
click at [367, 172] on link at bounding box center [360, 170] width 13 height 15
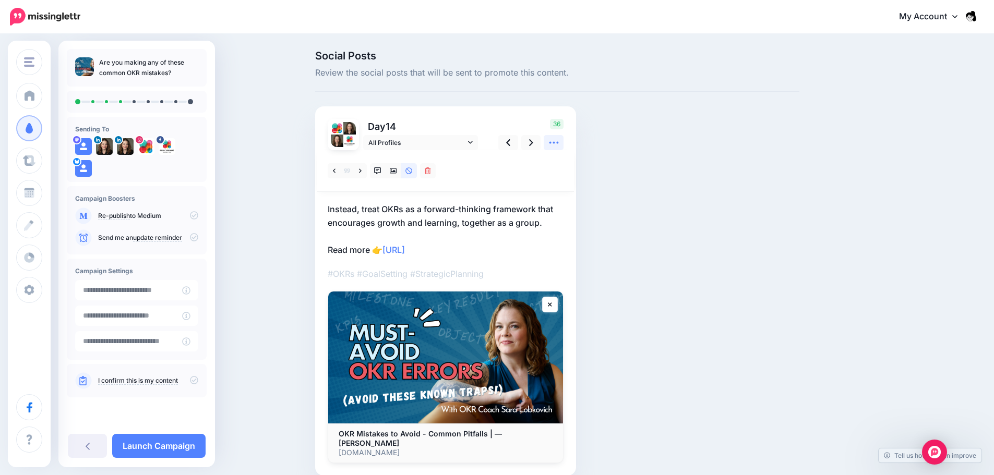
click at [559, 142] on icon at bounding box center [553, 142] width 11 height 11
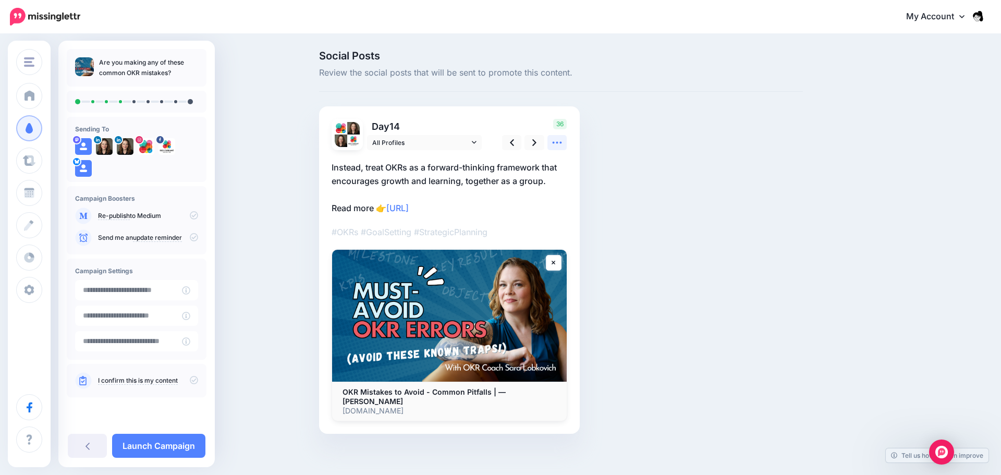
click at [559, 142] on icon at bounding box center [557, 142] width 11 height 11
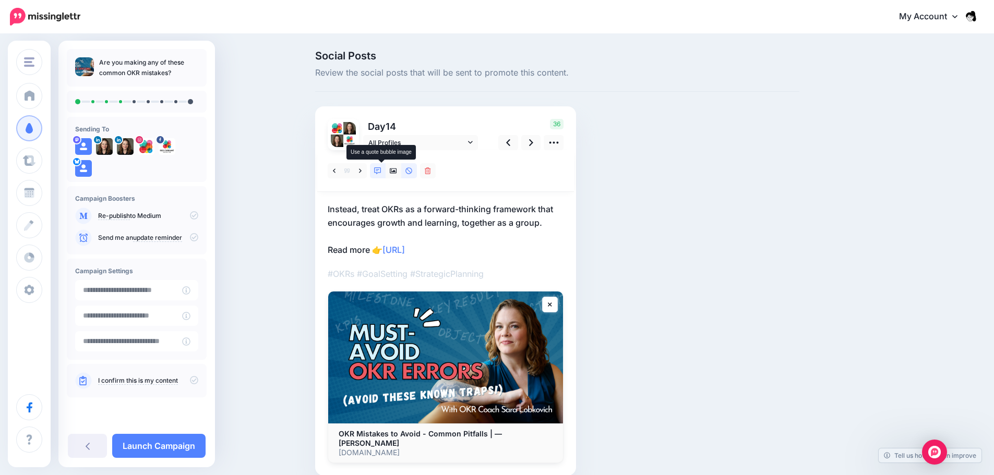
click at [385, 167] on link at bounding box center [378, 170] width 16 height 15
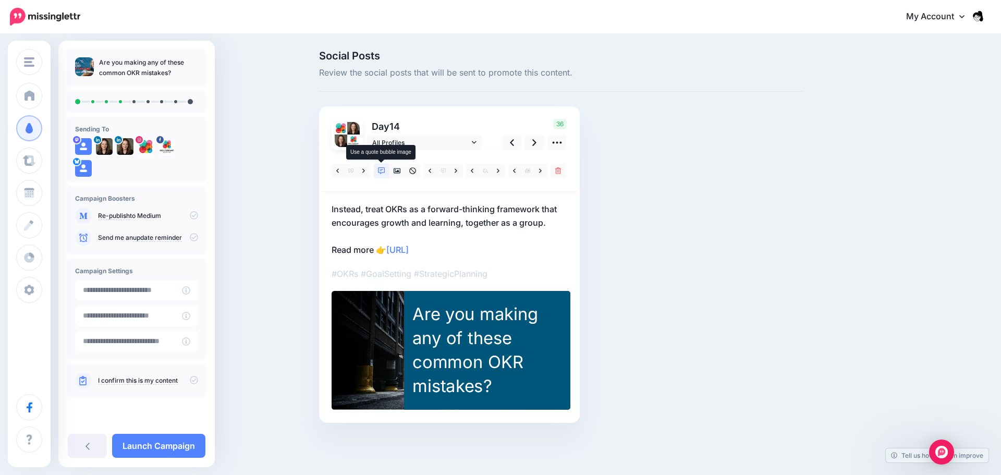
click at [386, 167] on link at bounding box center [382, 170] width 16 height 15
click at [382, 171] on icon at bounding box center [381, 170] width 7 height 7
click at [501, 172] on link at bounding box center [498, 170] width 13 height 15
